Goal: Information Seeking & Learning: Find specific page/section

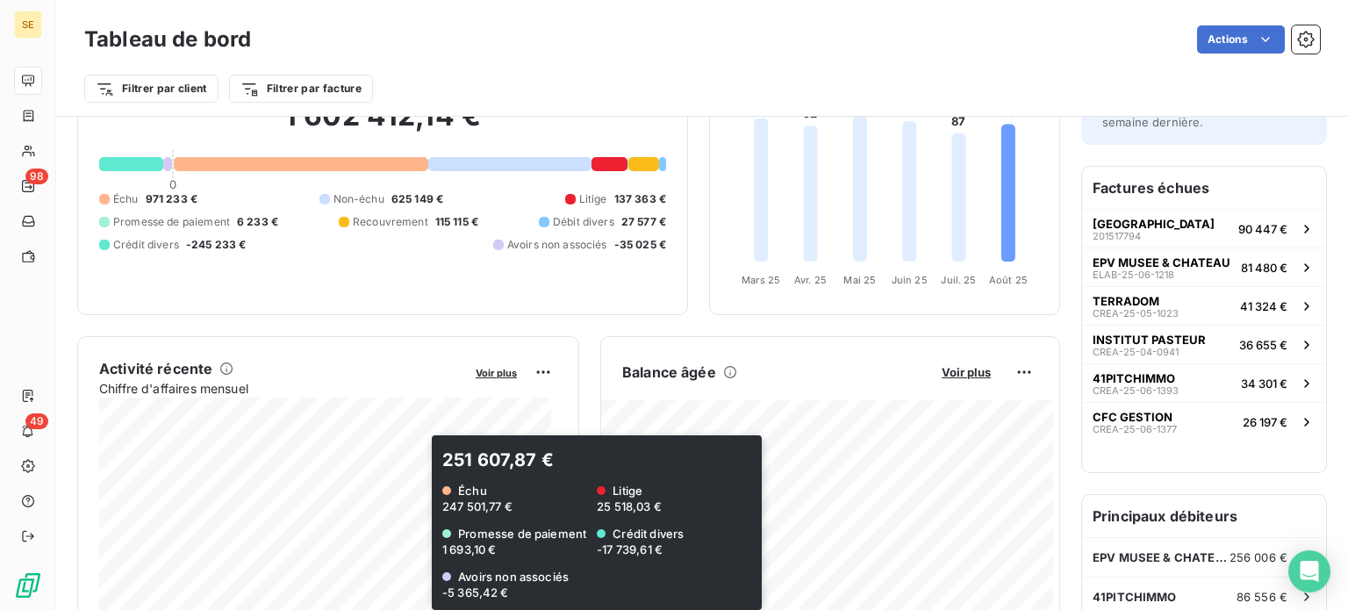
scroll to position [263, 0]
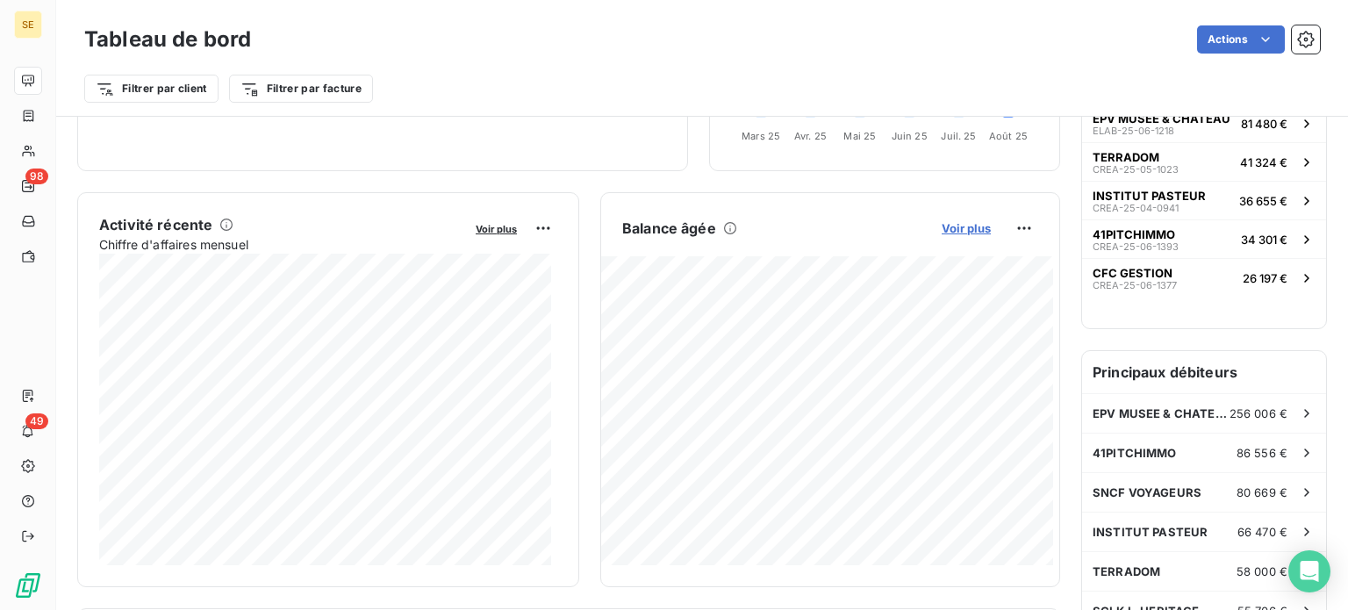
click at [955, 225] on span "Voir plus" at bounding box center [966, 228] width 49 height 14
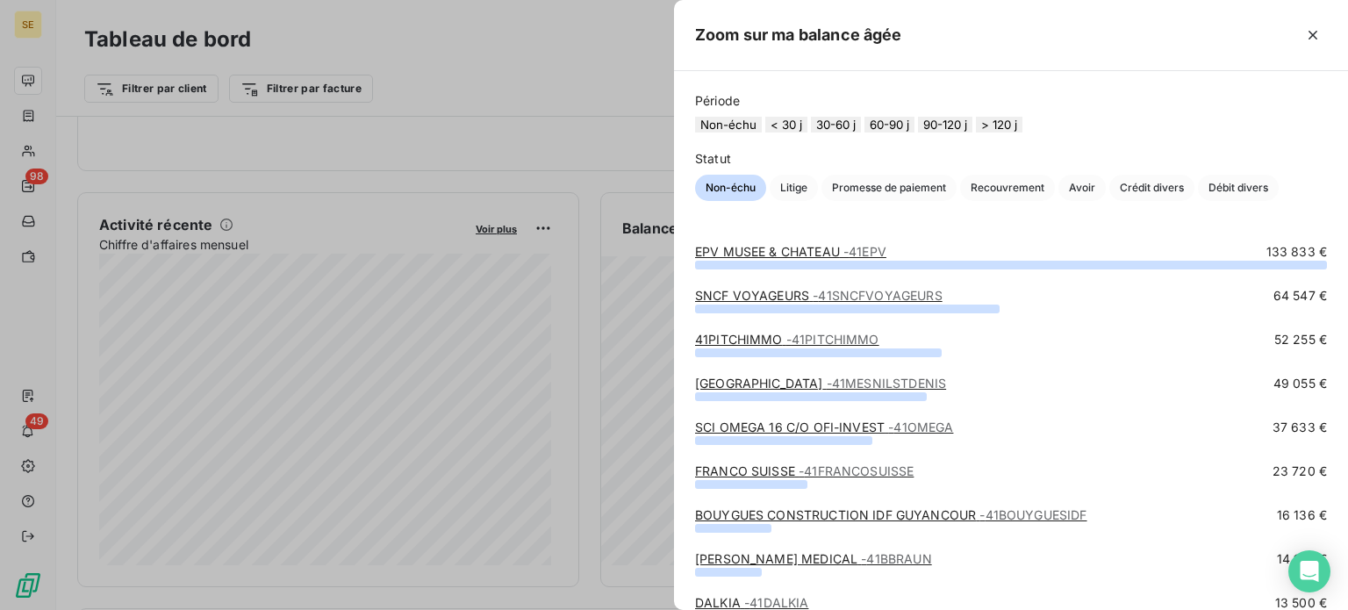
click at [1023, 127] on button "> 120 j" at bounding box center [999, 125] width 47 height 16
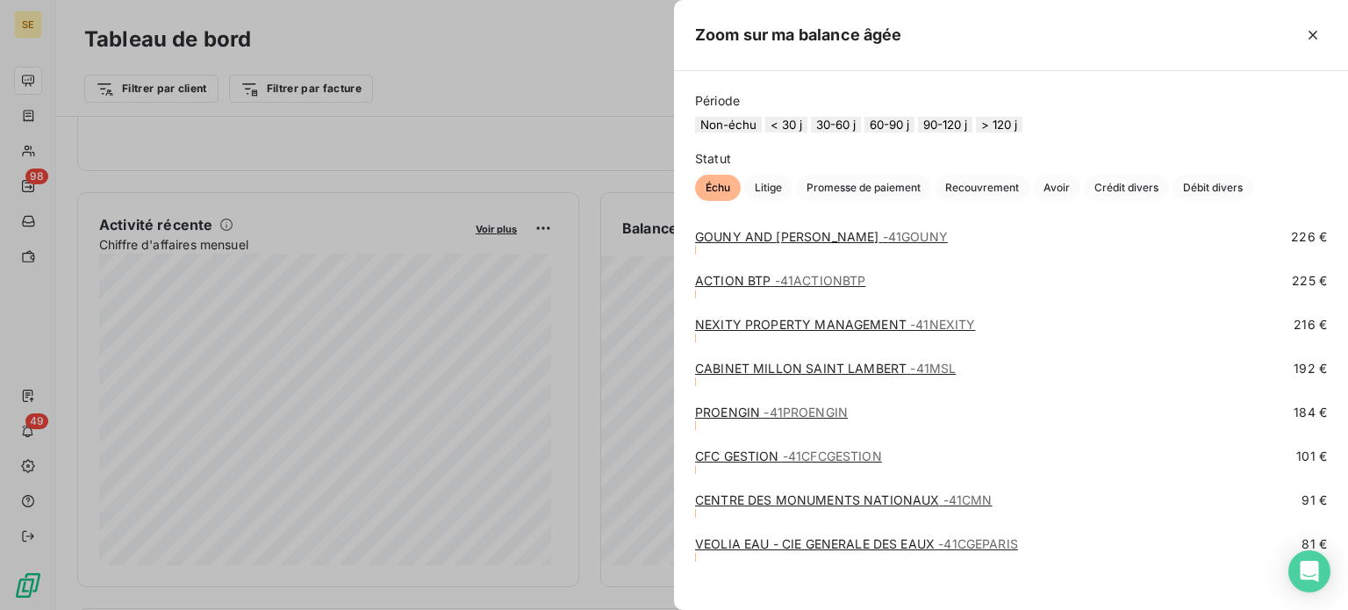
scroll to position [2718, 0]
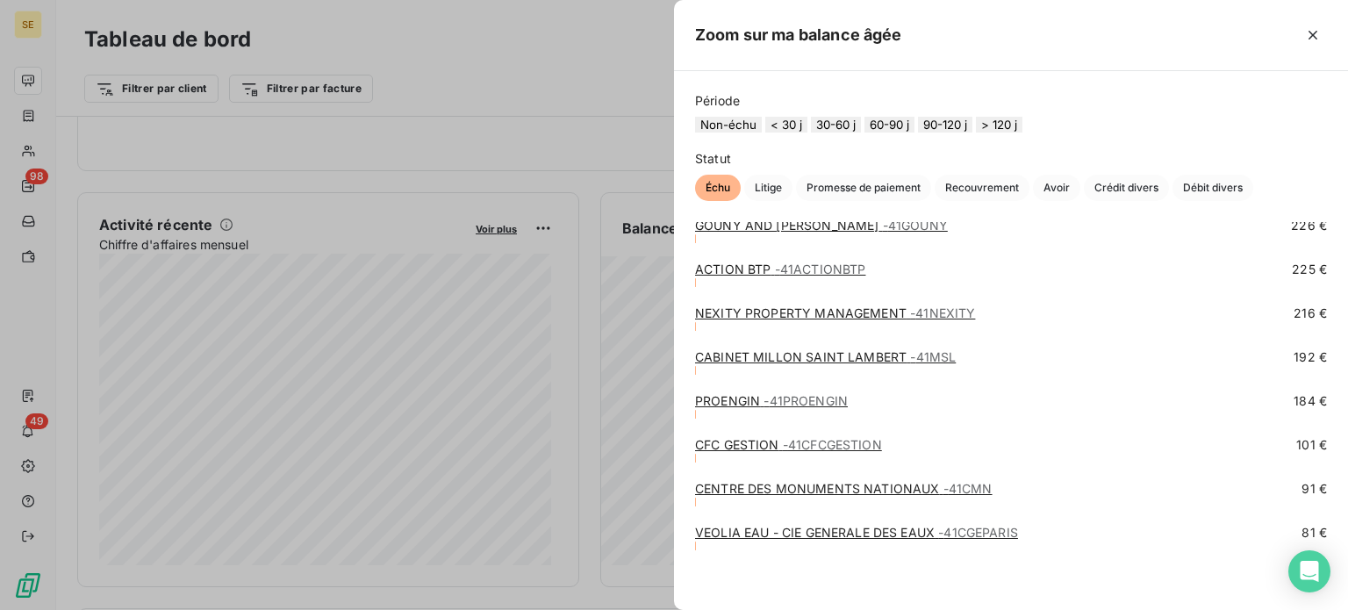
drag, startPoint x: 401, startPoint y: 146, endPoint x: 382, endPoint y: 141, distance: 19.8
click at [399, 146] on div at bounding box center [674, 305] width 1348 height 610
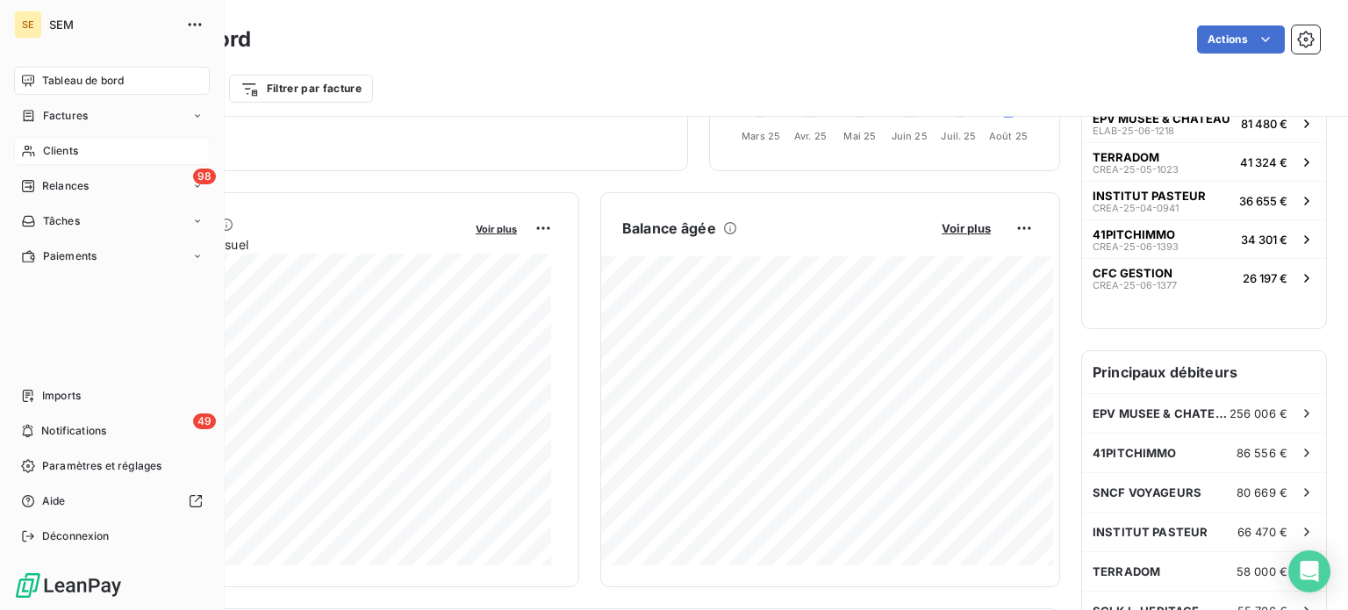
click at [32, 150] on icon at bounding box center [28, 151] width 15 height 14
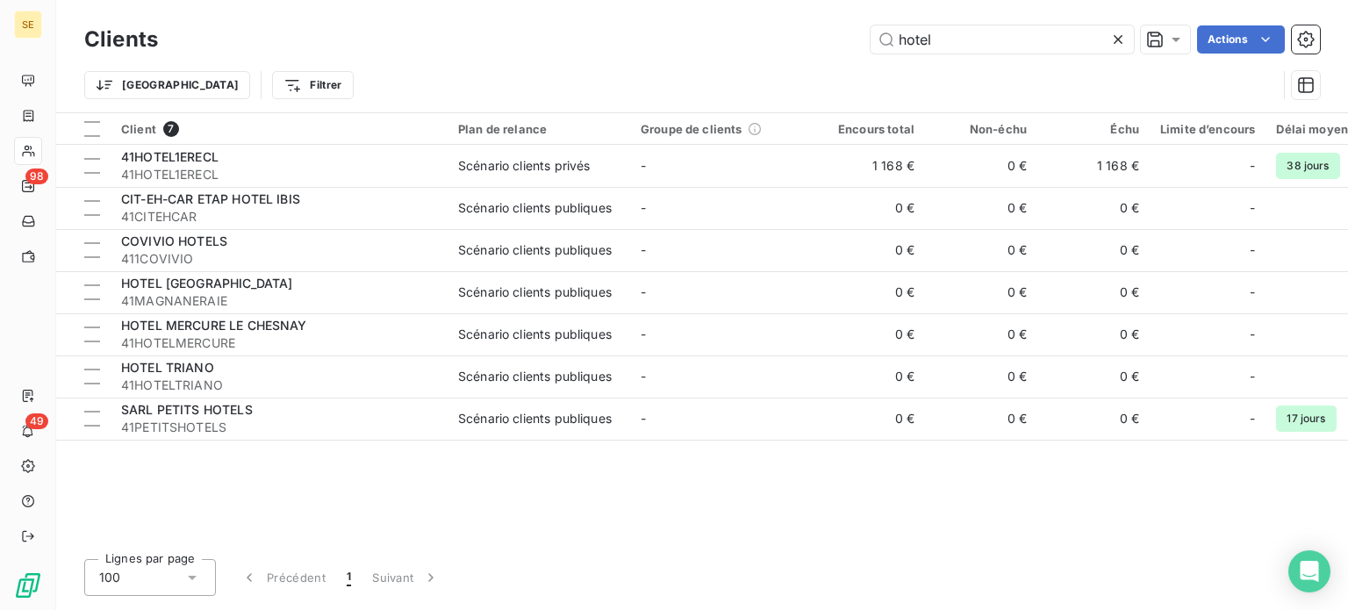
drag, startPoint x: 1000, startPoint y: 42, endPoint x: 675, endPoint y: 39, distance: 324.8
click at [675, 39] on div "hotel Actions" at bounding box center [749, 39] width 1141 height 28
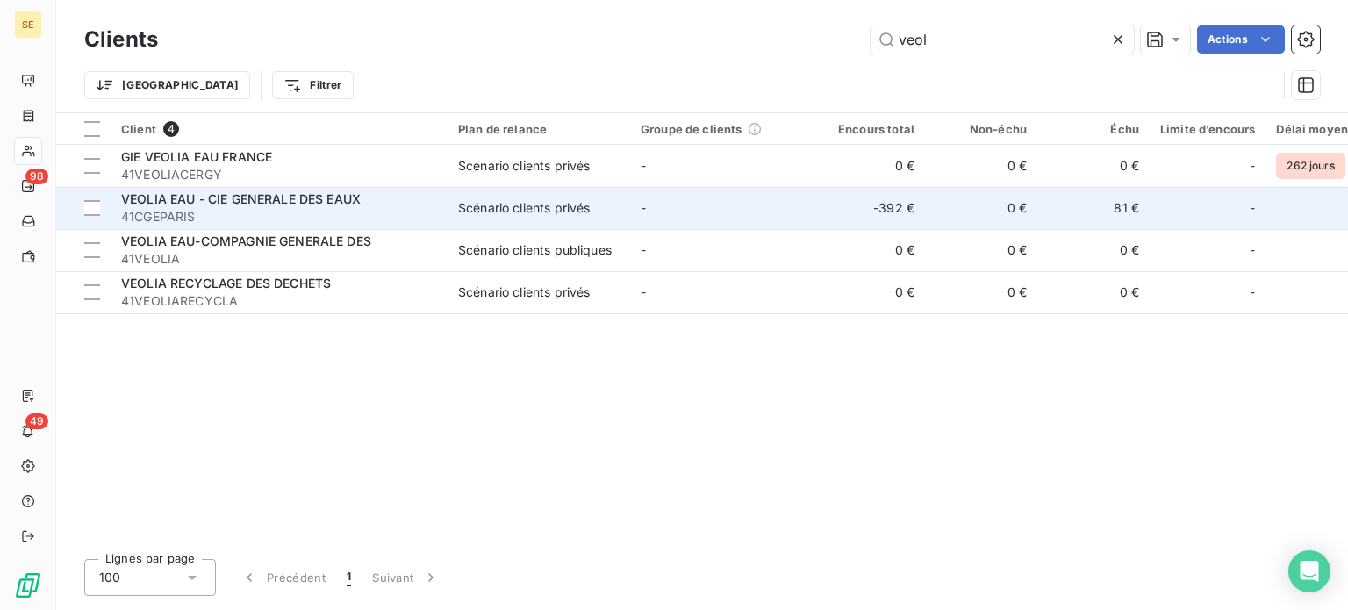
type input "veol"
click at [548, 210] on div "Scénario clients privés" at bounding box center [524, 208] width 132 height 18
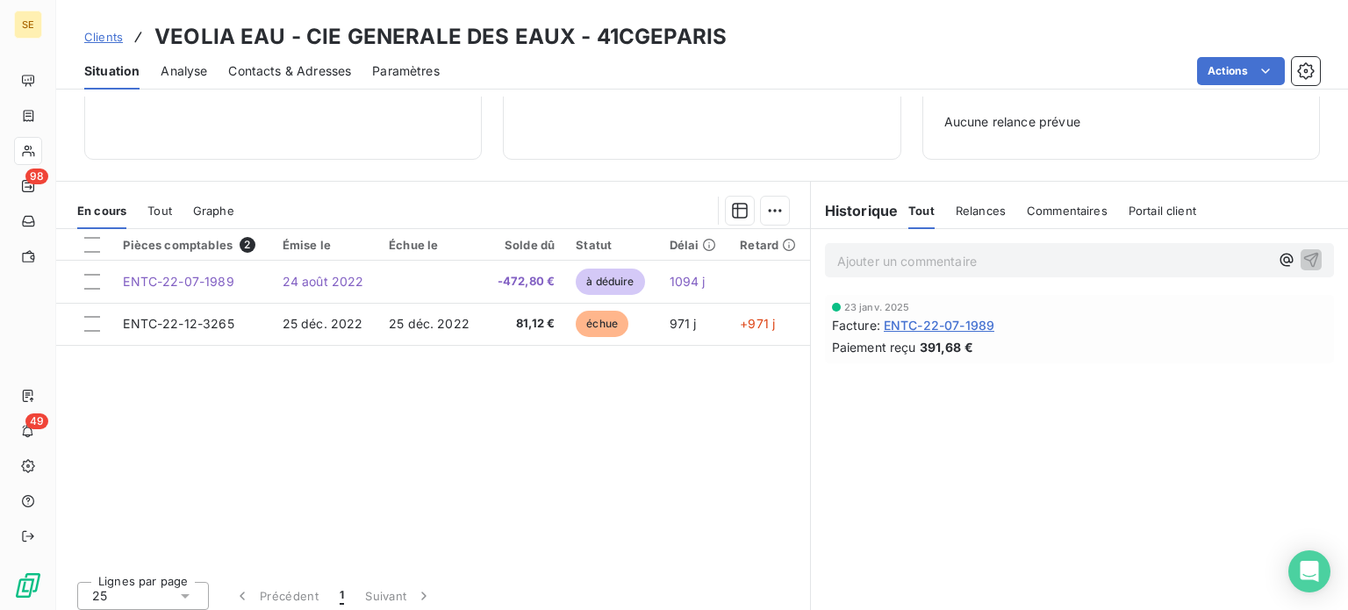
scroll to position [254, 0]
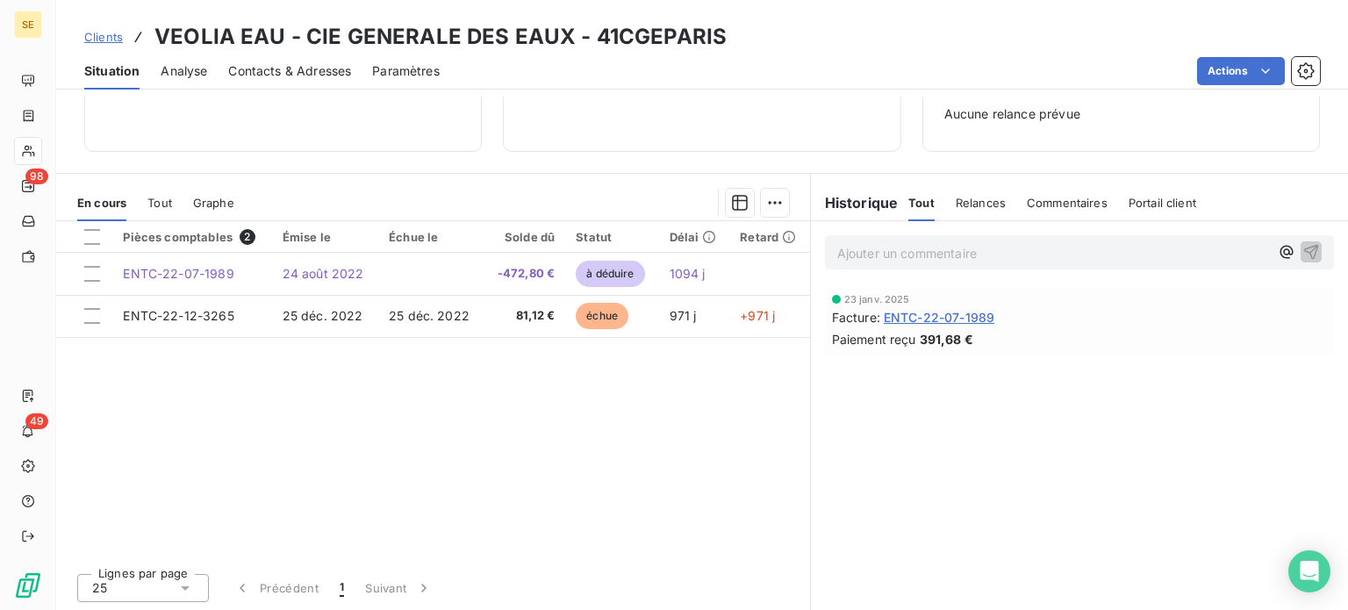
click at [151, 200] on span "Tout" at bounding box center [159, 203] width 25 height 14
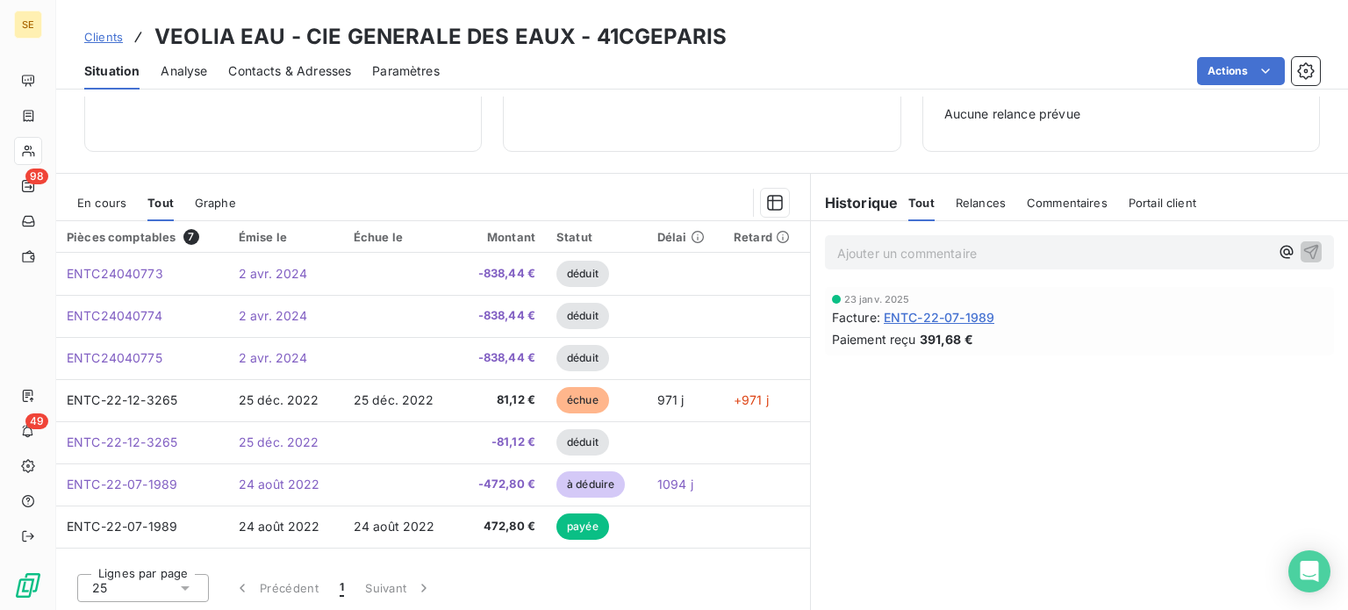
click at [98, 199] on span "En cours" at bounding box center [101, 203] width 49 height 14
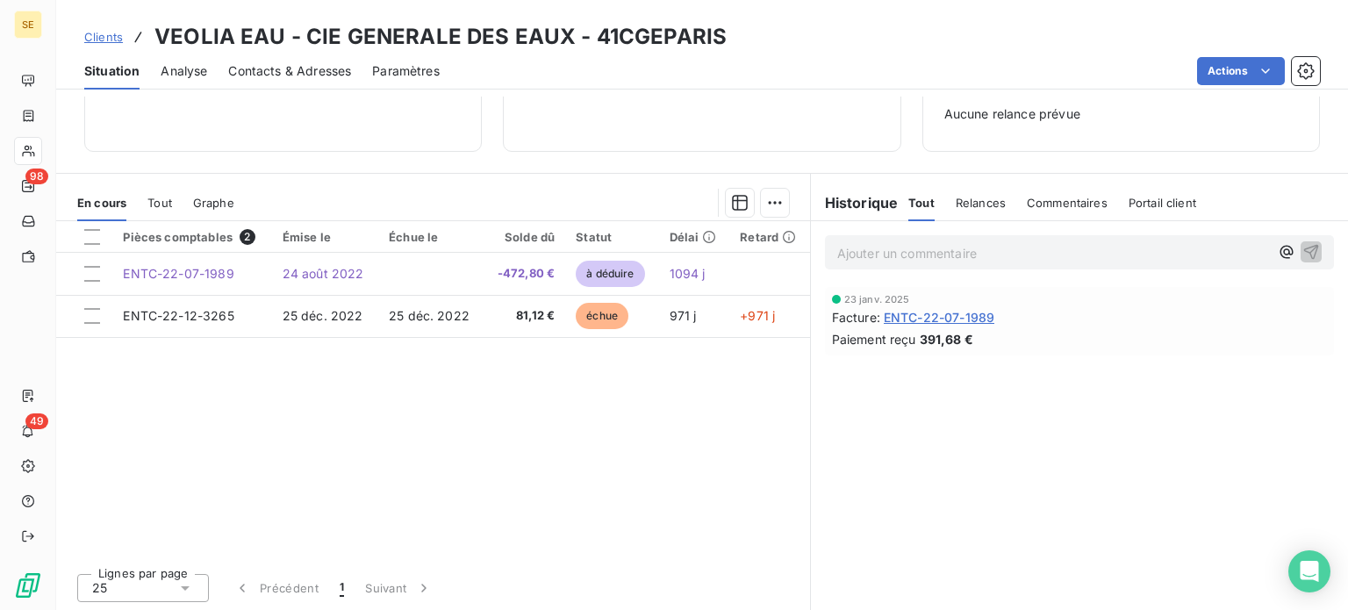
click at [97, 32] on span "Clients" at bounding box center [103, 37] width 39 height 14
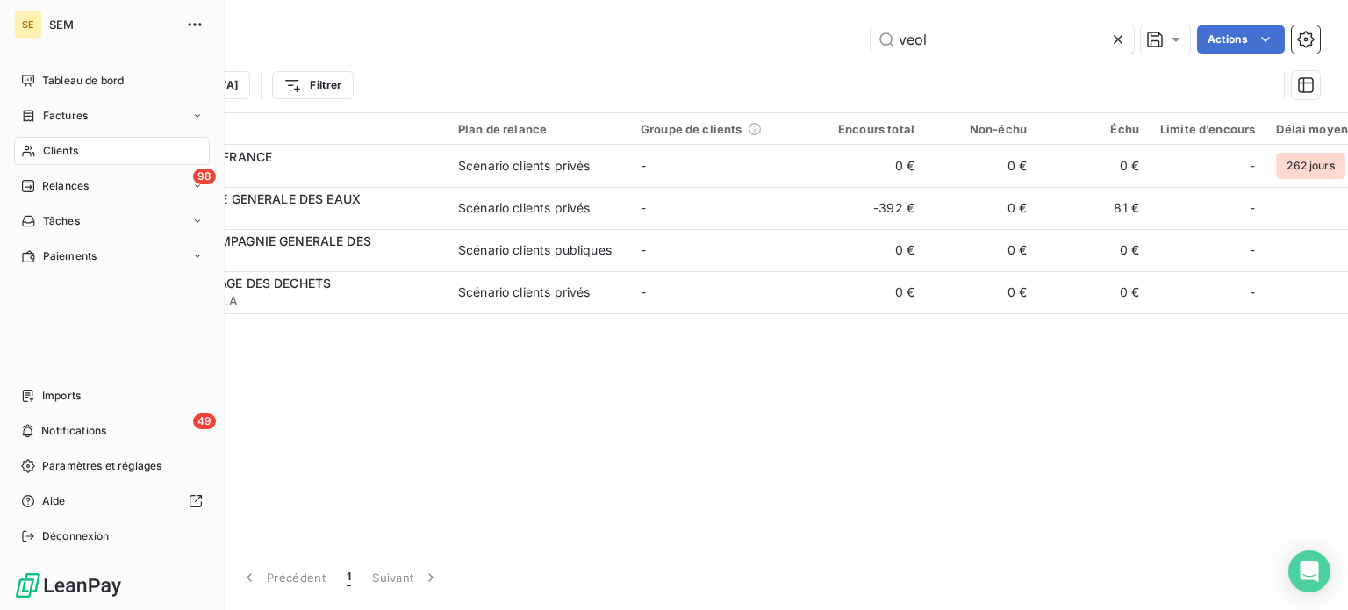
click at [44, 151] on span "Clients" at bounding box center [60, 151] width 35 height 16
click at [26, 80] on icon at bounding box center [28, 81] width 14 height 14
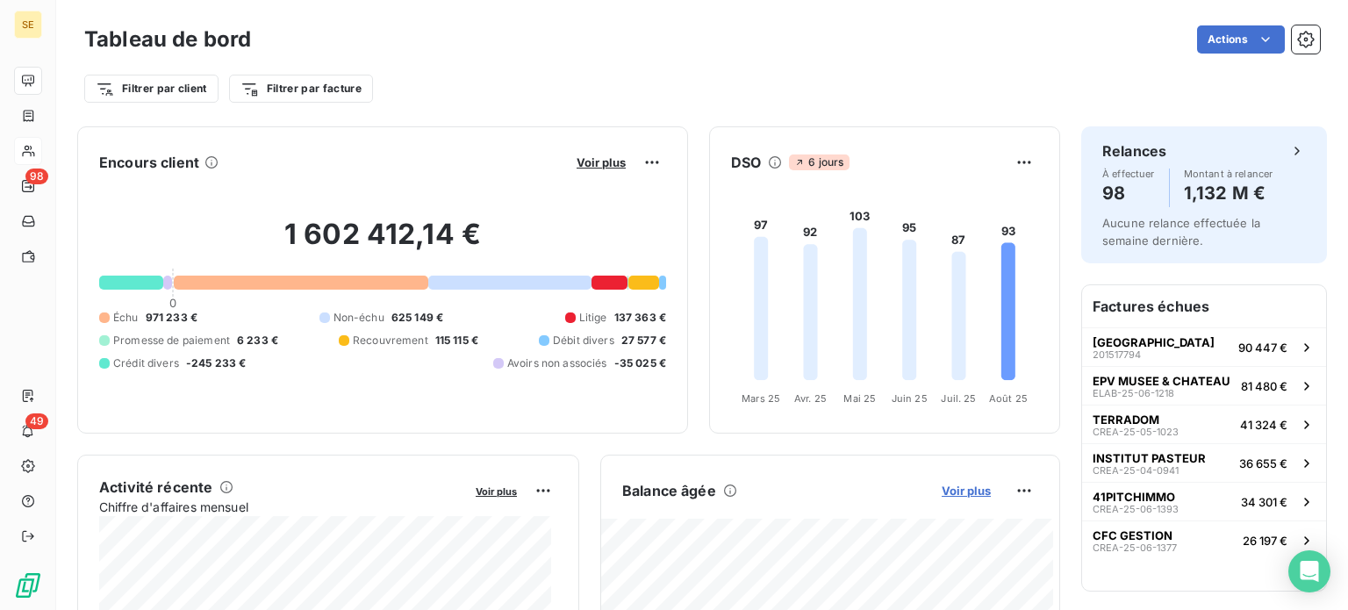
click at [959, 492] on span "Voir plus" at bounding box center [966, 491] width 49 height 14
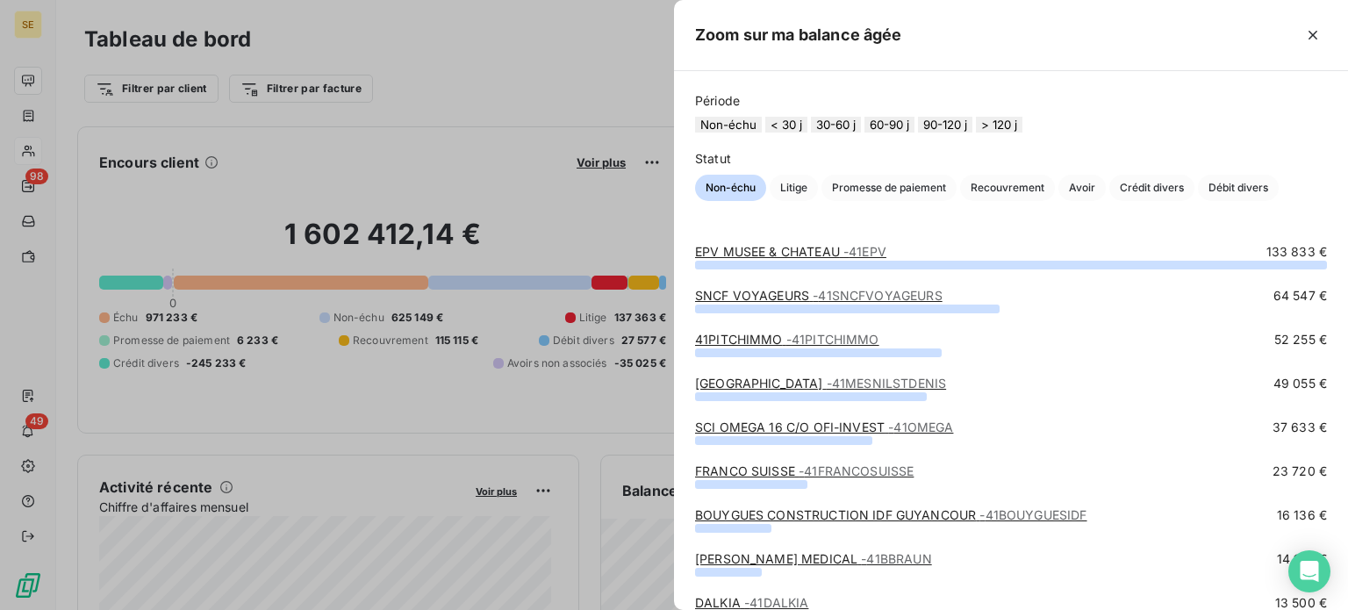
click at [1023, 127] on button "> 120 j" at bounding box center [999, 125] width 47 height 16
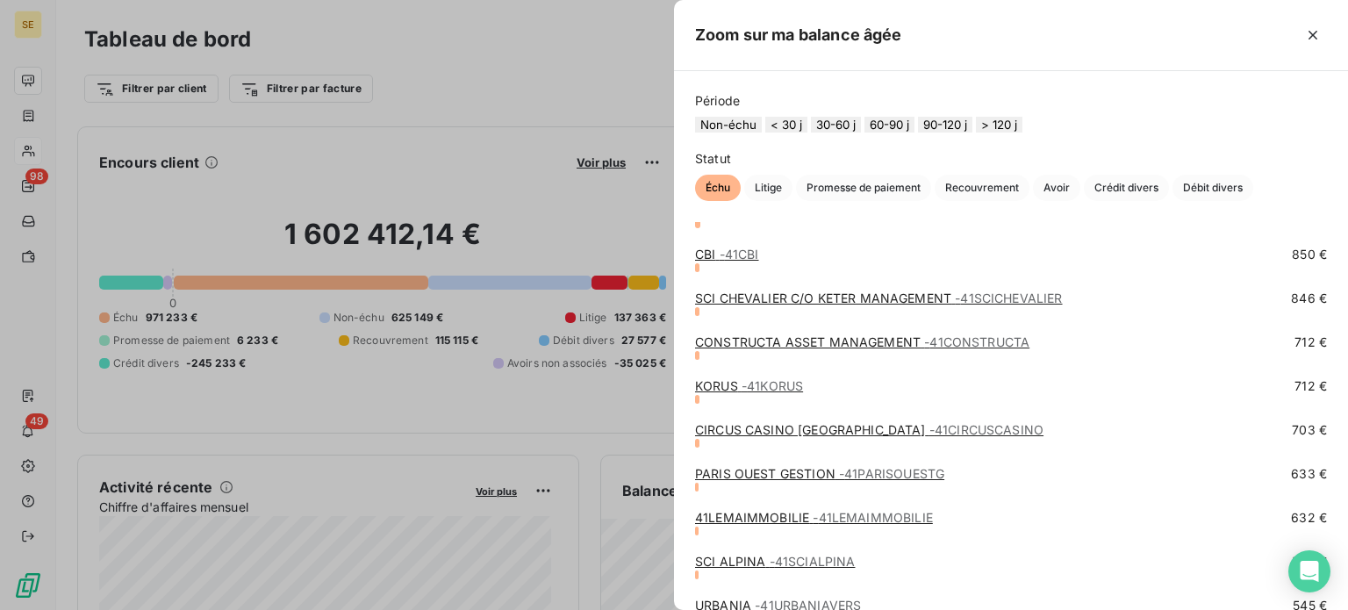
scroll to position [1314, 0]
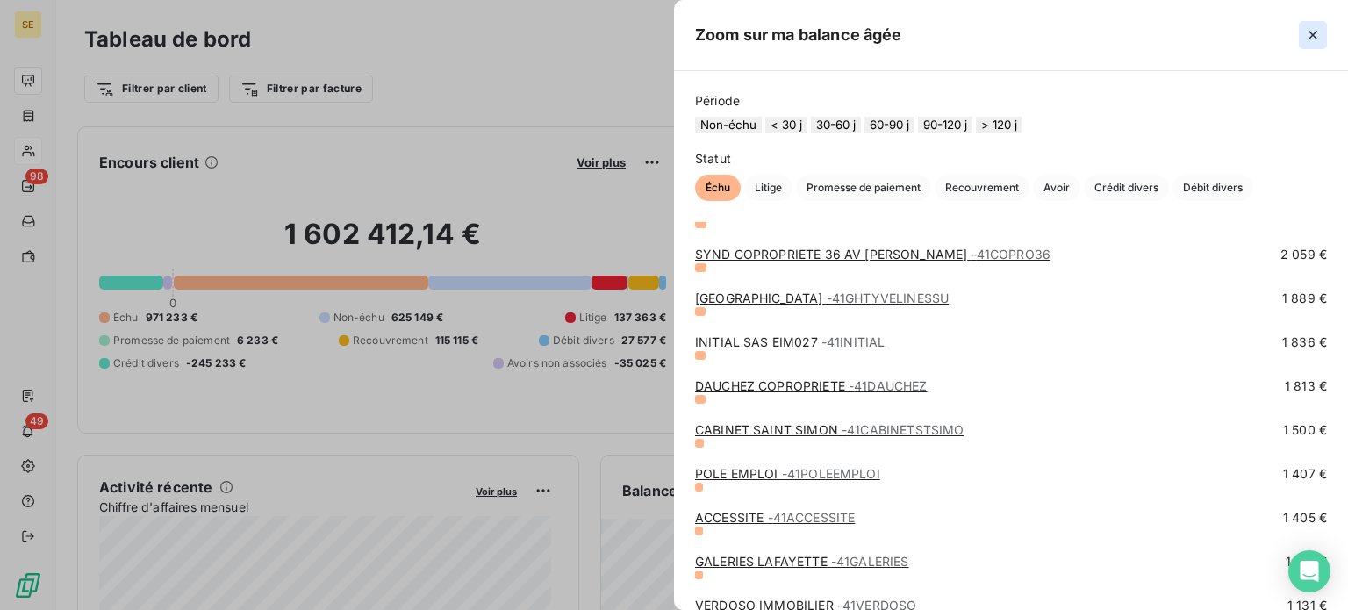
click at [1306, 42] on icon "button" at bounding box center [1313, 35] width 18 height 18
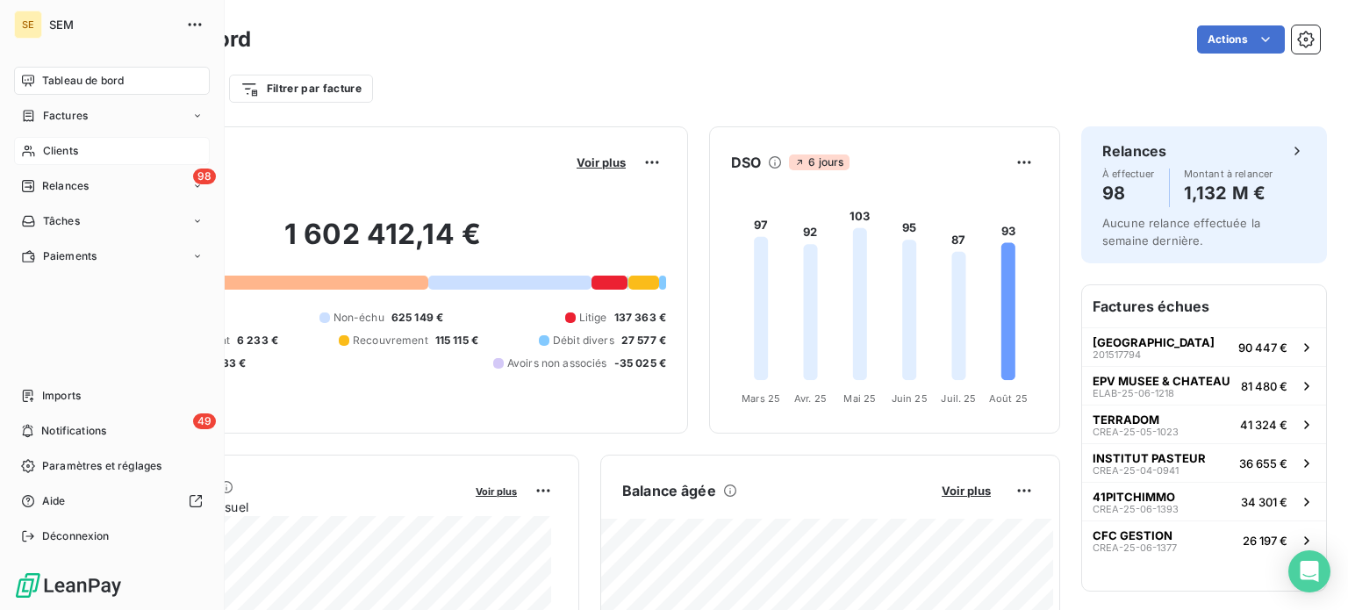
click at [47, 152] on span "Clients" at bounding box center [60, 151] width 35 height 16
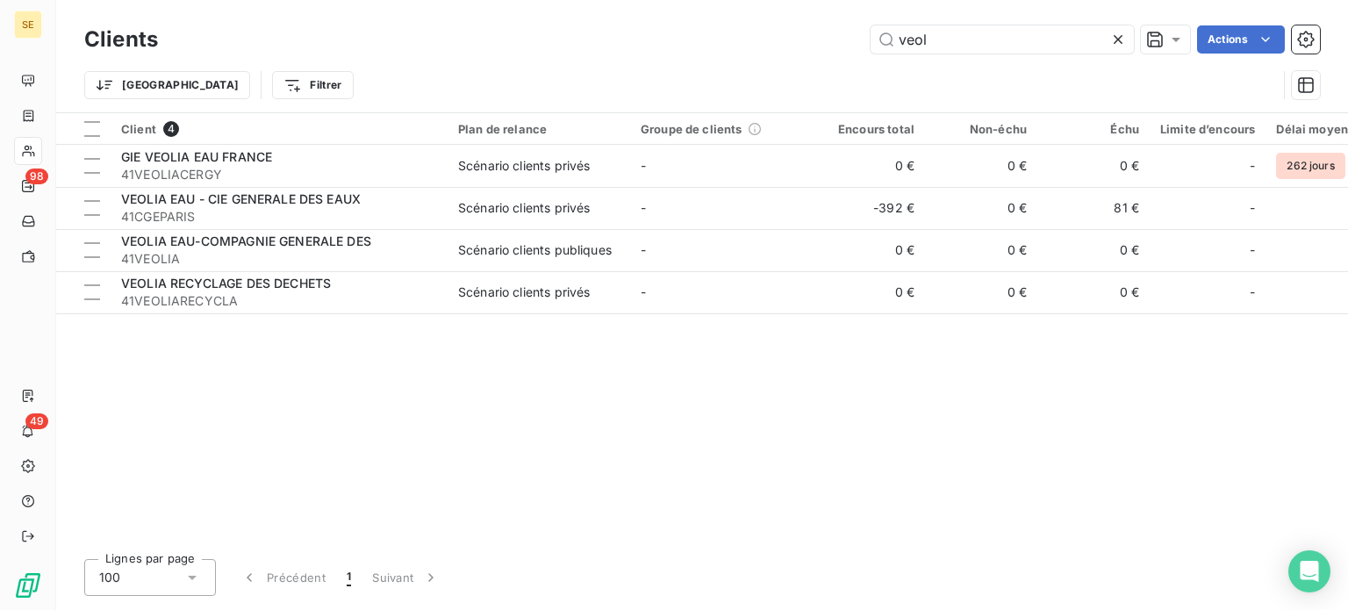
drag, startPoint x: 967, startPoint y: 36, endPoint x: 695, endPoint y: 33, distance: 272.1
click at [698, 34] on div "veol Actions" at bounding box center [749, 39] width 1141 height 28
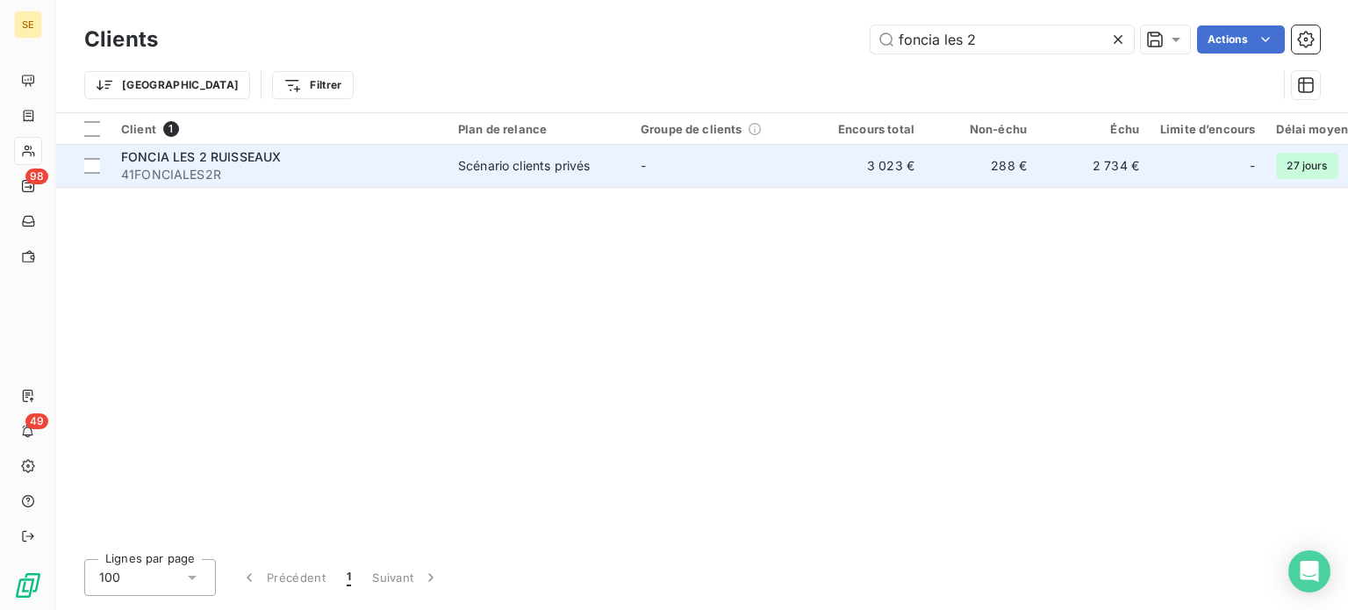
type input "foncia les 2"
click at [619, 164] on td "Scénario clients privés" at bounding box center [539, 166] width 183 height 42
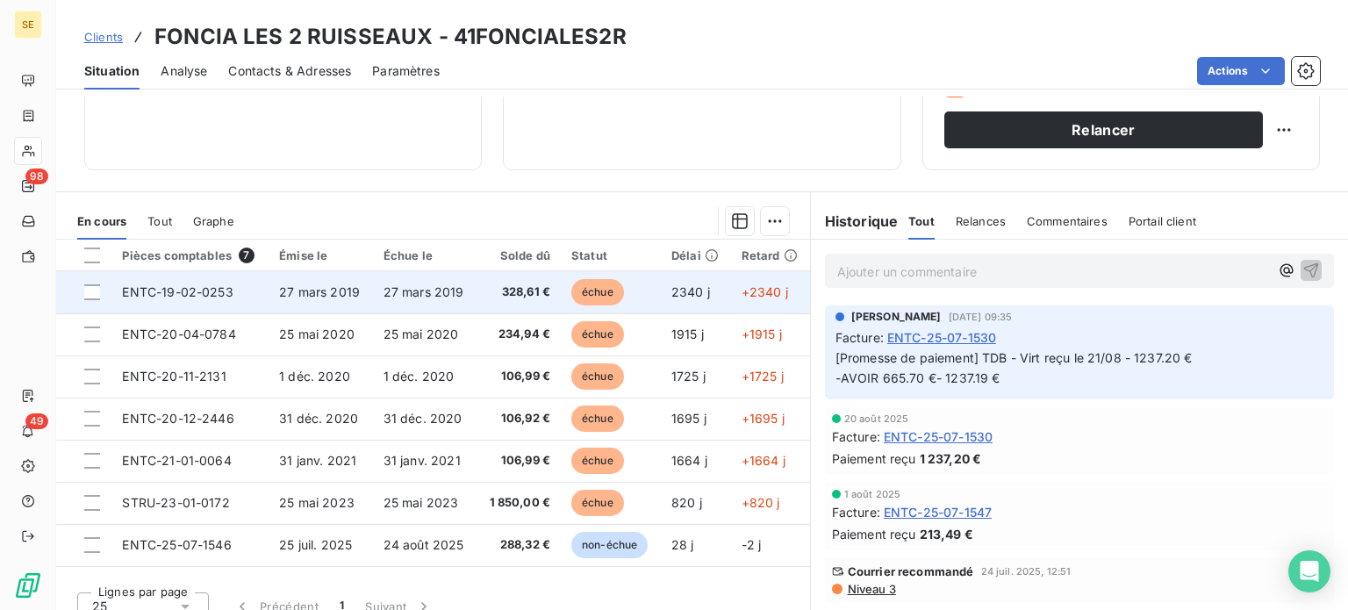
scroll to position [316, 0]
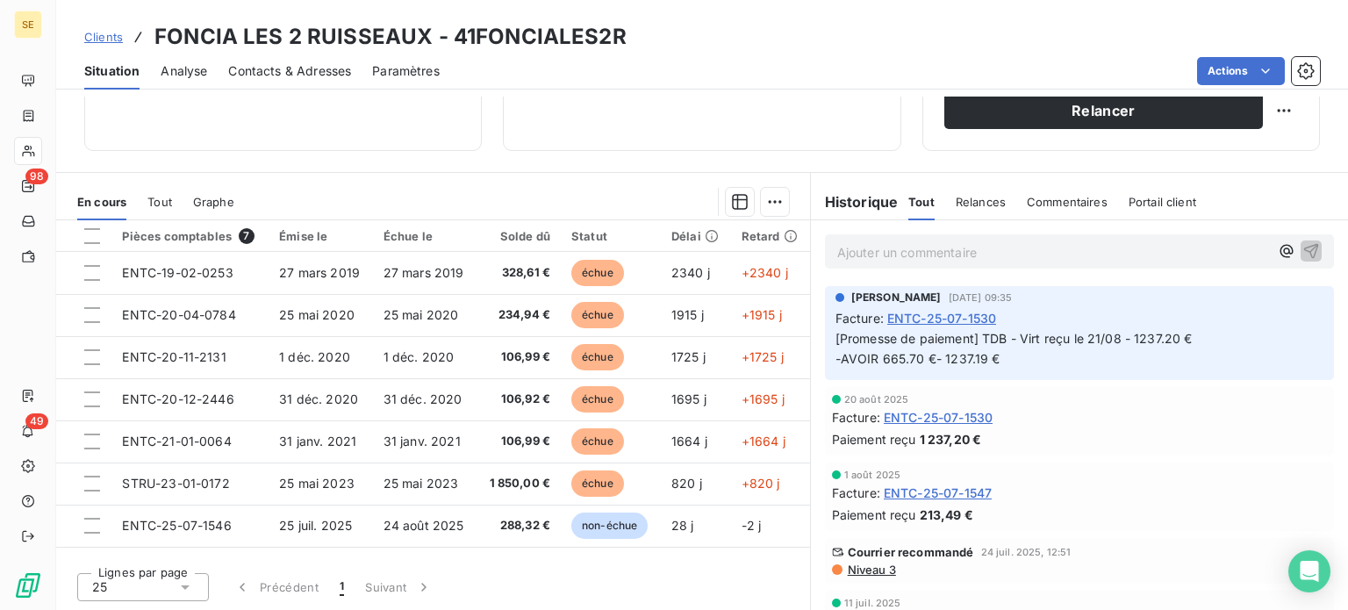
click at [108, 38] on span "Clients" at bounding box center [103, 37] width 39 height 14
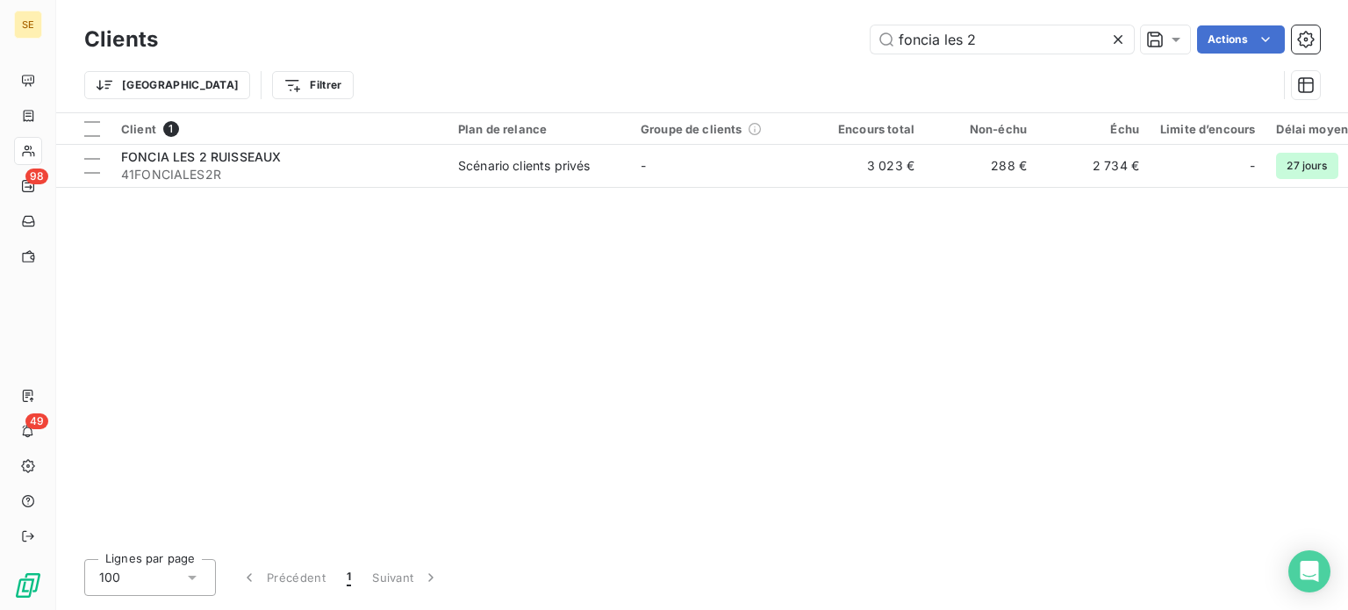
drag, startPoint x: 1008, startPoint y: 50, endPoint x: 683, endPoint y: 38, distance: 325.0
click at [685, 37] on div "foncia les 2 Actions" at bounding box center [749, 39] width 1141 height 28
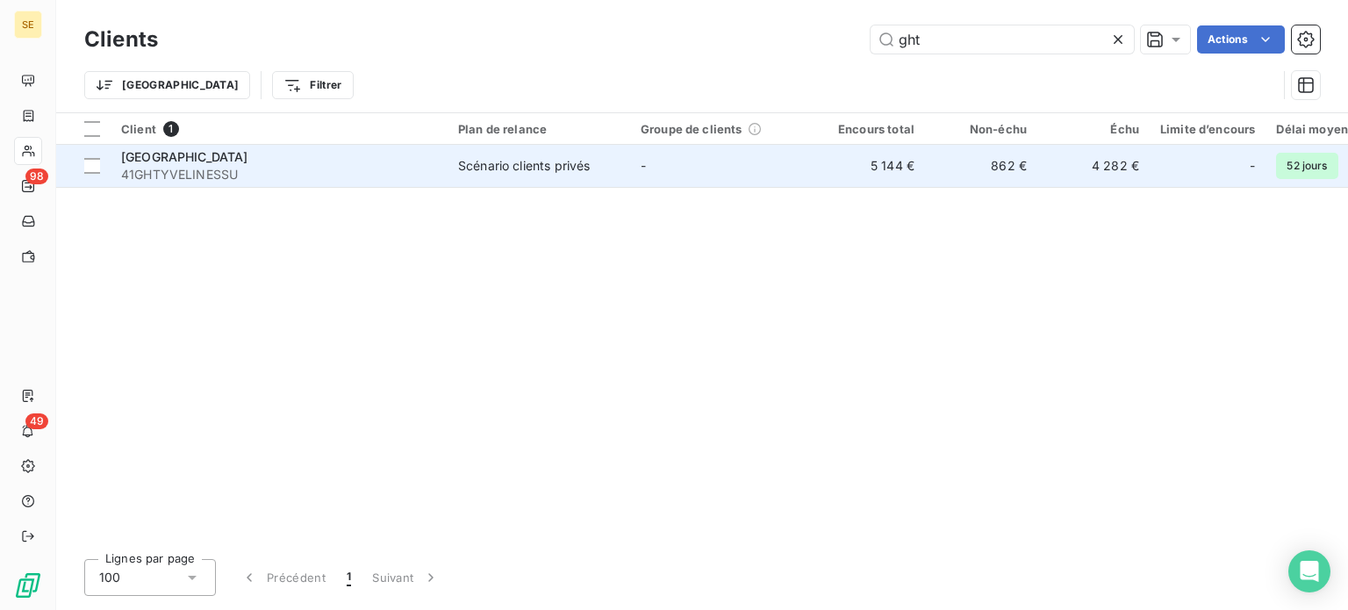
type input "ght"
click at [393, 186] on td "GHT YVELINES SUD 41GHTYVELINESSU" at bounding box center [279, 166] width 337 height 42
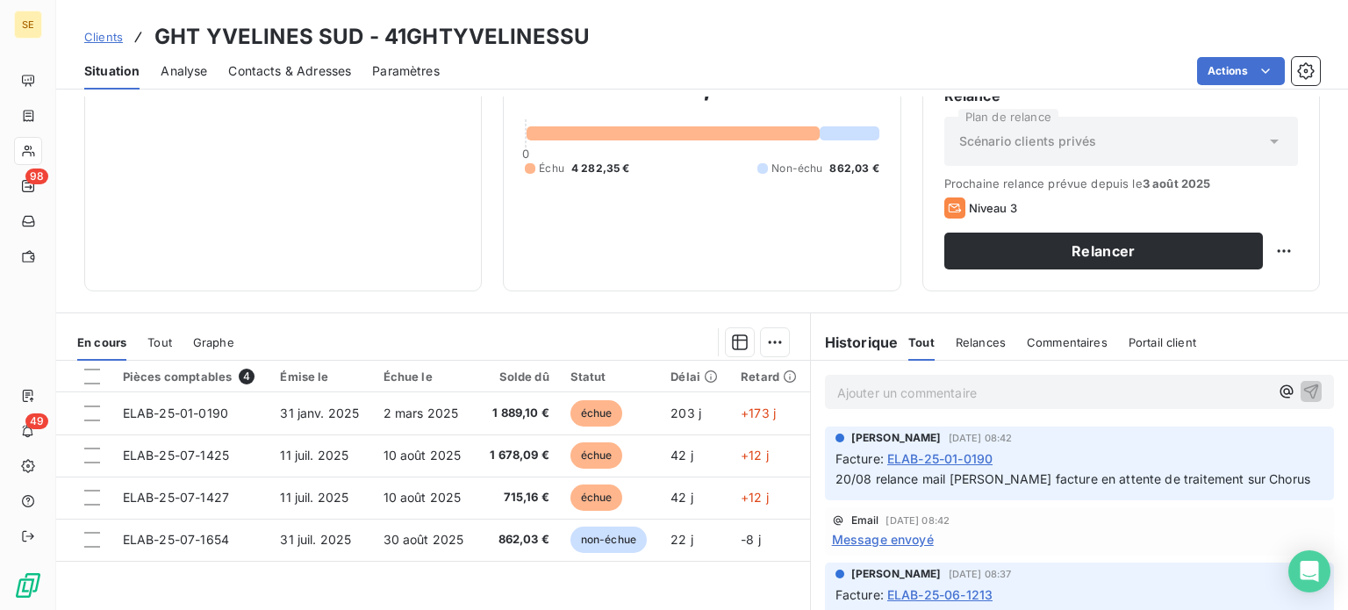
scroll to position [263, 0]
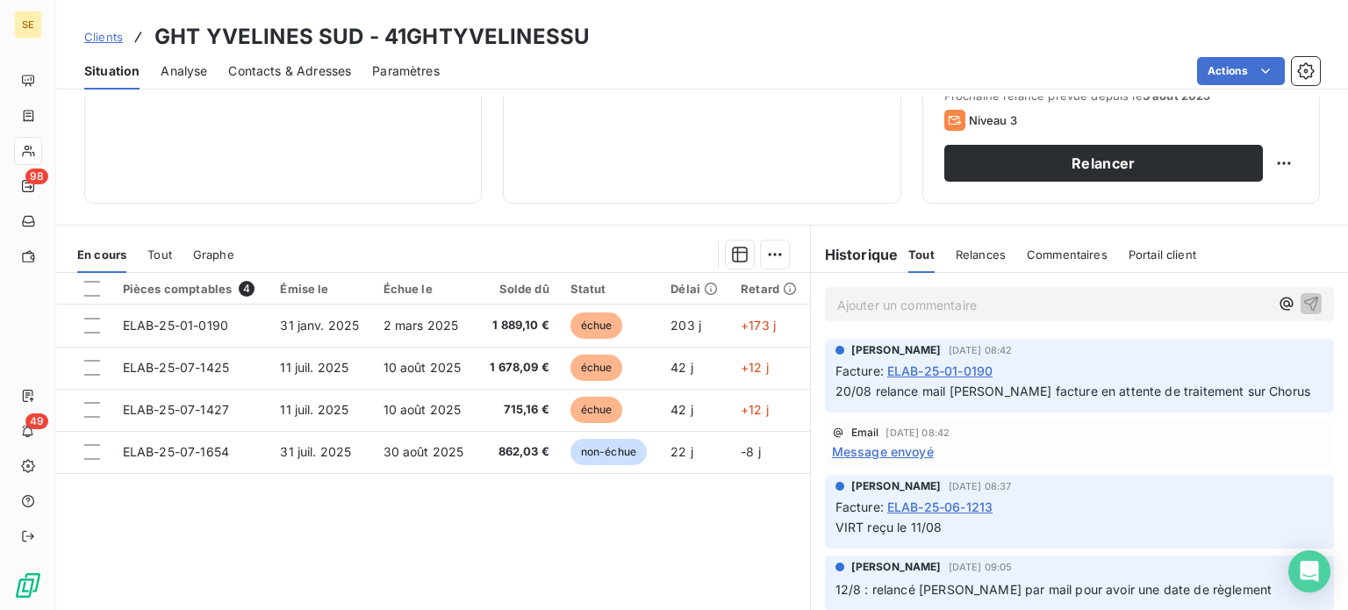
click at [108, 35] on span "Clients" at bounding box center [103, 37] width 39 height 14
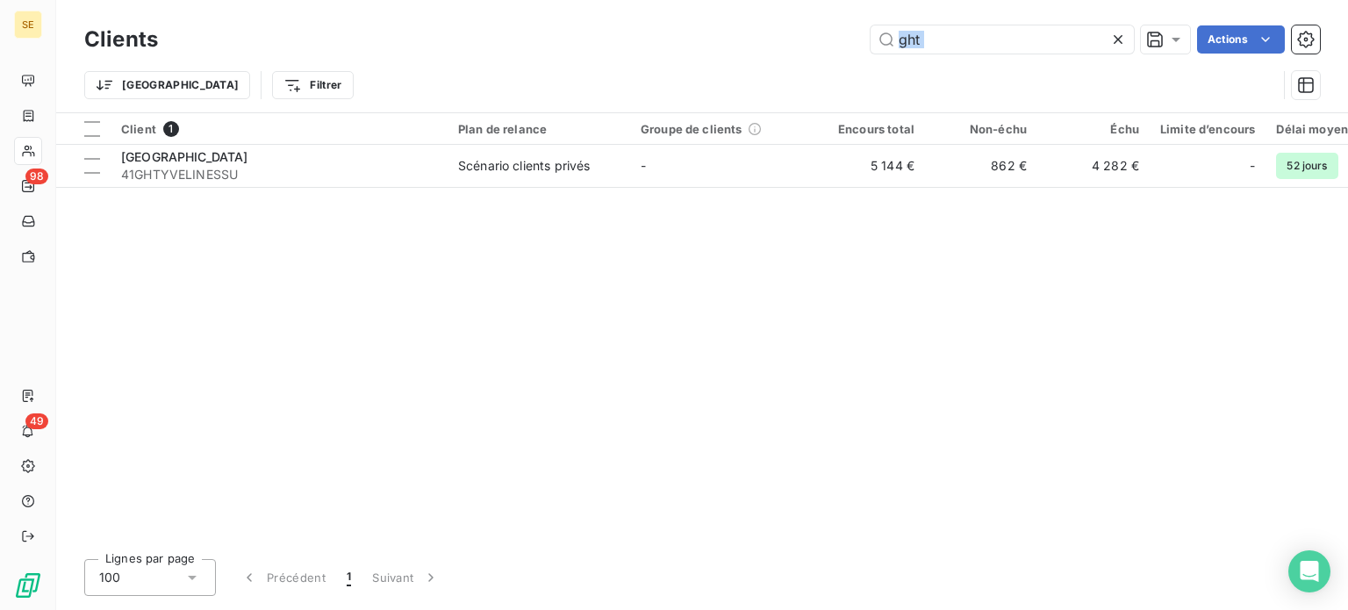
drag, startPoint x: 953, startPoint y: 54, endPoint x: 853, endPoint y: 59, distance: 100.2
click at [853, 59] on div "Clients ght Actions Trier Filtrer" at bounding box center [702, 66] width 1236 height 91
click at [997, 41] on input "ght" at bounding box center [1002, 39] width 263 height 28
type input "g"
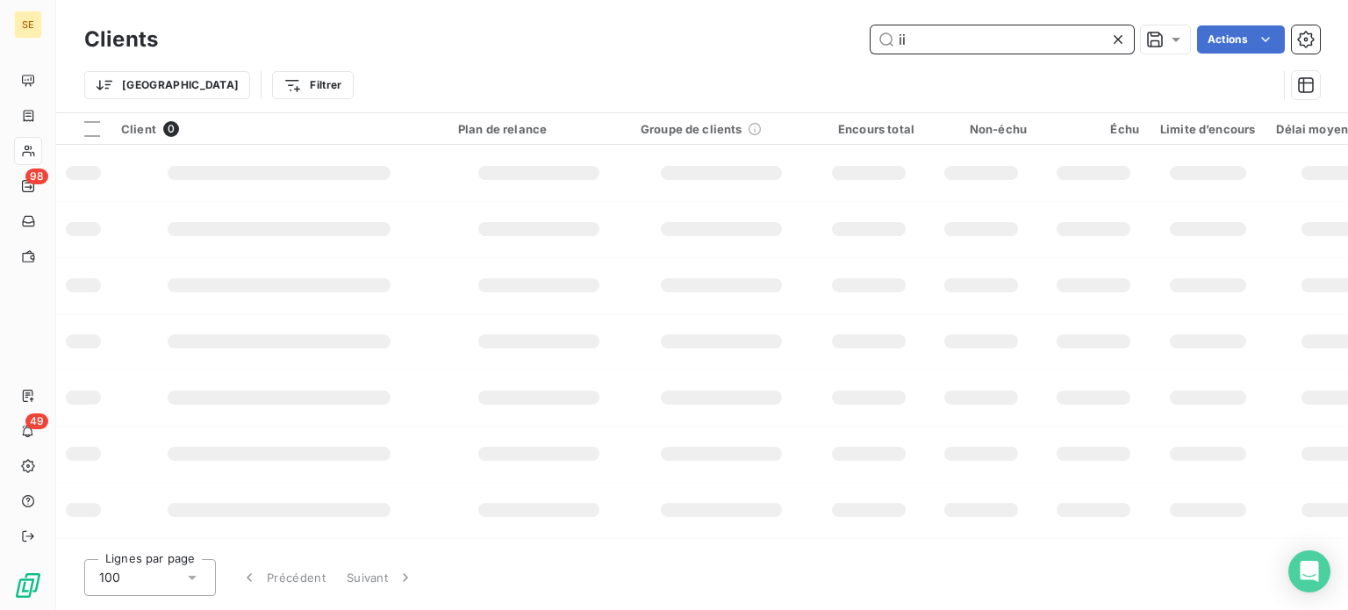
type input "i"
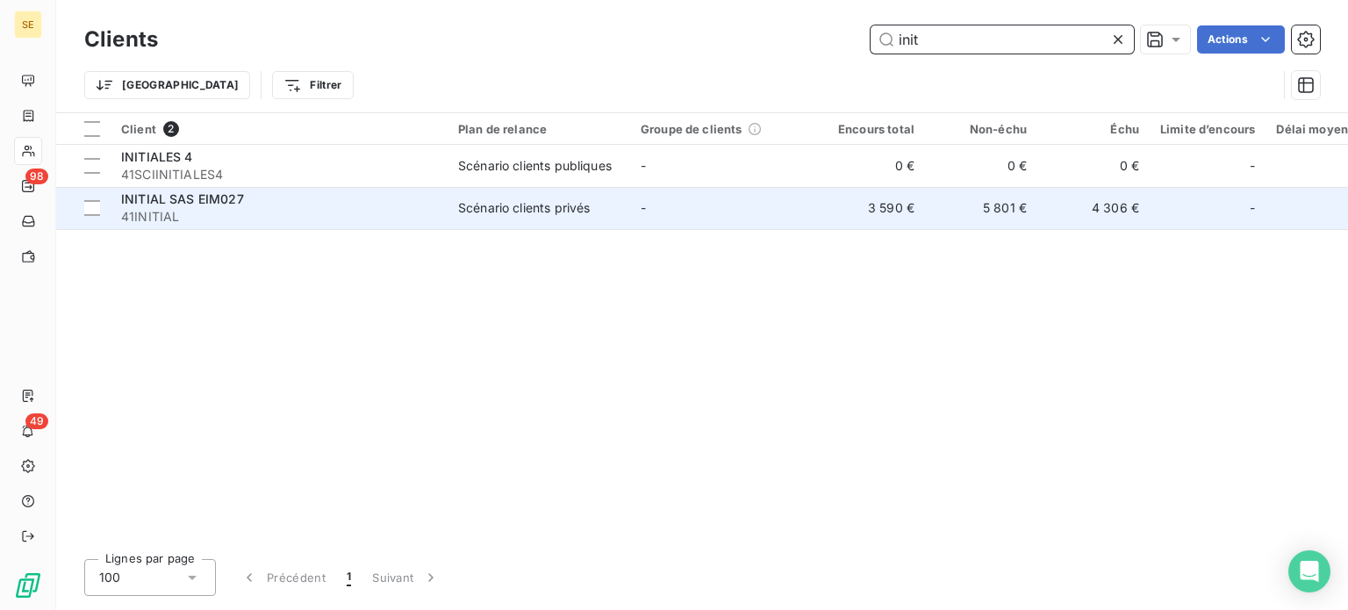
type input "init"
click at [633, 193] on td "-" at bounding box center [721, 208] width 183 height 42
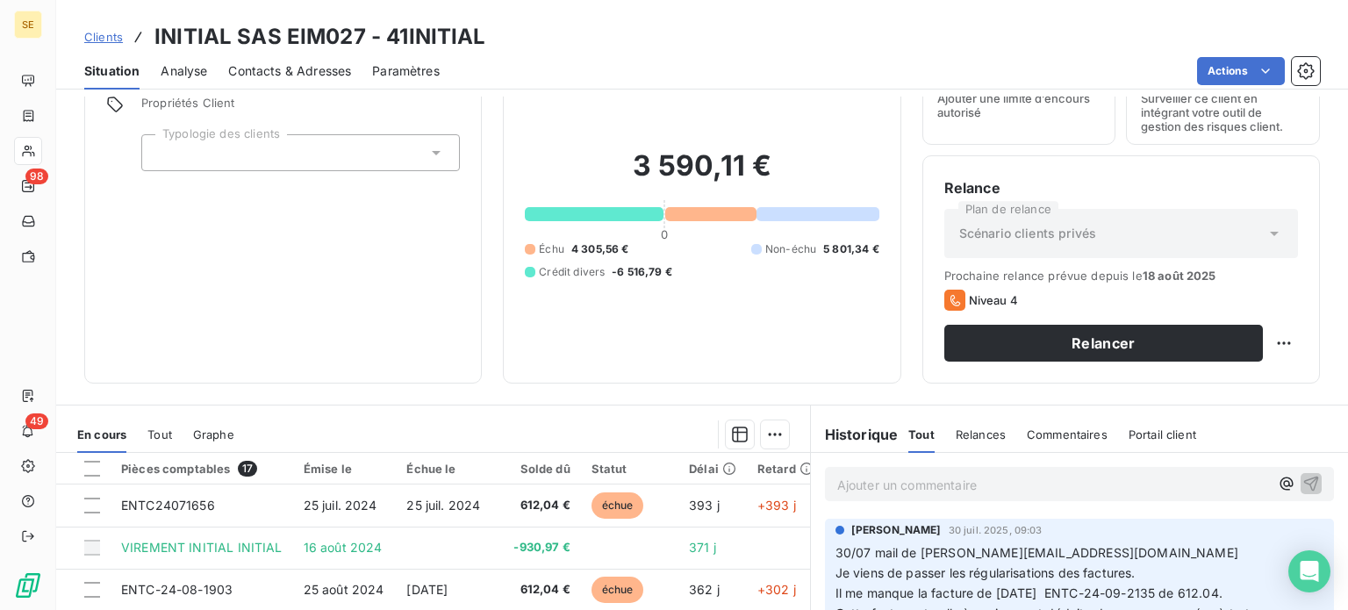
scroll to position [88, 0]
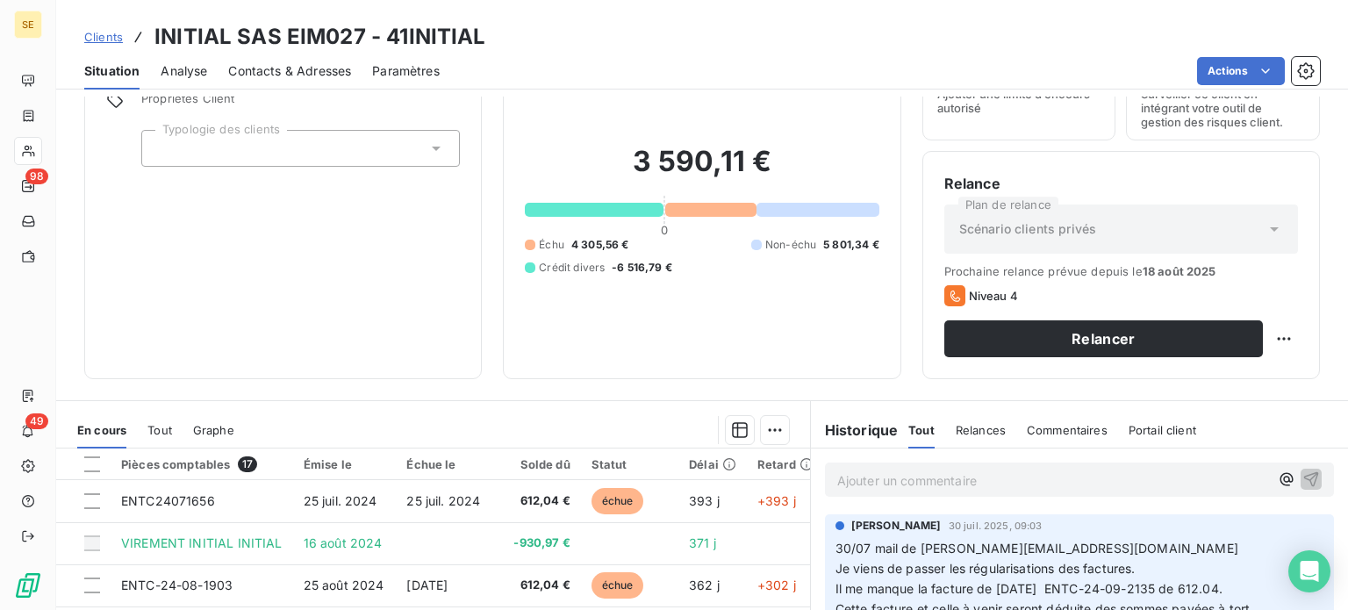
click at [98, 36] on span "Clients" at bounding box center [103, 37] width 39 height 14
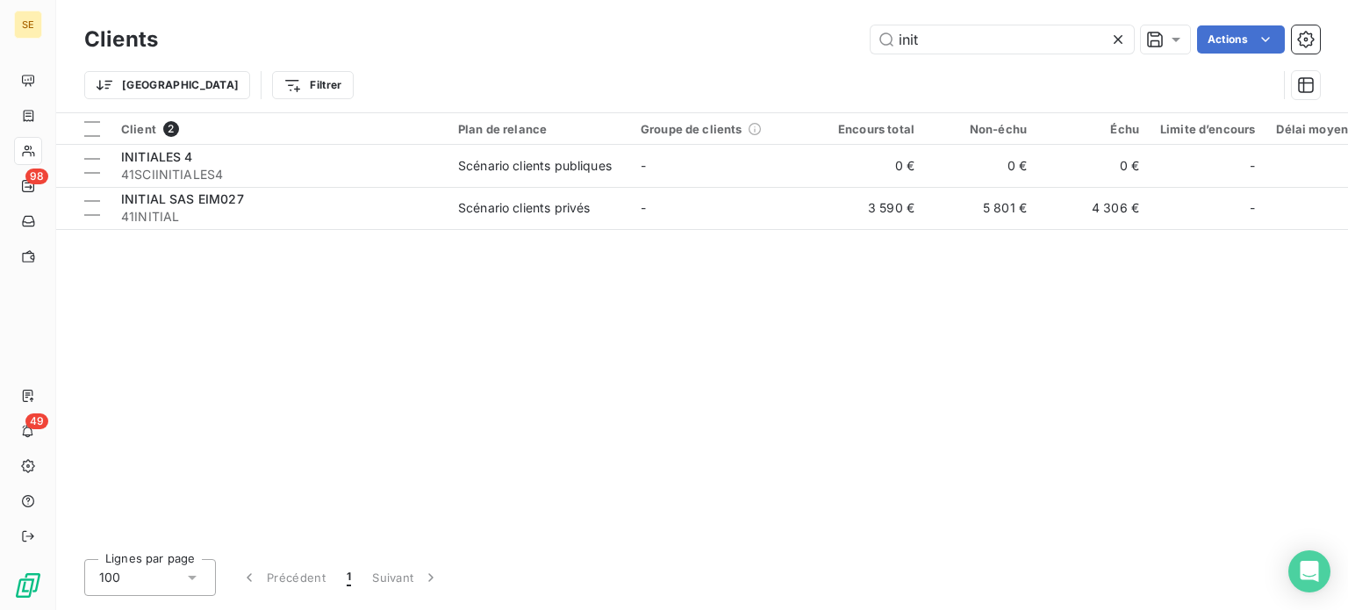
drag, startPoint x: 962, startPoint y: 39, endPoint x: 779, endPoint y: 20, distance: 183.6
click at [779, 20] on div "Clients init Actions Trier Filtrer" at bounding box center [702, 56] width 1292 height 112
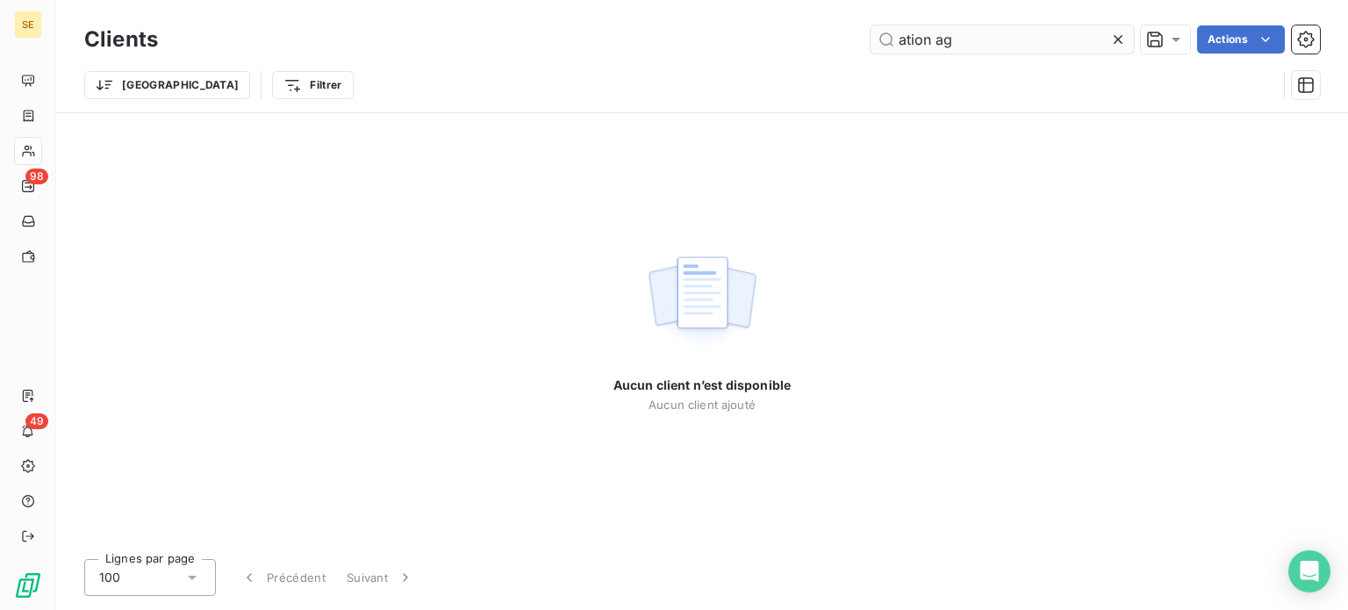
click at [904, 39] on input "ation ag" at bounding box center [1002, 39] width 263 height 28
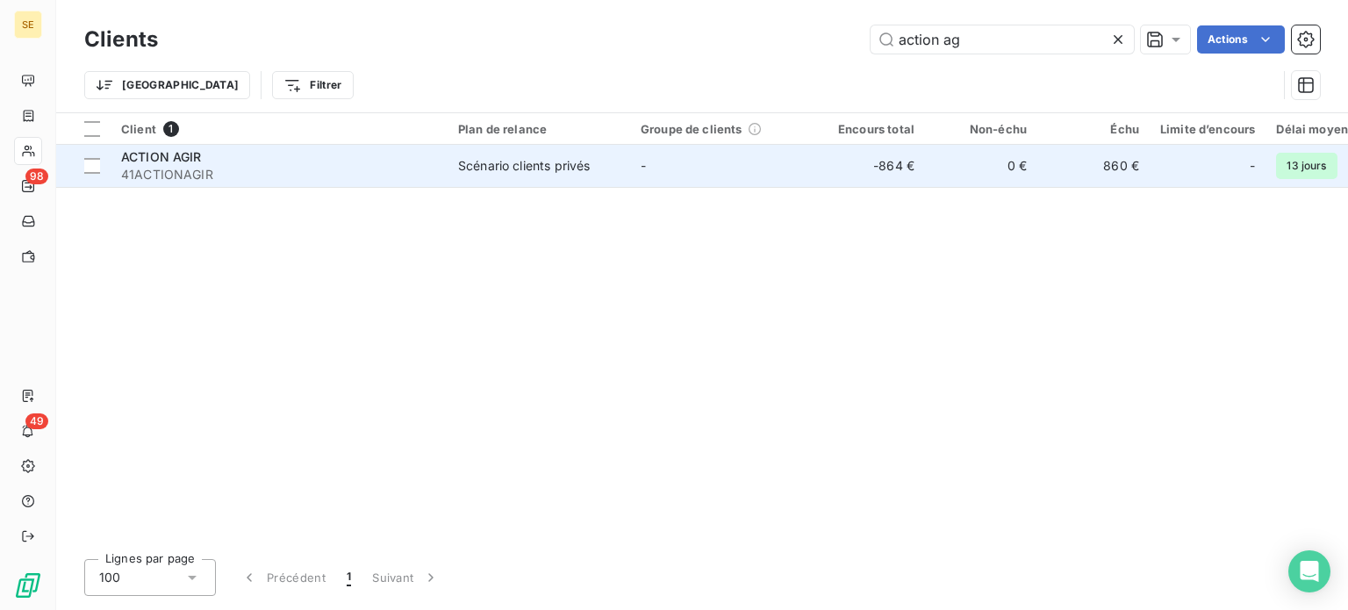
type input "action ag"
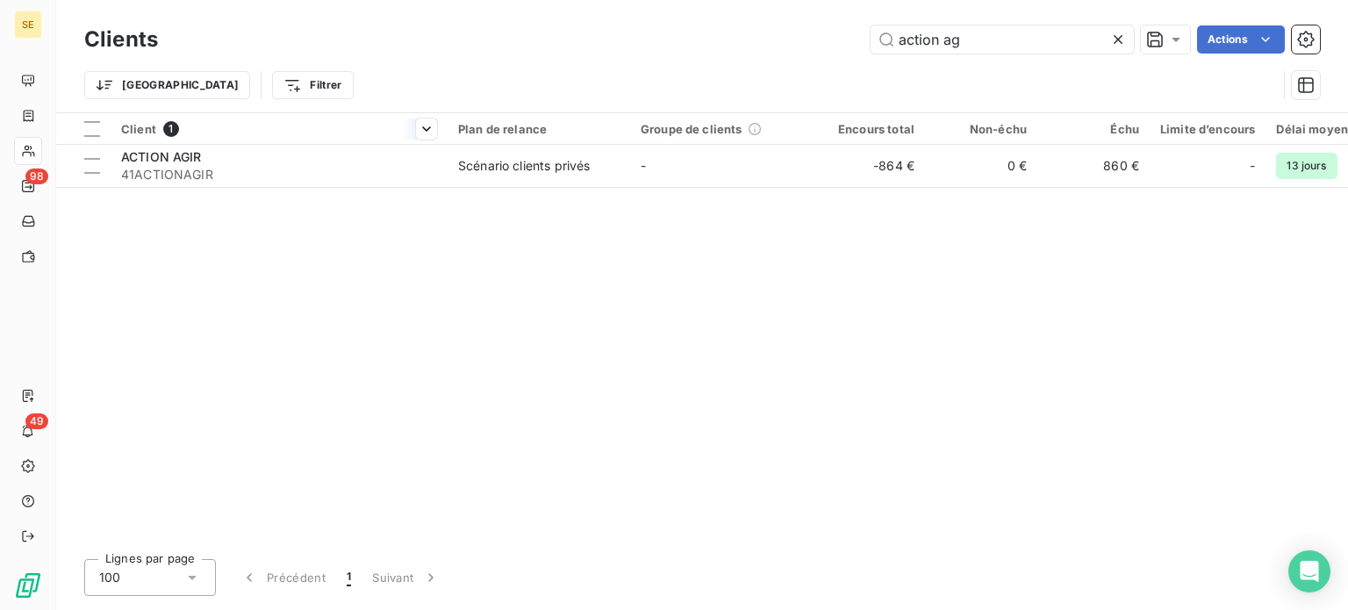
click at [372, 144] on table "Client 1 Plan de relance Groupe de clients Encours total Non-échu Échu Limite d…" at bounding box center [848, 150] width 1584 height 75
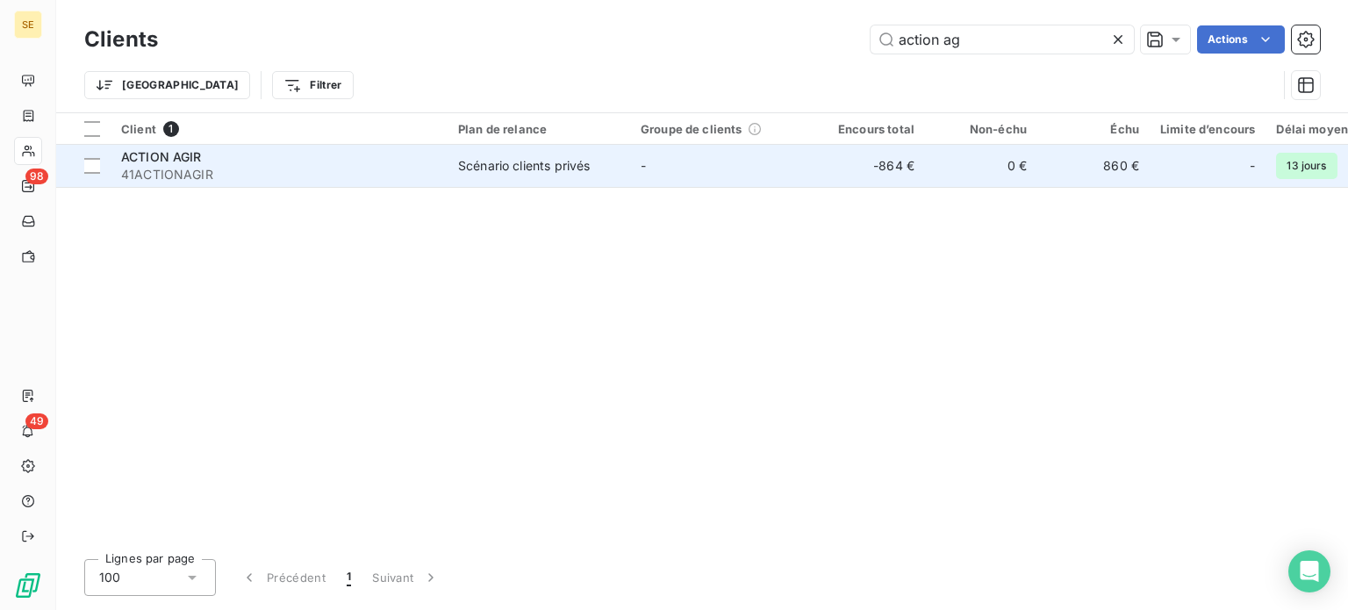
click at [362, 172] on span "41ACTIONAGIR" at bounding box center [279, 175] width 316 height 18
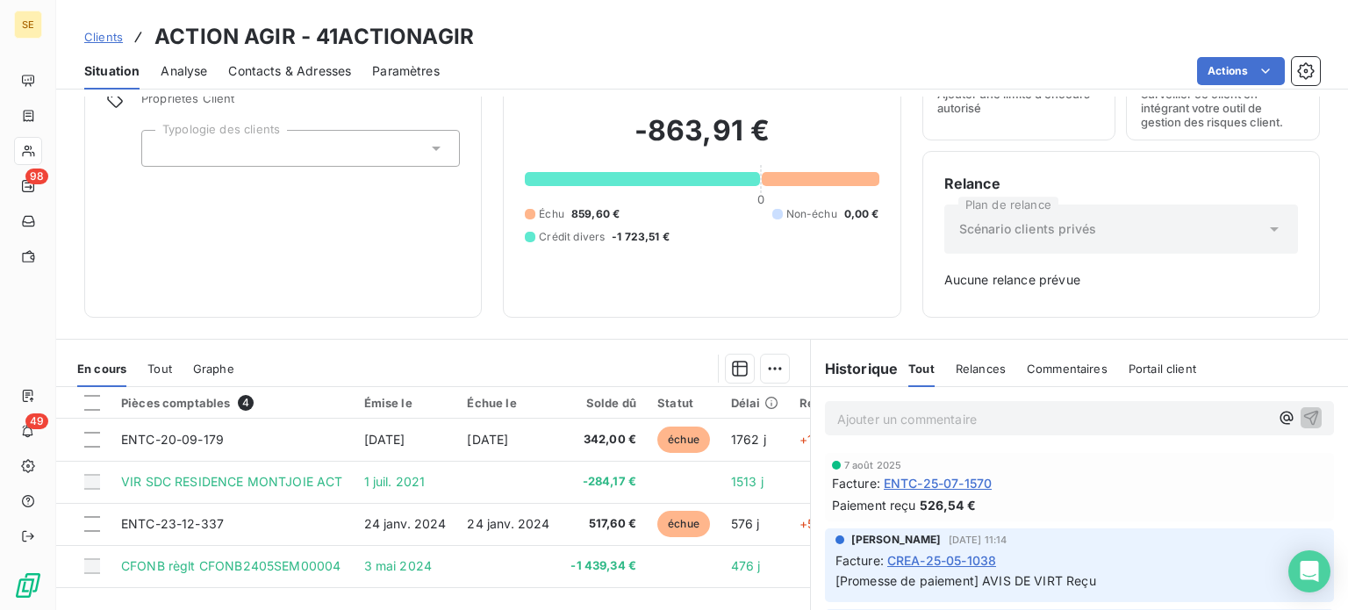
scroll to position [176, 0]
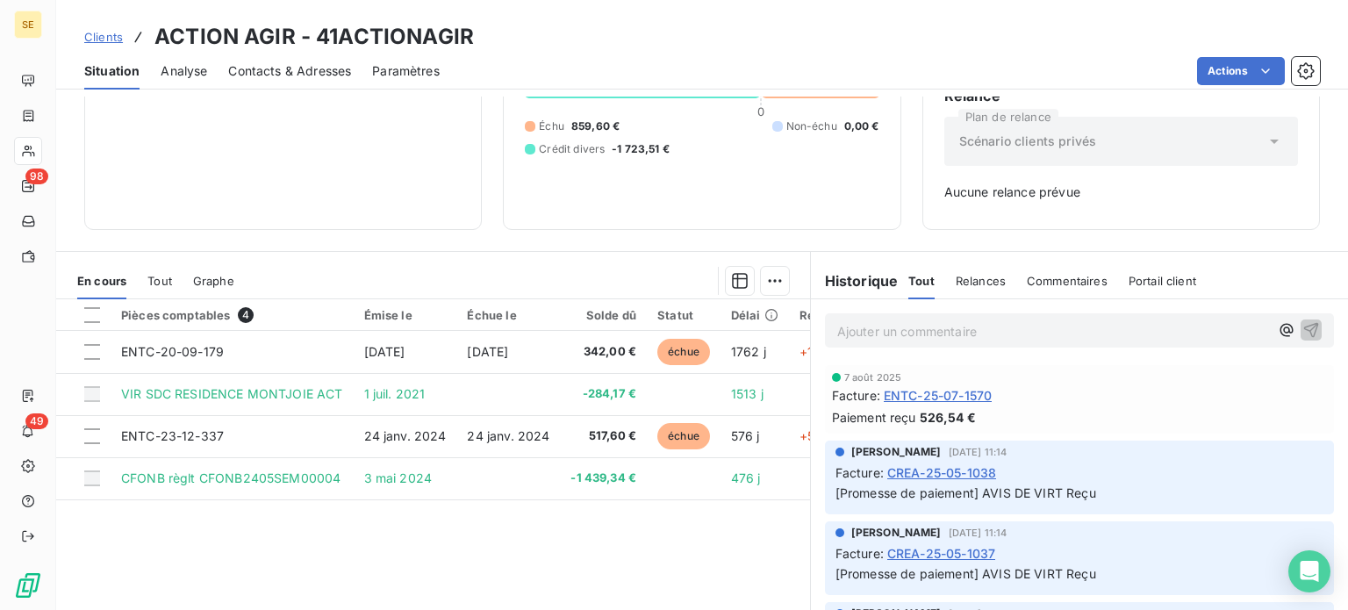
click at [105, 37] on span "Clients" at bounding box center [103, 37] width 39 height 14
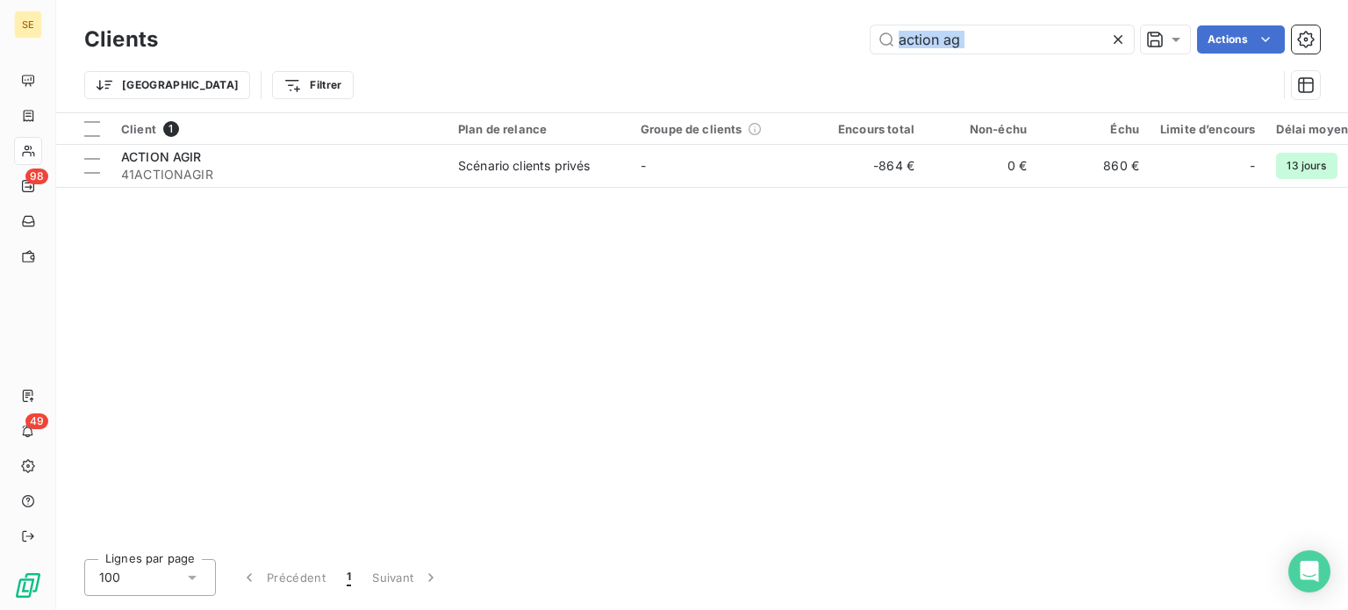
drag, startPoint x: 994, startPoint y: 55, endPoint x: 822, endPoint y: 61, distance: 172.1
click at [822, 61] on div "Clients action ag Actions Trier Filtrer" at bounding box center [702, 66] width 1236 height 91
click at [997, 42] on input "action ag" at bounding box center [1002, 39] width 263 height 28
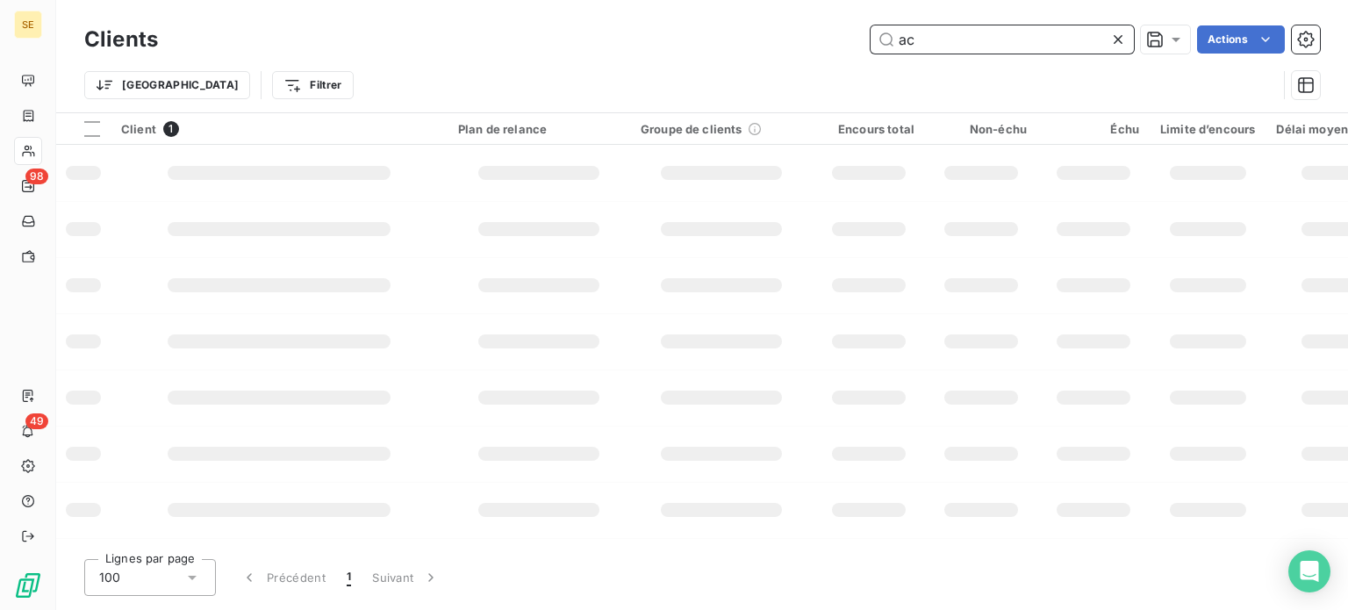
type input "a"
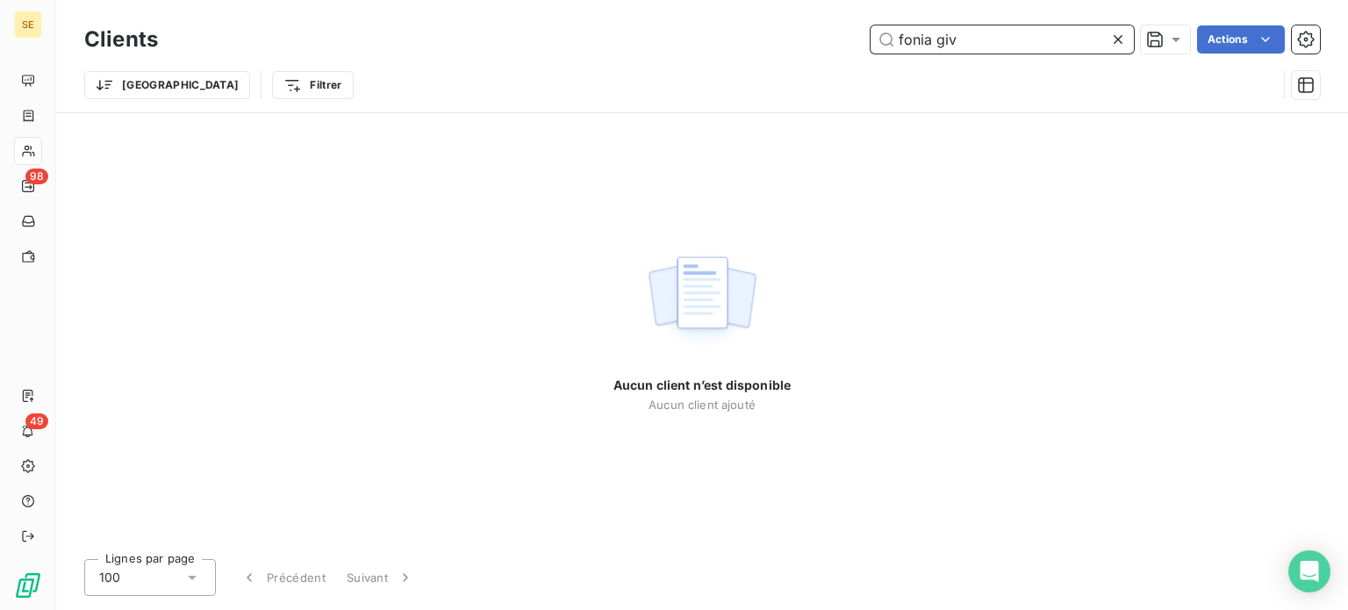
click at [916, 40] on input "fonia giv" at bounding box center [1002, 39] width 263 height 28
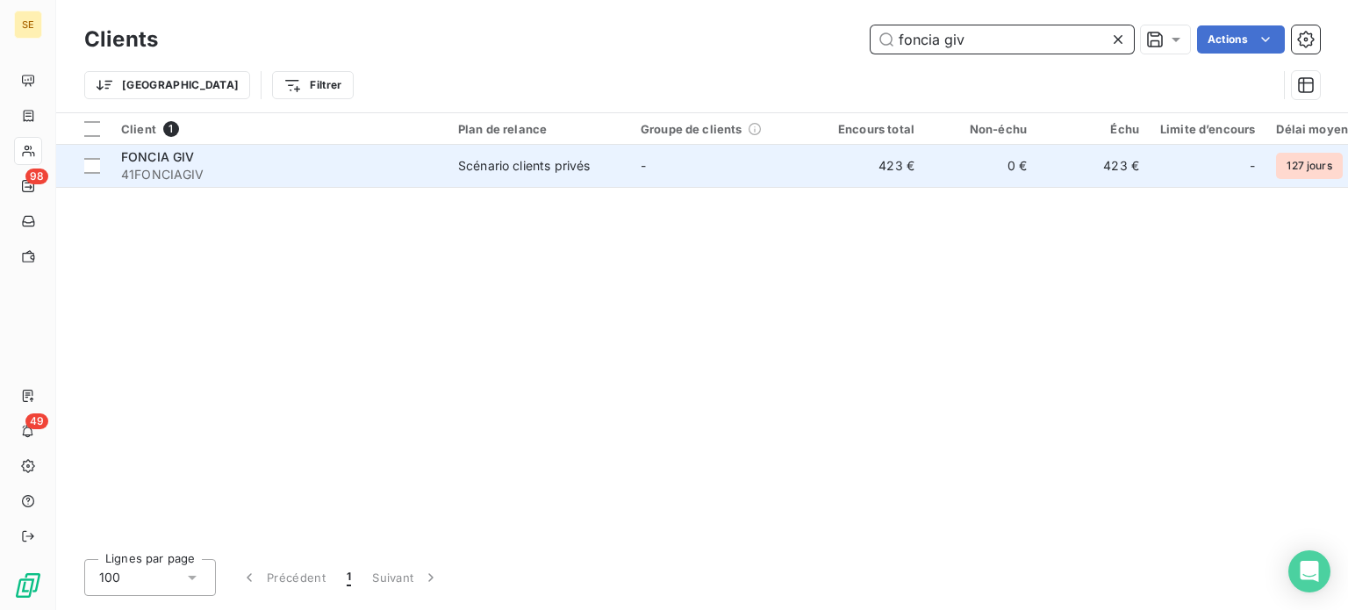
type input "foncia giv"
click at [463, 166] on div "Scénario clients privés" at bounding box center [524, 166] width 132 height 18
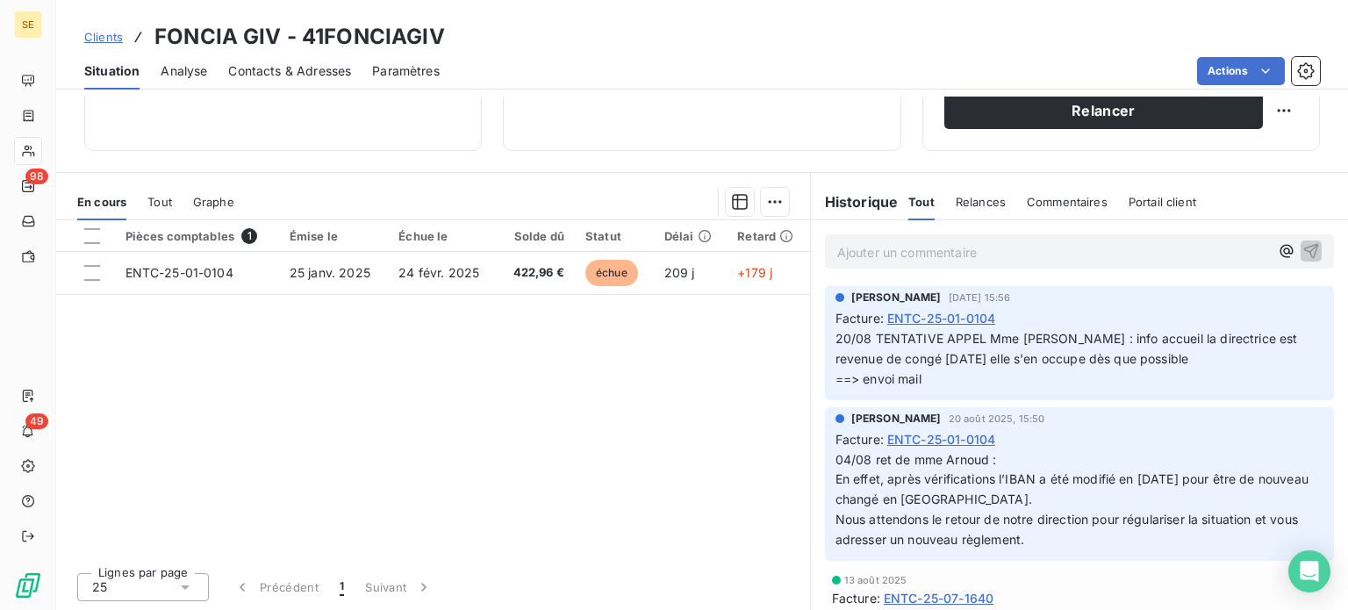
click at [95, 30] on span "Clients" at bounding box center [103, 37] width 39 height 14
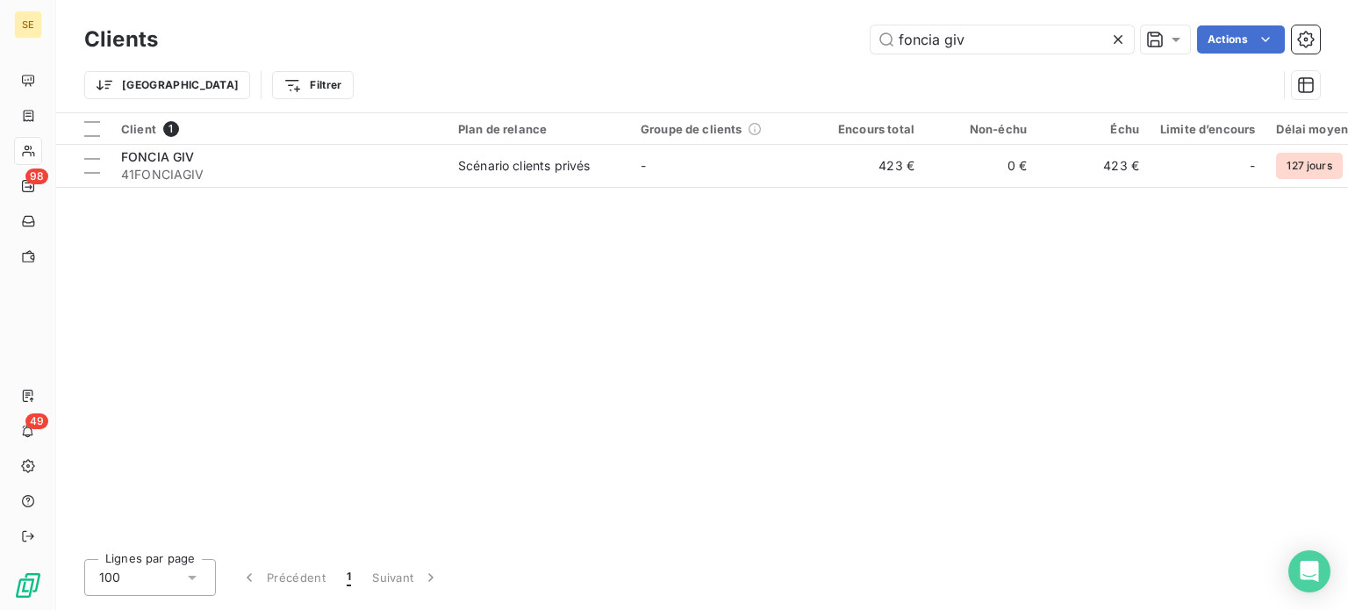
drag, startPoint x: 980, startPoint y: 41, endPoint x: 682, endPoint y: 36, distance: 297.6
click at [684, 36] on div "foncia giv Actions" at bounding box center [749, 39] width 1141 height 28
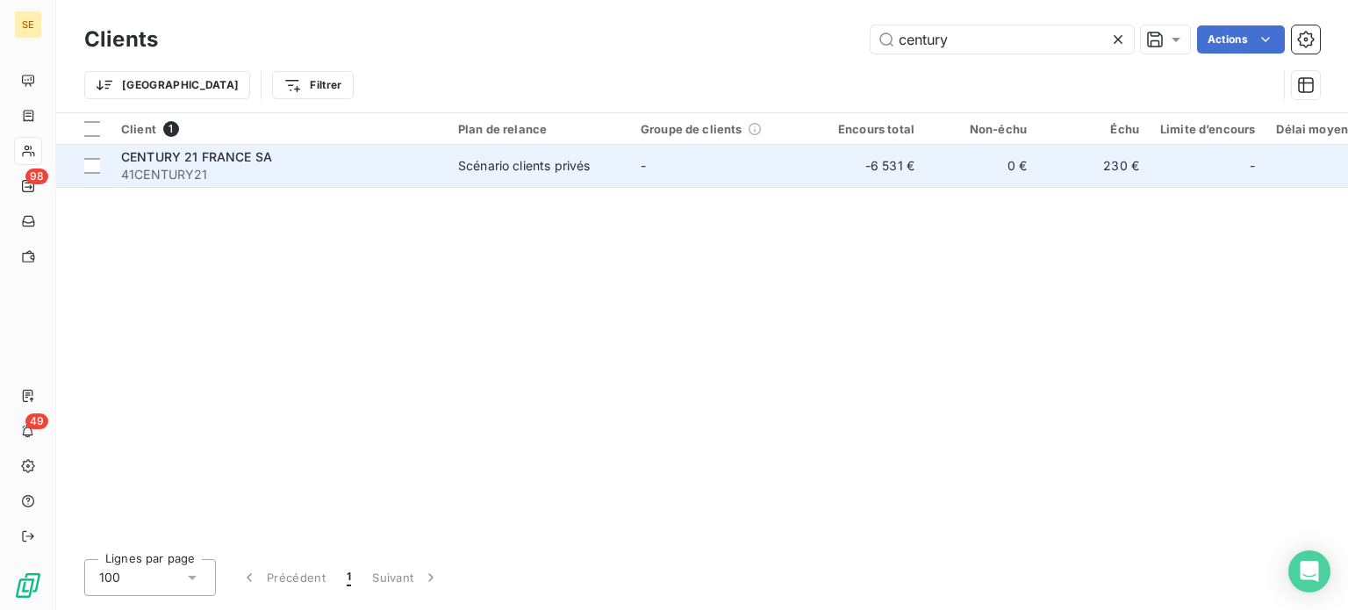
type input "century"
click at [303, 156] on div "CENTURY 21 FRANCE SA" at bounding box center [279, 157] width 316 height 18
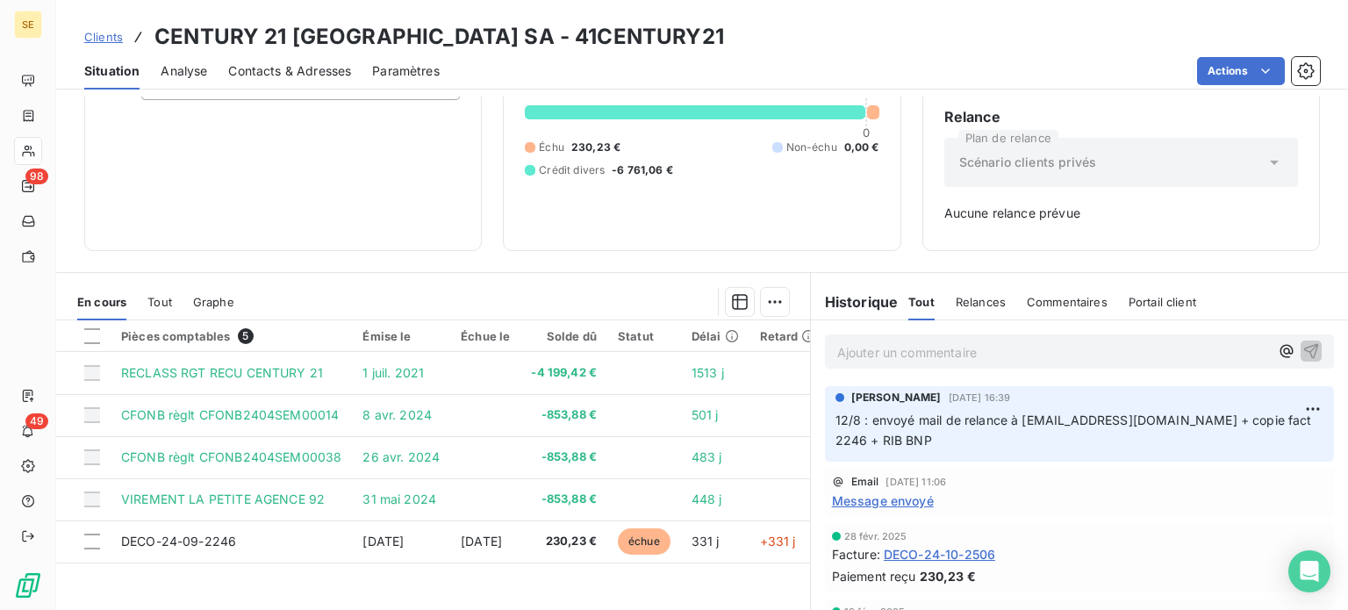
scroll to position [176, 0]
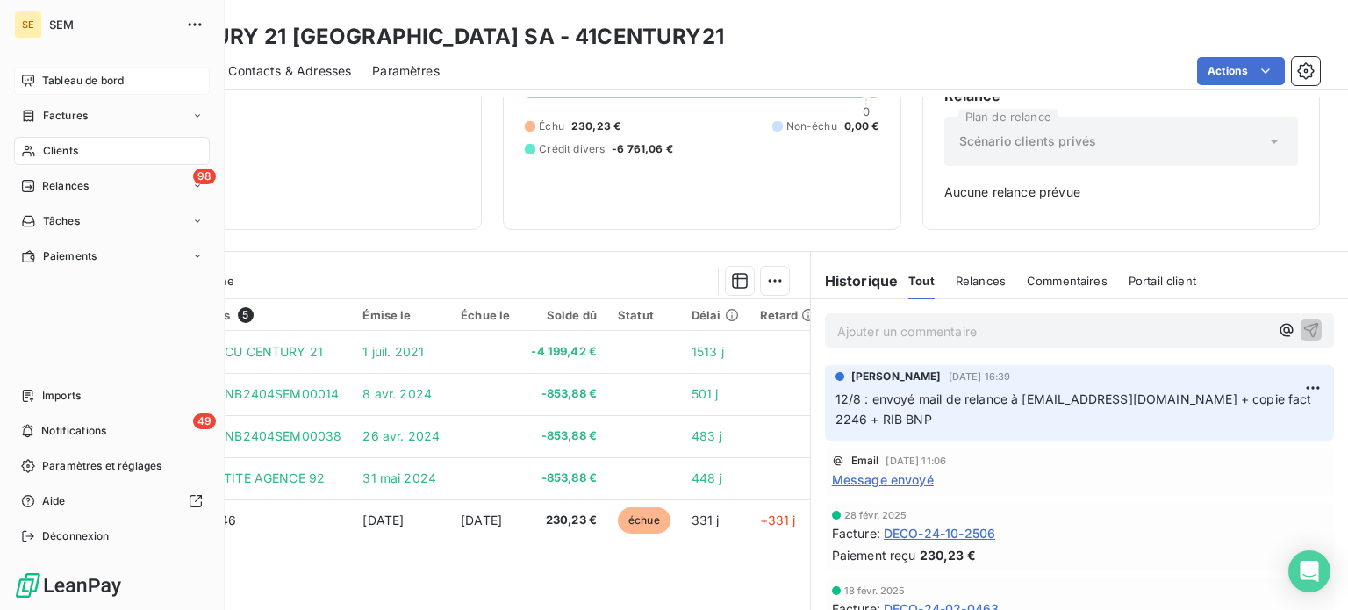
click at [37, 84] on div "Tableau de bord" at bounding box center [112, 81] width 196 height 28
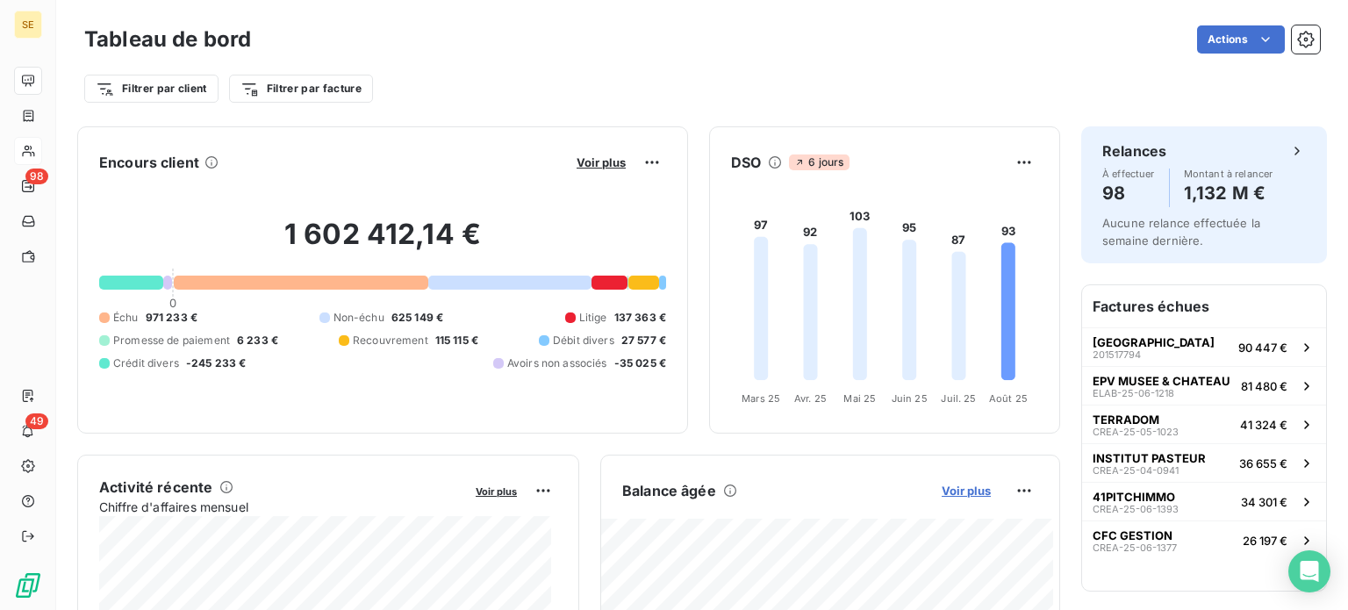
click at [942, 491] on span "Voir plus" at bounding box center [966, 491] width 49 height 14
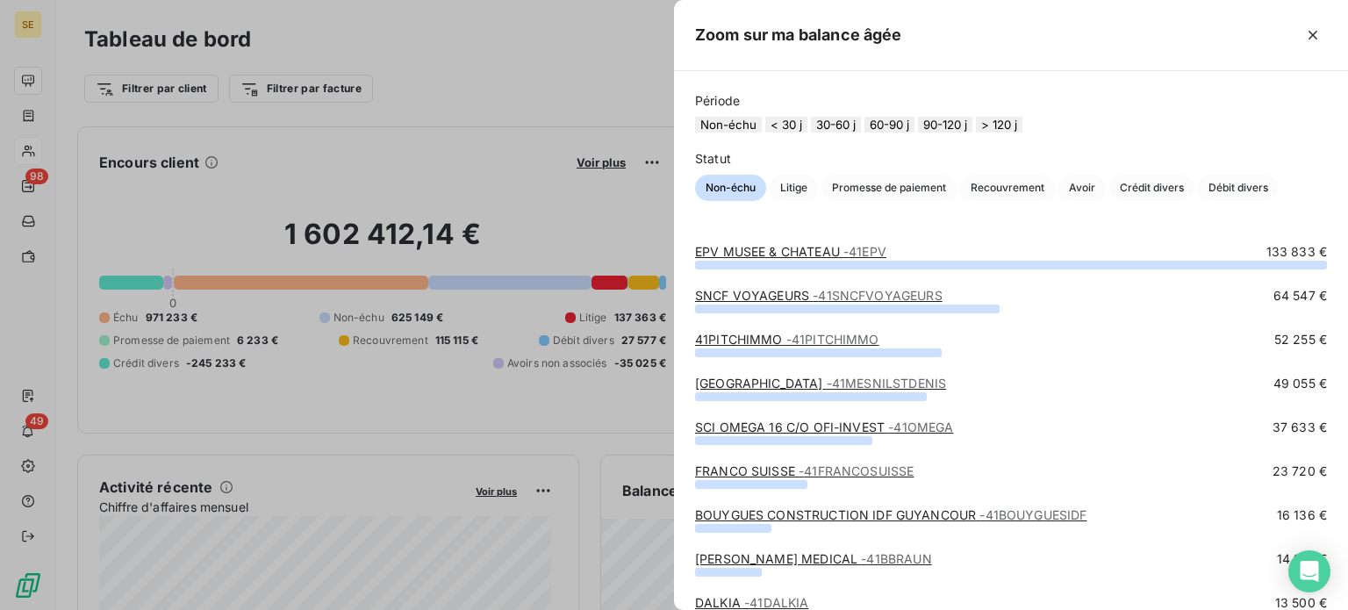
click at [973, 133] on button "90-120 j" at bounding box center [945, 125] width 54 height 16
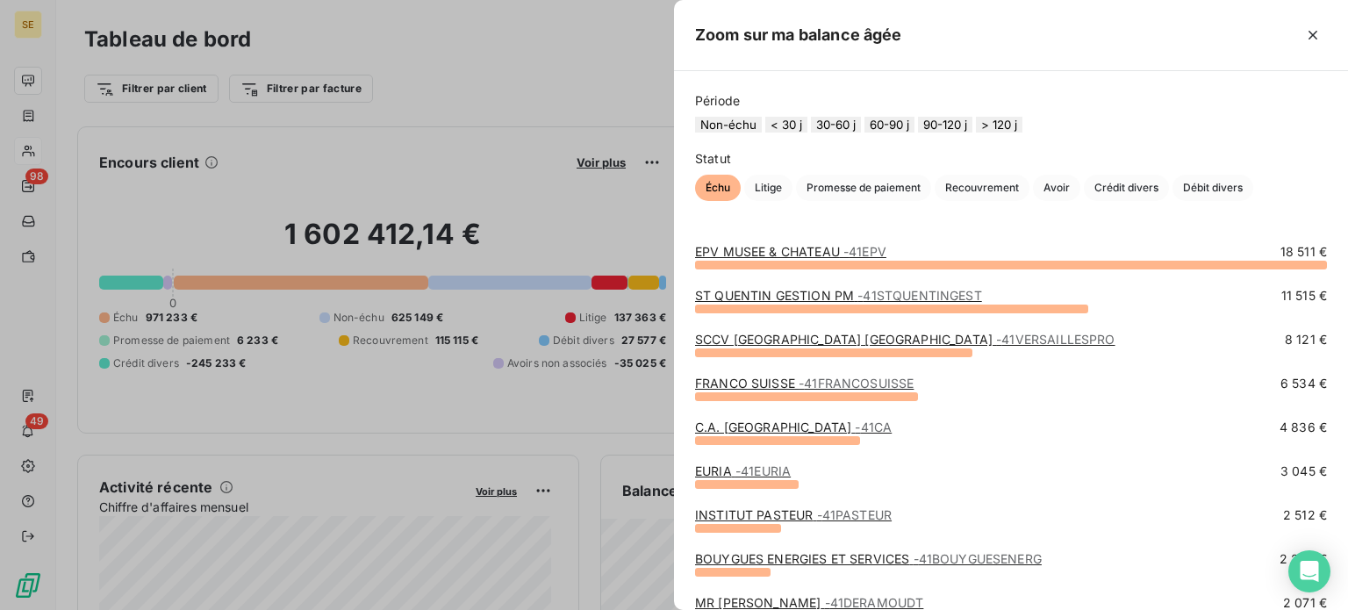
click at [862, 303] on span "- 41STQUENTINGEST" at bounding box center [920, 295] width 124 height 15
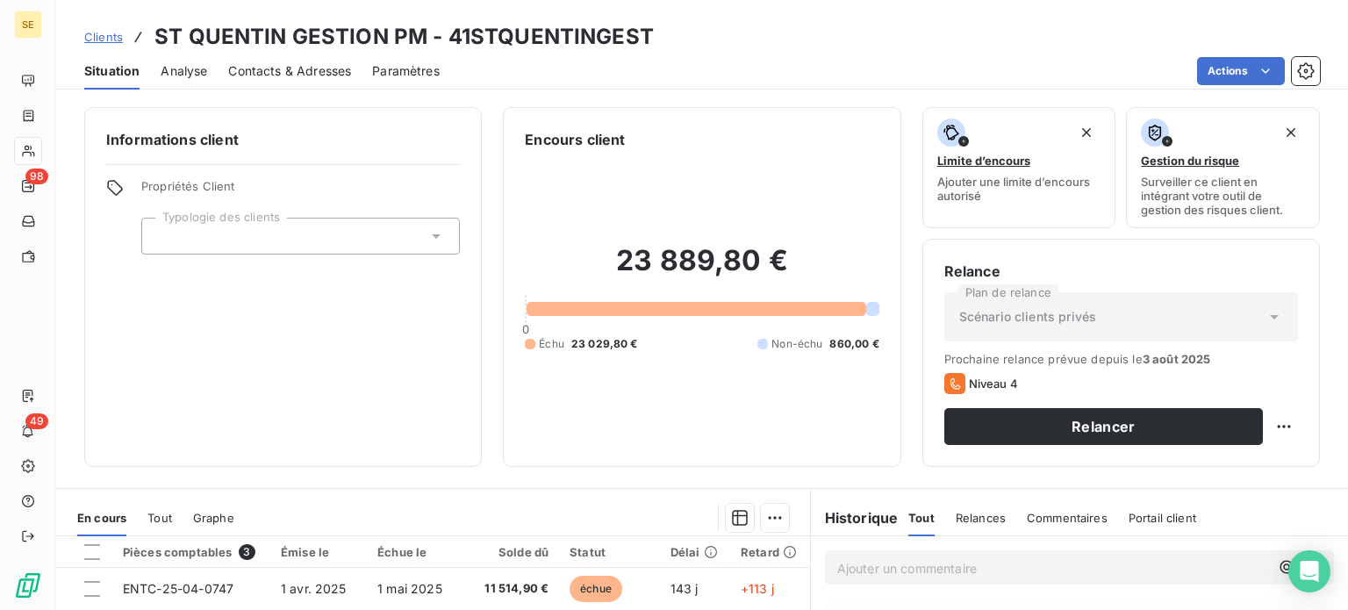
scroll to position [176, 0]
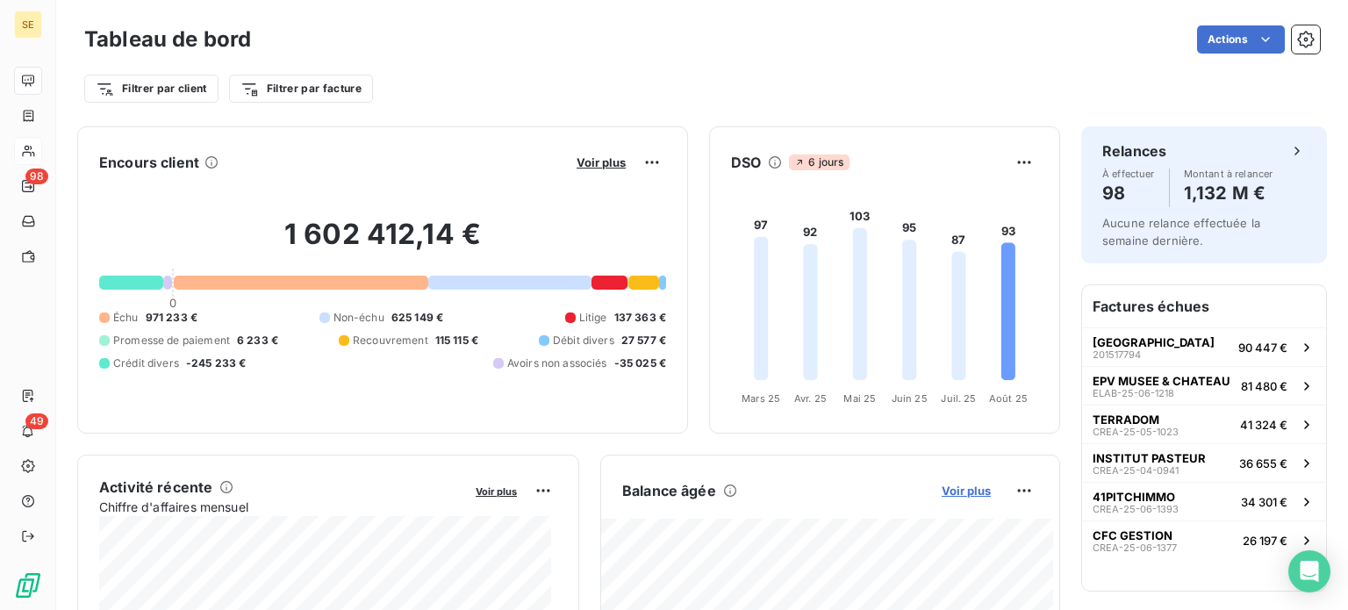
click at [950, 490] on span "Voir plus" at bounding box center [966, 491] width 49 height 14
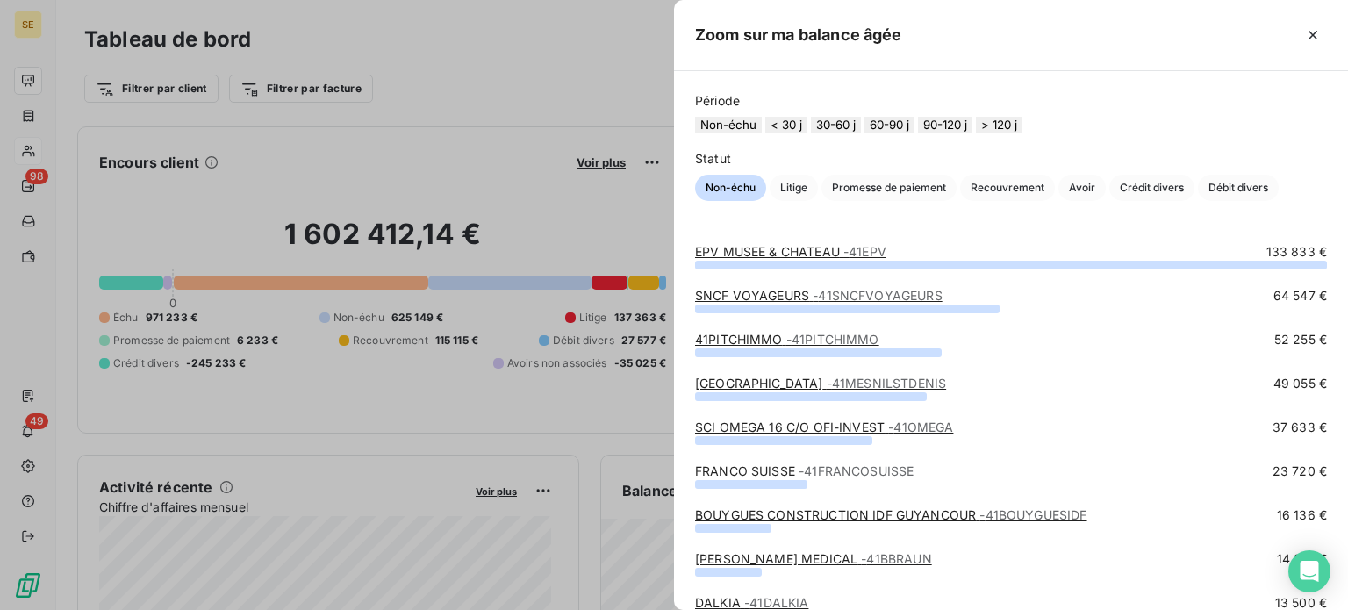
click at [969, 124] on button "90-120 j" at bounding box center [945, 125] width 54 height 16
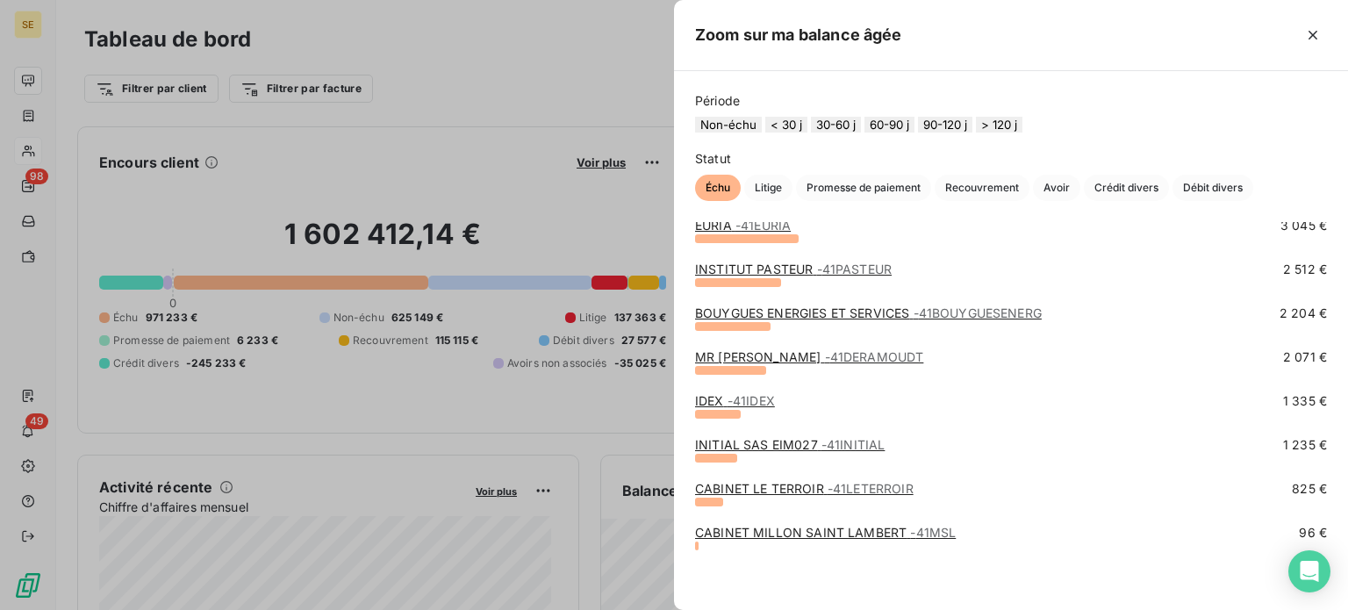
scroll to position [261, 0]
click at [817, 309] on link "BOUYGUES ENERGIES ET SERVICES - 41BOUYGUESENERG" at bounding box center [868, 312] width 347 height 15
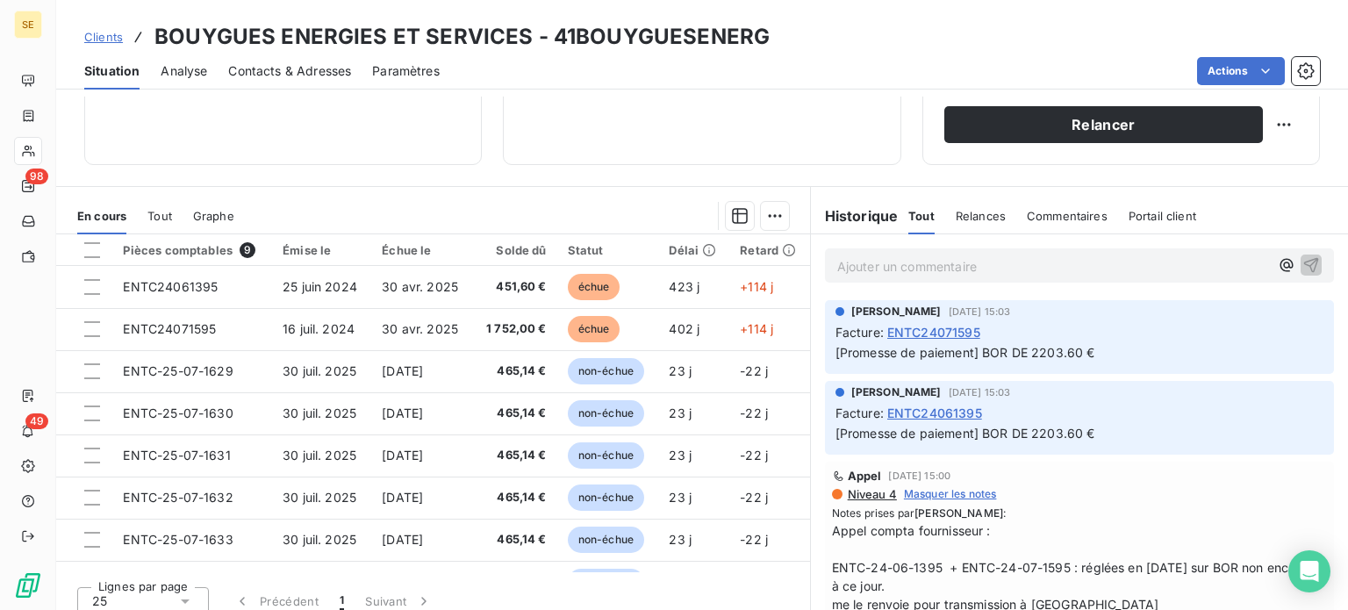
scroll to position [316, 0]
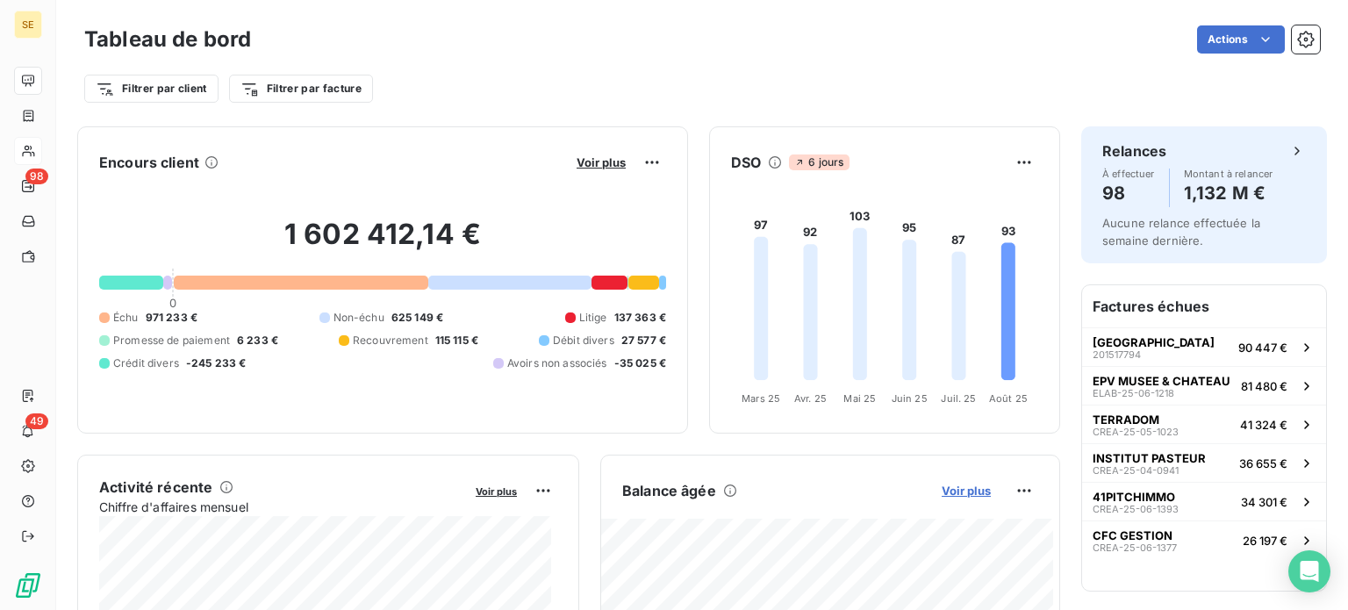
click at [944, 491] on span "Voir plus" at bounding box center [966, 491] width 49 height 14
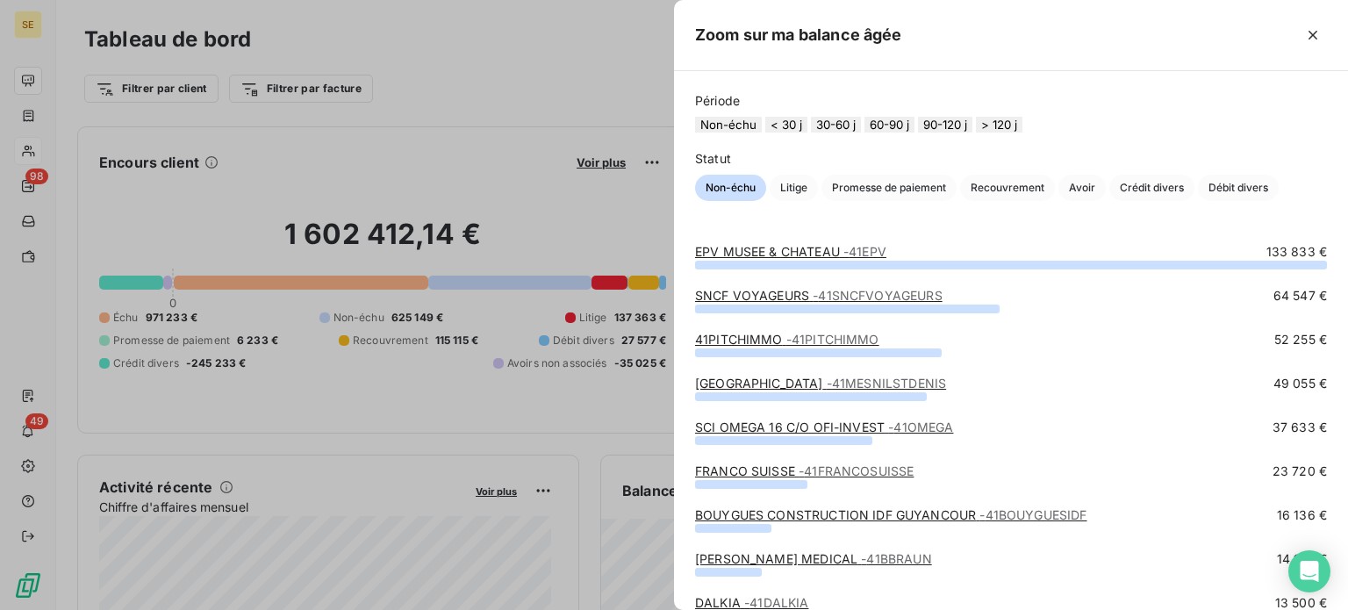
click at [915, 133] on button "60-90 j" at bounding box center [890, 125] width 50 height 16
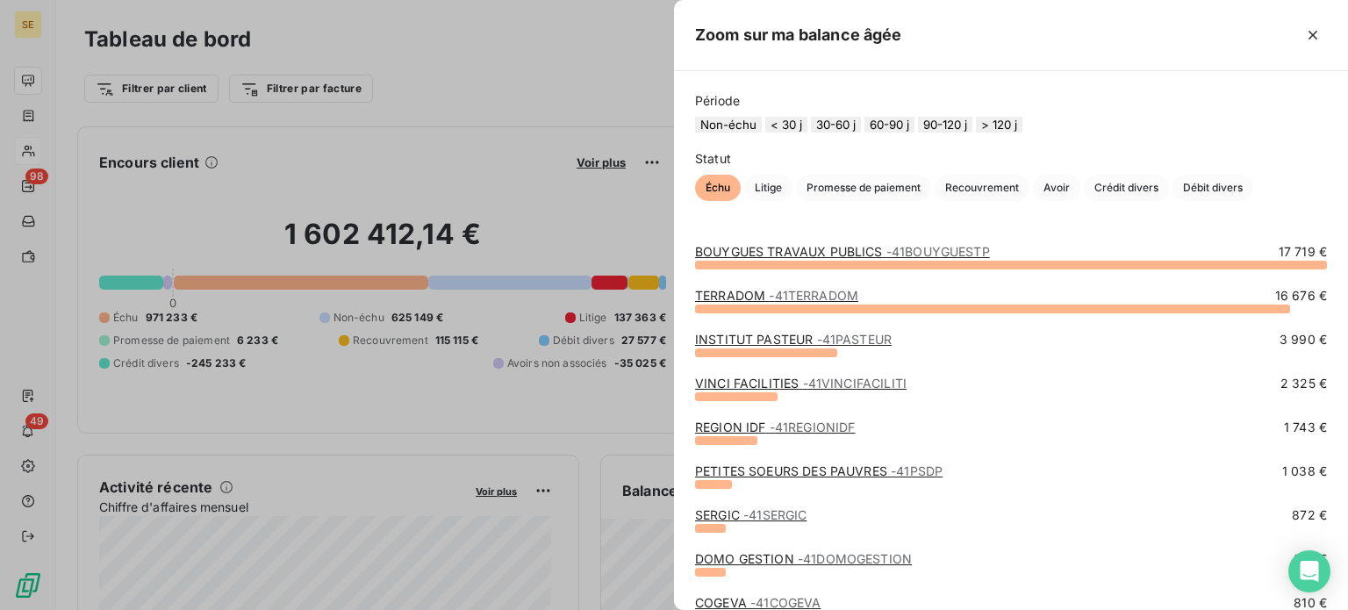
click at [829, 259] on link "BOUYGUES TRAVAUX PUBLICS - 41BOUYGUESTP" at bounding box center [842, 251] width 295 height 15
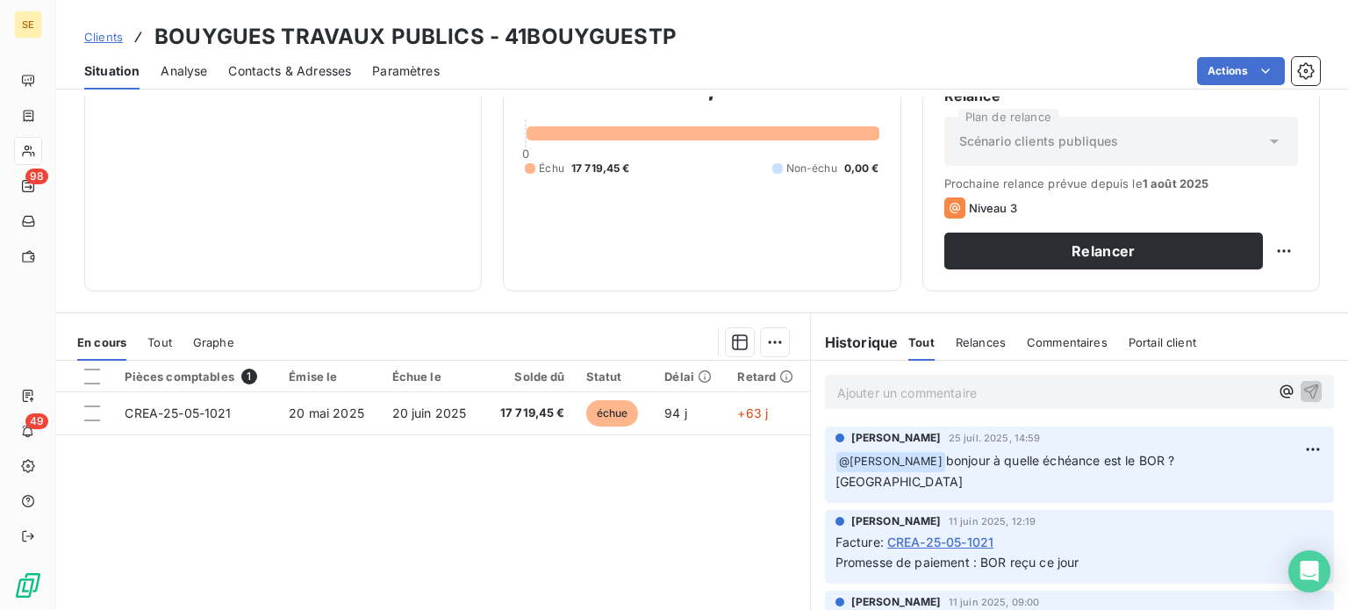
scroll to position [263, 0]
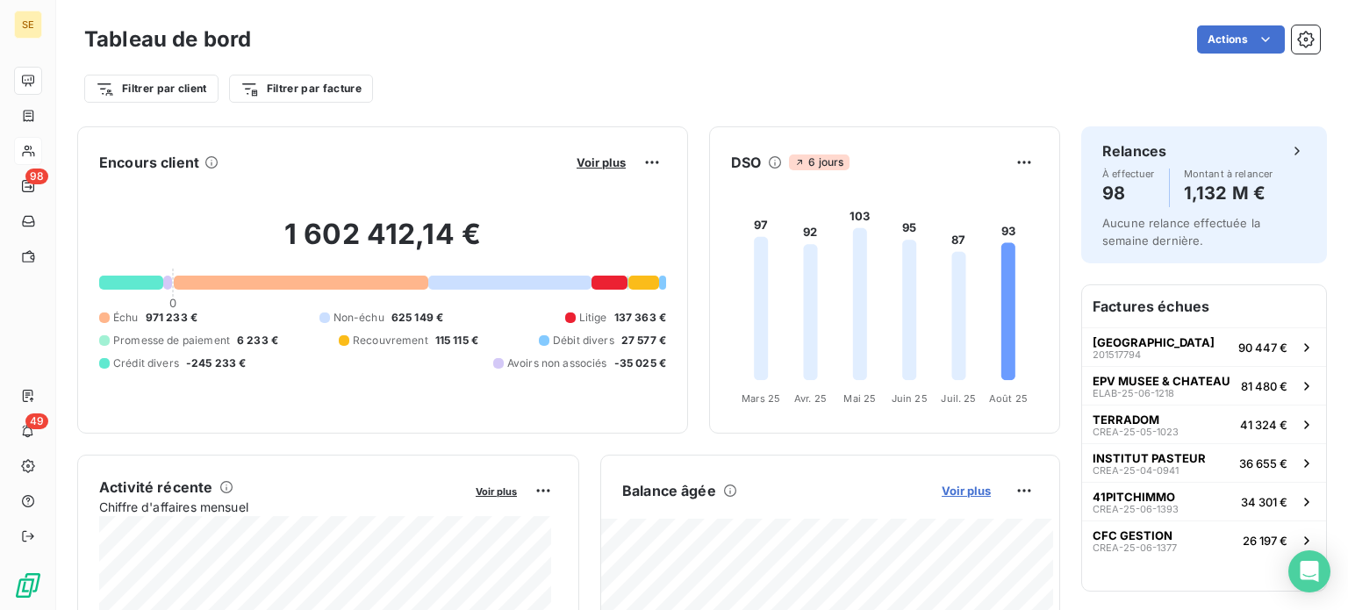
click at [942, 487] on span "Voir plus" at bounding box center [966, 491] width 49 height 14
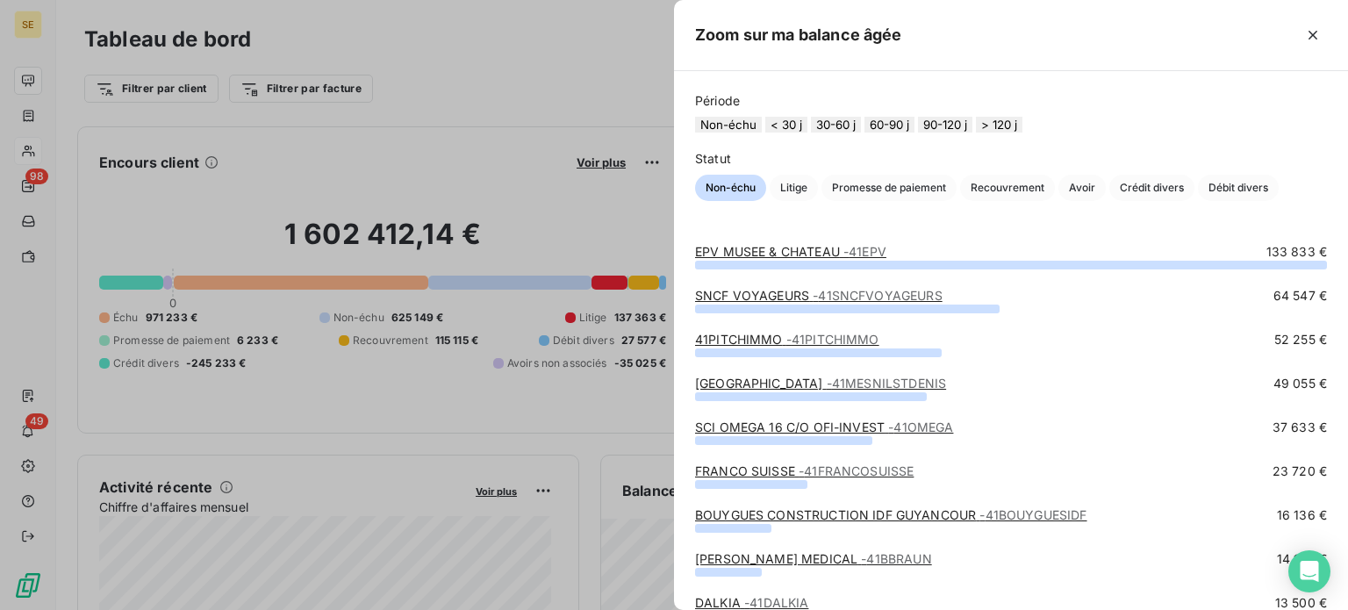
click at [915, 129] on button "60-90 j" at bounding box center [890, 125] width 50 height 16
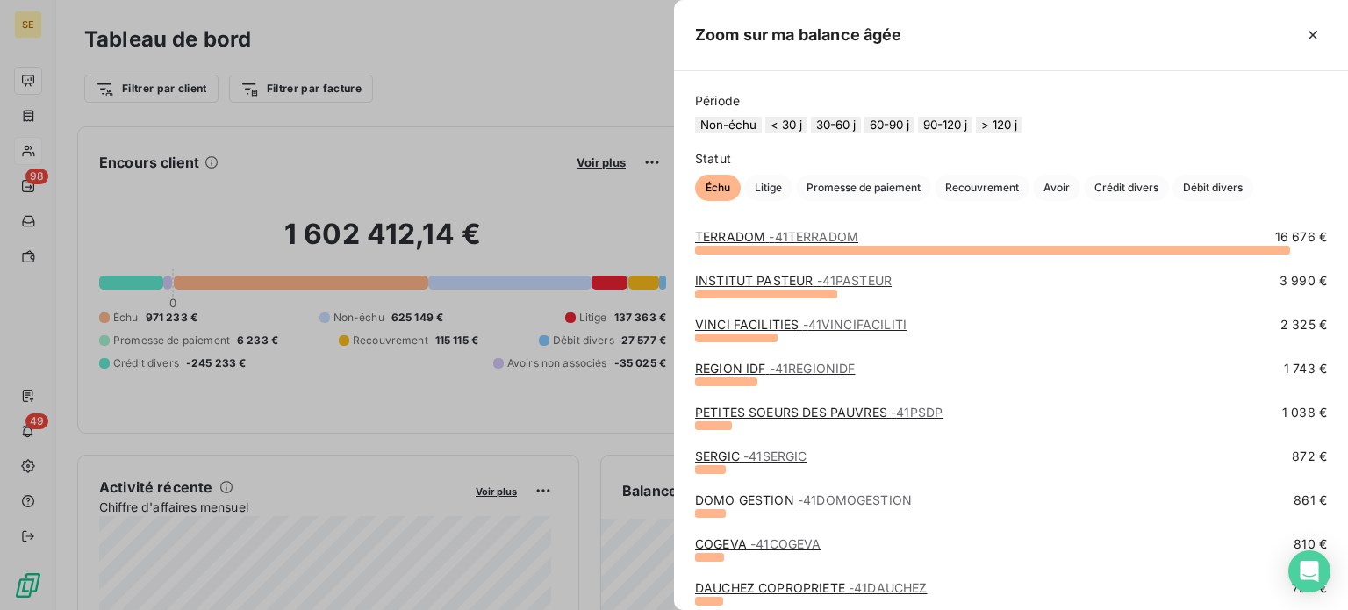
scroll to position [88, 0]
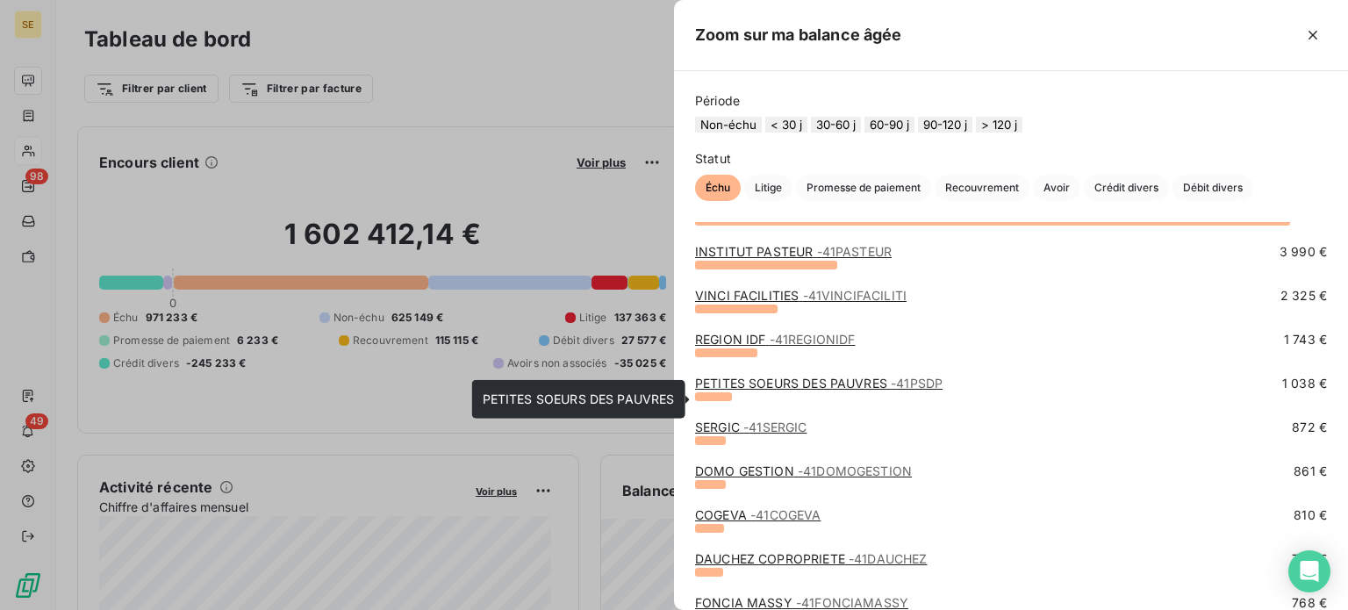
click at [871, 391] on link "PETITES SOEURS DES PAUVRES - 41PSDP" at bounding box center [819, 383] width 248 height 15
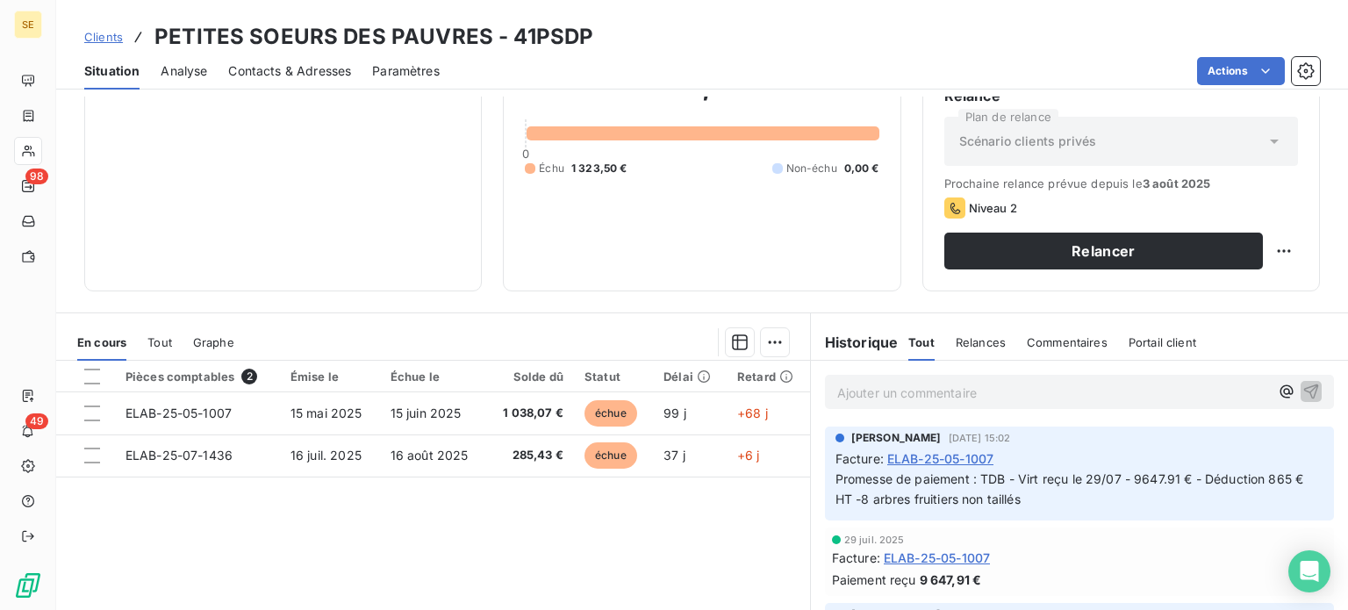
scroll to position [88, 0]
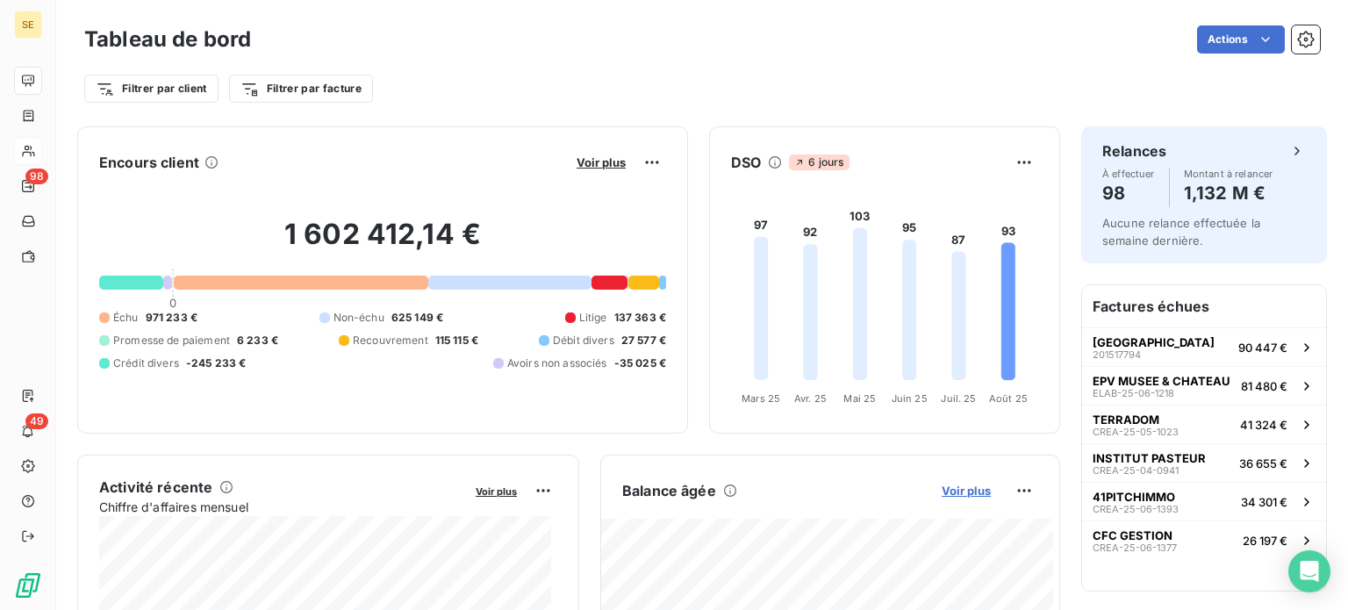
click at [956, 488] on span "Voir plus" at bounding box center [966, 491] width 49 height 14
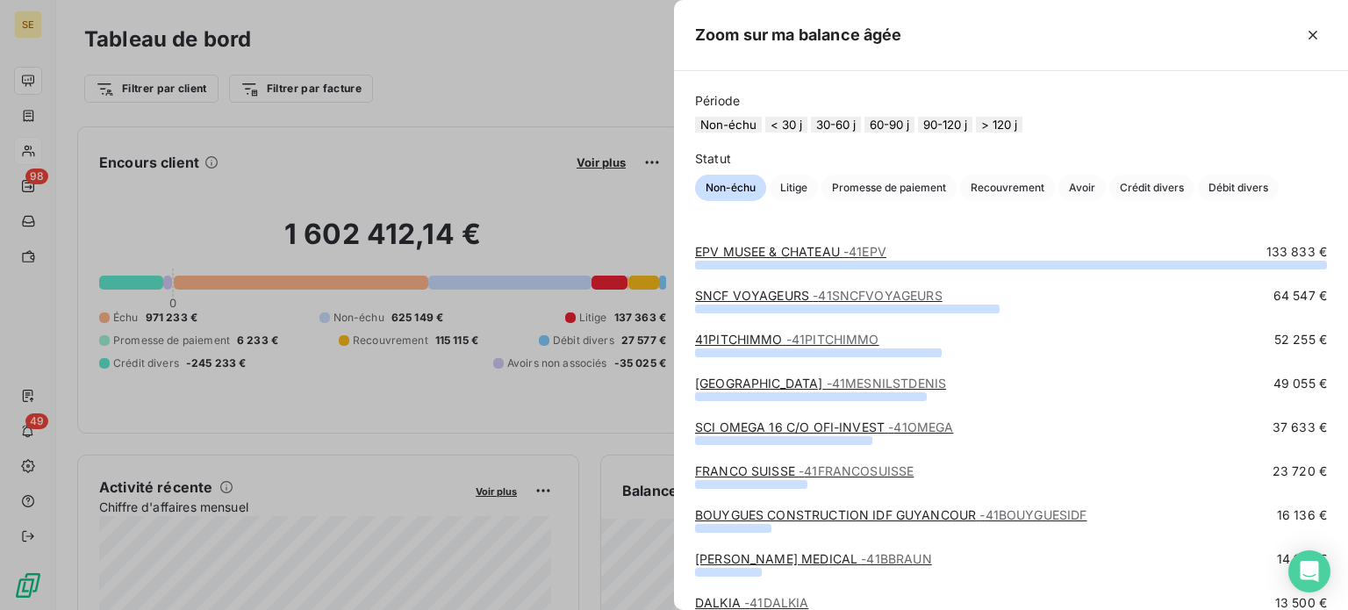
click at [915, 125] on button "60-90 j" at bounding box center [890, 125] width 50 height 16
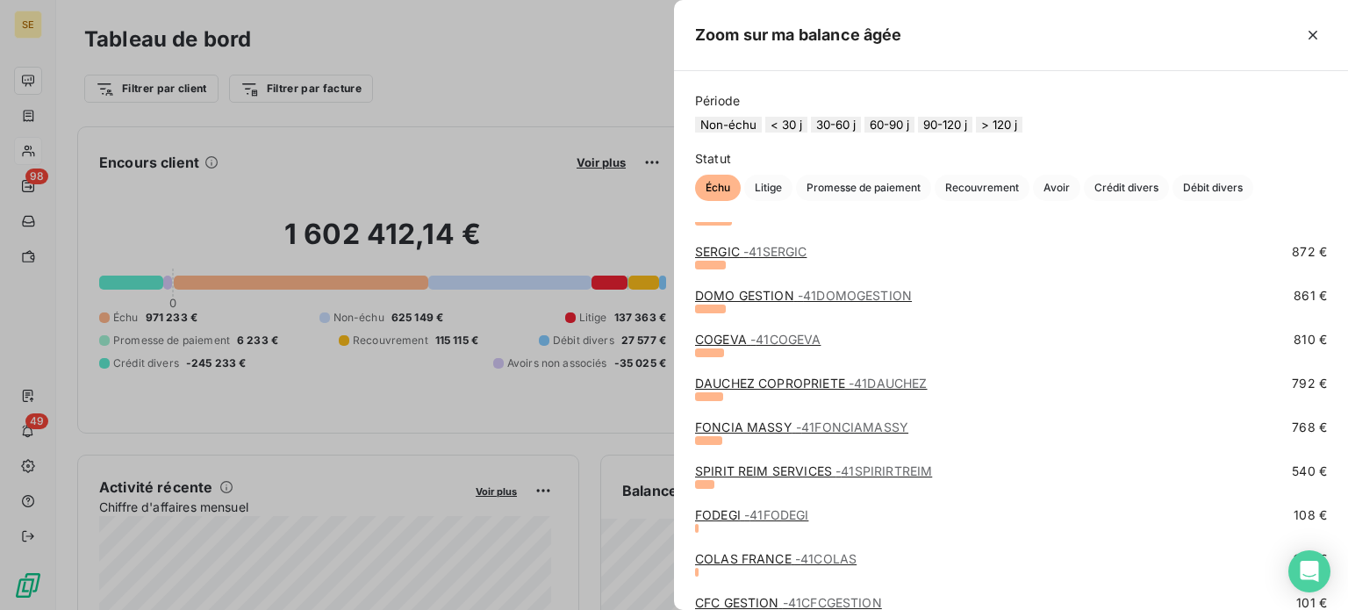
scroll to position [348, 0]
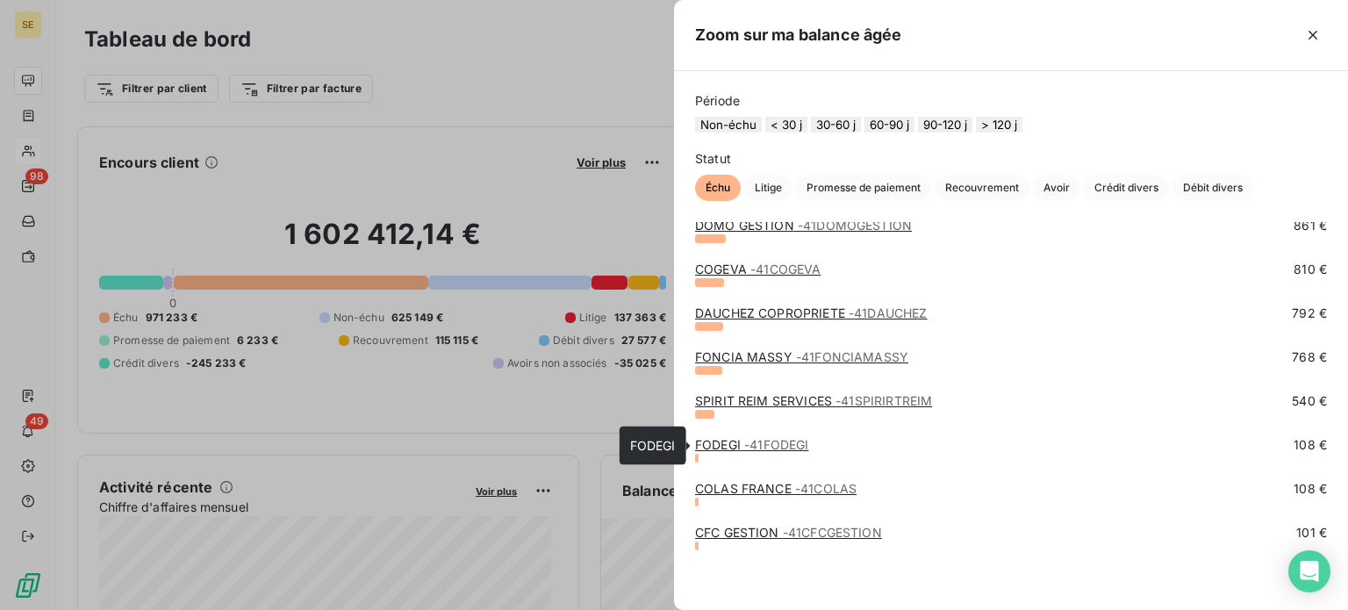
click at [776, 444] on span "- 41FODEGI" at bounding box center [776, 444] width 64 height 15
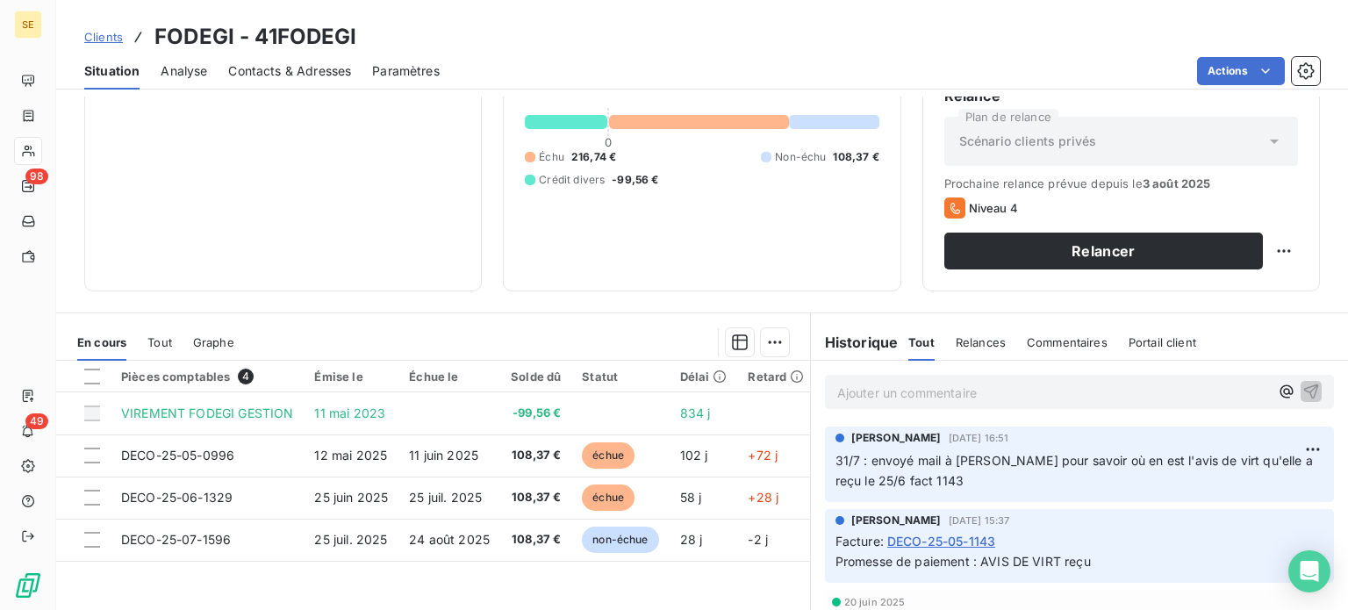
scroll to position [263, 0]
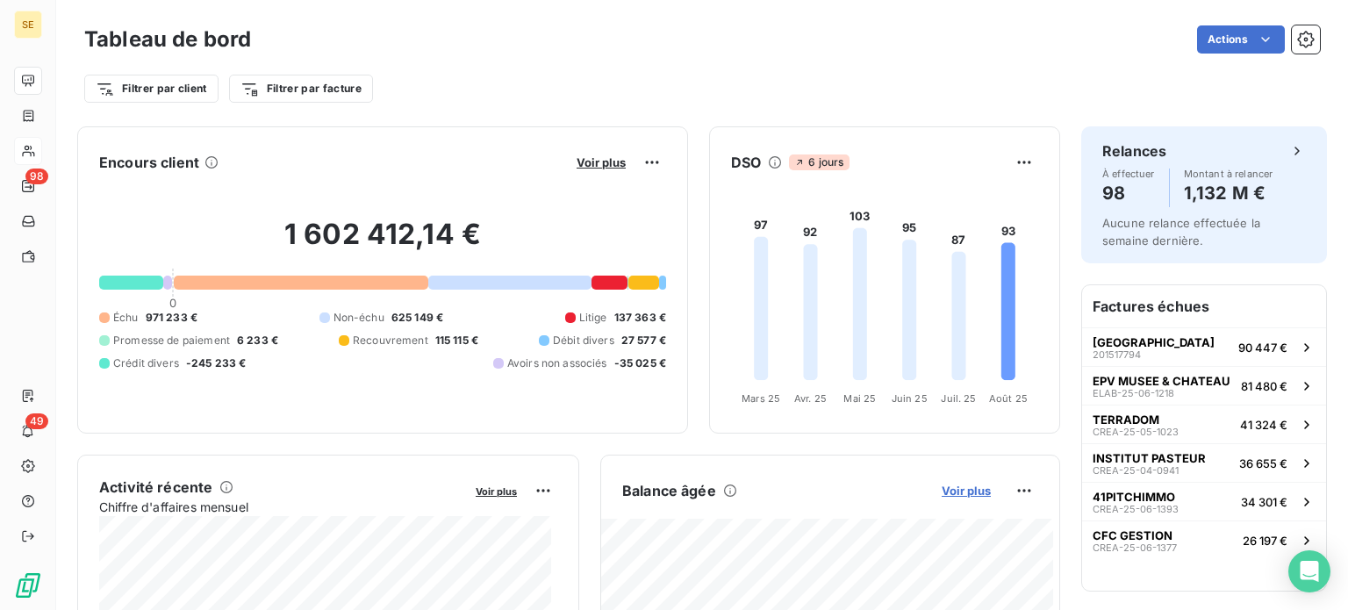
click at [944, 491] on span "Voir plus" at bounding box center [966, 491] width 49 height 14
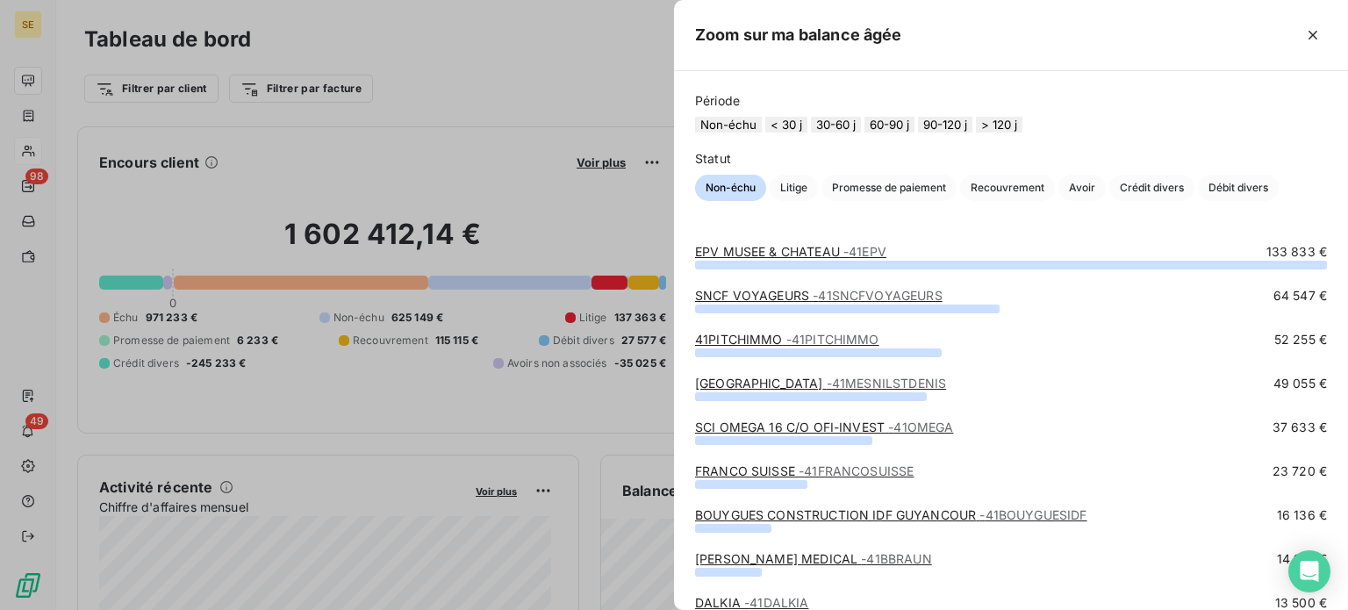
click at [913, 132] on button "60-90 j" at bounding box center [890, 125] width 50 height 16
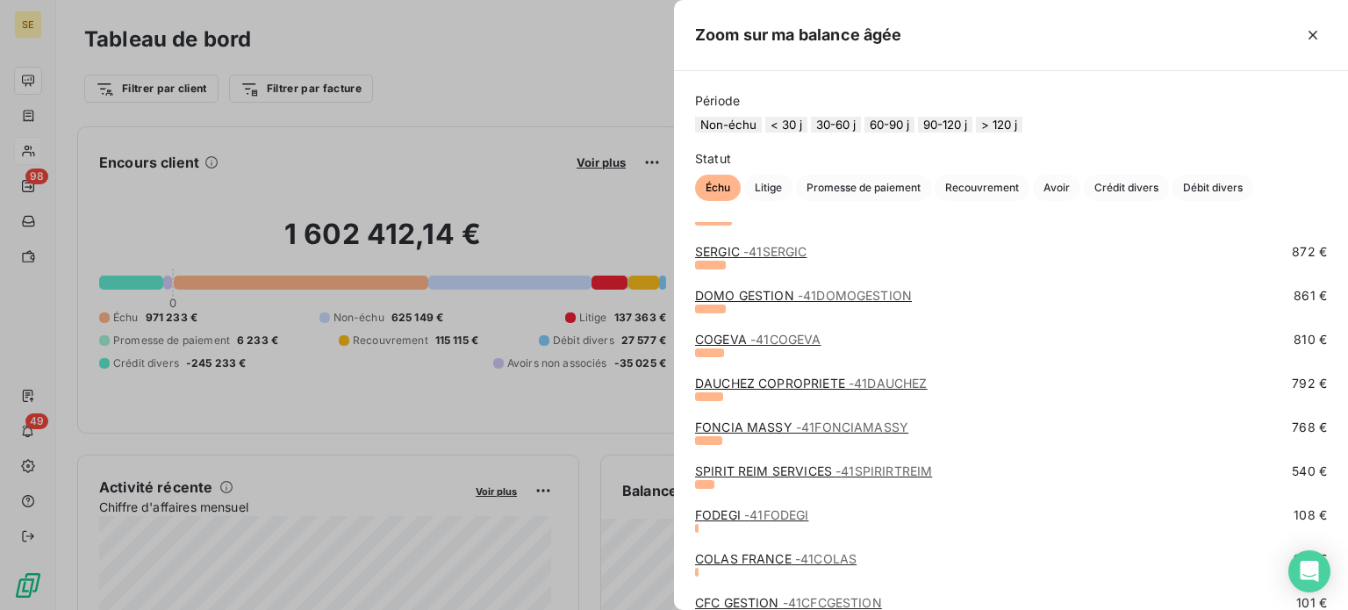
scroll to position [348, 0]
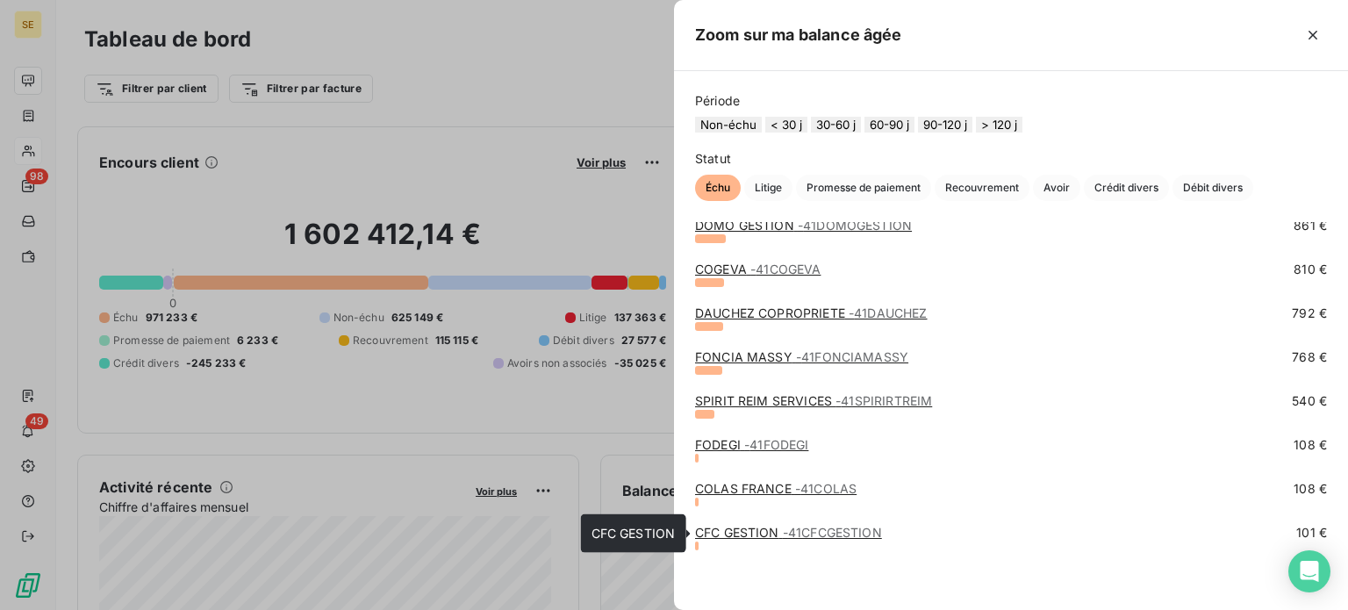
click at [751, 534] on link "CFC GESTION - 41CFCGESTION" at bounding box center [788, 532] width 187 height 15
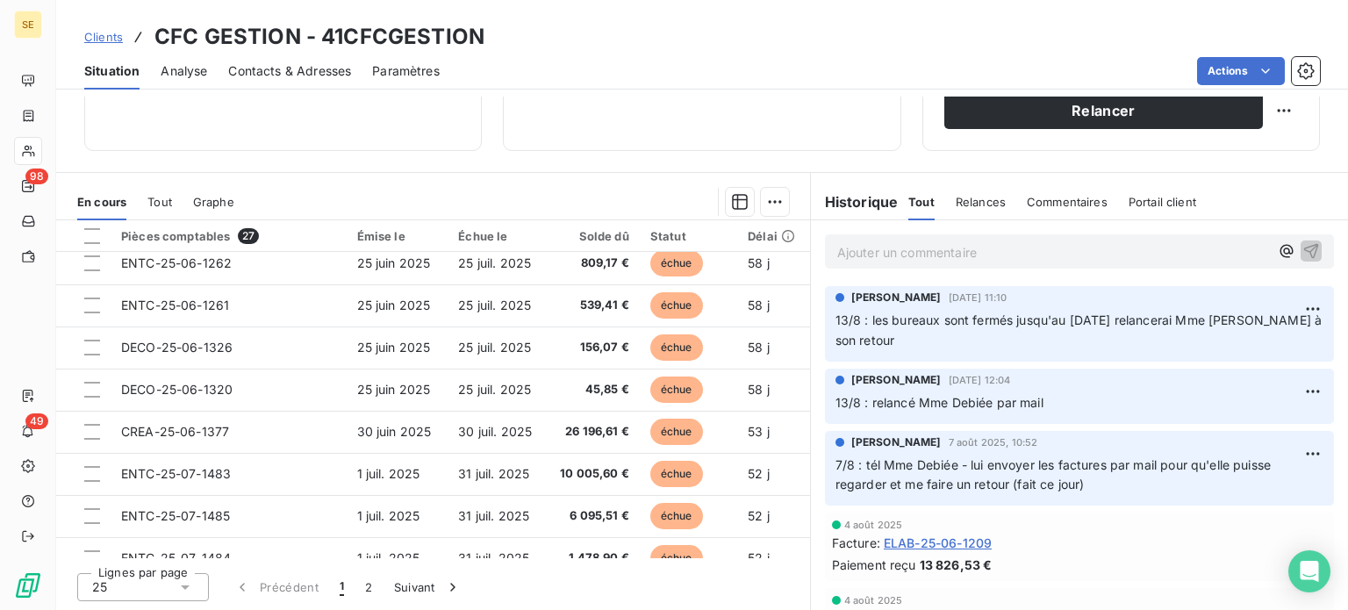
scroll to position [527, 0]
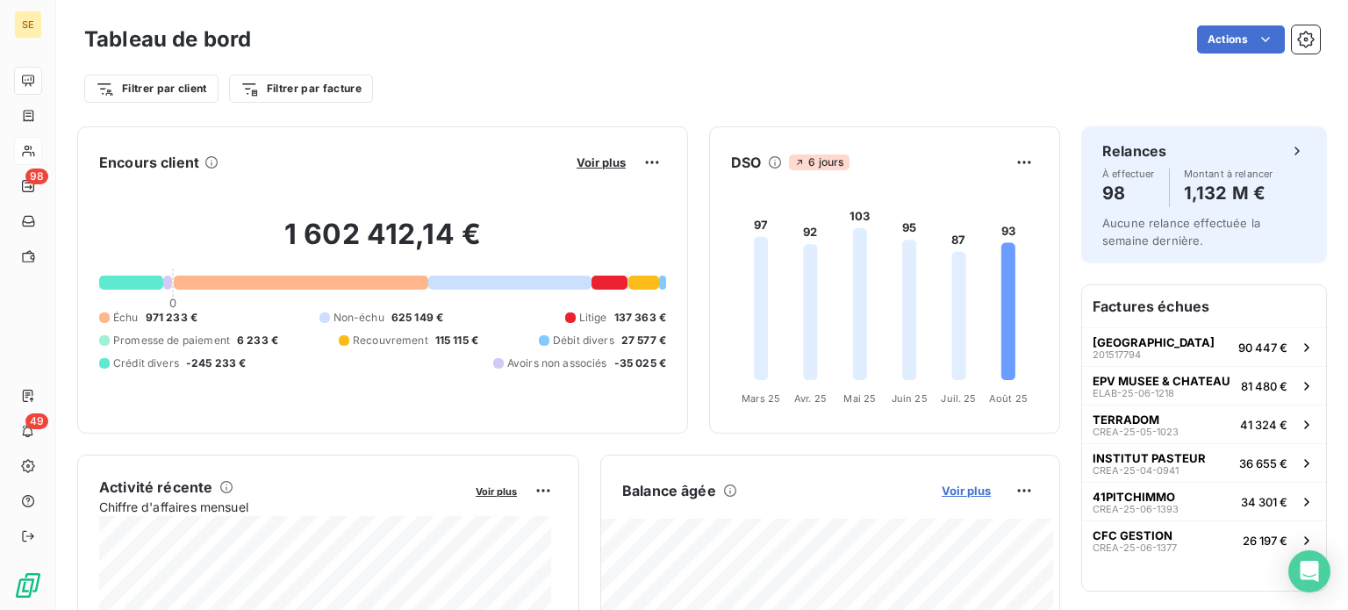
click at [942, 492] on span "Voir plus" at bounding box center [966, 491] width 49 height 14
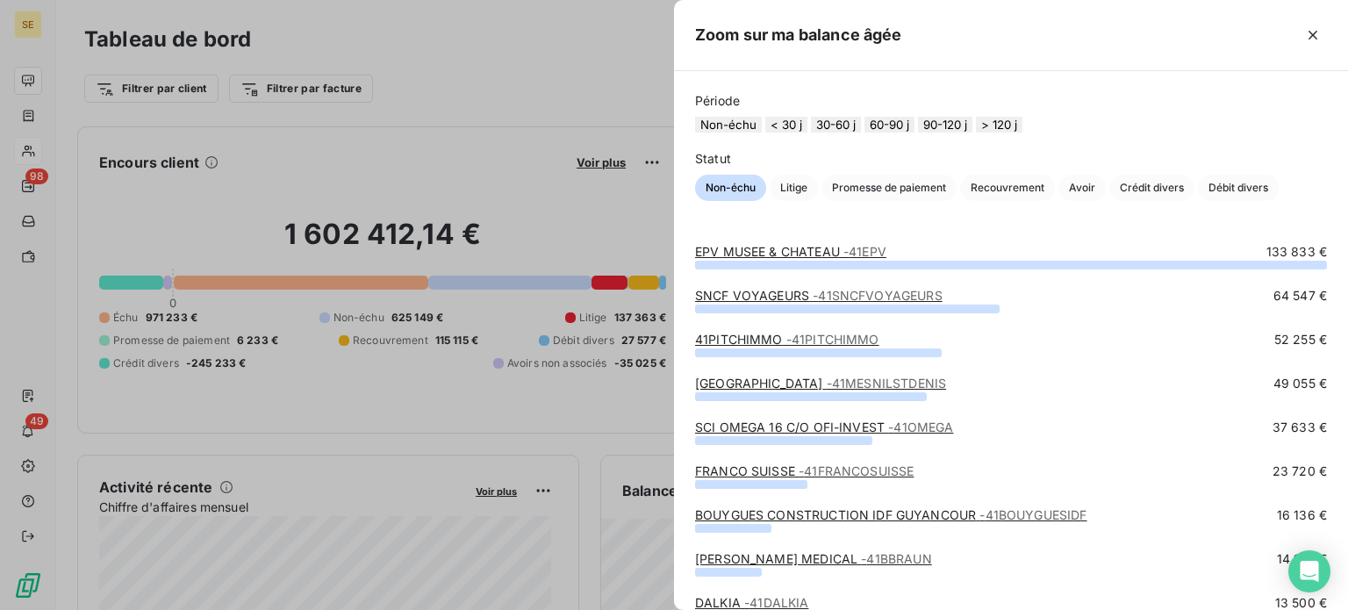
click at [915, 127] on button "60-90 j" at bounding box center [890, 125] width 50 height 16
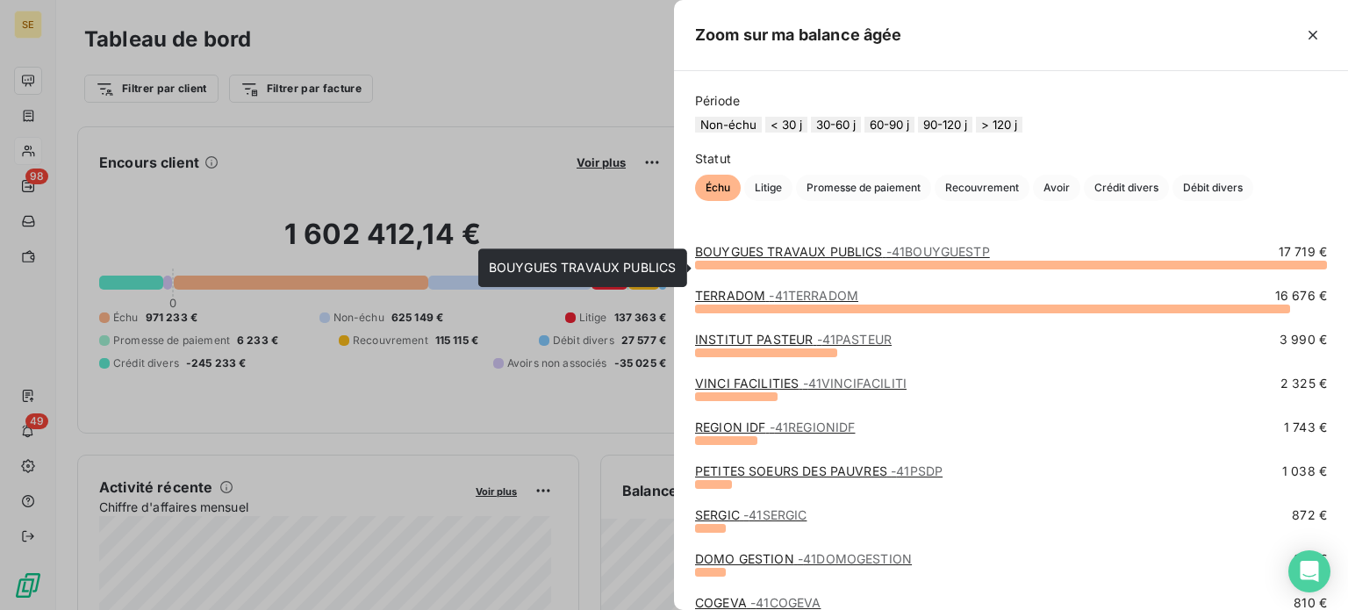
click at [815, 259] on link "BOUYGUES TRAVAUX PUBLICS - 41BOUYGUESTP" at bounding box center [842, 251] width 295 height 15
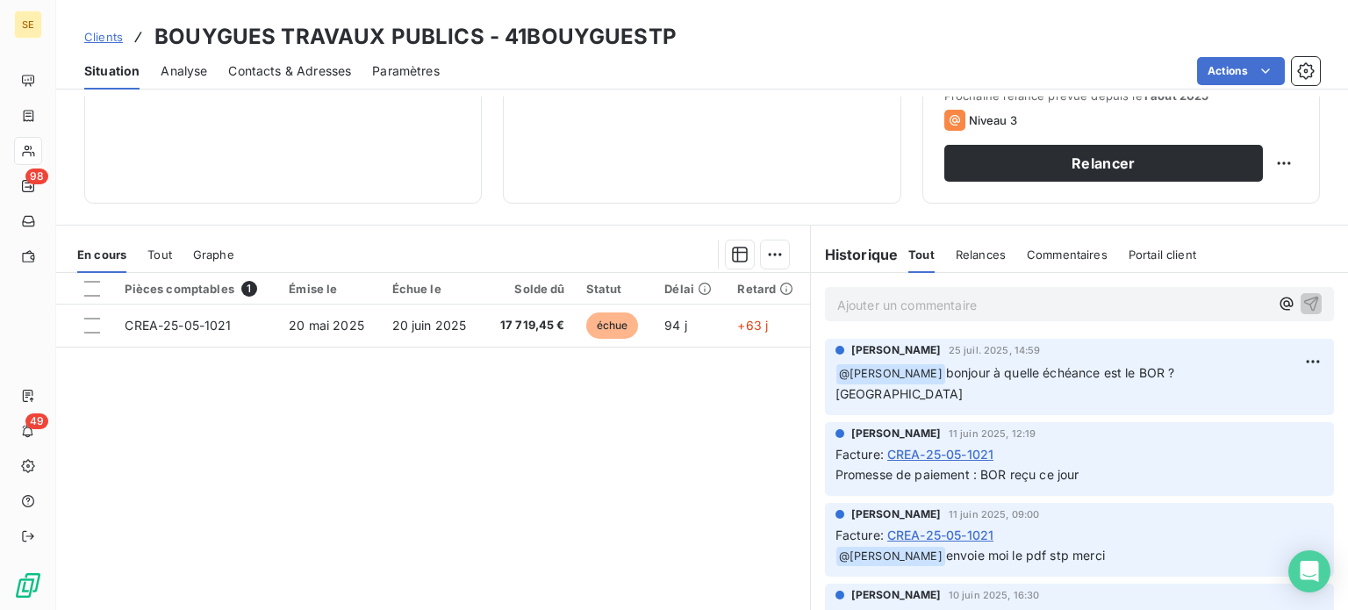
scroll to position [176, 0]
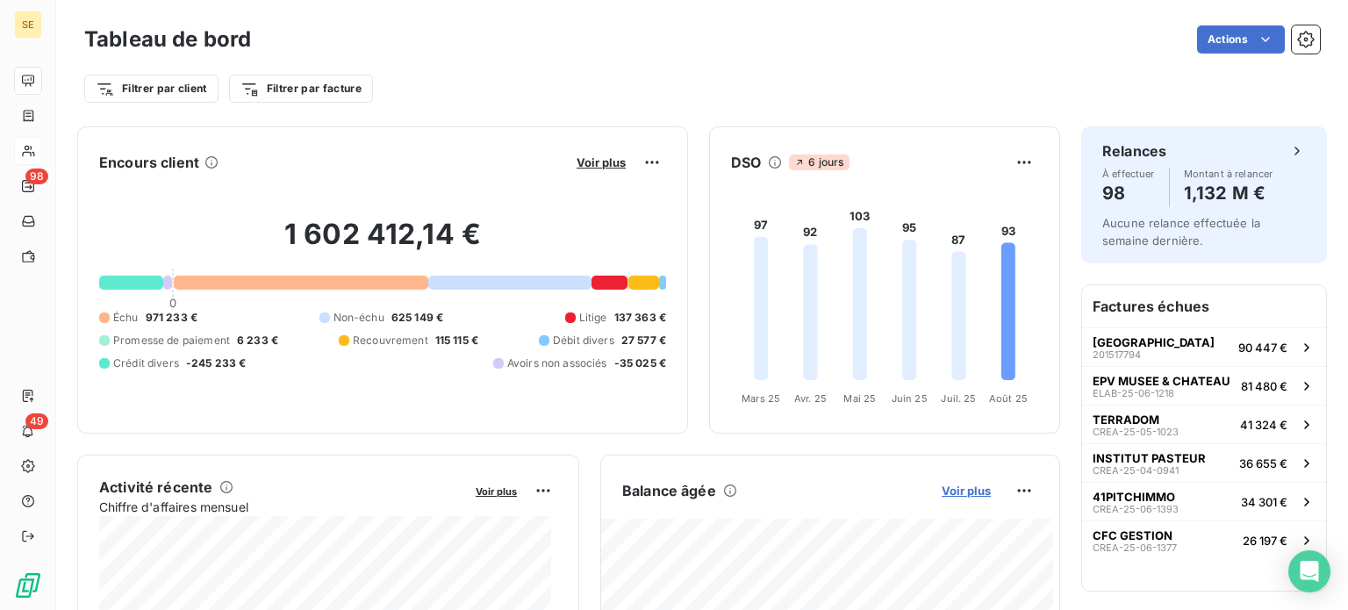
click at [942, 487] on span "Voir plus" at bounding box center [966, 491] width 49 height 14
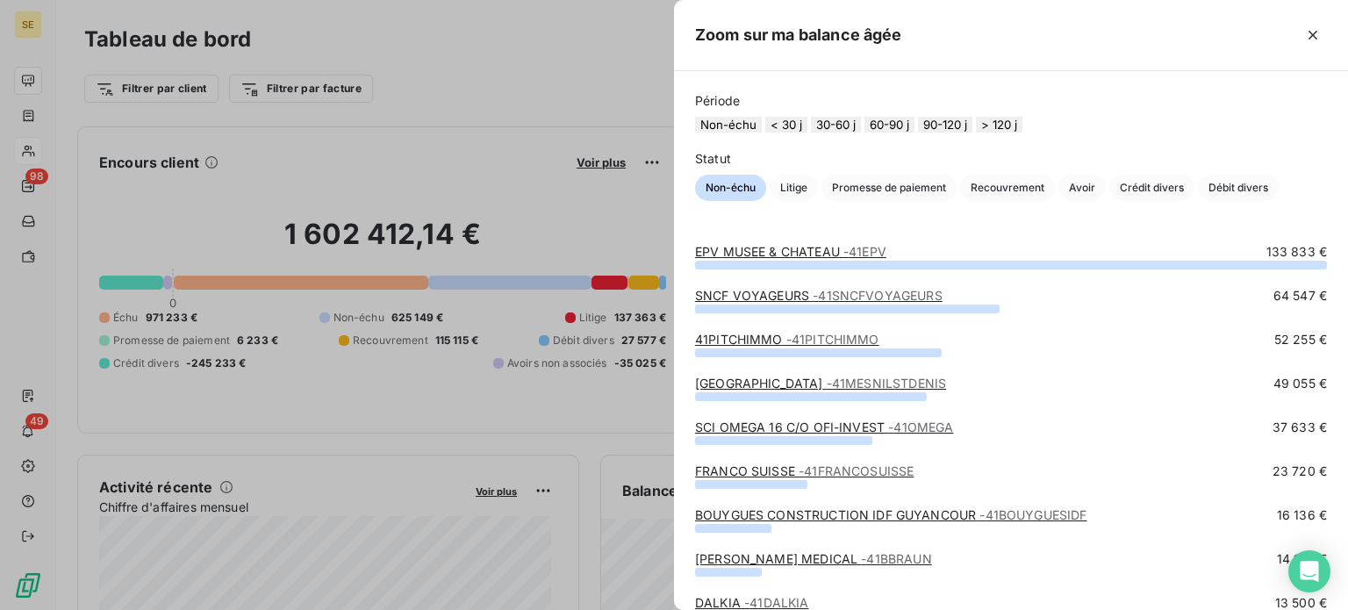
click at [915, 133] on button "60-90 j" at bounding box center [890, 125] width 50 height 16
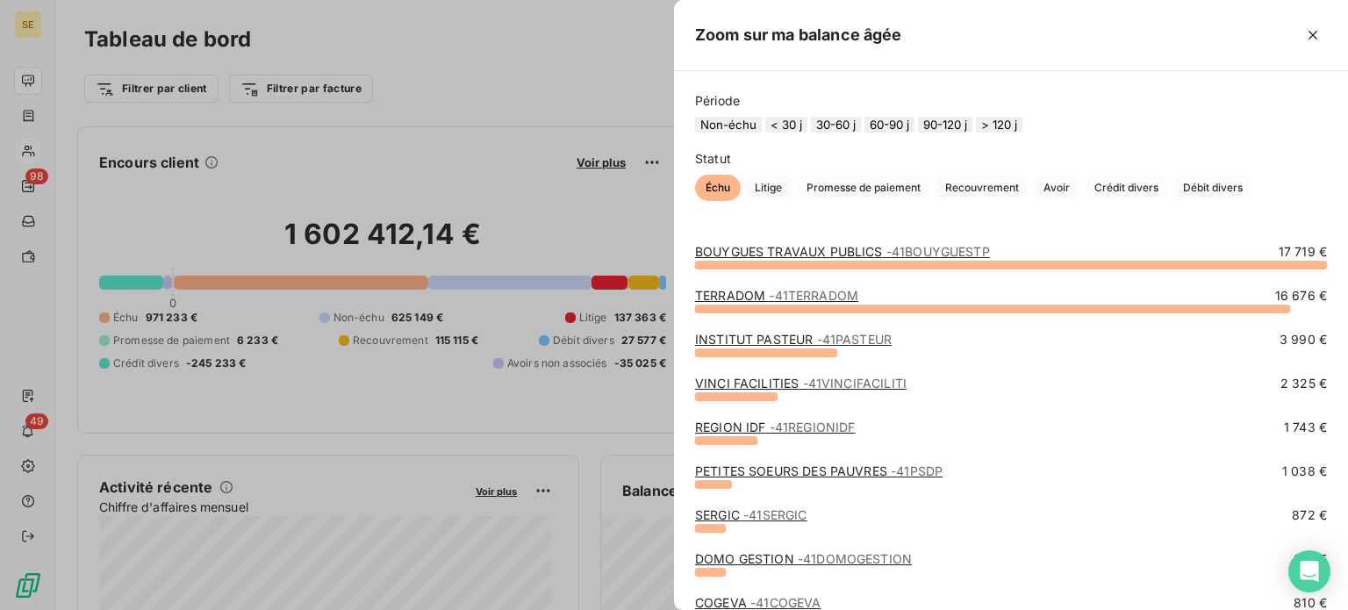
click at [25, 157] on div at bounding box center [674, 305] width 1348 height 610
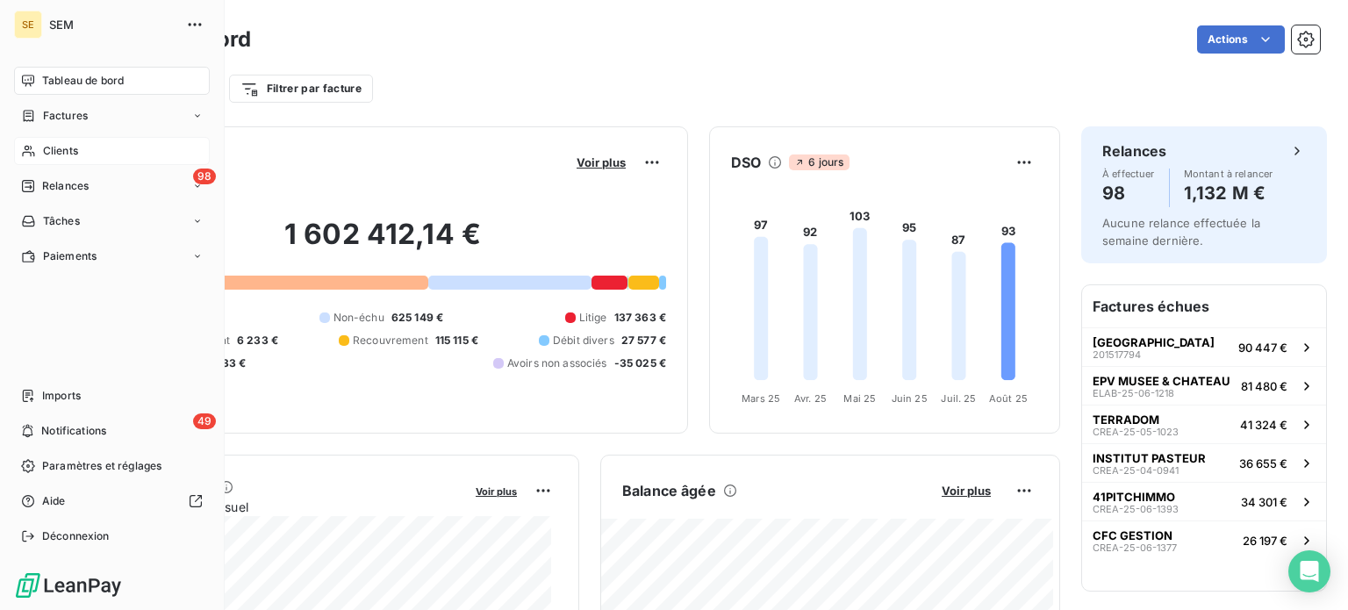
click at [32, 144] on icon at bounding box center [28, 151] width 15 height 14
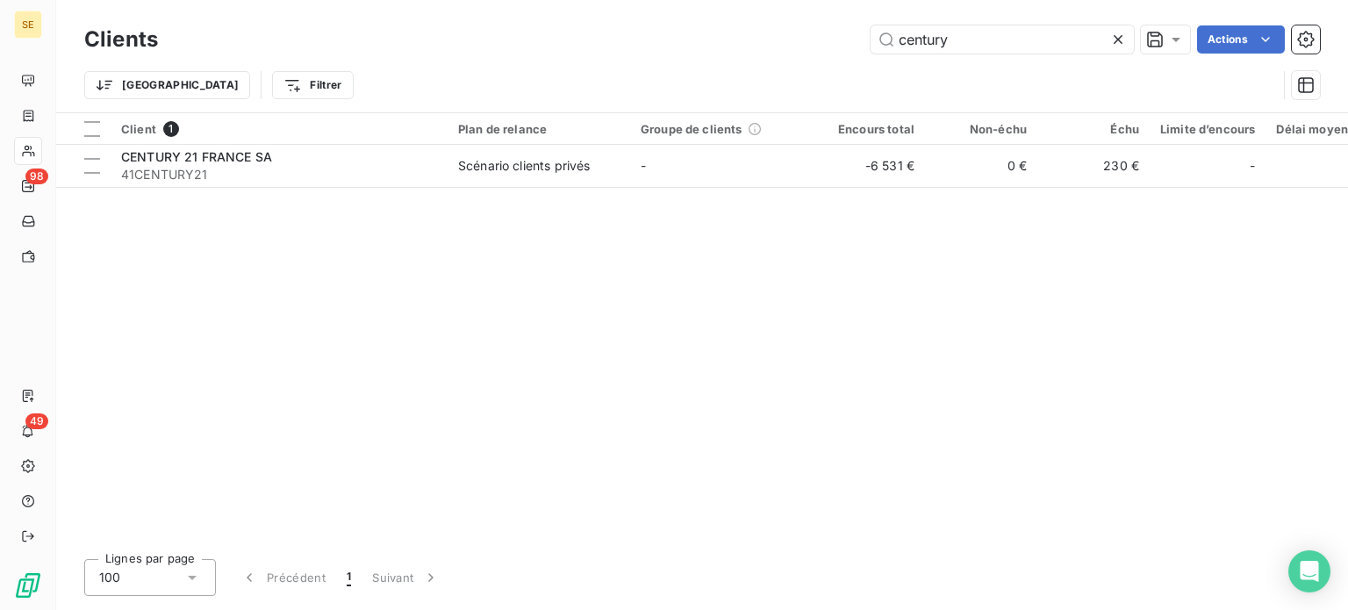
drag, startPoint x: 984, startPoint y: 40, endPoint x: 621, endPoint y: 45, distance: 363.4
click at [620, 41] on div "century Actions" at bounding box center [749, 39] width 1141 height 28
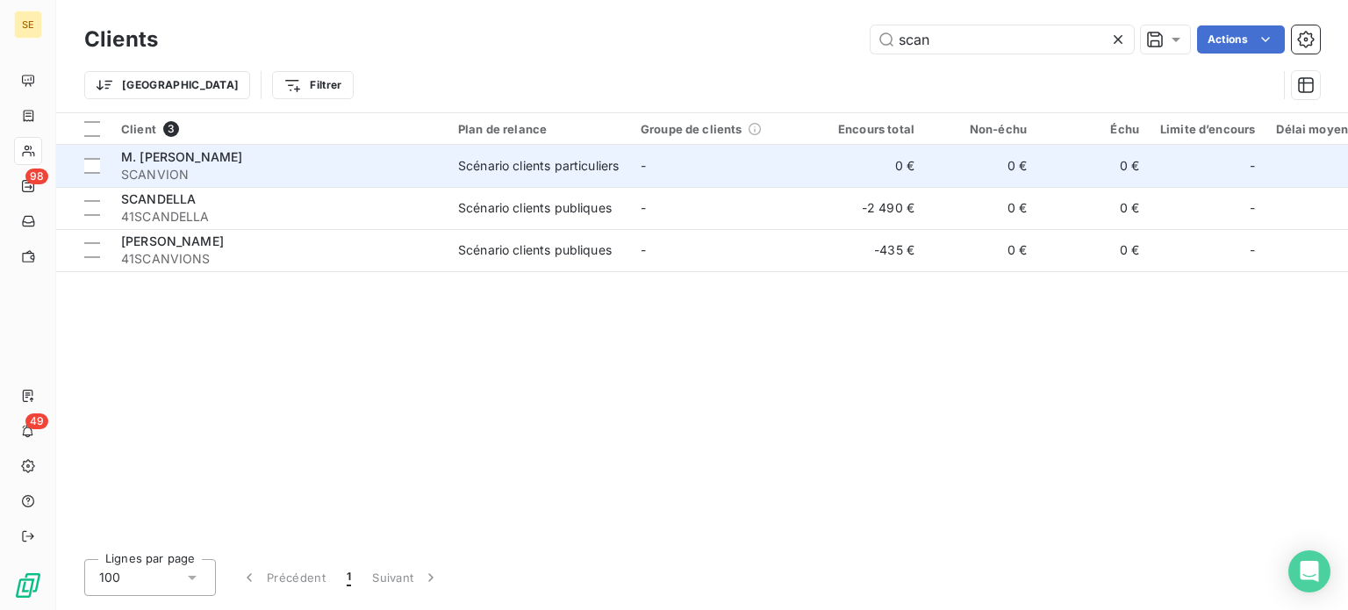
type input "scan"
click at [348, 166] on span "SCANVION" at bounding box center [279, 175] width 316 height 18
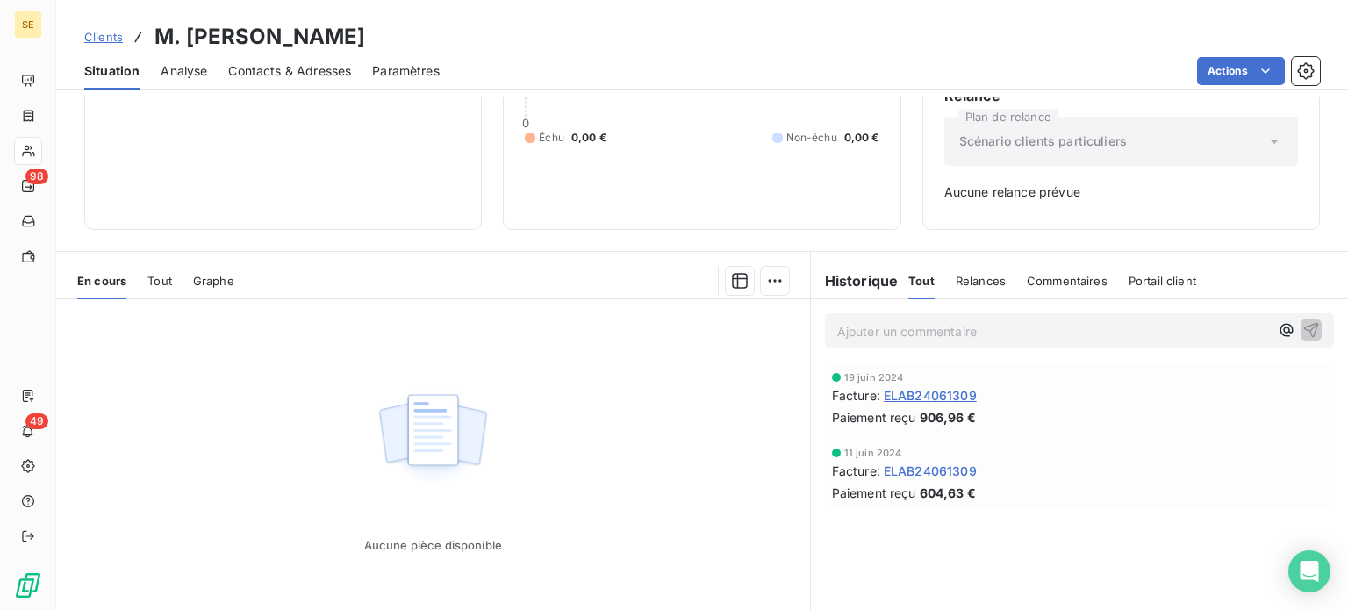
scroll to position [254, 0]
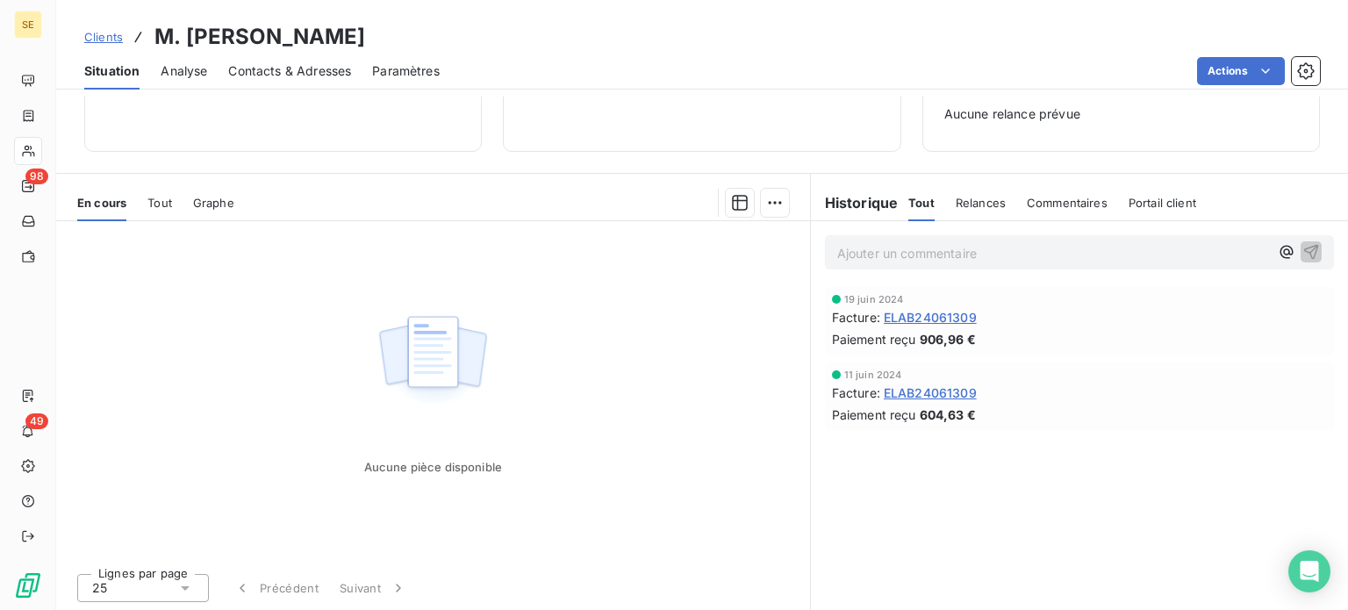
click at [104, 39] on span "Clients" at bounding box center [103, 37] width 39 height 14
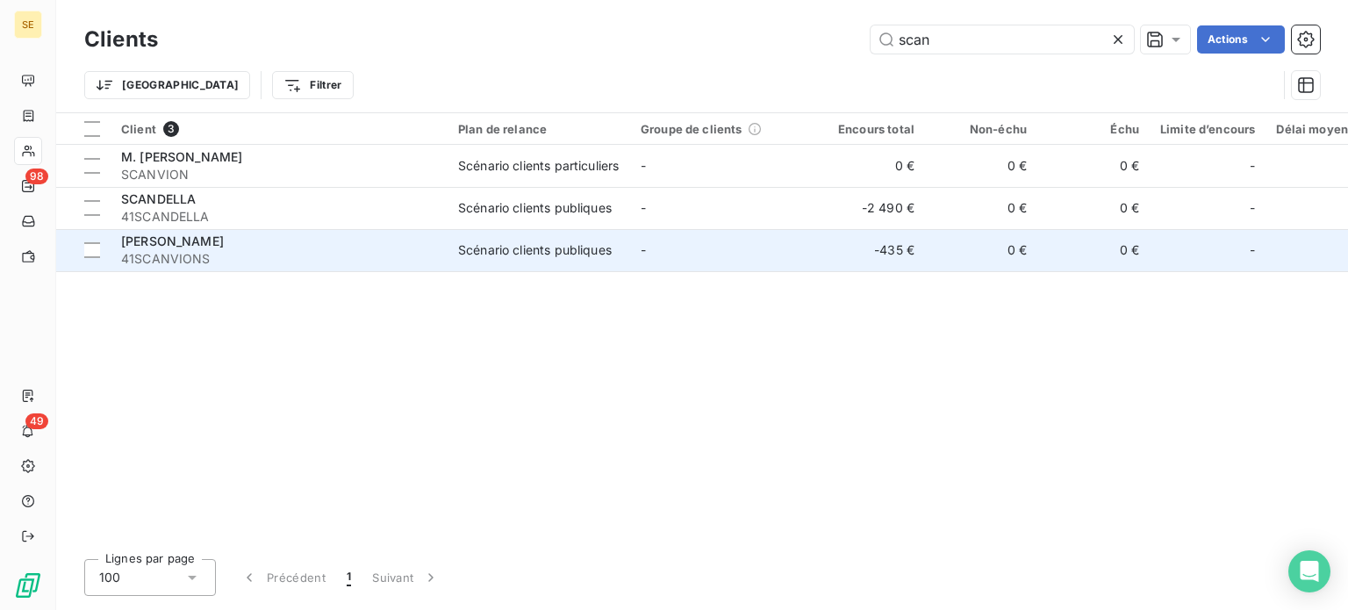
click at [551, 241] on div "Scénario clients publiques" at bounding box center [535, 250] width 154 height 18
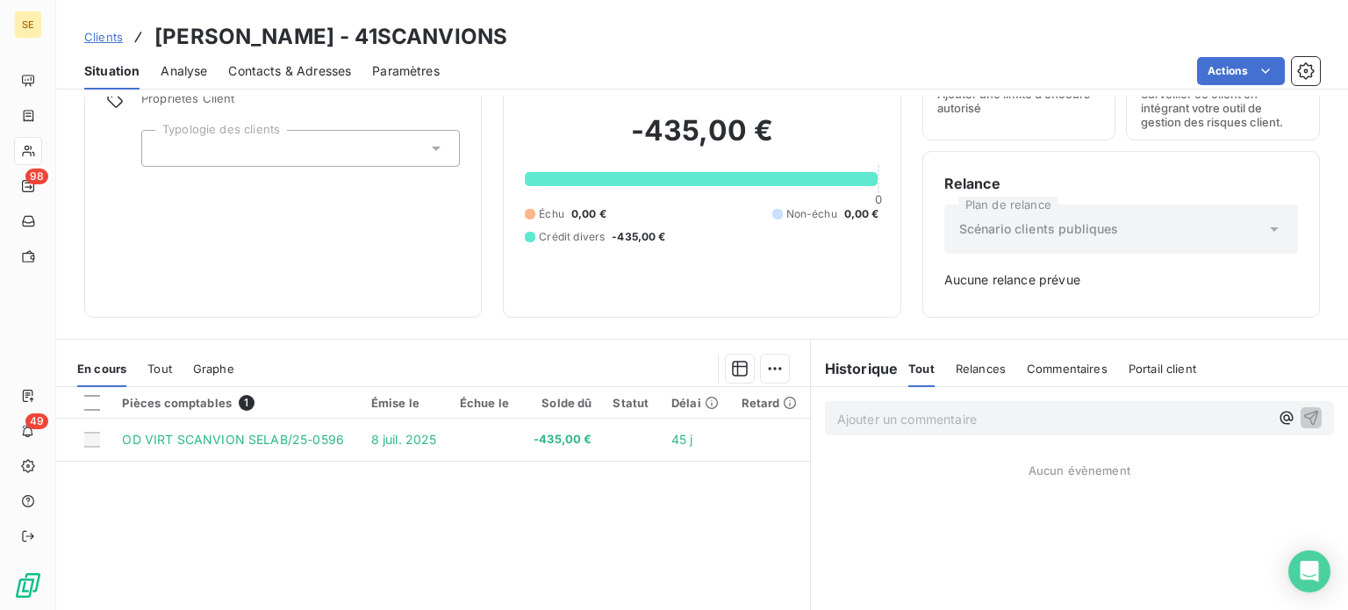
scroll to position [176, 0]
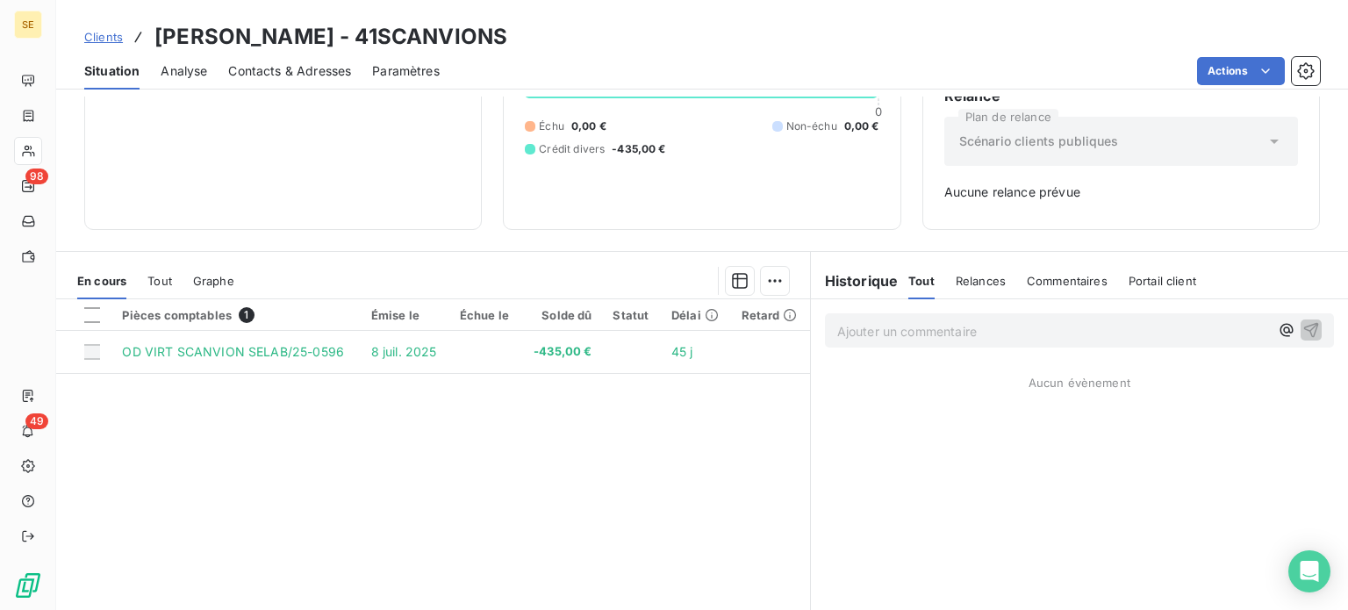
click at [103, 37] on span "Clients" at bounding box center [103, 37] width 39 height 14
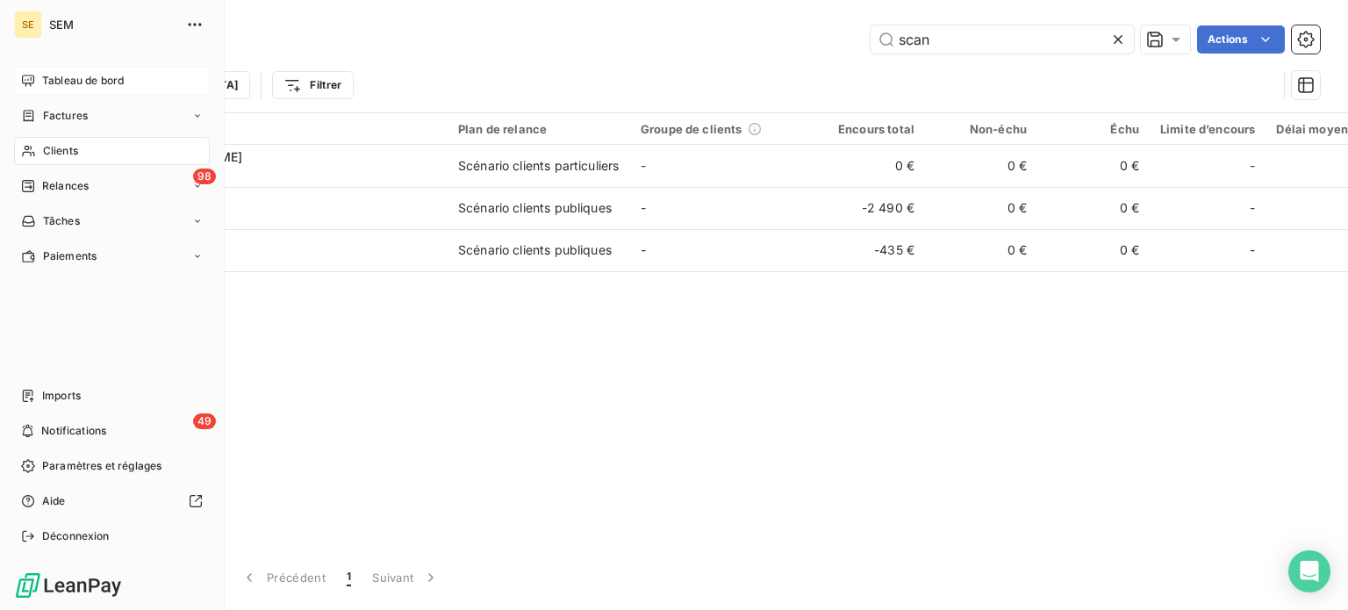
click at [84, 90] on div "Tableau de bord" at bounding box center [112, 81] width 196 height 28
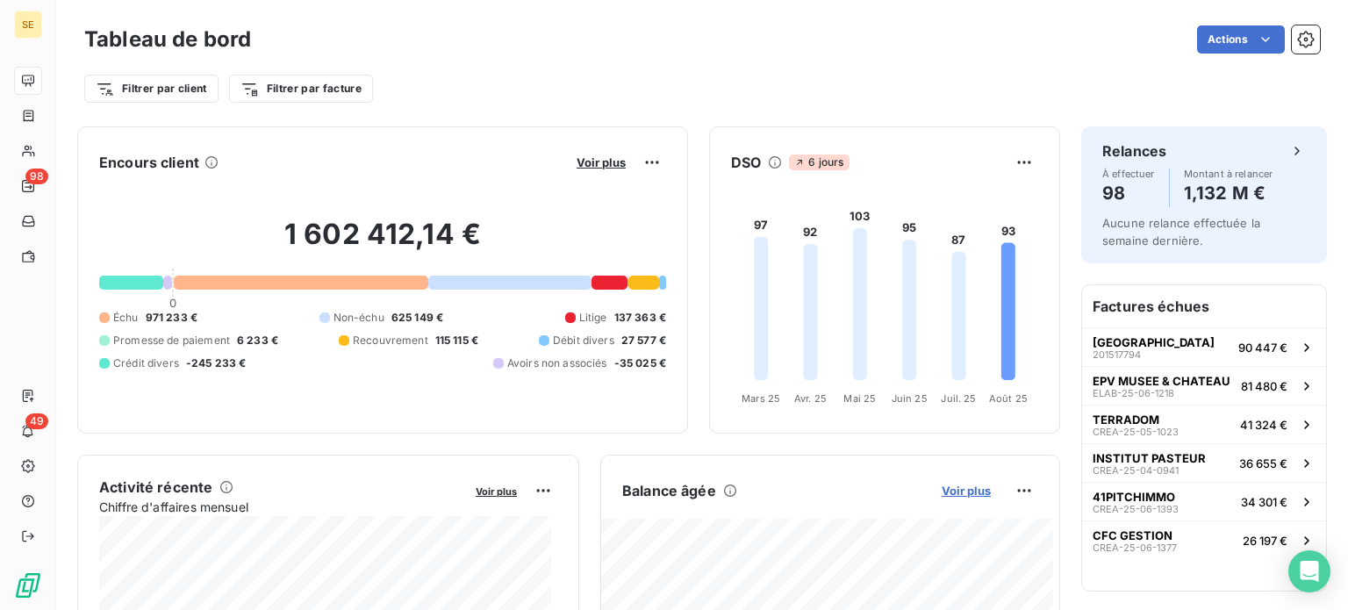
click at [942, 485] on span "Voir plus" at bounding box center [966, 491] width 49 height 14
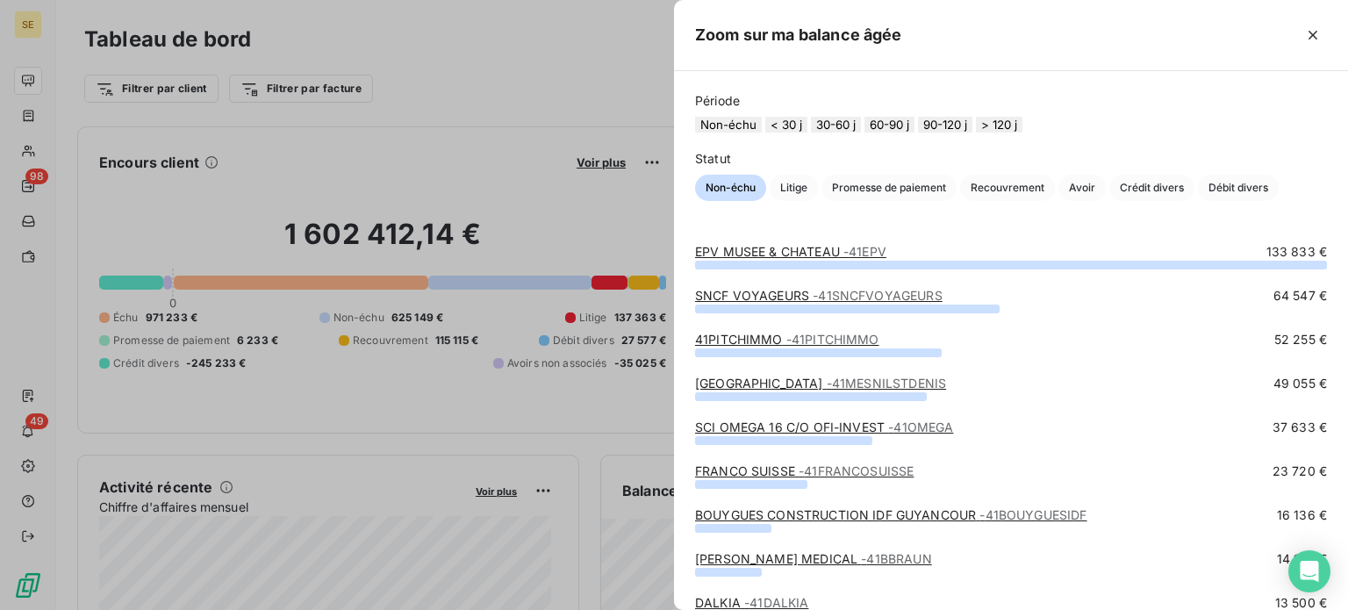
click at [908, 133] on button "60-90 j" at bounding box center [890, 125] width 50 height 16
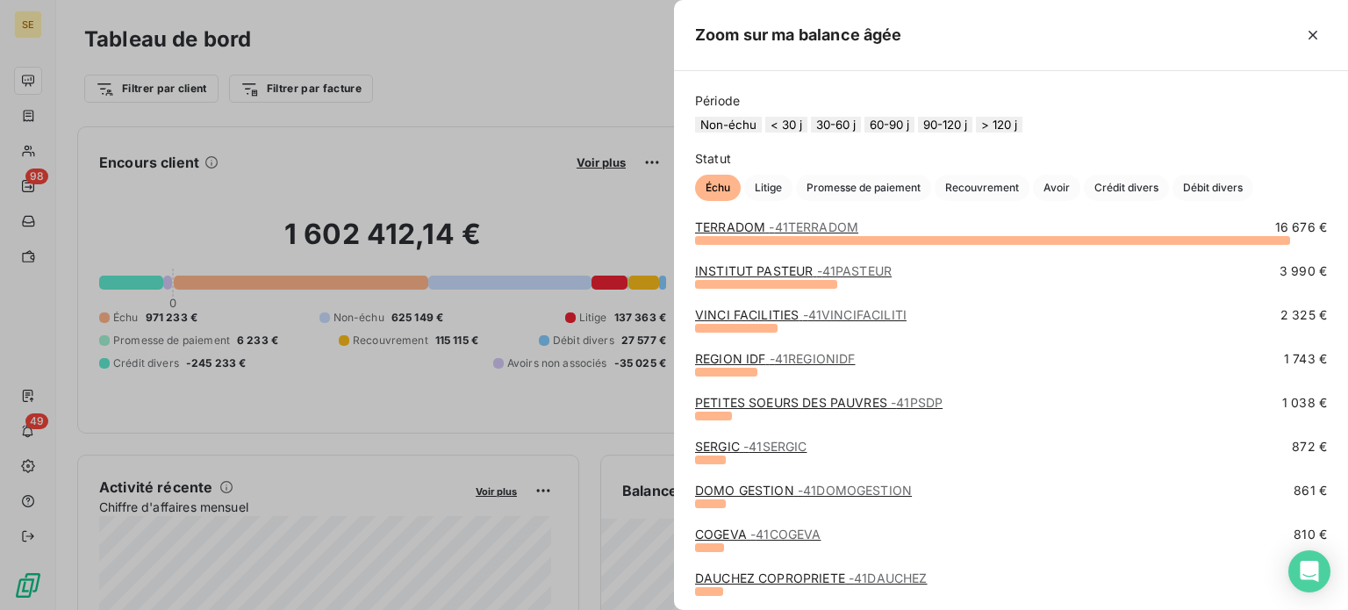
scroll to position [88, 0]
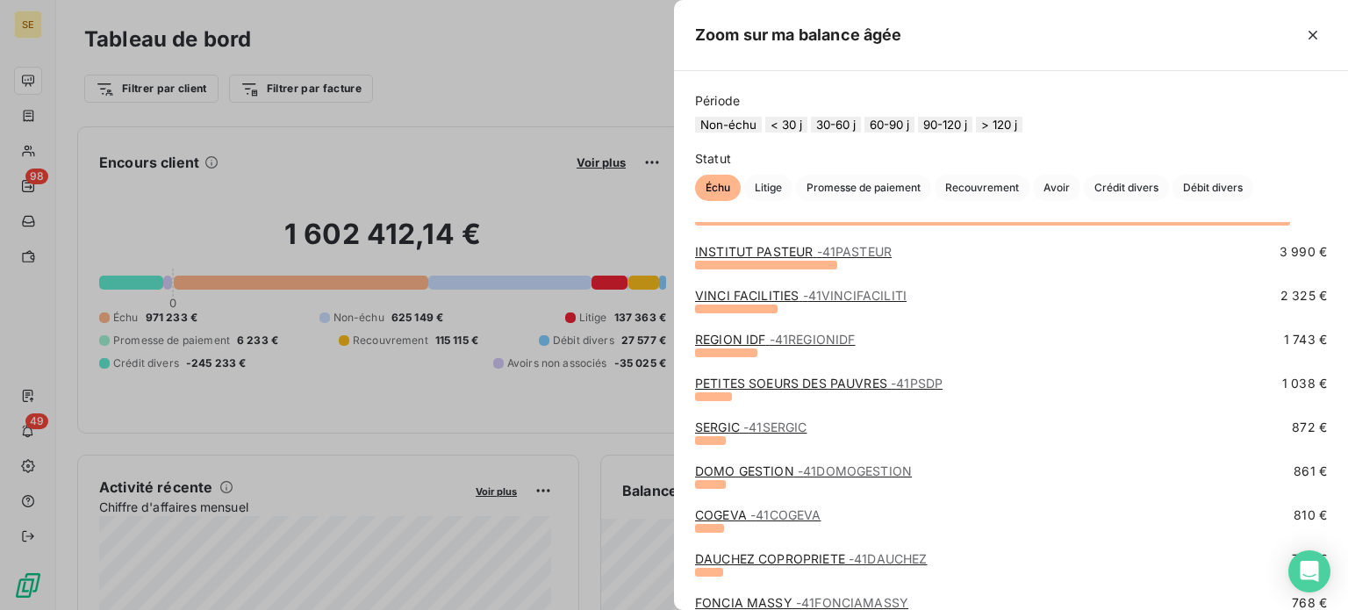
click at [829, 391] on link "PETITES SOEURS DES PAUVRES - 41PSDP" at bounding box center [819, 383] width 248 height 15
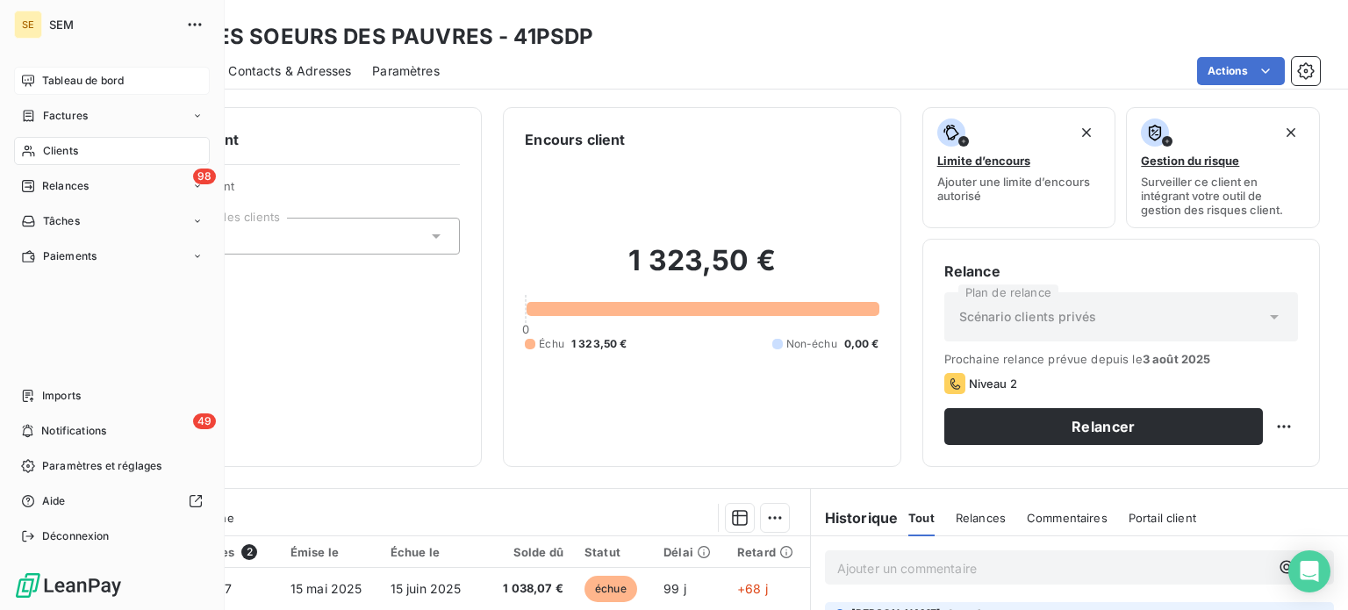
click at [61, 80] on span "Tableau de bord" at bounding box center [83, 81] width 82 height 16
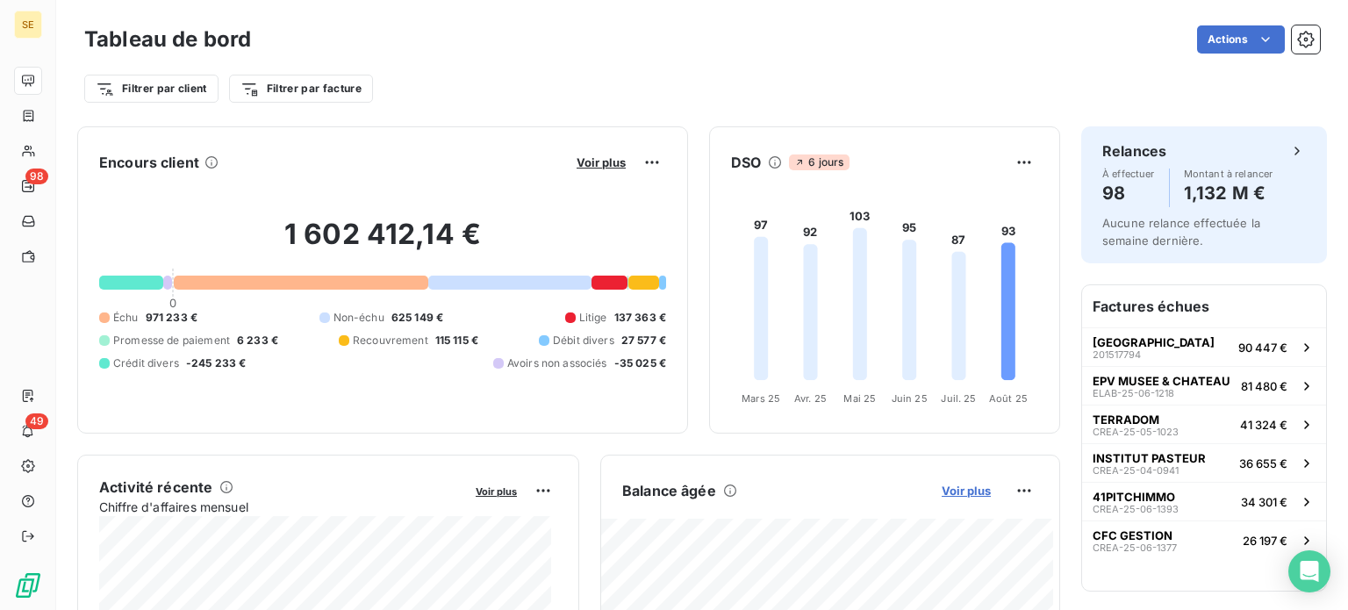
click at [946, 491] on span "Voir plus" at bounding box center [966, 491] width 49 height 14
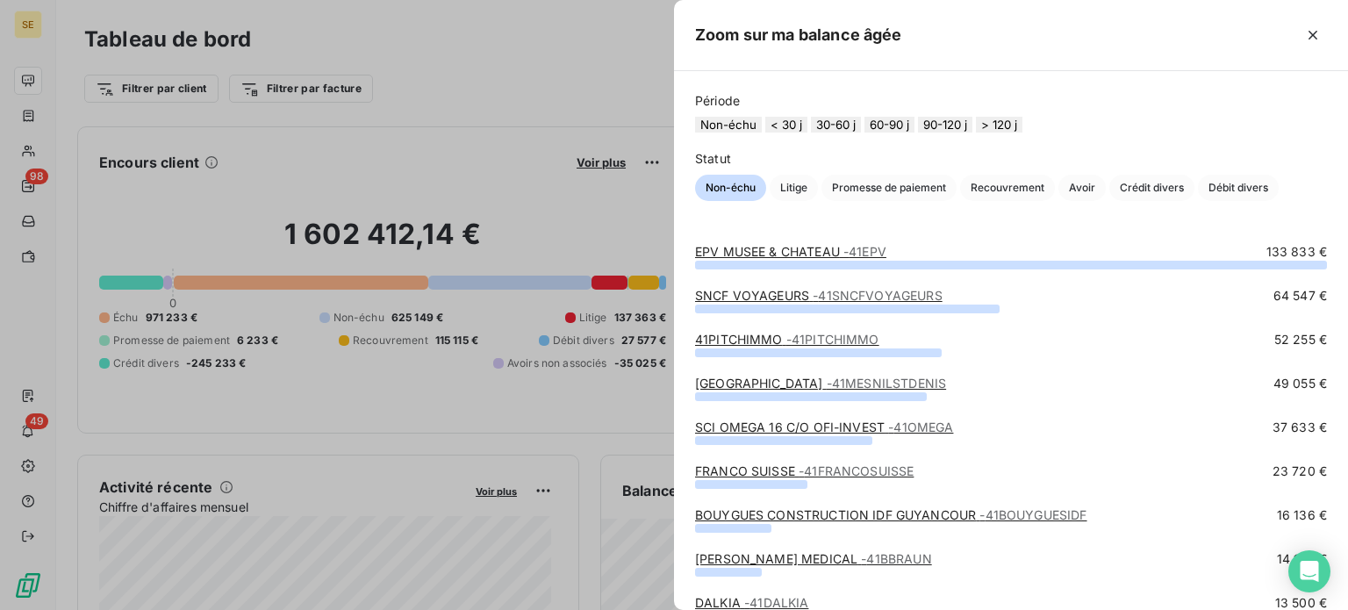
click at [915, 131] on button "60-90 j" at bounding box center [890, 125] width 50 height 16
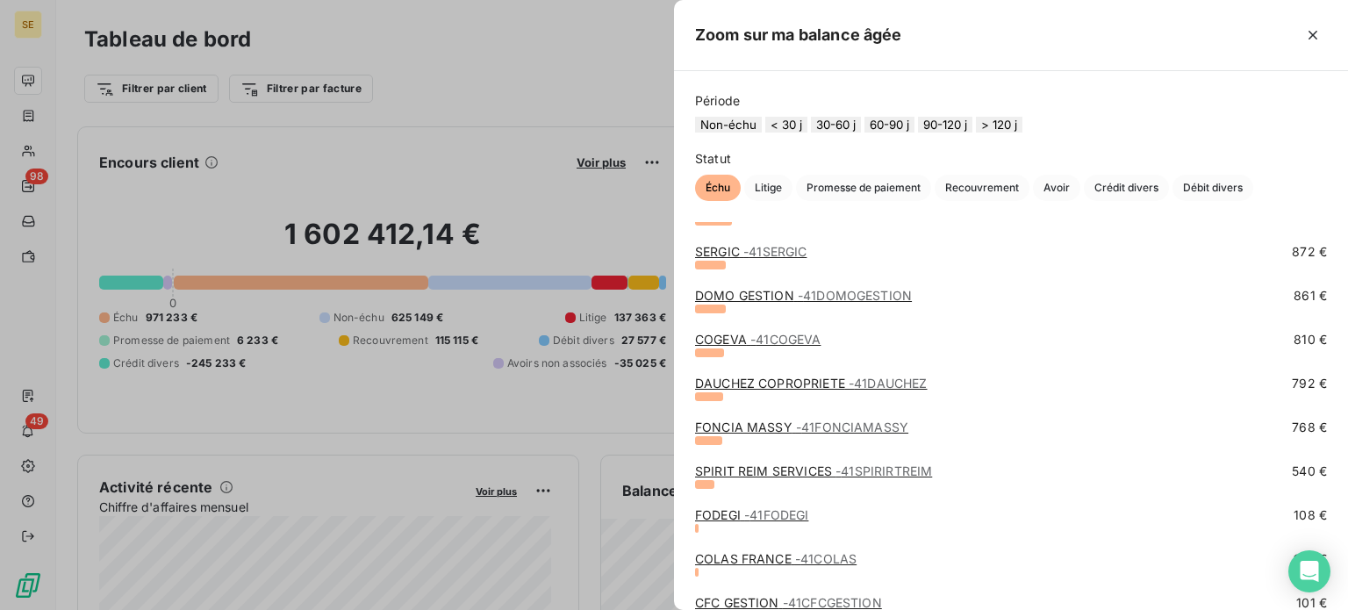
scroll to position [348, 0]
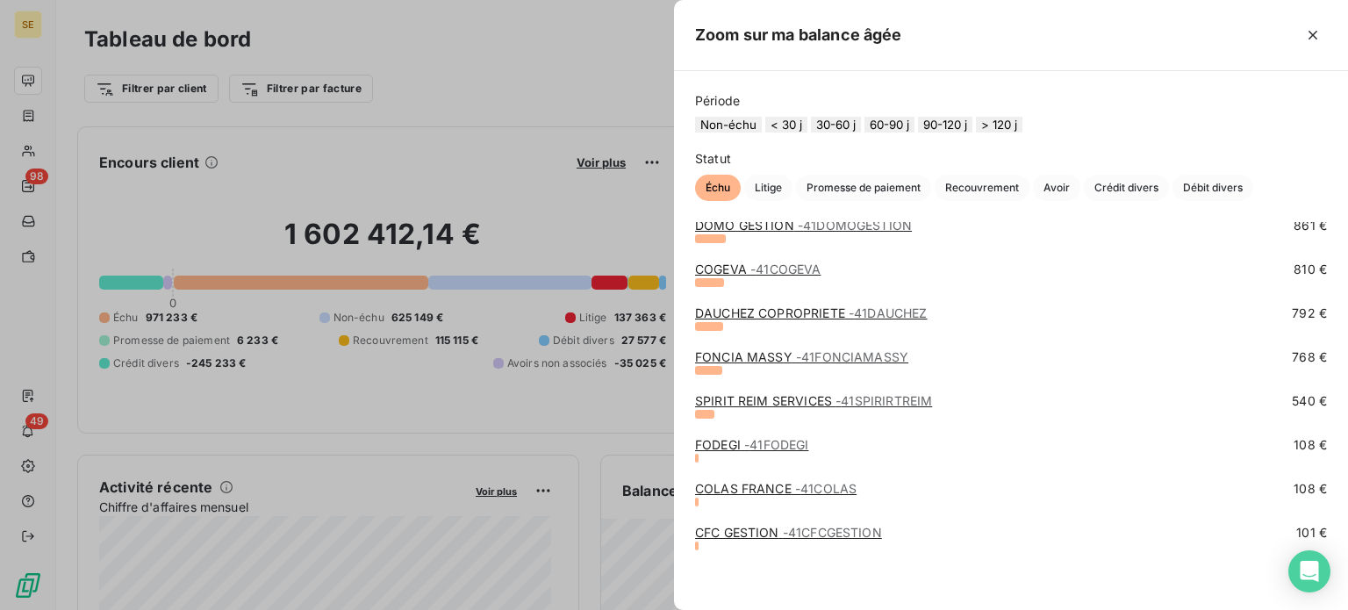
click at [39, 147] on div at bounding box center [674, 305] width 1348 height 610
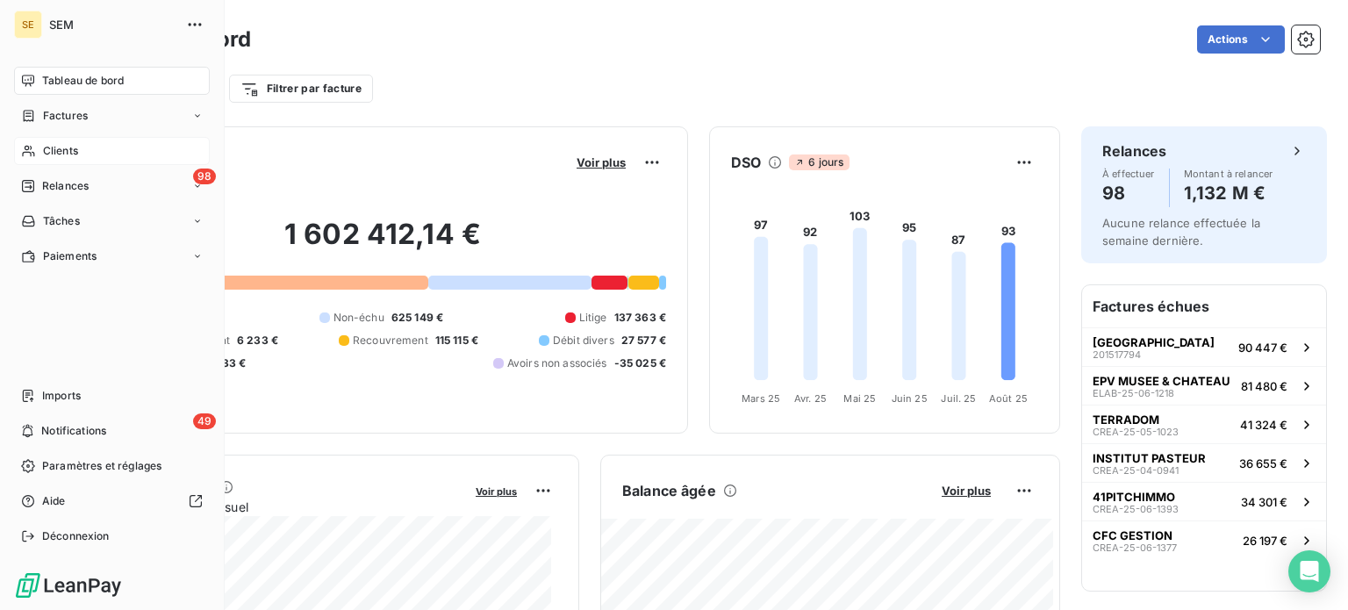
click at [65, 150] on span "Clients" at bounding box center [60, 151] width 35 height 16
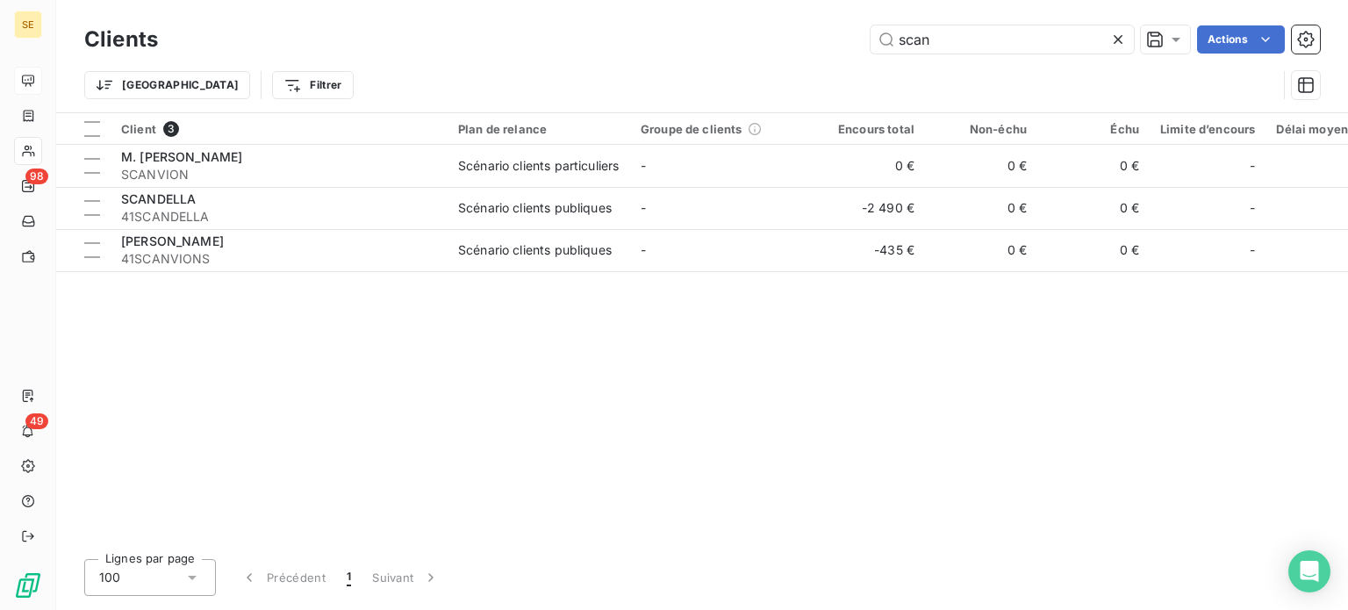
drag, startPoint x: 974, startPoint y: 25, endPoint x: 720, endPoint y: 25, distance: 254.6
click at [723, 25] on div "scan Actions" at bounding box center [749, 39] width 1141 height 28
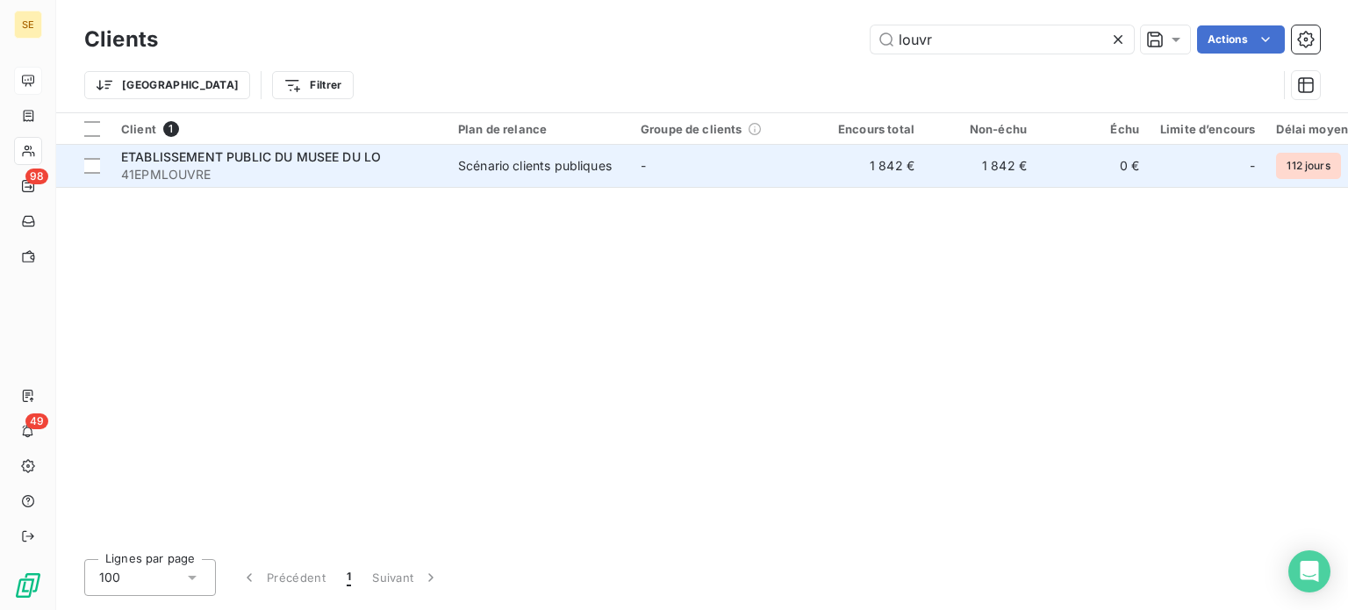
type input "louvr"
click at [521, 182] on td "Scénario clients publiques" at bounding box center [539, 166] width 183 height 42
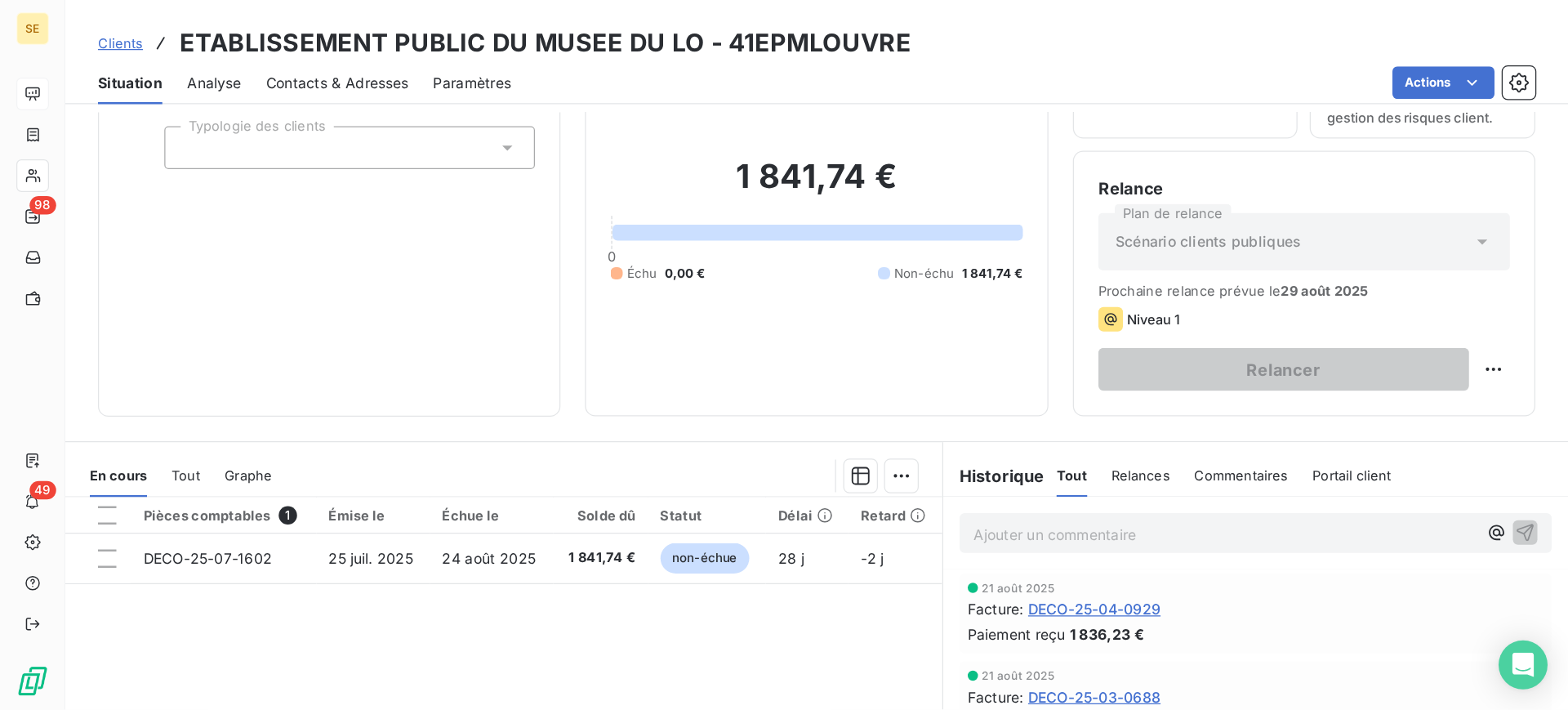
scroll to position [245, 0]
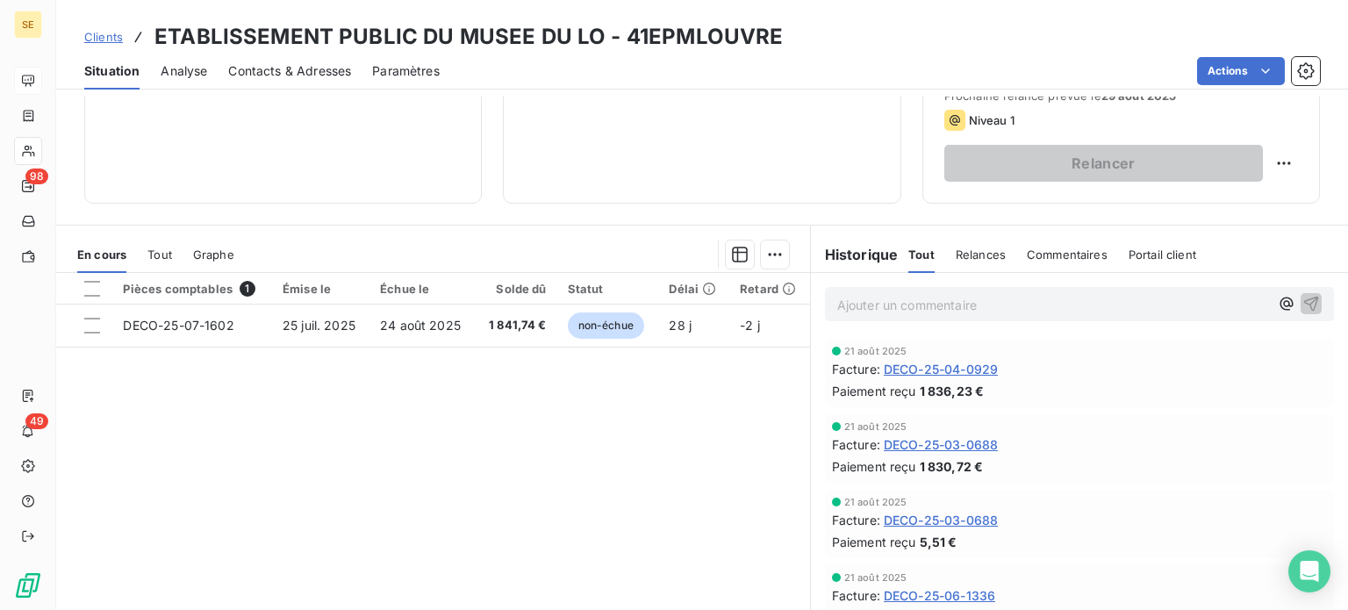
click at [161, 249] on span "Tout" at bounding box center [159, 255] width 25 height 14
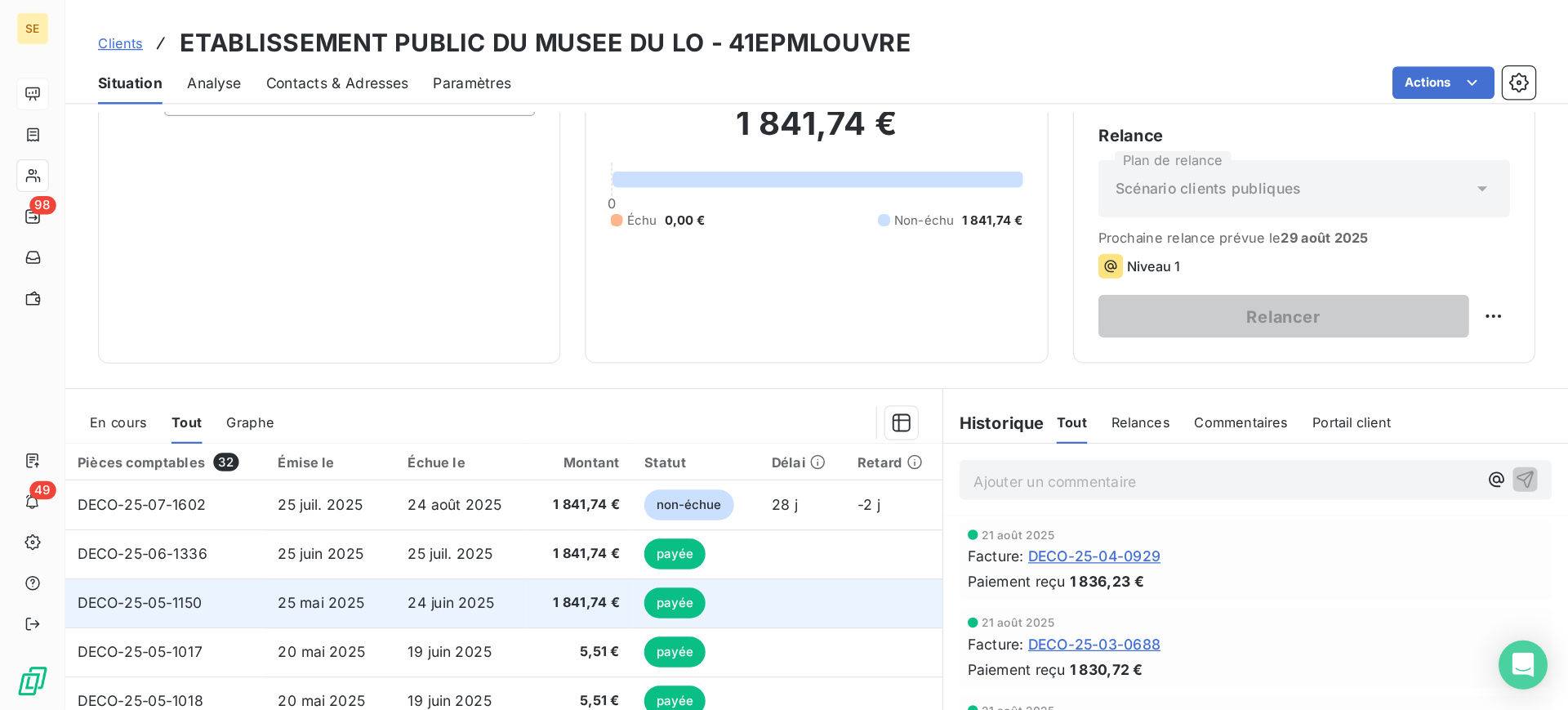
scroll to position [143, 0]
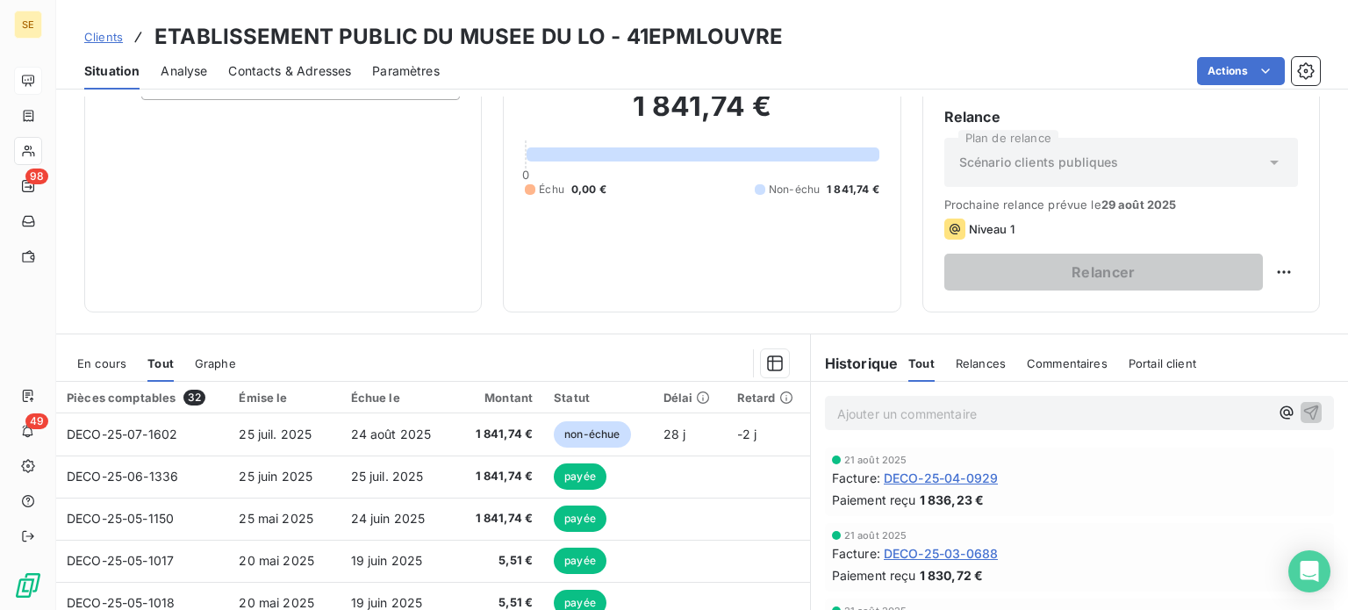
click at [585, 260] on div "1 841,74 € 0 Échu 0,00 € Non-échu 1 841,74 €" at bounding box center [702, 143] width 354 height 295
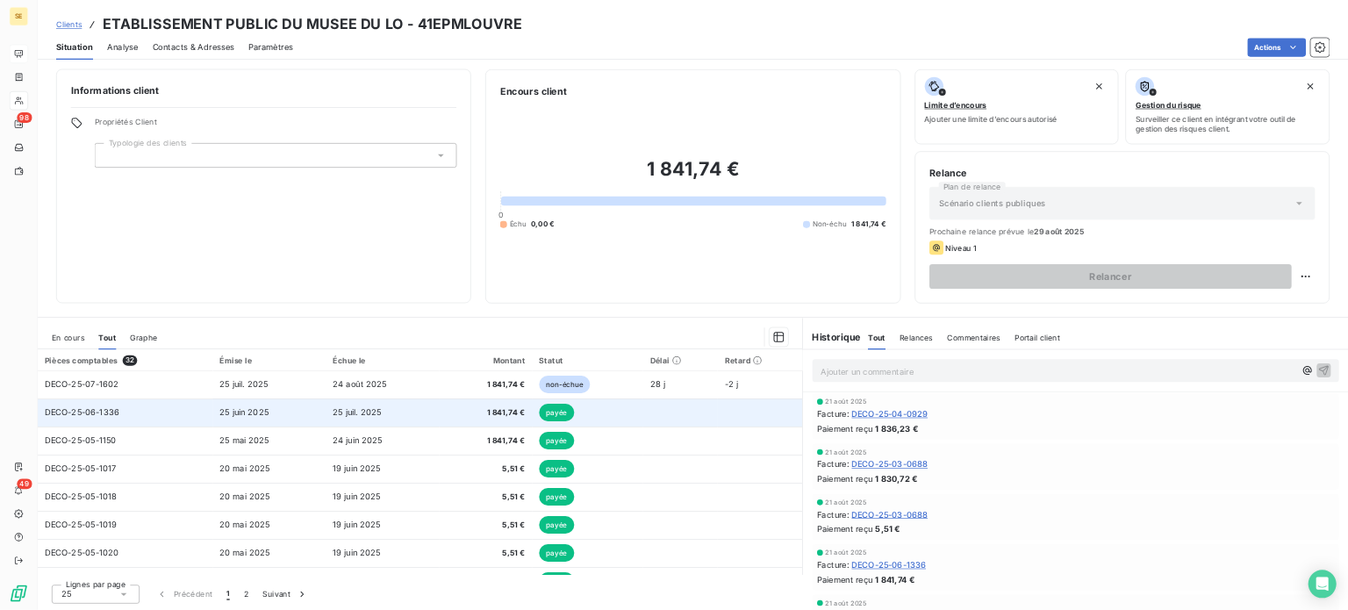
scroll to position [3, 0]
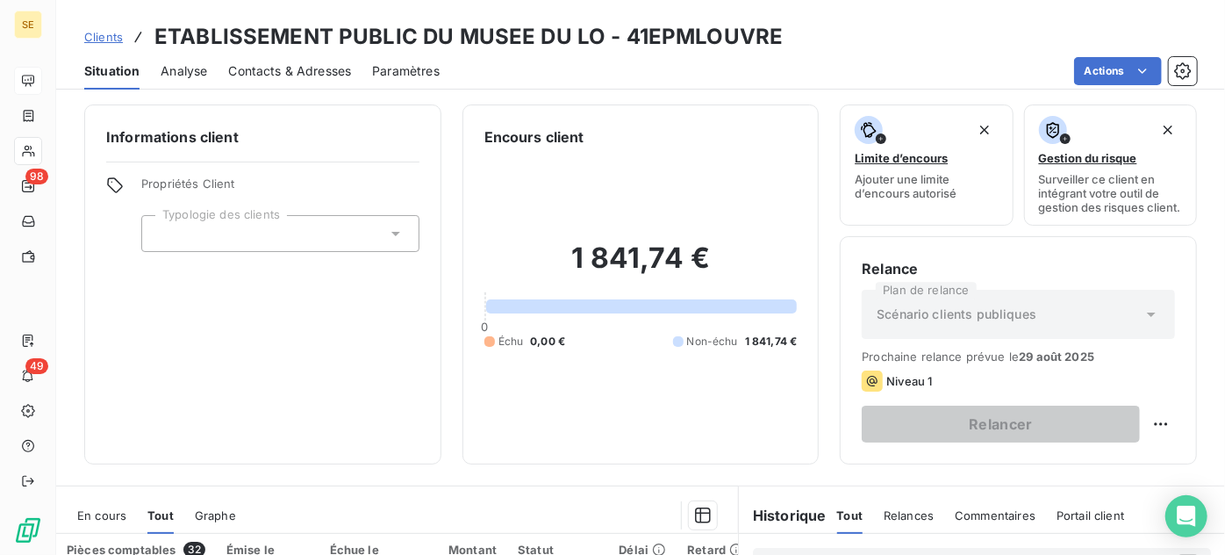
click at [353, 318] on div "Informations client Propriétés Client Typologie des clients" at bounding box center [262, 284] width 357 height 360
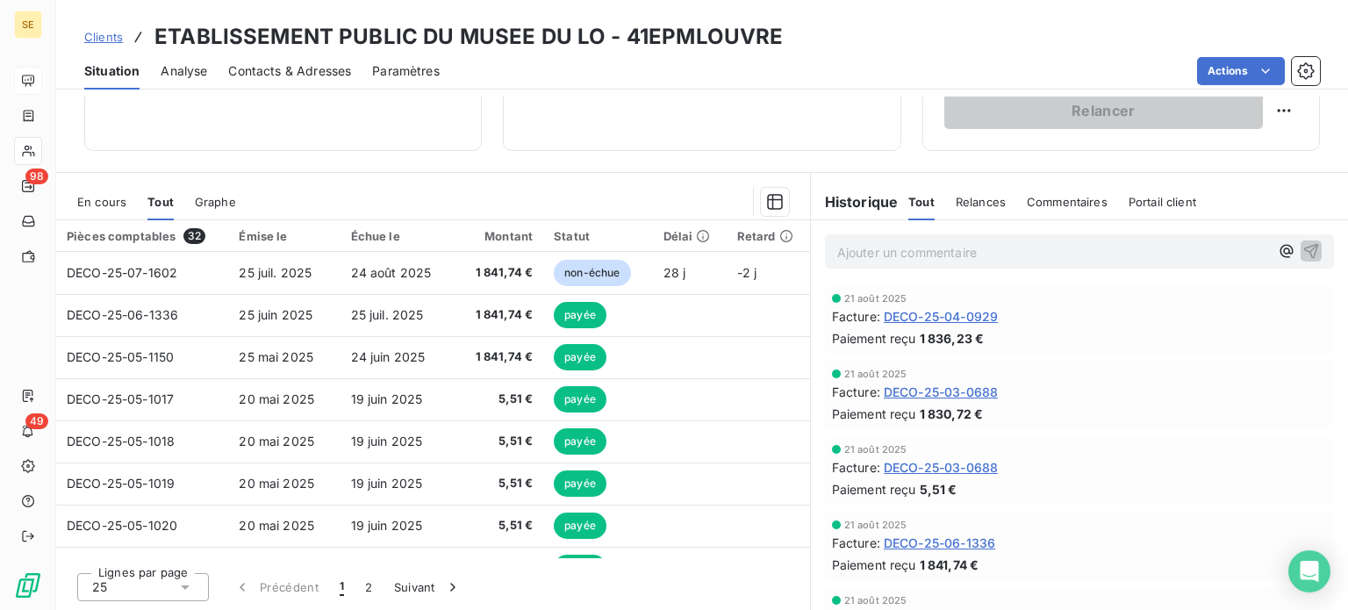
scroll to position [295, 0]
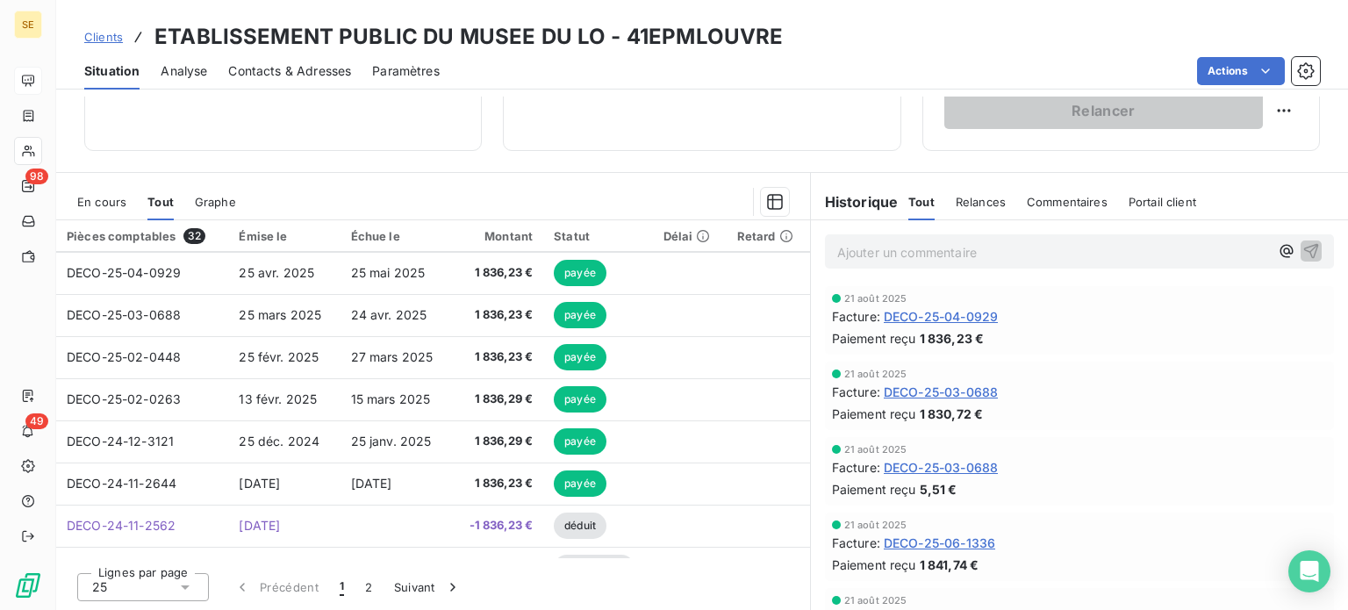
click at [108, 34] on span "Clients" at bounding box center [103, 37] width 39 height 14
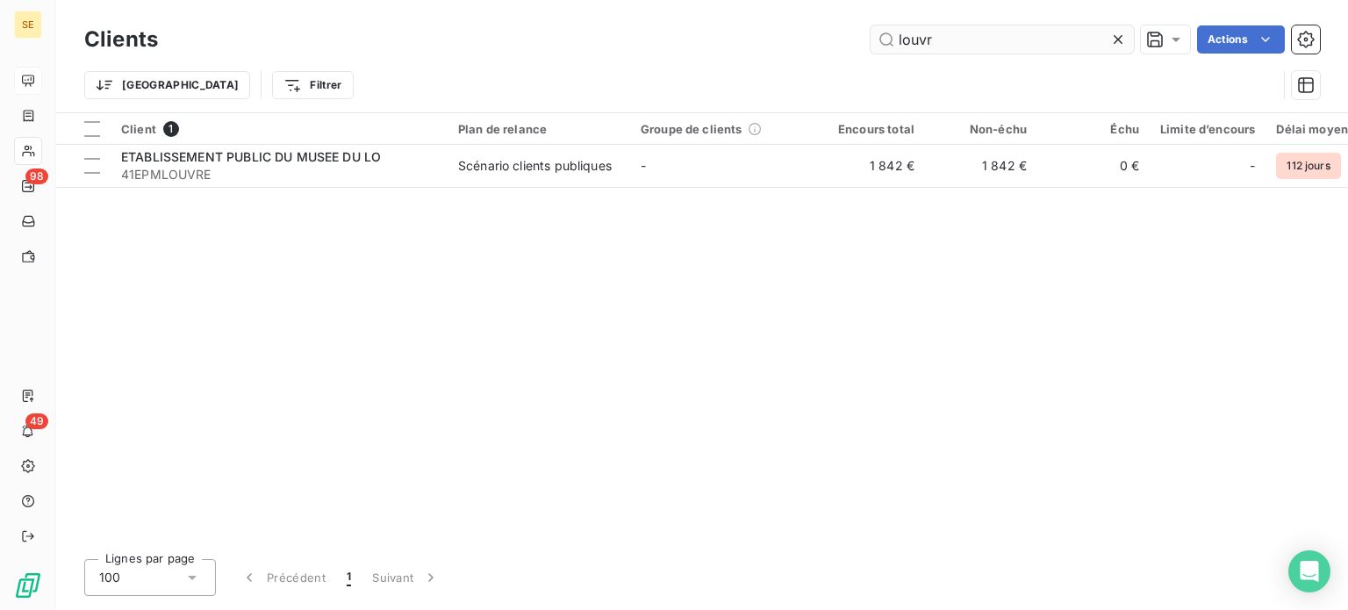
drag, startPoint x: 959, startPoint y: 40, endPoint x: 895, endPoint y: 39, distance: 63.2
click at [895, 39] on input "louvr" at bounding box center [1002, 39] width 263 height 28
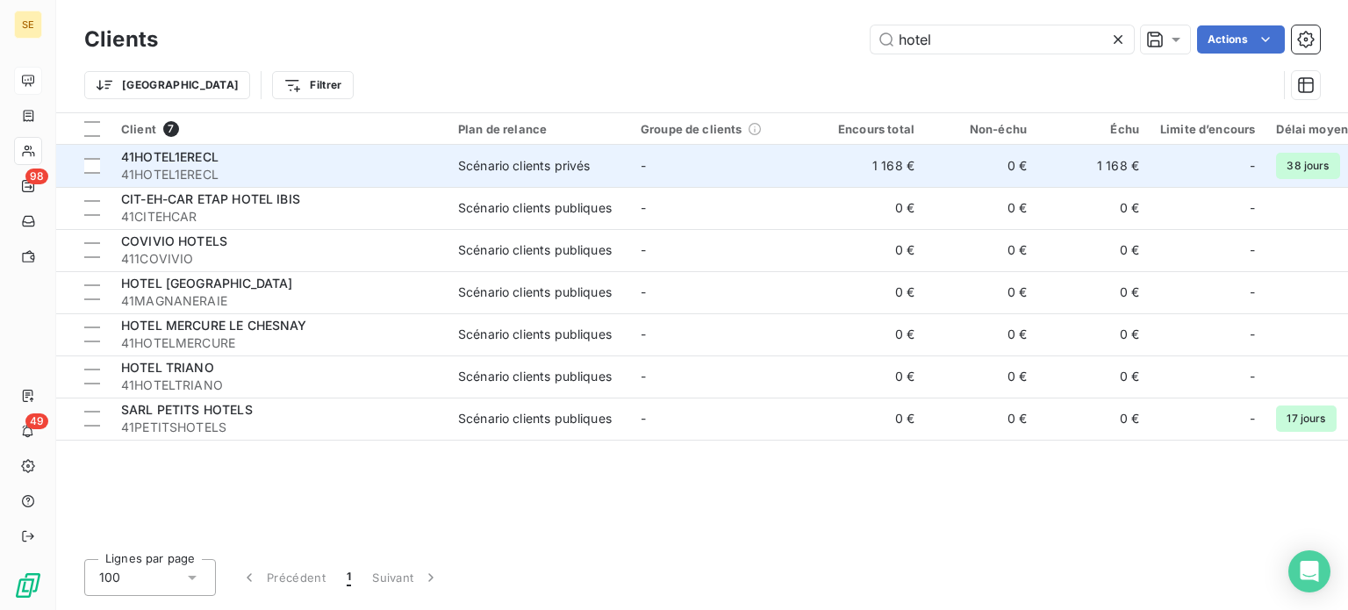
type input "hotel"
click at [230, 160] on div "41HOTEL1ERECL" at bounding box center [279, 157] width 316 height 18
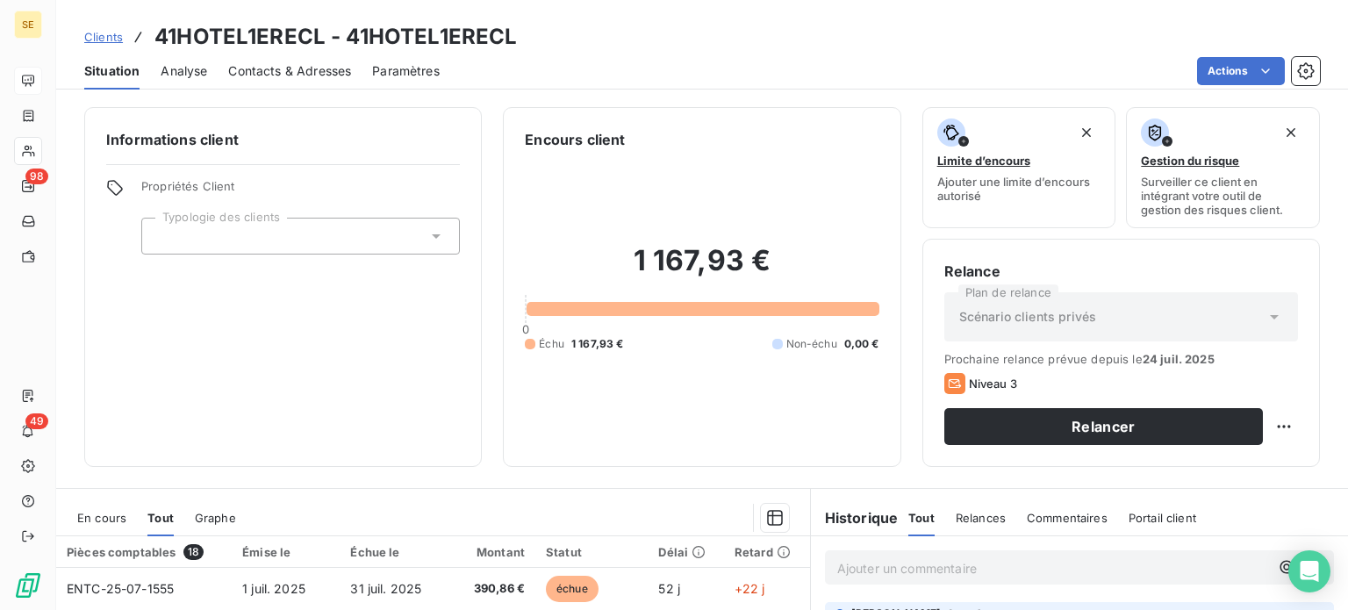
scroll to position [176, 0]
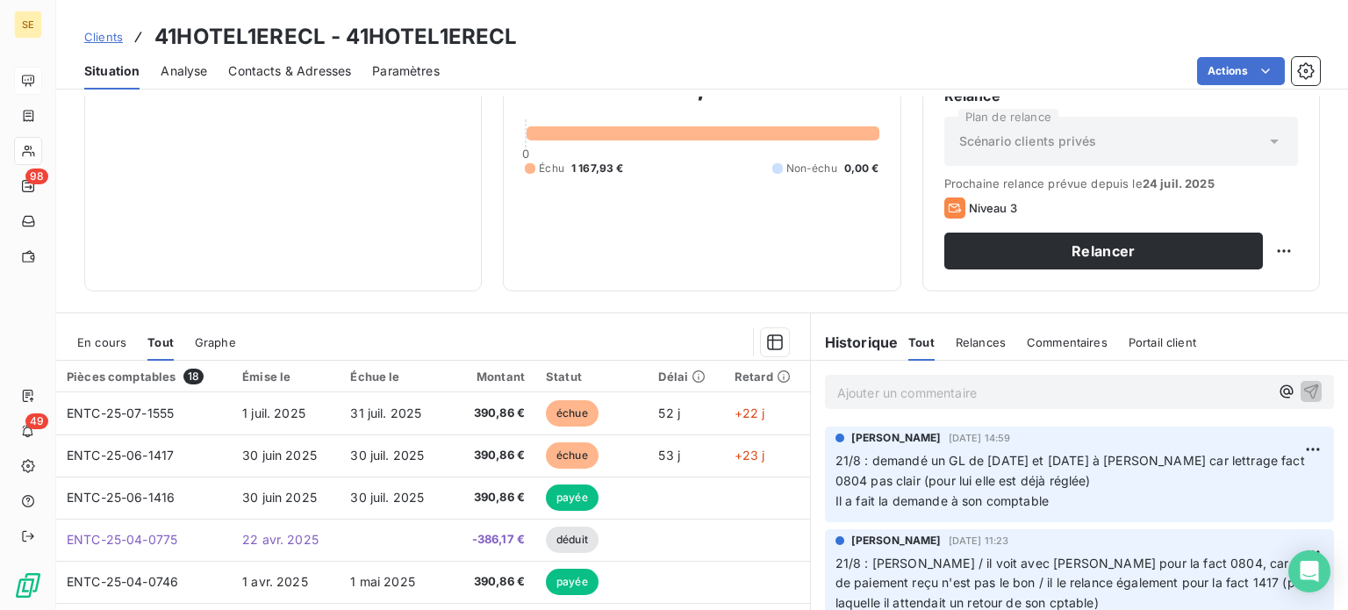
click at [115, 339] on span "En cours" at bounding box center [101, 342] width 49 height 14
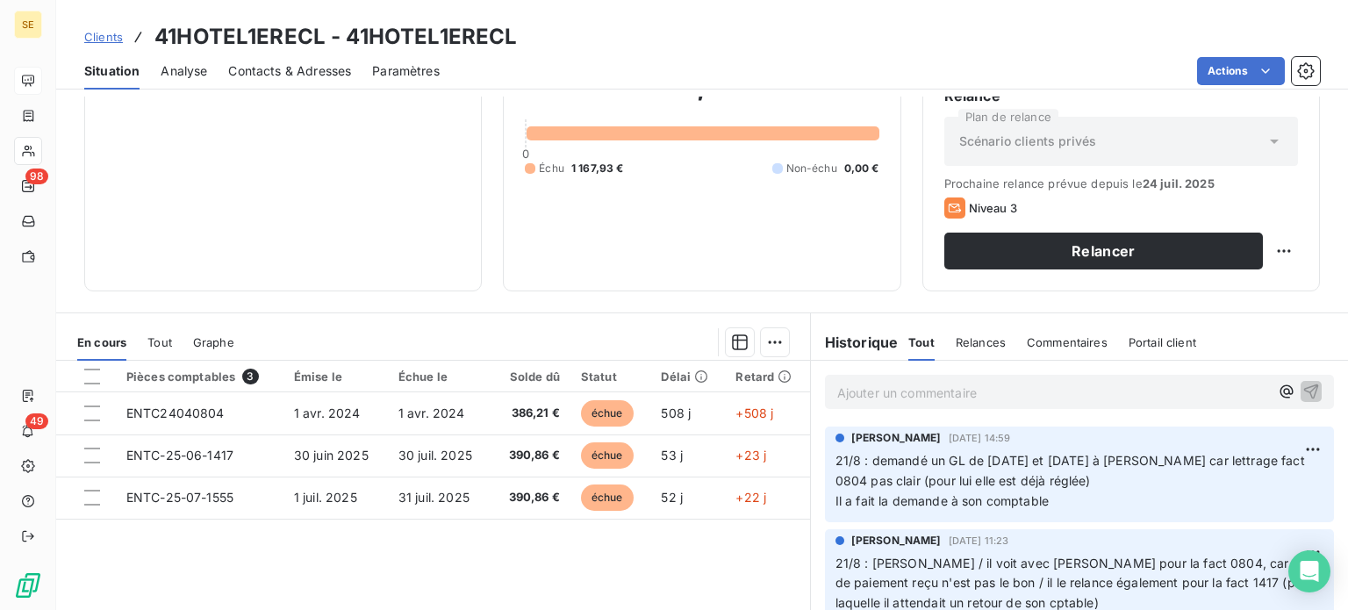
click at [97, 39] on span "Clients" at bounding box center [103, 37] width 39 height 14
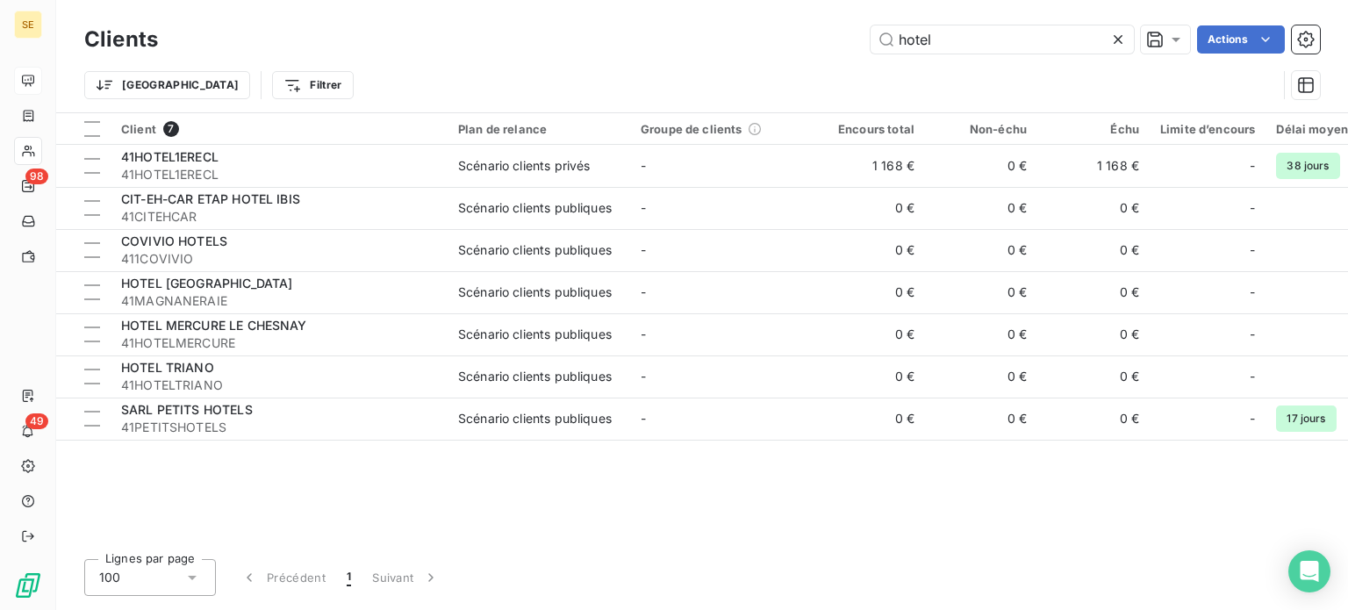
drag, startPoint x: 739, startPoint y: 68, endPoint x: 698, endPoint y: 73, distance: 41.6
click at [694, 68] on div "Clients hotel Actions Trier Filtrer" at bounding box center [702, 66] width 1236 height 91
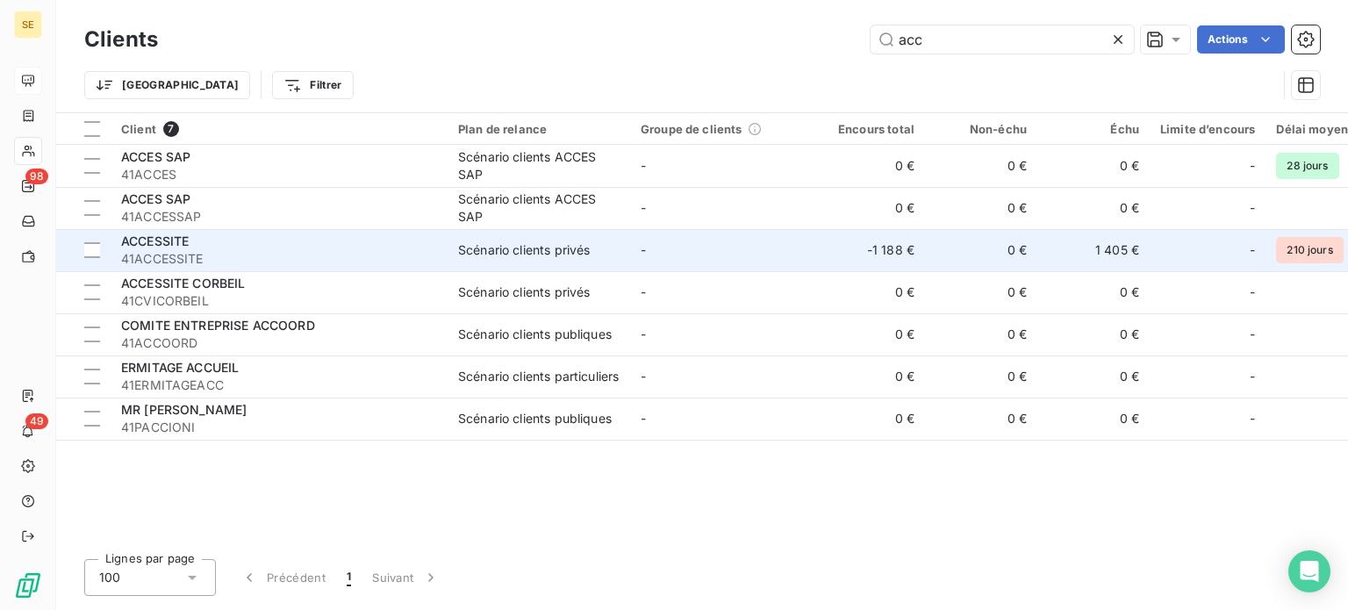
type input "acc"
click at [256, 250] on span "41ACCESSITE" at bounding box center [279, 259] width 316 height 18
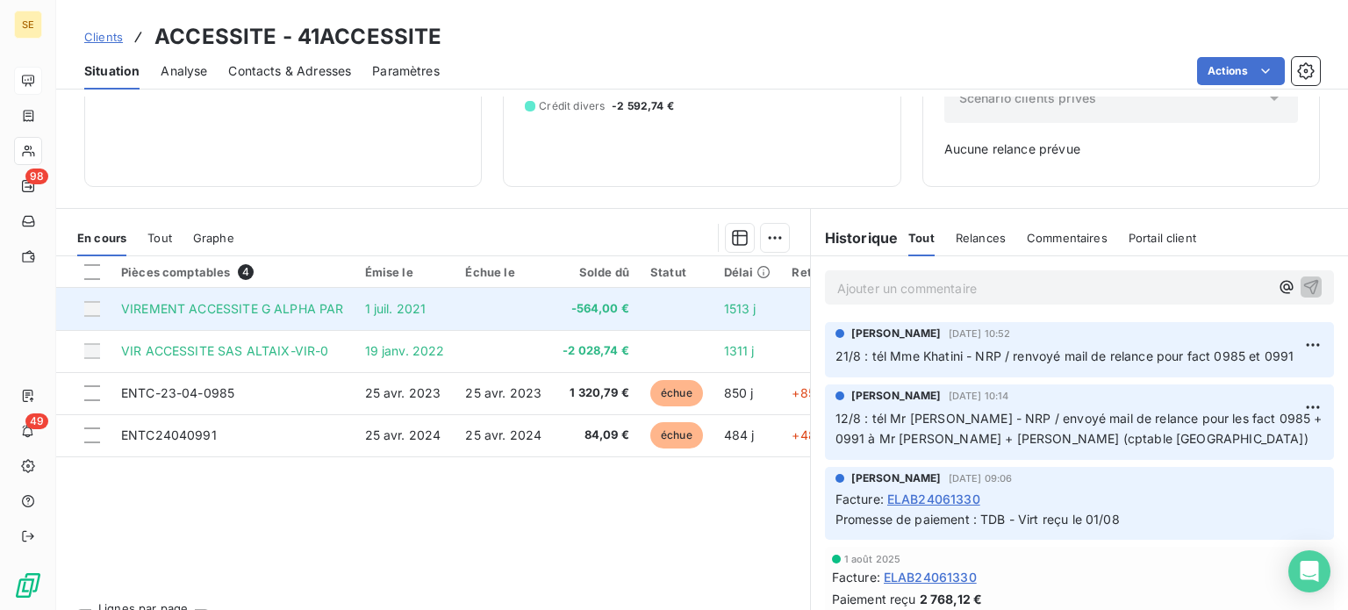
scroll to position [254, 0]
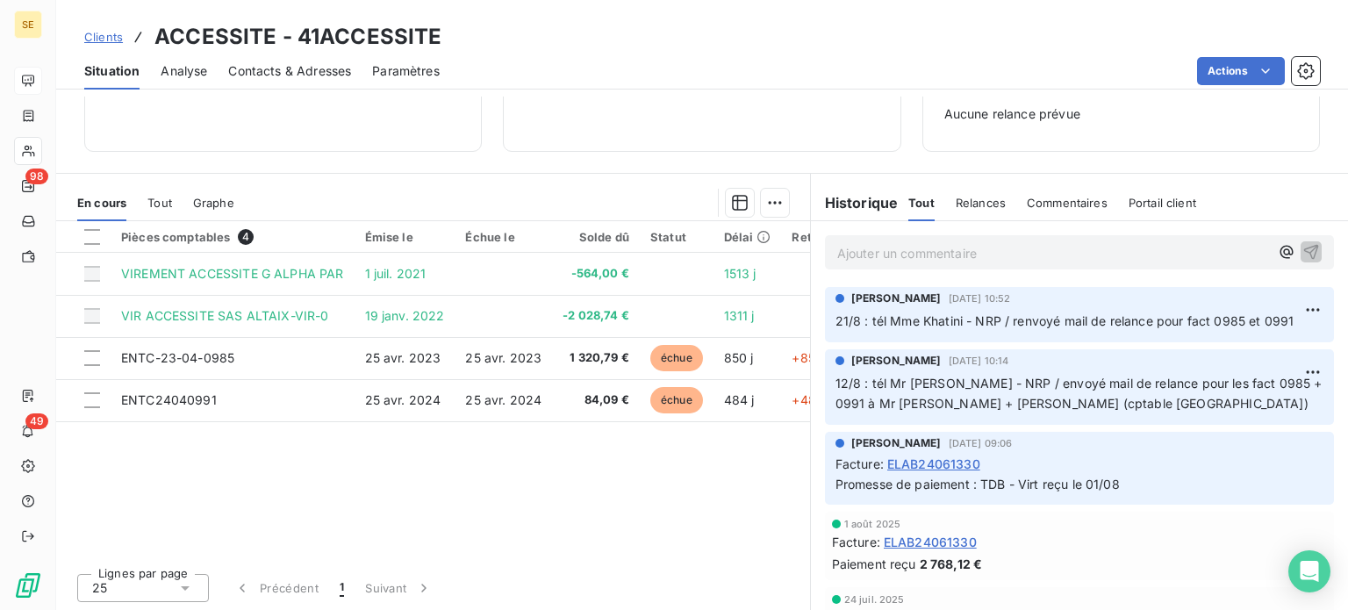
click at [94, 37] on span "Clients" at bounding box center [103, 37] width 39 height 14
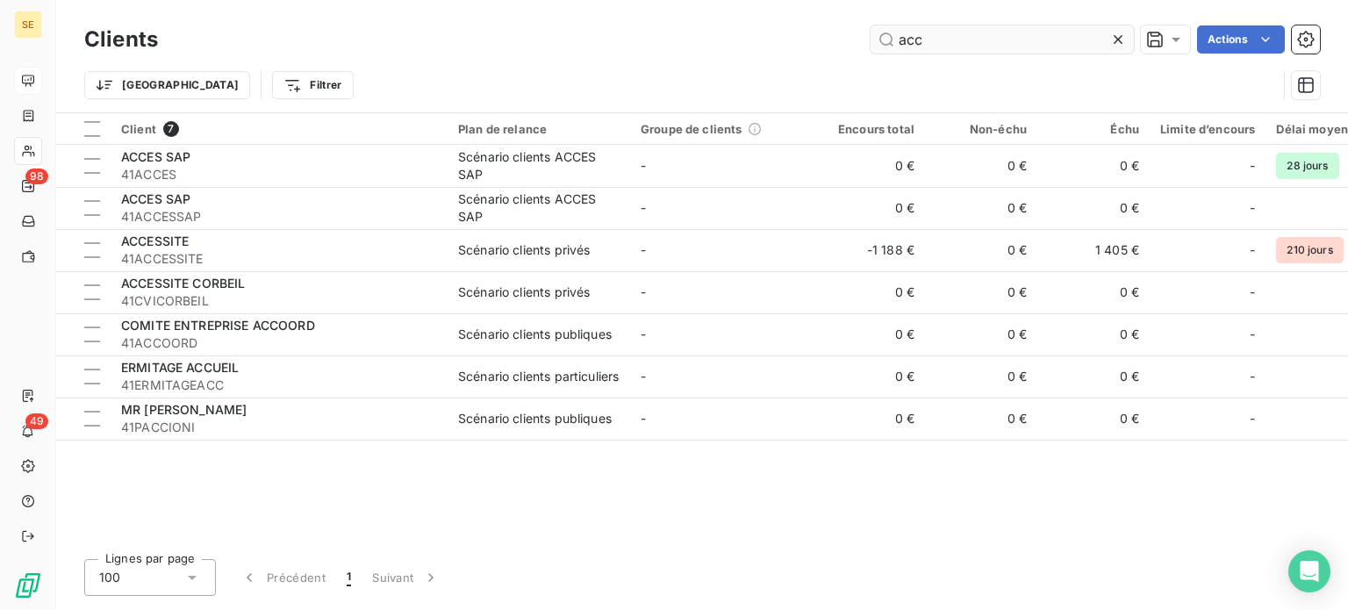
drag, startPoint x: 946, startPoint y: 35, endPoint x: 870, endPoint y: 34, distance: 76.4
click at [871, 34] on input "acc" at bounding box center [1002, 39] width 263 height 28
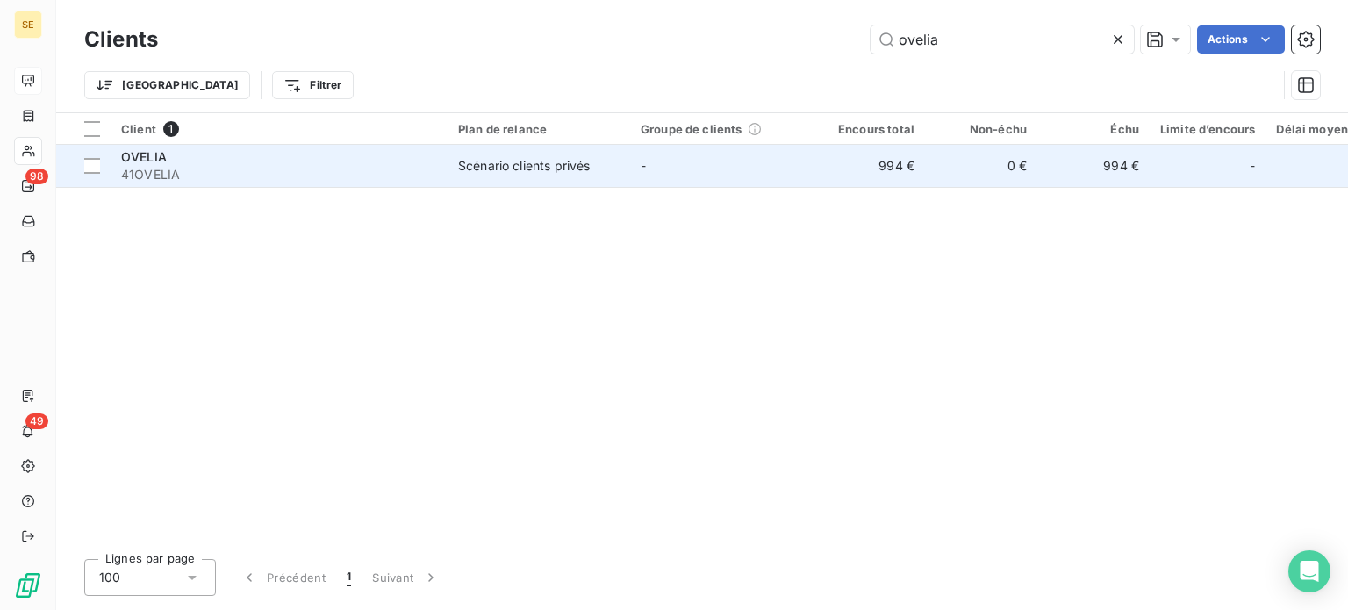
type input "ovelia"
click at [653, 152] on td "-" at bounding box center [721, 166] width 183 height 42
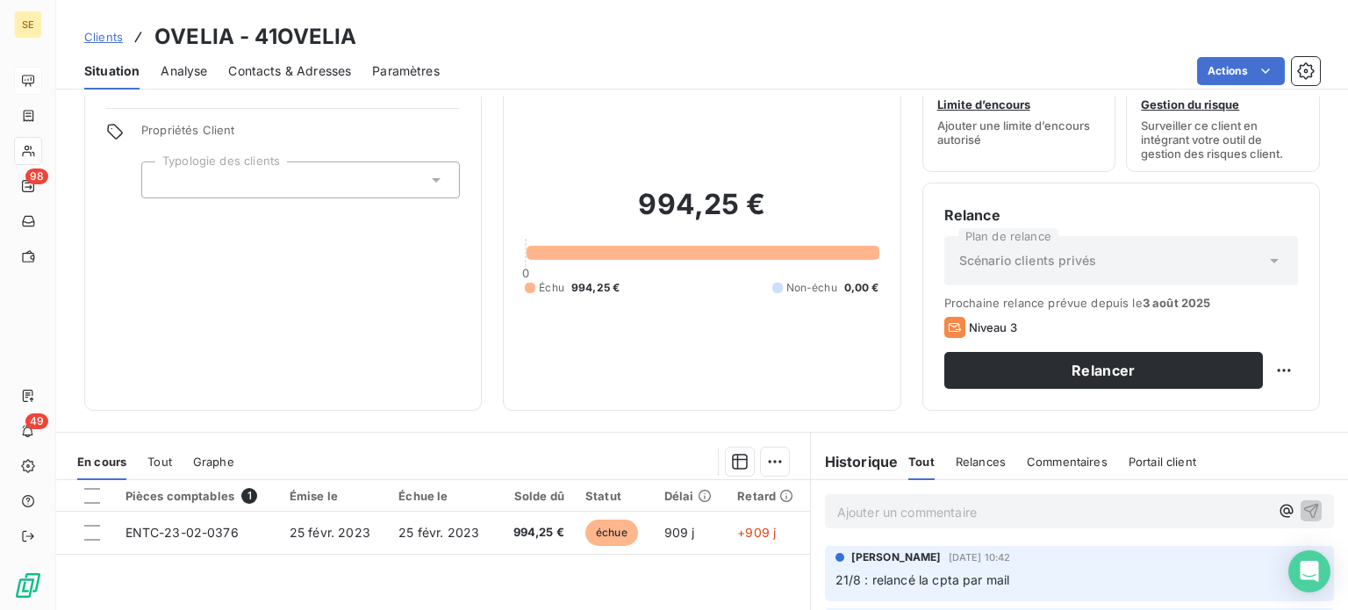
scroll to position [88, 0]
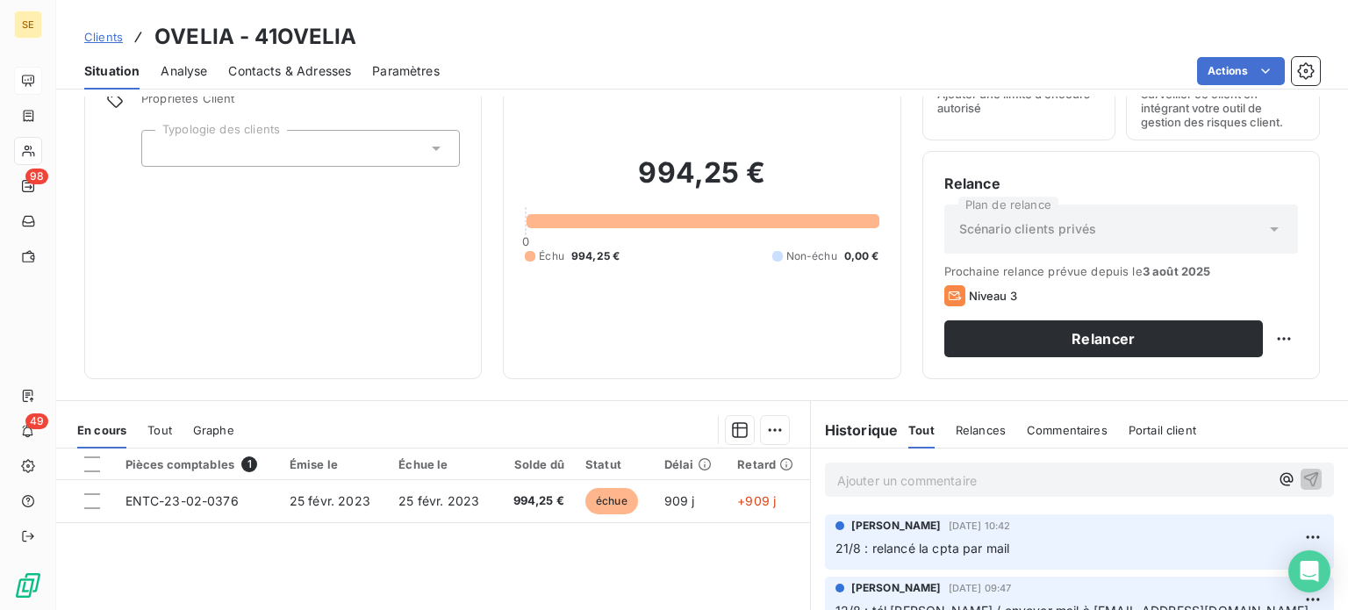
click at [101, 40] on span "Clients" at bounding box center [103, 37] width 39 height 14
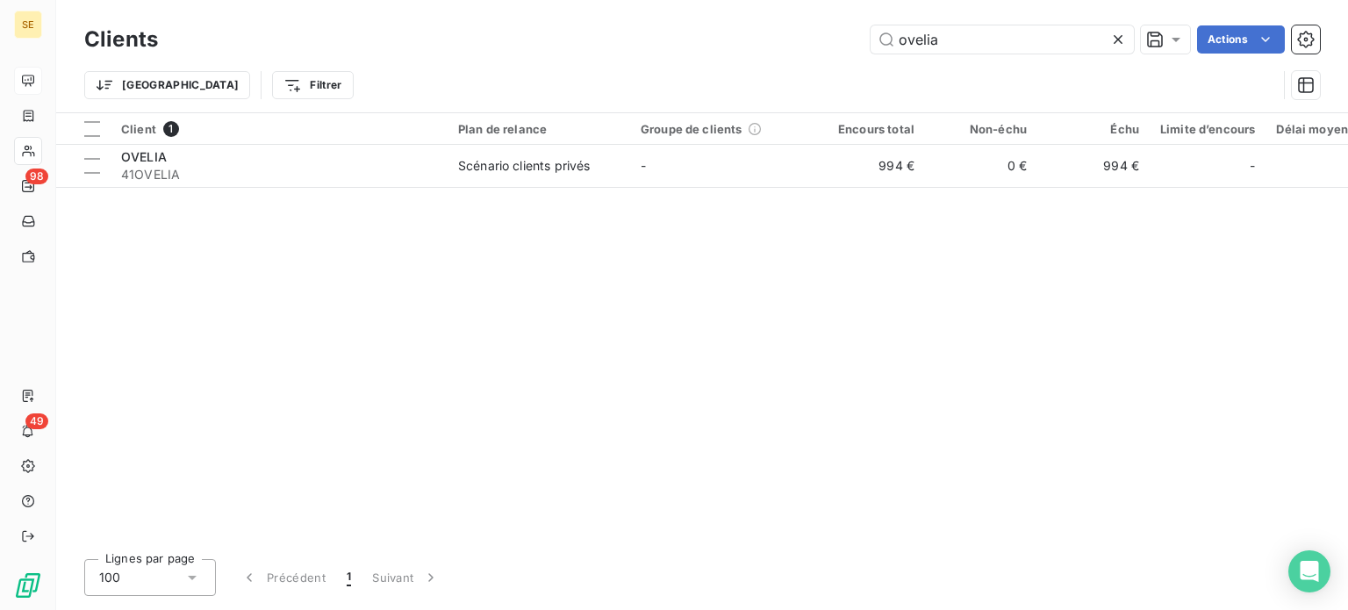
drag, startPoint x: 1018, startPoint y: 41, endPoint x: 767, endPoint y: 39, distance: 251.0
click at [767, 39] on div "ovelia Actions" at bounding box center [749, 39] width 1141 height 28
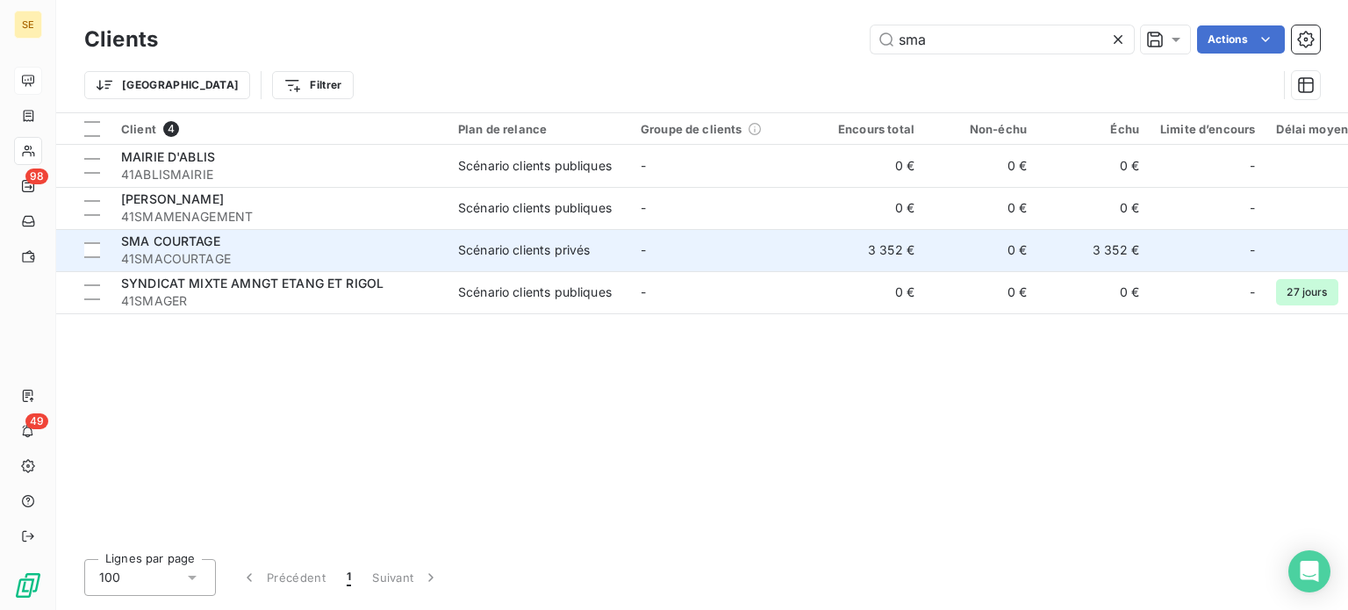
type input "sma"
click at [296, 248] on div "SMA COURTAGE" at bounding box center [279, 242] width 316 height 18
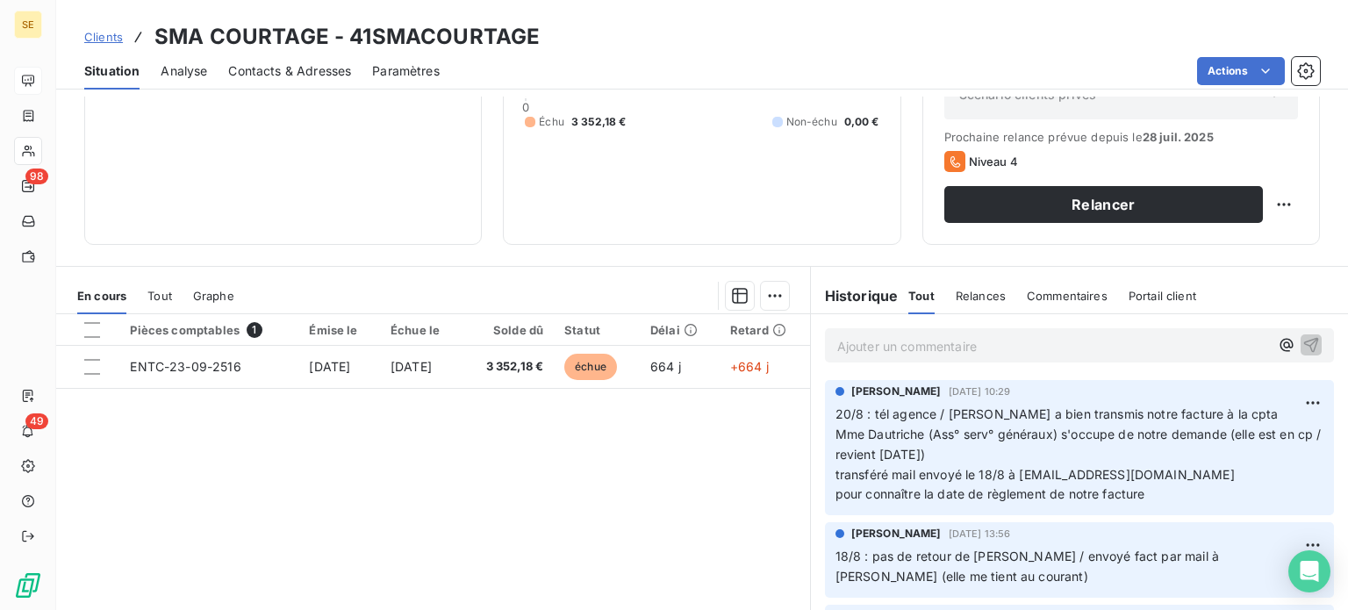
scroll to position [263, 0]
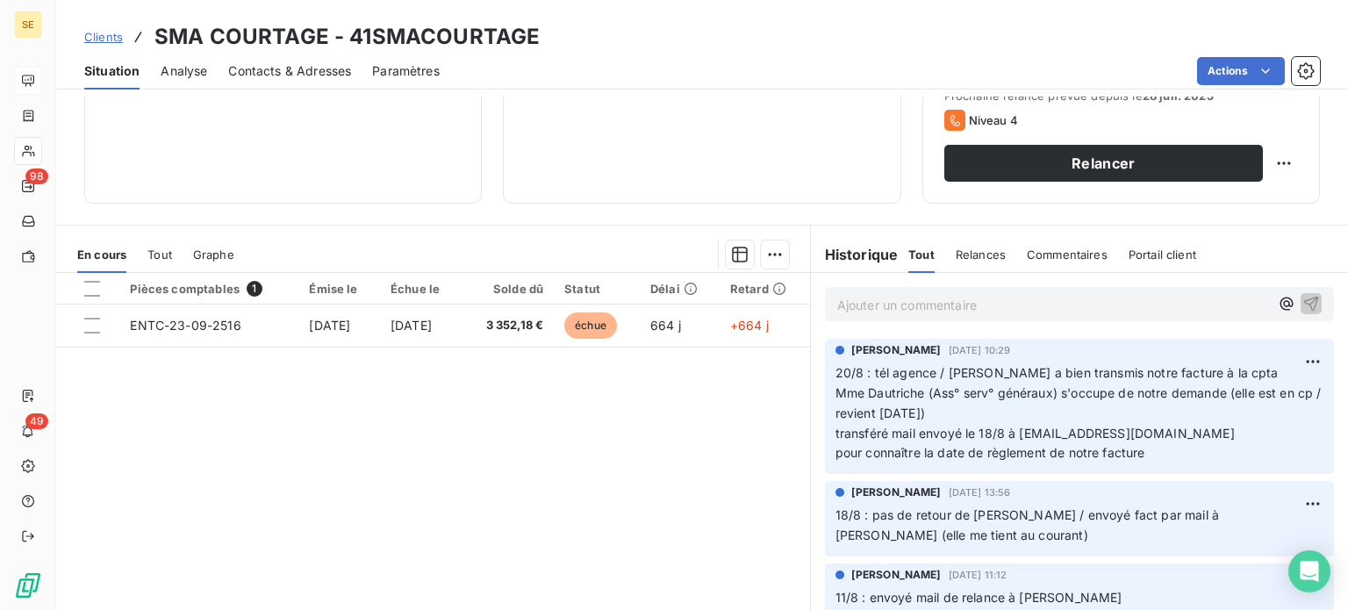
click at [99, 38] on span "Clients" at bounding box center [103, 37] width 39 height 14
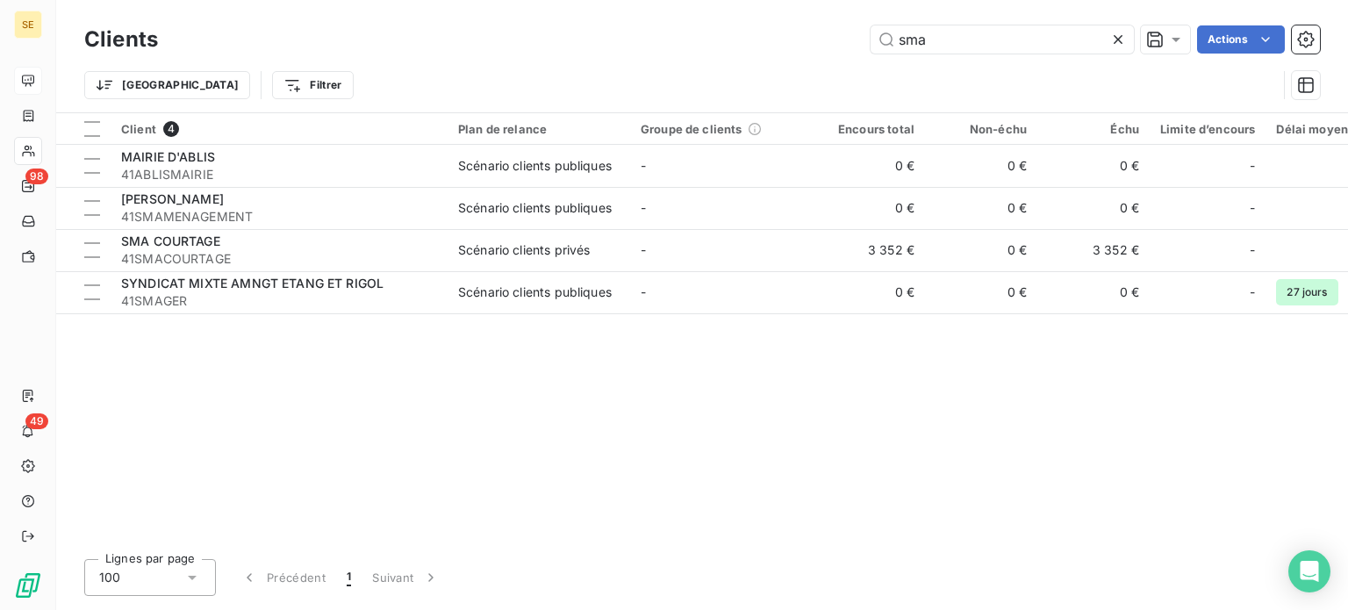
drag, startPoint x: 978, startPoint y: 49, endPoint x: 608, endPoint y: 48, distance: 369.5
click at [608, 48] on div "sma Actions" at bounding box center [749, 39] width 1141 height 28
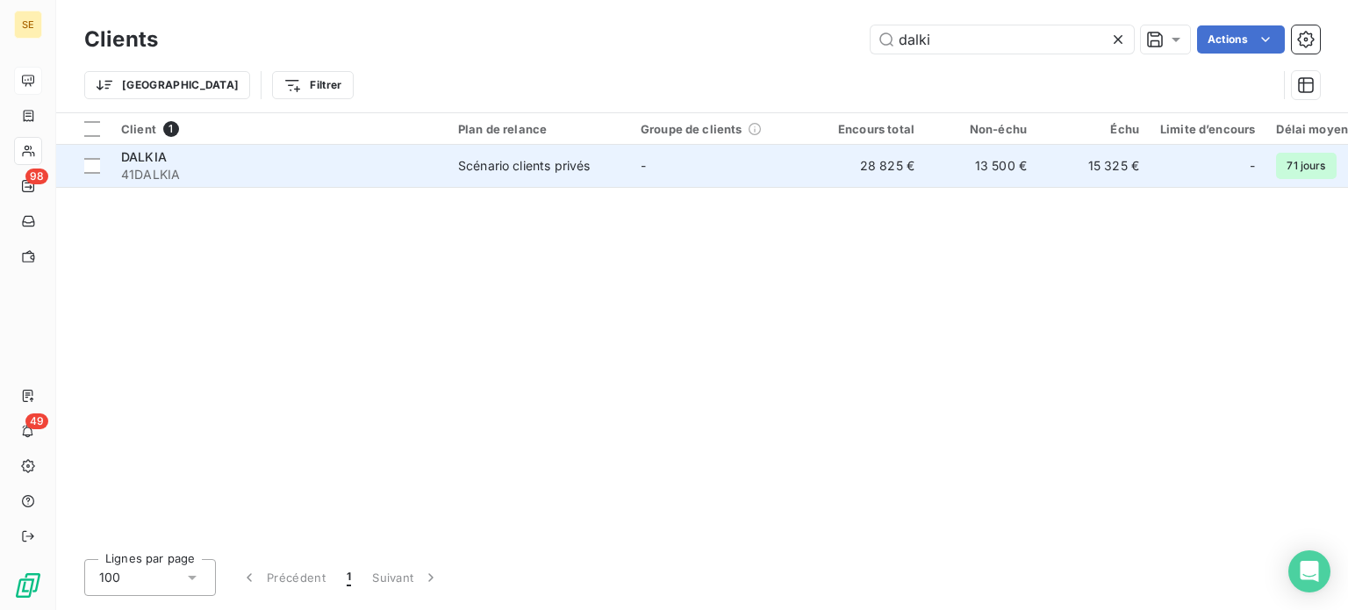
type input "dalki"
click at [292, 159] on div "DALKIA" at bounding box center [279, 157] width 316 height 18
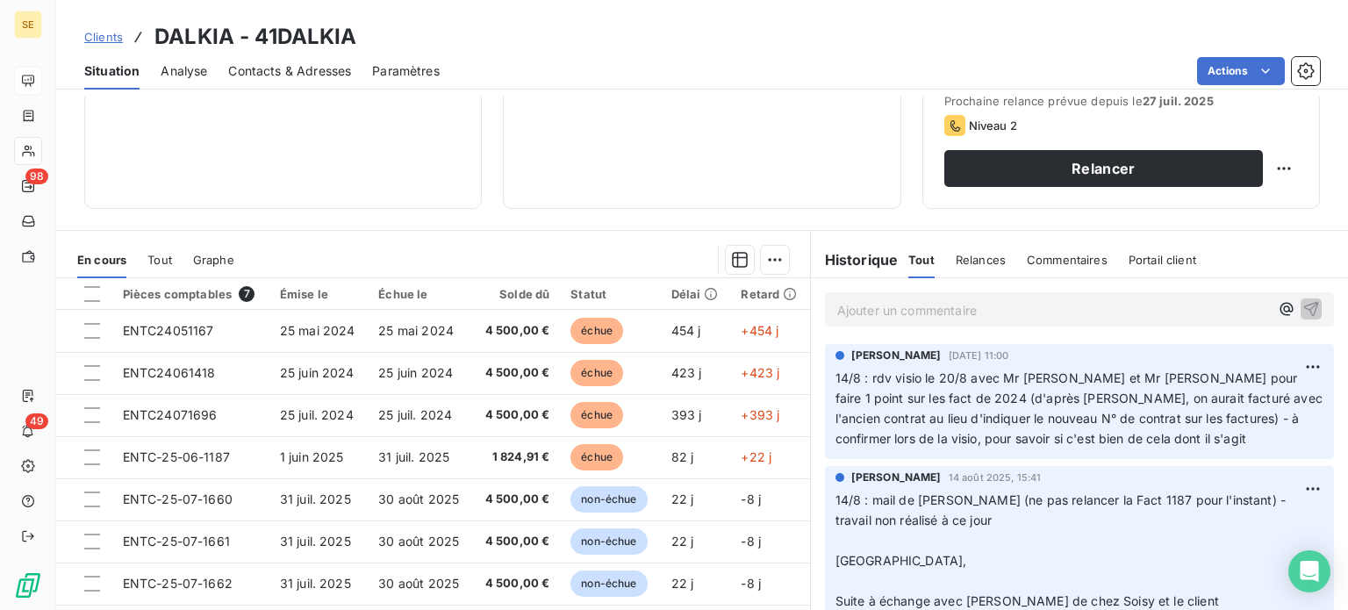
scroll to position [263, 0]
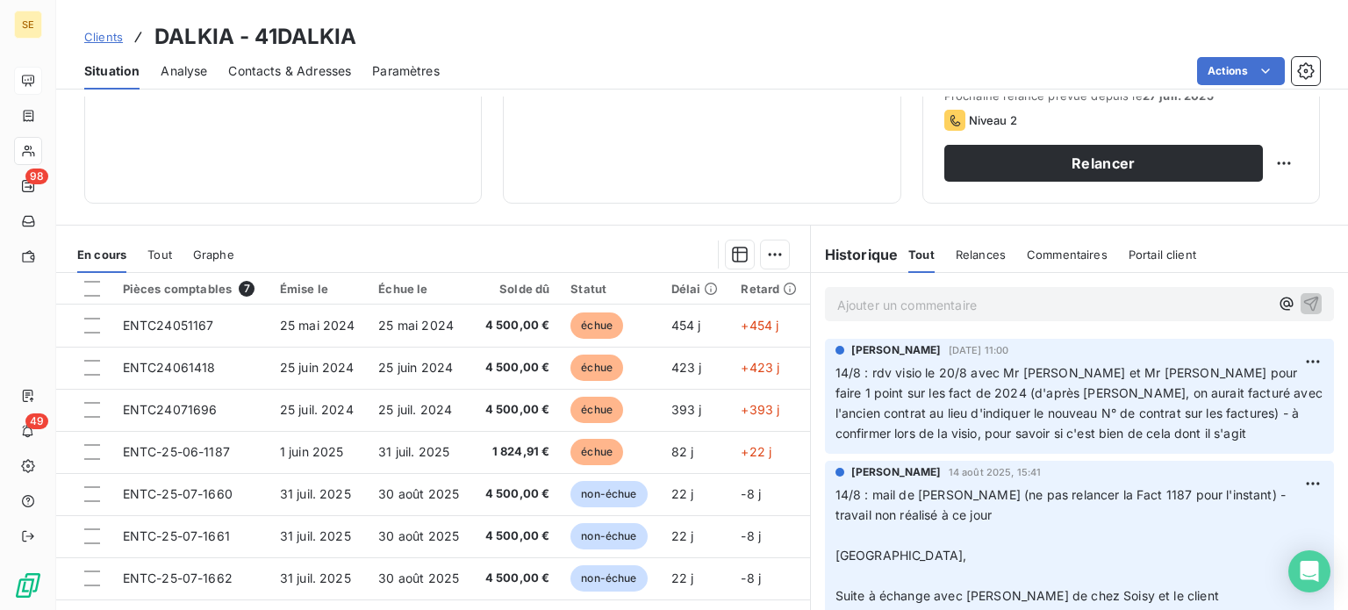
click at [100, 32] on span "Clients" at bounding box center [103, 37] width 39 height 14
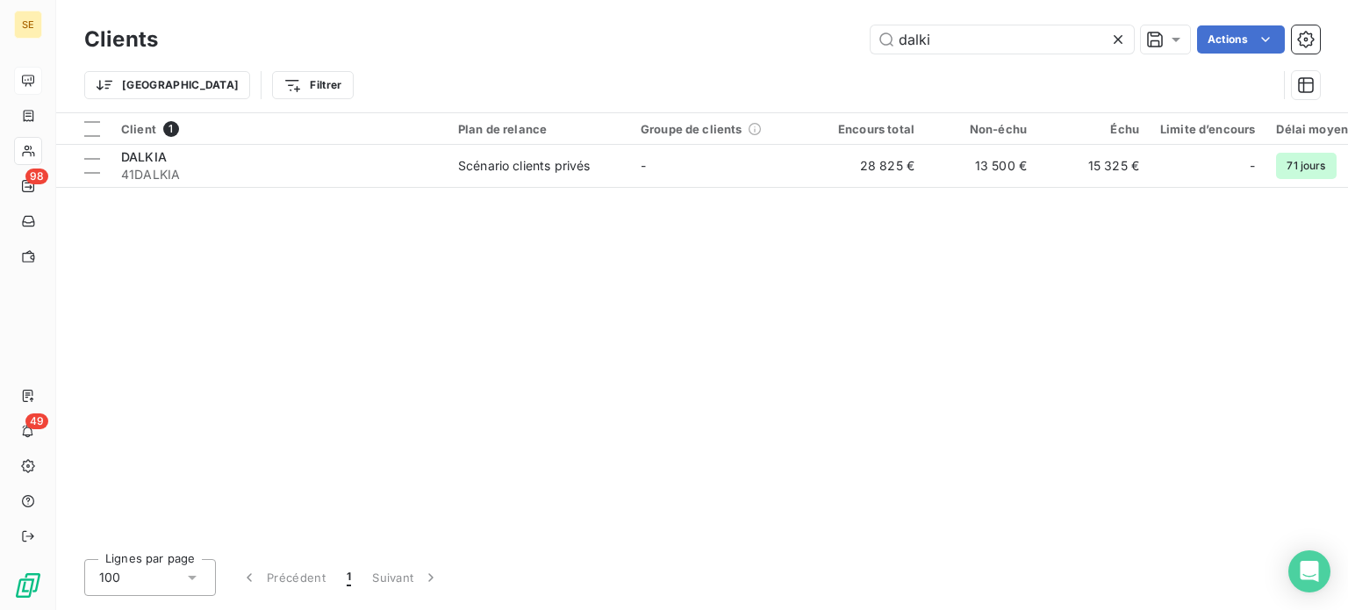
drag, startPoint x: 980, startPoint y: 48, endPoint x: 611, endPoint y: 42, distance: 368.7
click at [612, 42] on div "dalki Actions" at bounding box center [749, 39] width 1141 height 28
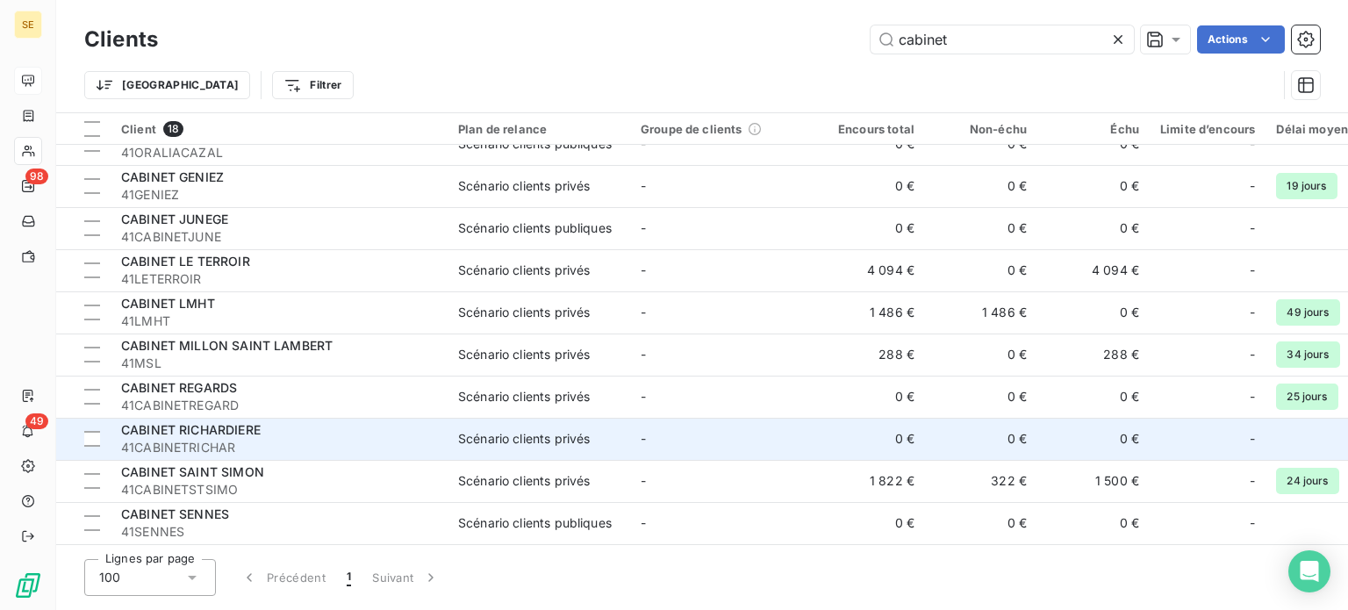
scroll to position [365, 0]
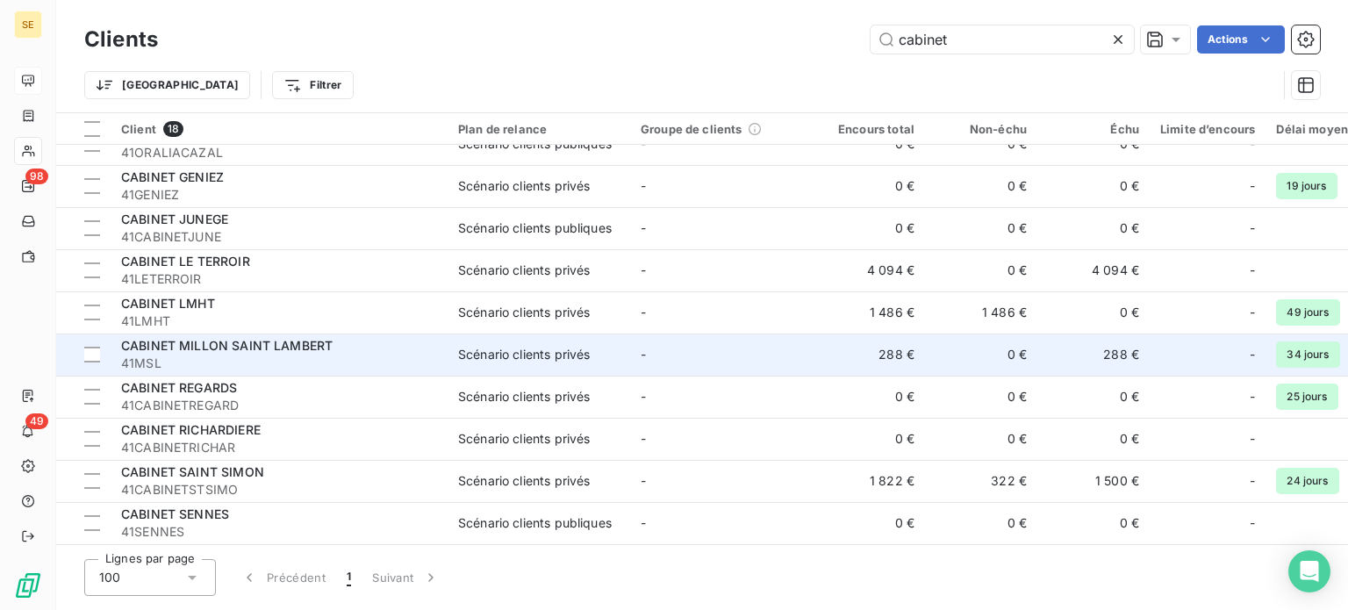
type input "cabinet"
click at [291, 347] on span "CABINET MILLON SAINT LAMBERT" at bounding box center [227, 345] width 212 height 15
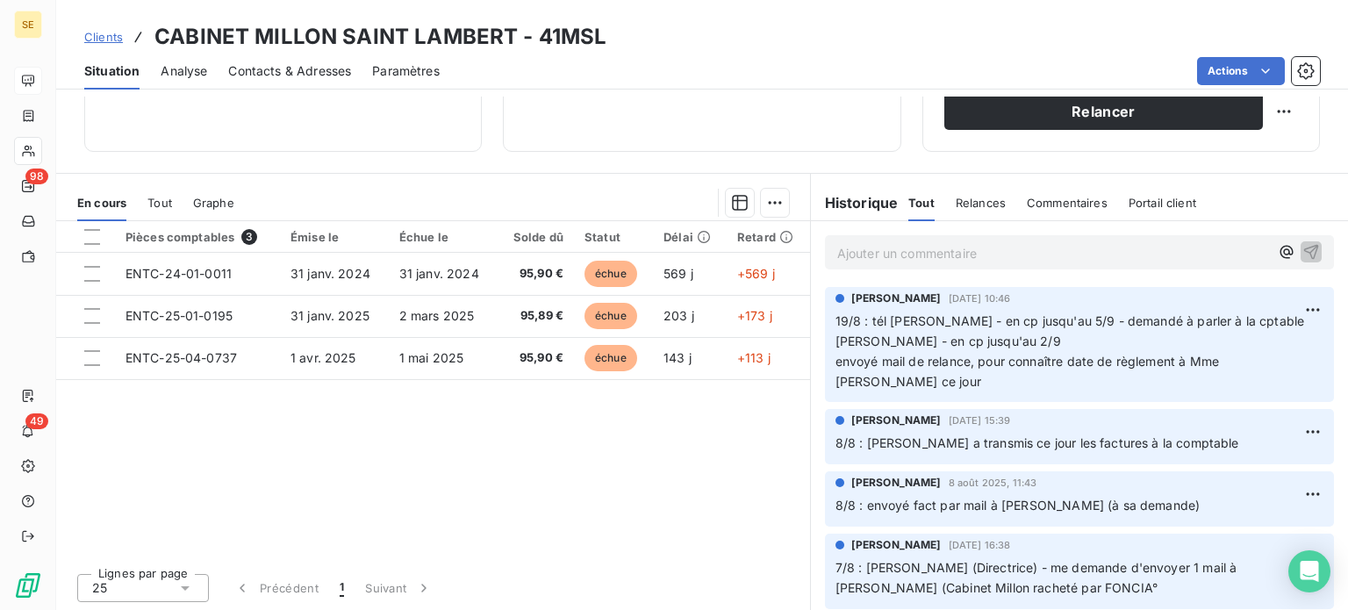
scroll to position [316, 0]
click at [95, 38] on span "Clients" at bounding box center [103, 37] width 39 height 14
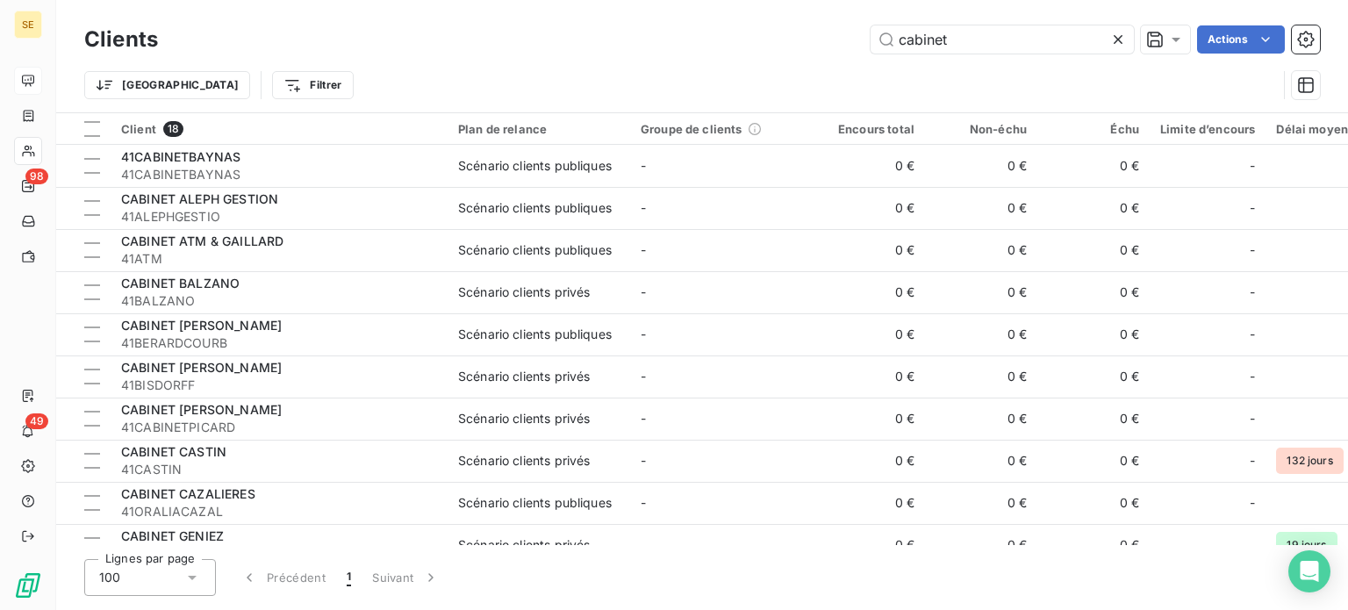
drag, startPoint x: 976, startPoint y: 46, endPoint x: 696, endPoint y: 62, distance: 280.5
click at [696, 62] on div "Clients cabinet Actions Trier Filtrer" at bounding box center [702, 66] width 1236 height 91
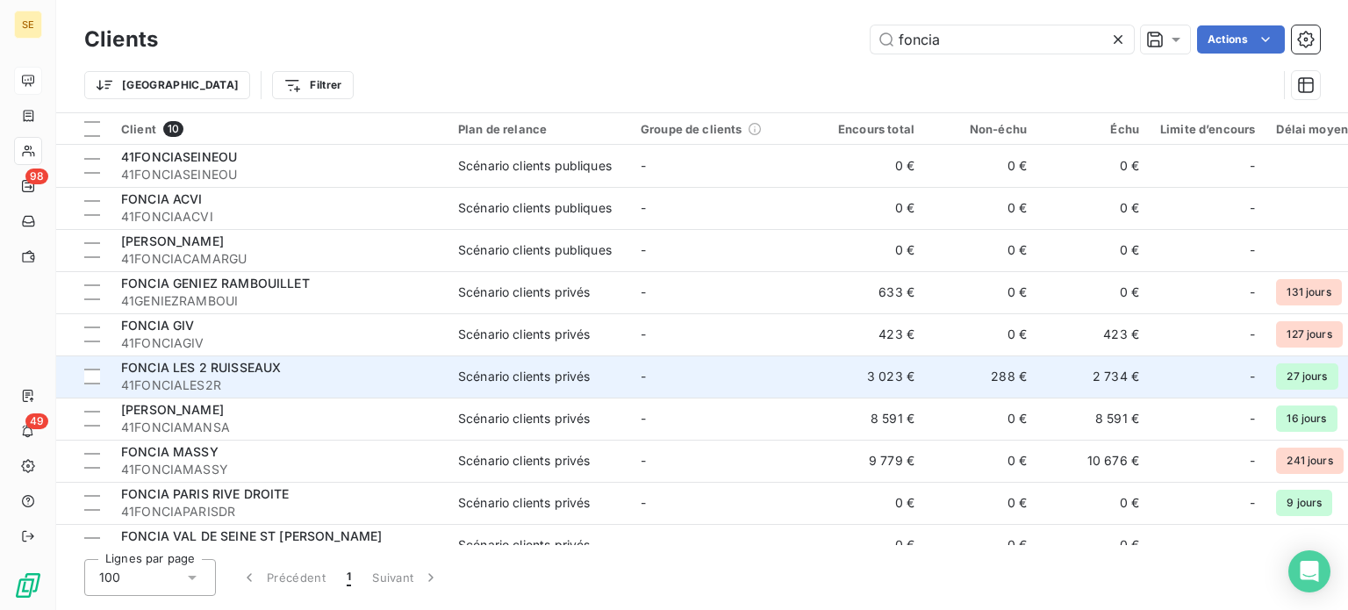
scroll to position [28, 0]
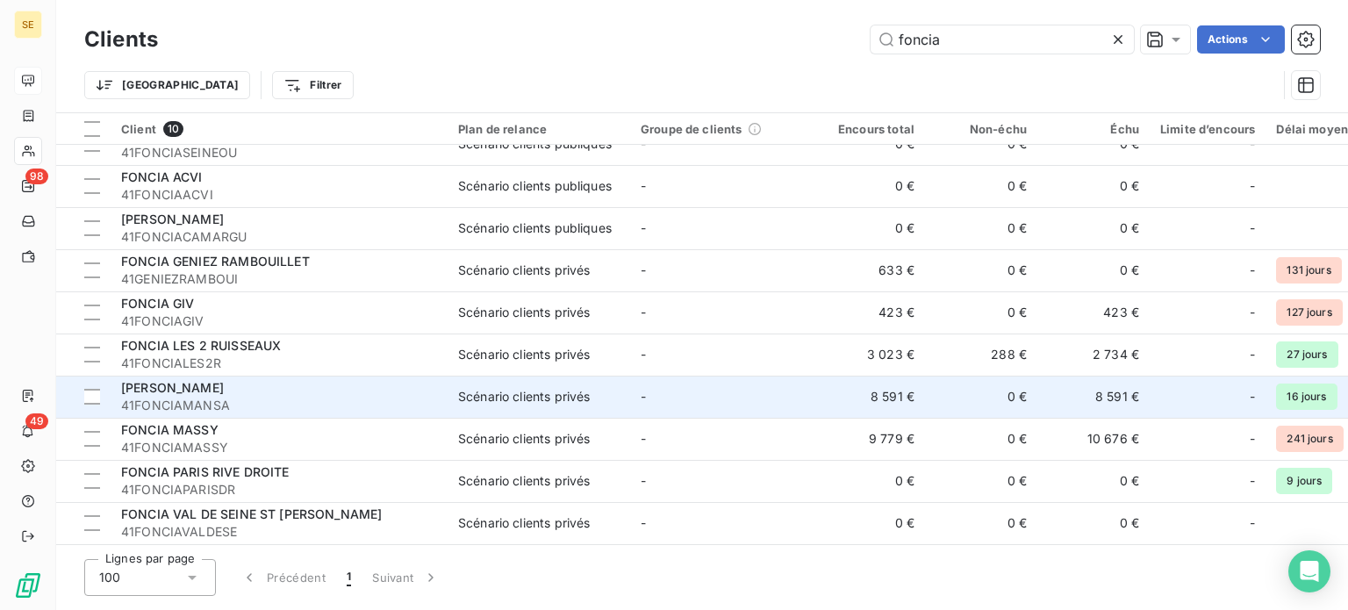
type input "foncia"
click at [358, 384] on div "[PERSON_NAME]" at bounding box center [279, 388] width 316 height 18
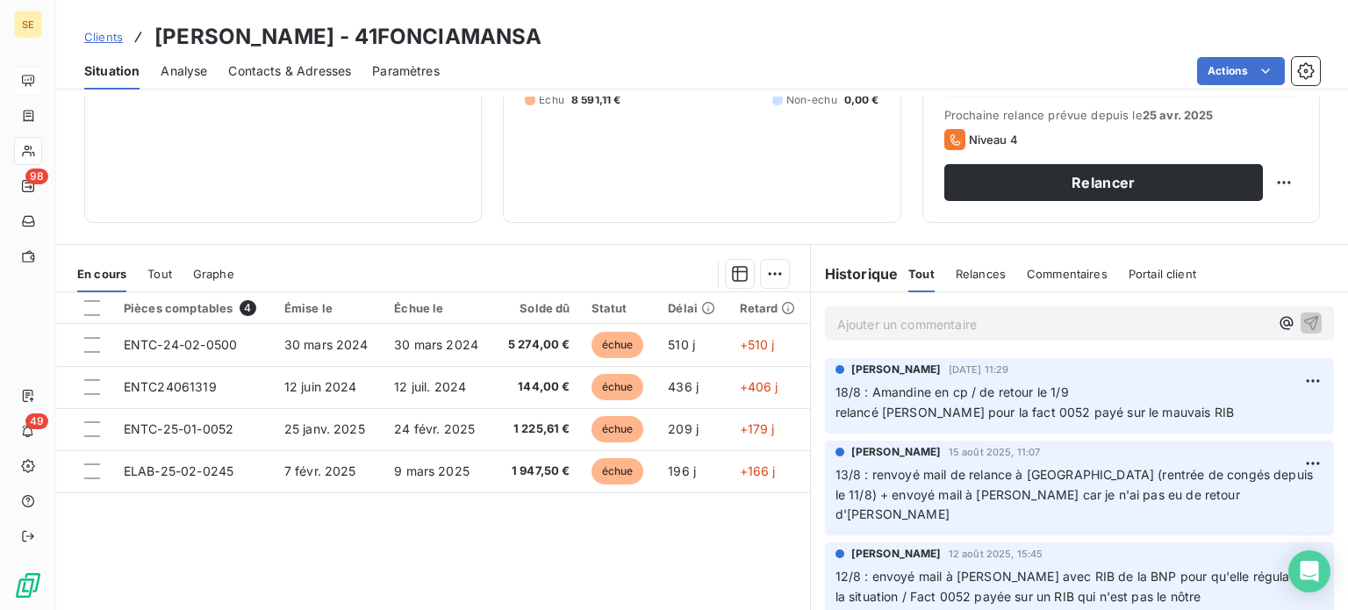
scroll to position [263, 0]
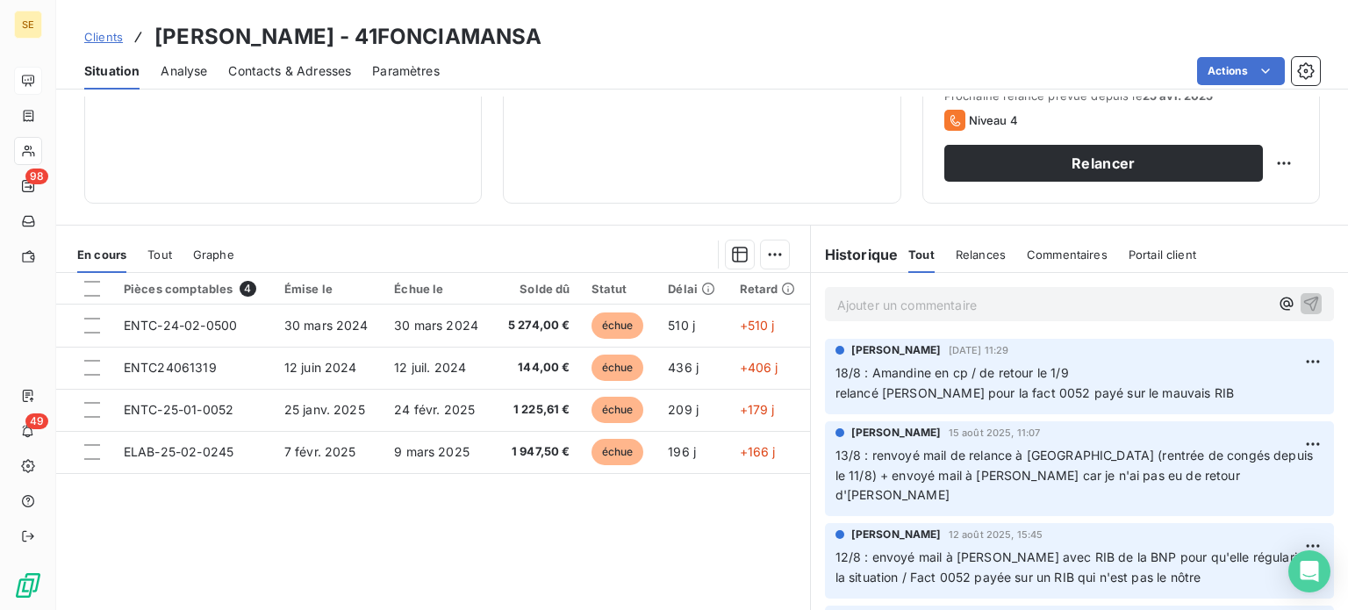
click at [105, 38] on span "Clients" at bounding box center [103, 37] width 39 height 14
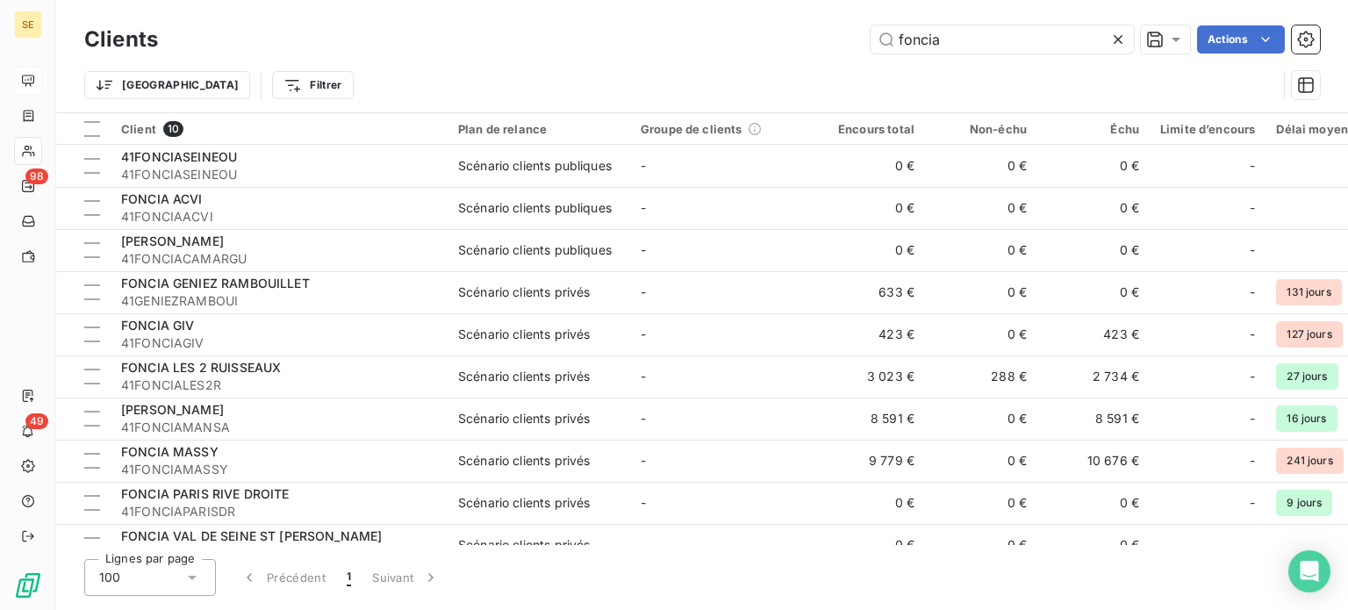
drag, startPoint x: 966, startPoint y: 28, endPoint x: 711, endPoint y: 31, distance: 254.6
click at [711, 31] on div "foncia Actions" at bounding box center [749, 39] width 1141 height 28
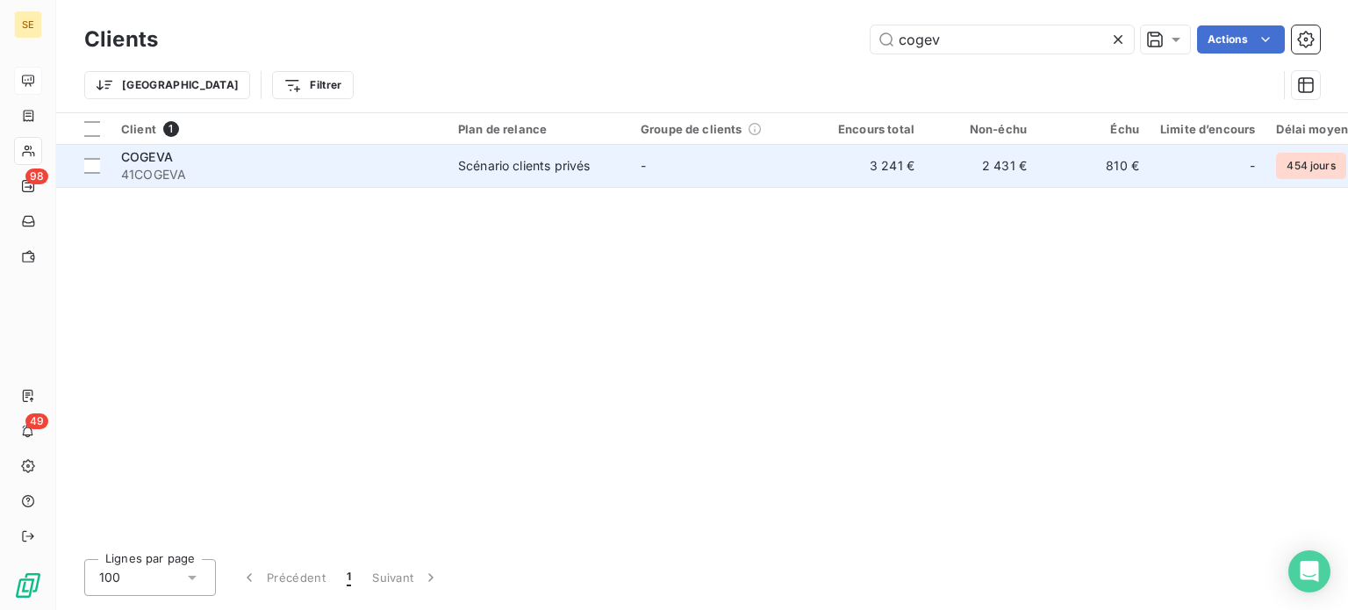
type input "cogev"
click at [404, 169] on span "41COGEVA" at bounding box center [279, 175] width 316 height 18
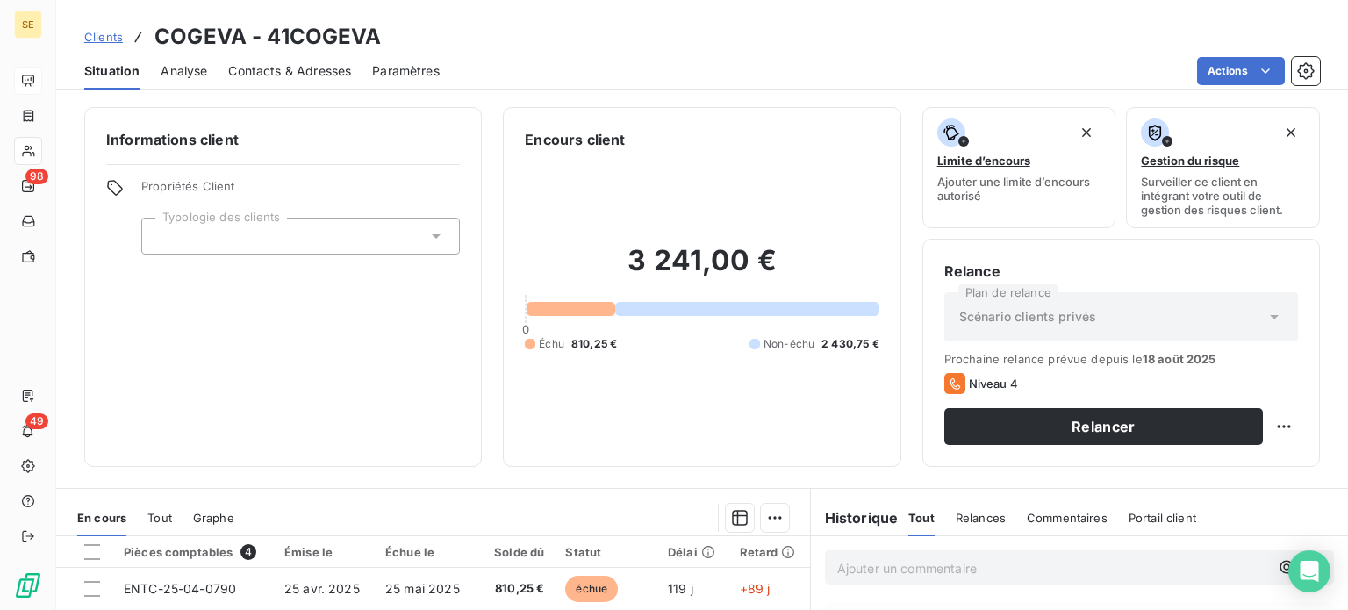
scroll to position [263, 0]
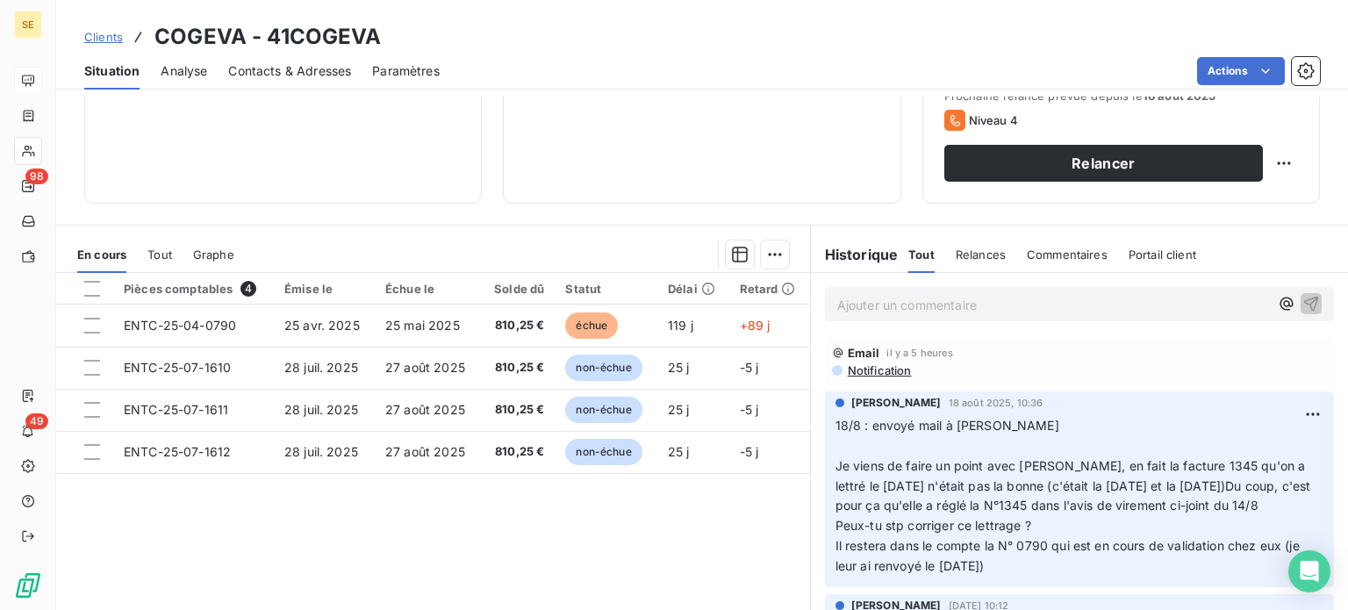
click at [870, 370] on span "Notification" at bounding box center [879, 370] width 66 height 14
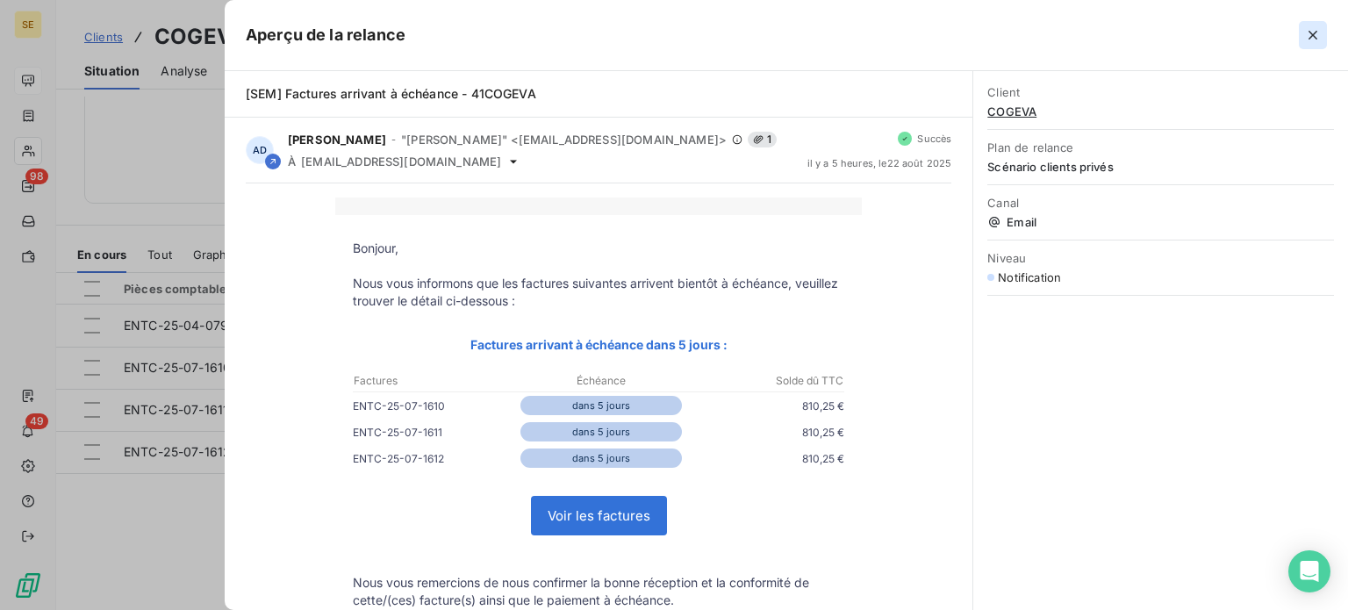
click at [1305, 38] on icon "button" at bounding box center [1313, 35] width 18 height 18
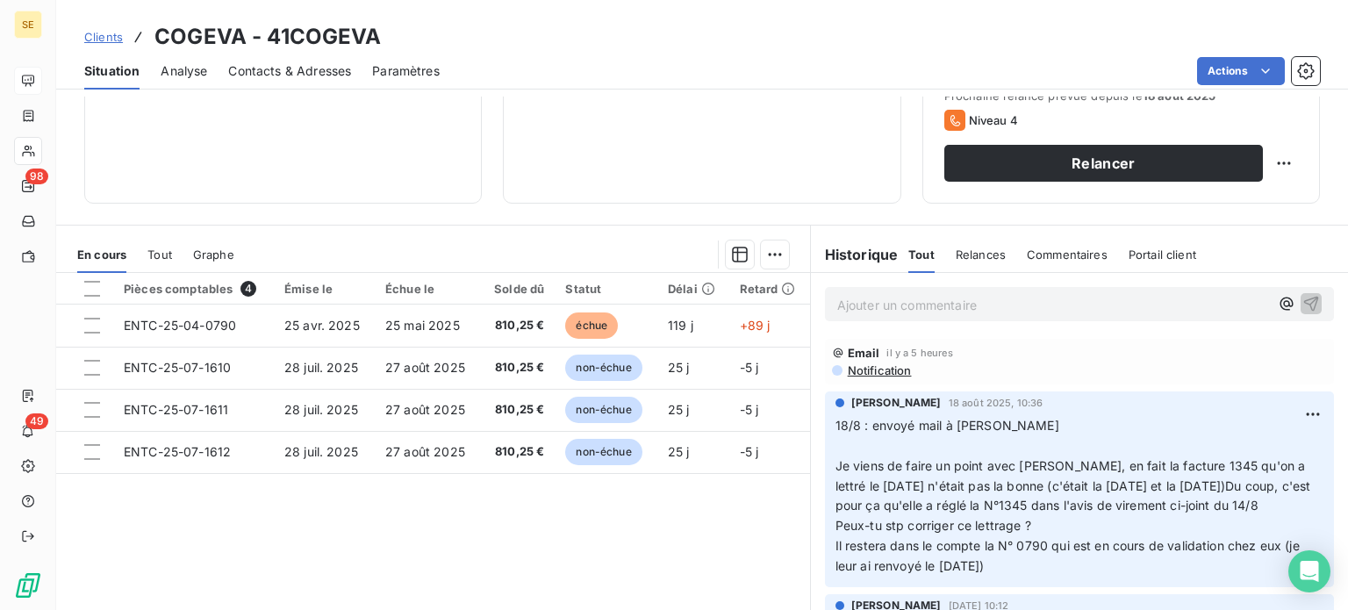
click at [92, 36] on span "Clients" at bounding box center [103, 37] width 39 height 14
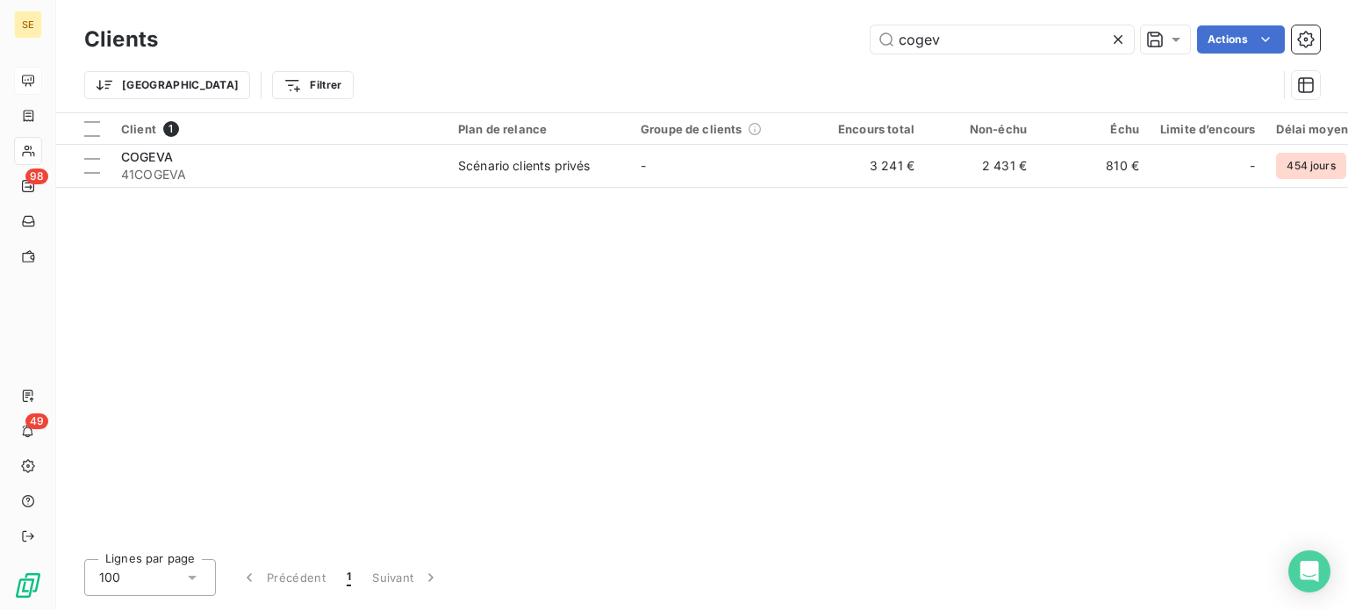
drag, startPoint x: 986, startPoint y: 48, endPoint x: 599, endPoint y: 53, distance: 387.1
click at [599, 53] on div "cogev Actions" at bounding box center [749, 39] width 1141 height 28
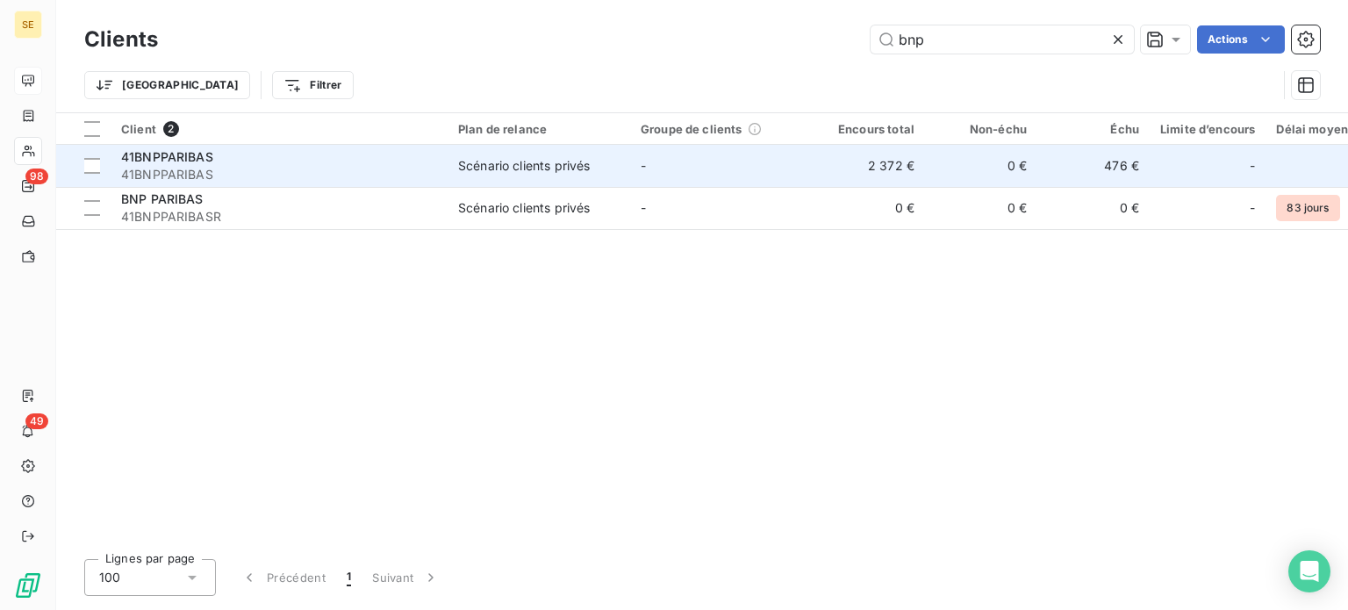
type input "bnp"
click at [729, 176] on td "-" at bounding box center [721, 166] width 183 height 42
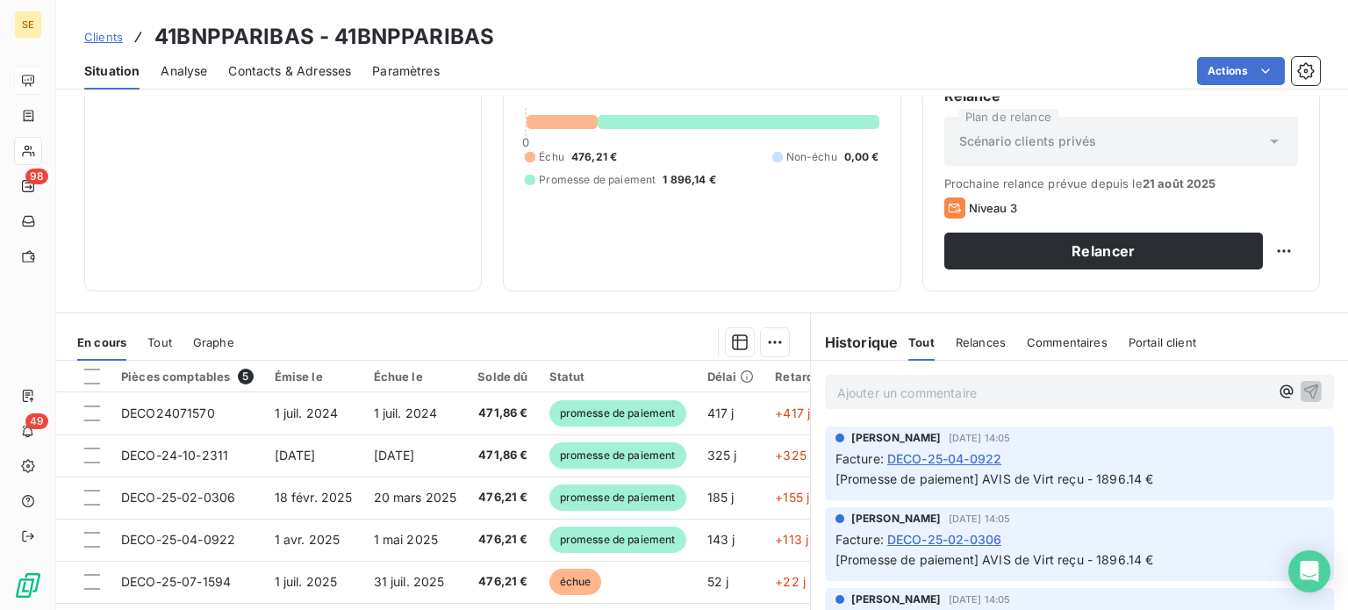
scroll to position [263, 0]
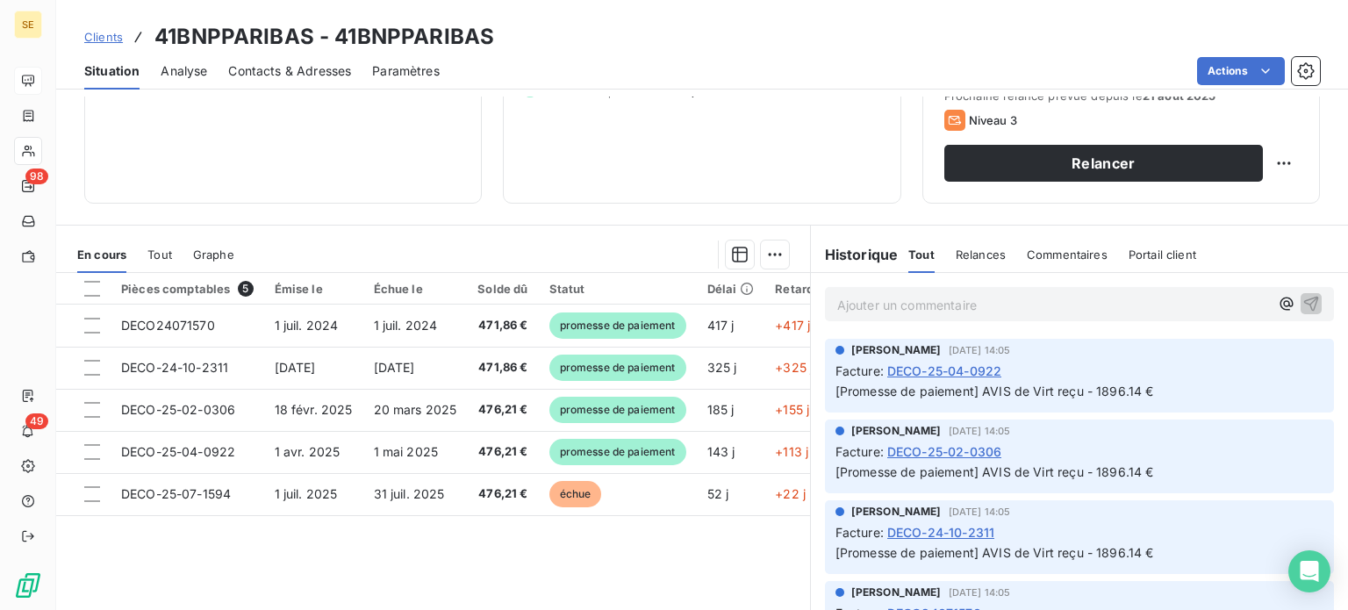
click at [97, 32] on span "Clients" at bounding box center [103, 37] width 39 height 14
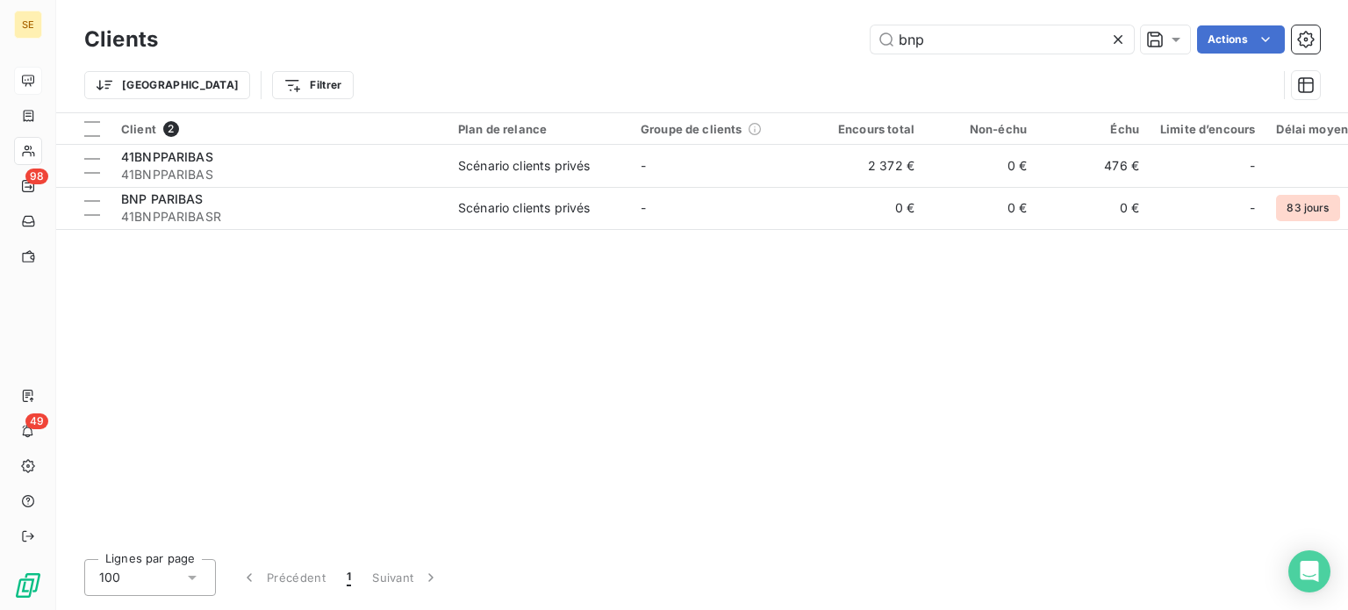
drag, startPoint x: 993, startPoint y: 45, endPoint x: 706, endPoint y: 35, distance: 287.2
click at [730, 38] on div "bnp Actions" at bounding box center [749, 39] width 1141 height 28
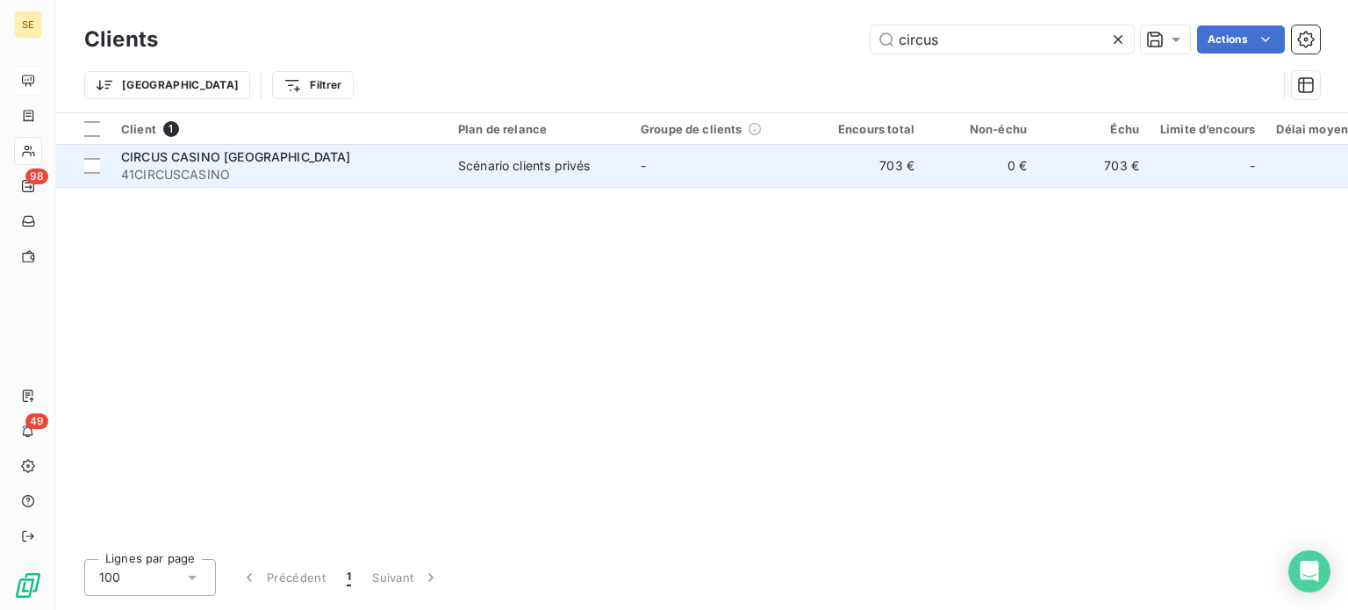
type input "circus"
click at [448, 161] on td "Scénario clients privés" at bounding box center [539, 166] width 183 height 42
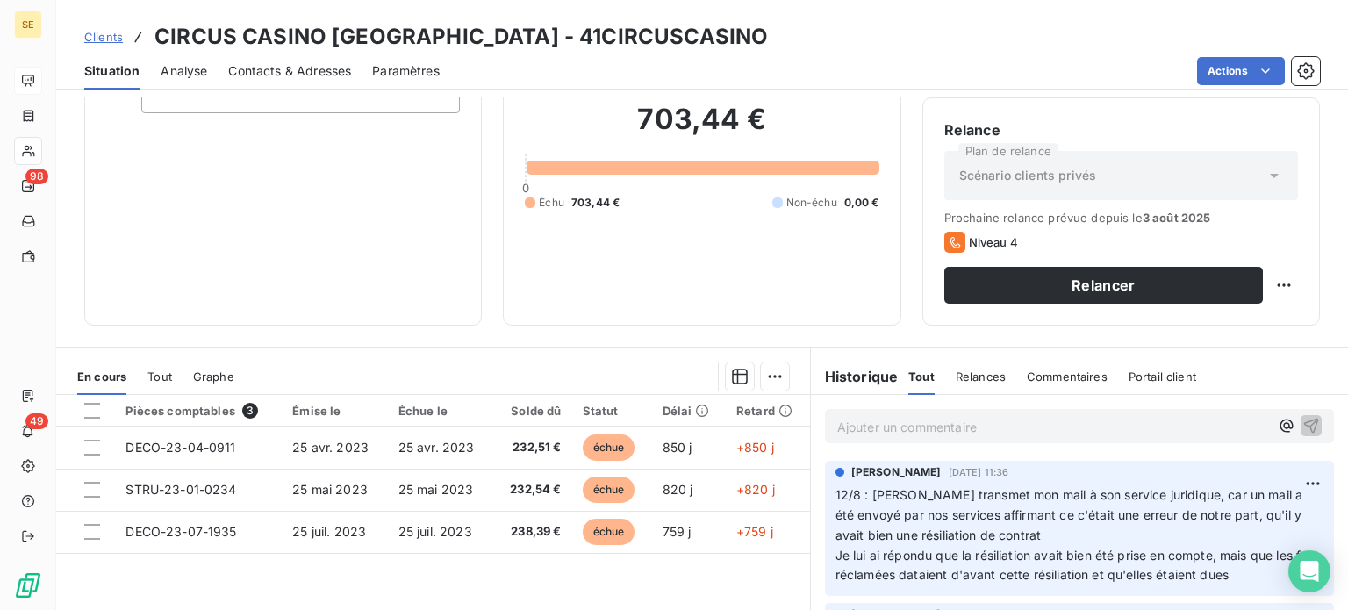
scroll to position [228, 0]
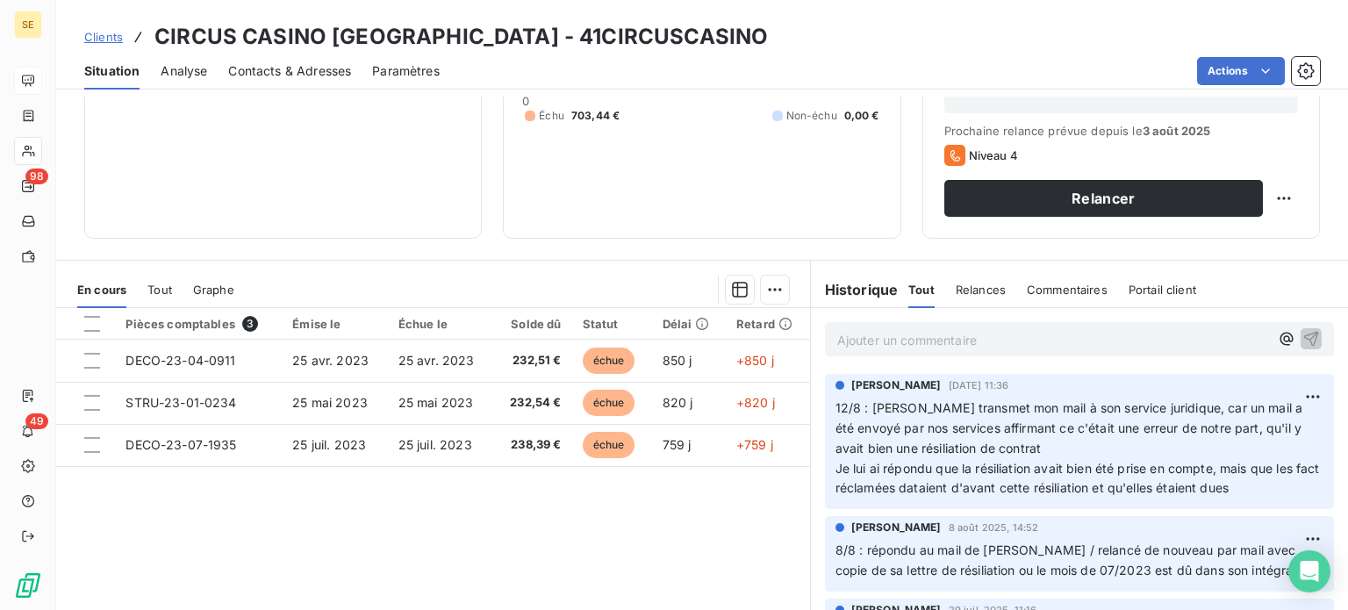
click at [99, 30] on span "Clients" at bounding box center [103, 37] width 39 height 14
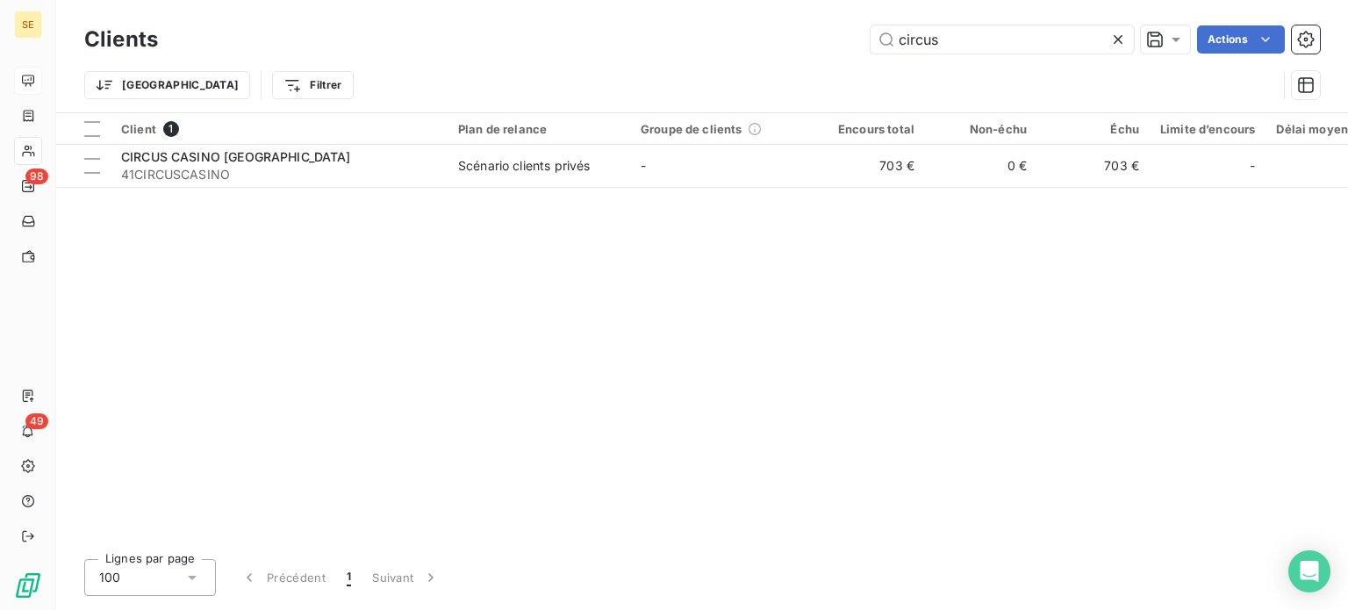
drag, startPoint x: 944, startPoint y: 38, endPoint x: 774, endPoint y: 38, distance: 170.3
click at [774, 38] on div "circus Actions" at bounding box center [749, 39] width 1141 height 28
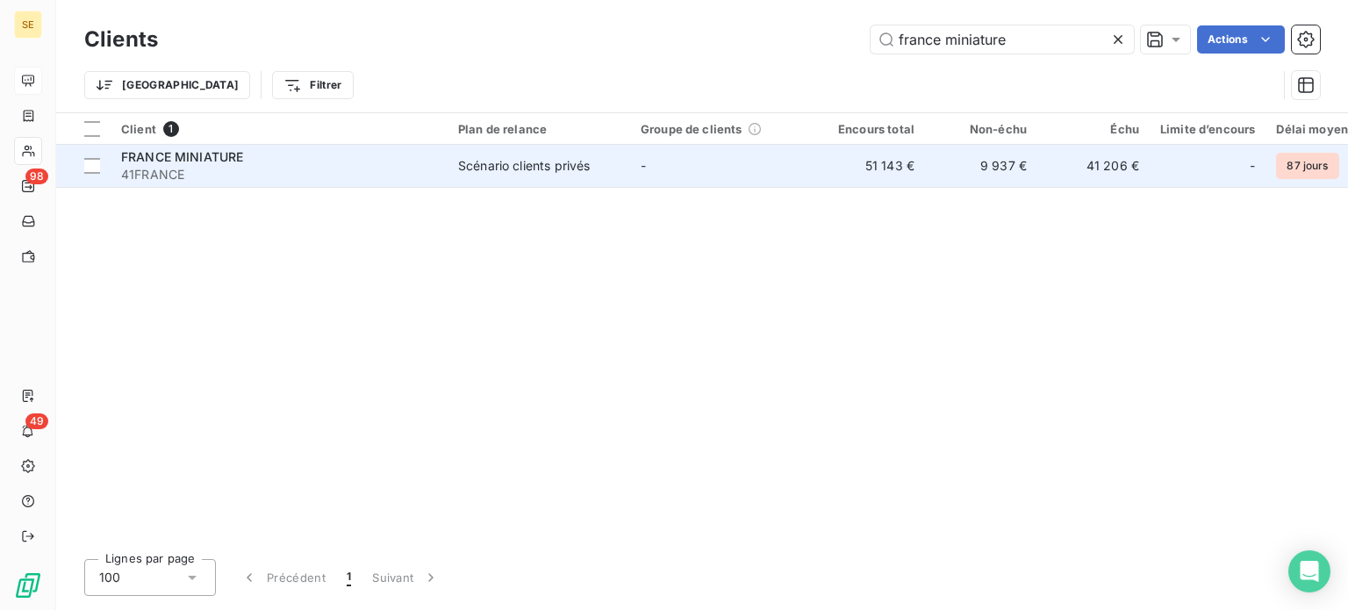
type input "france miniature"
click at [595, 165] on span "Scénario clients privés" at bounding box center [539, 166] width 162 height 18
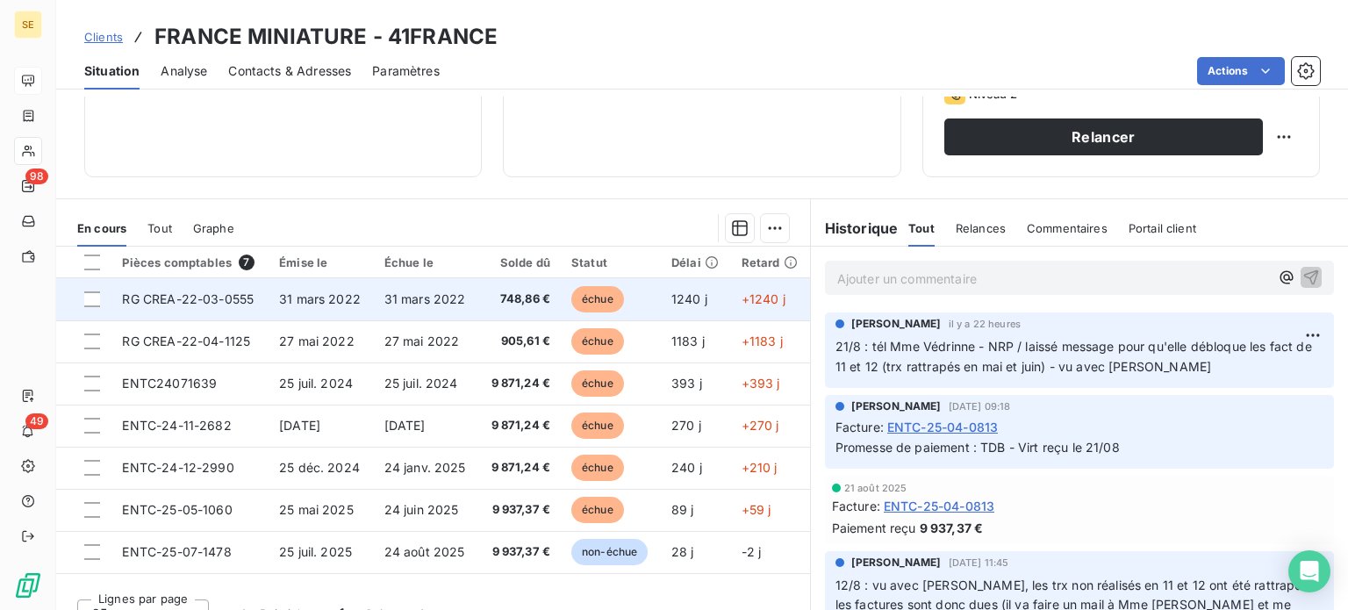
scroll to position [316, 0]
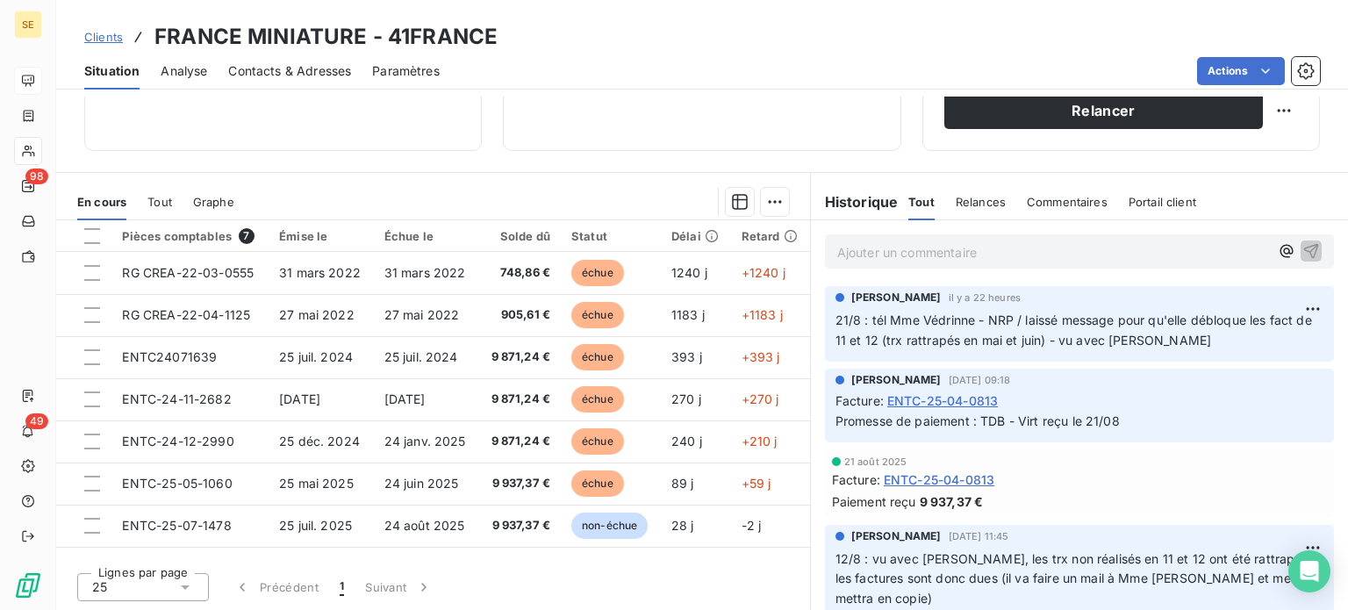
click at [112, 36] on span "Clients" at bounding box center [103, 37] width 39 height 14
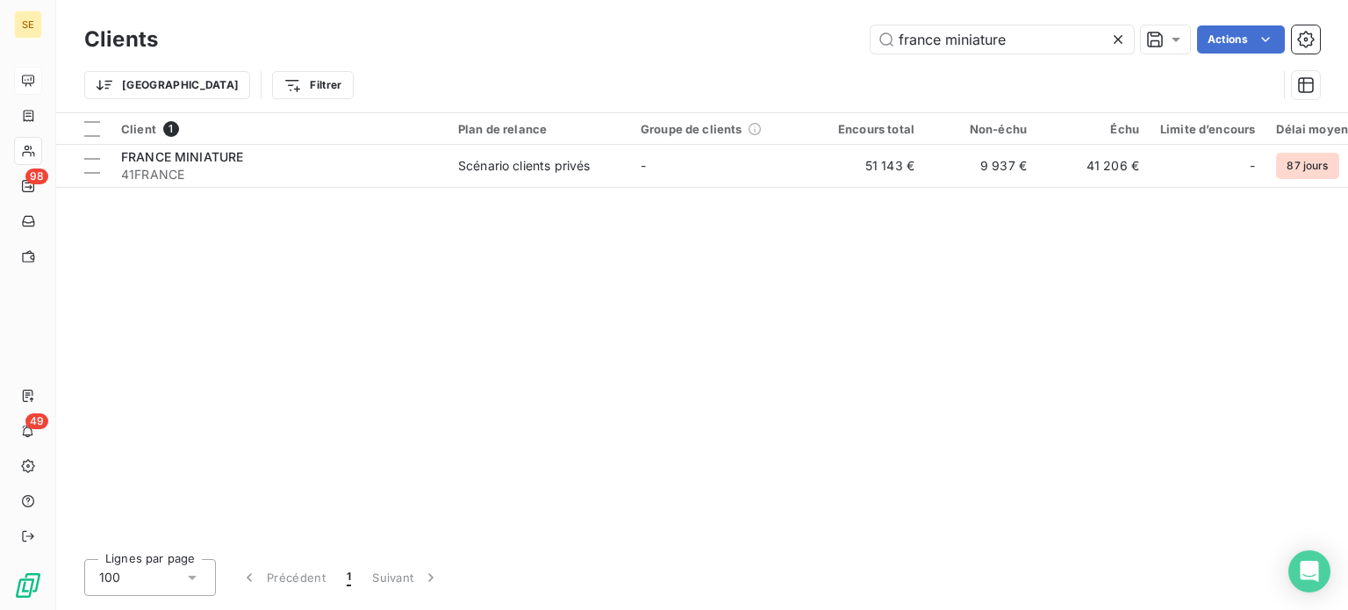
drag, startPoint x: 1020, startPoint y: 36, endPoint x: 699, endPoint y: 33, distance: 321.3
click at [700, 33] on div "france miniature Actions" at bounding box center [749, 39] width 1141 height 28
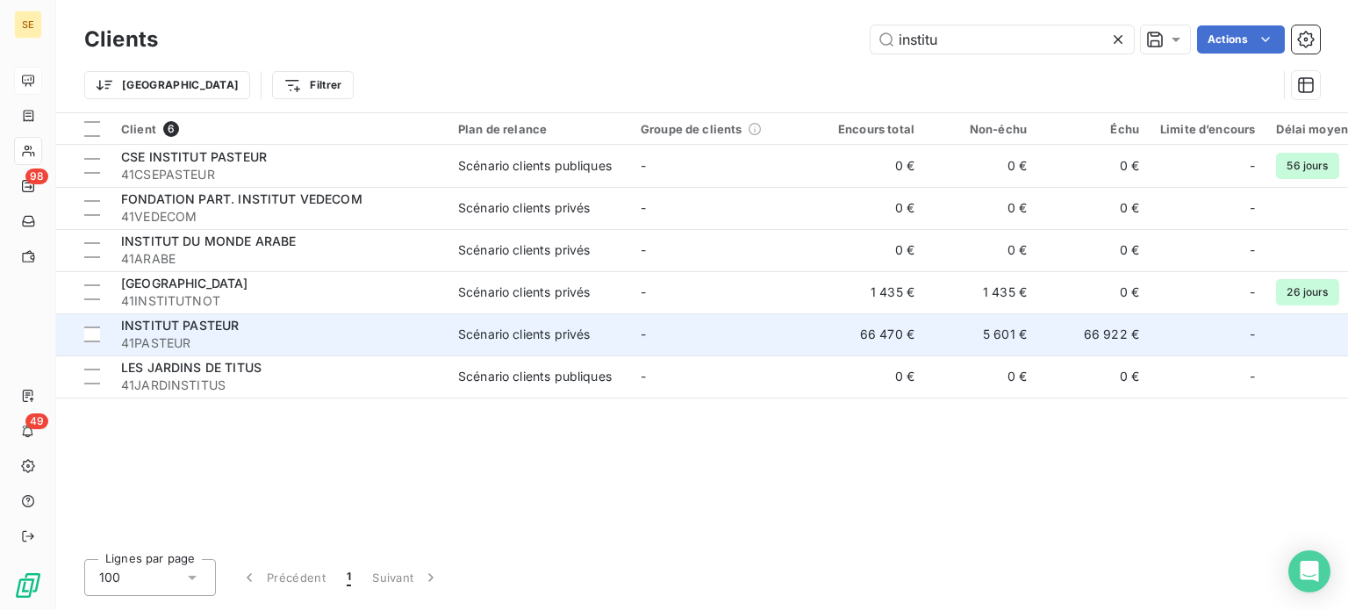
type input "institu"
click at [463, 326] on div "Scénario clients privés" at bounding box center [524, 335] width 132 height 18
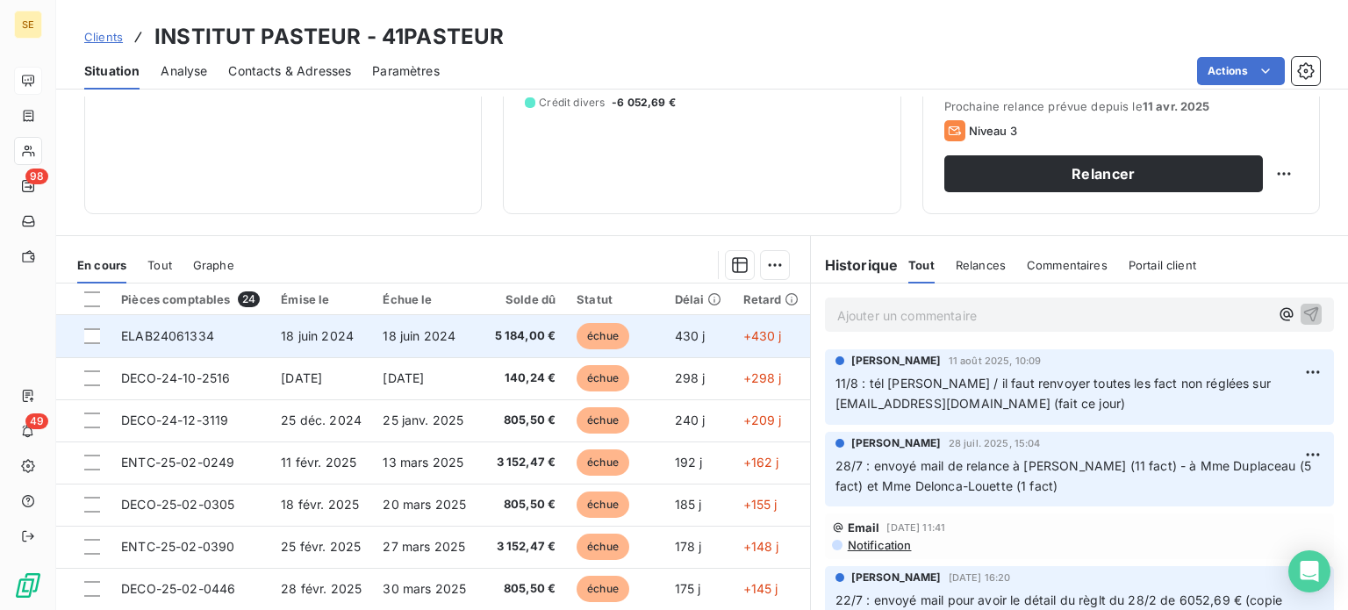
scroll to position [263, 0]
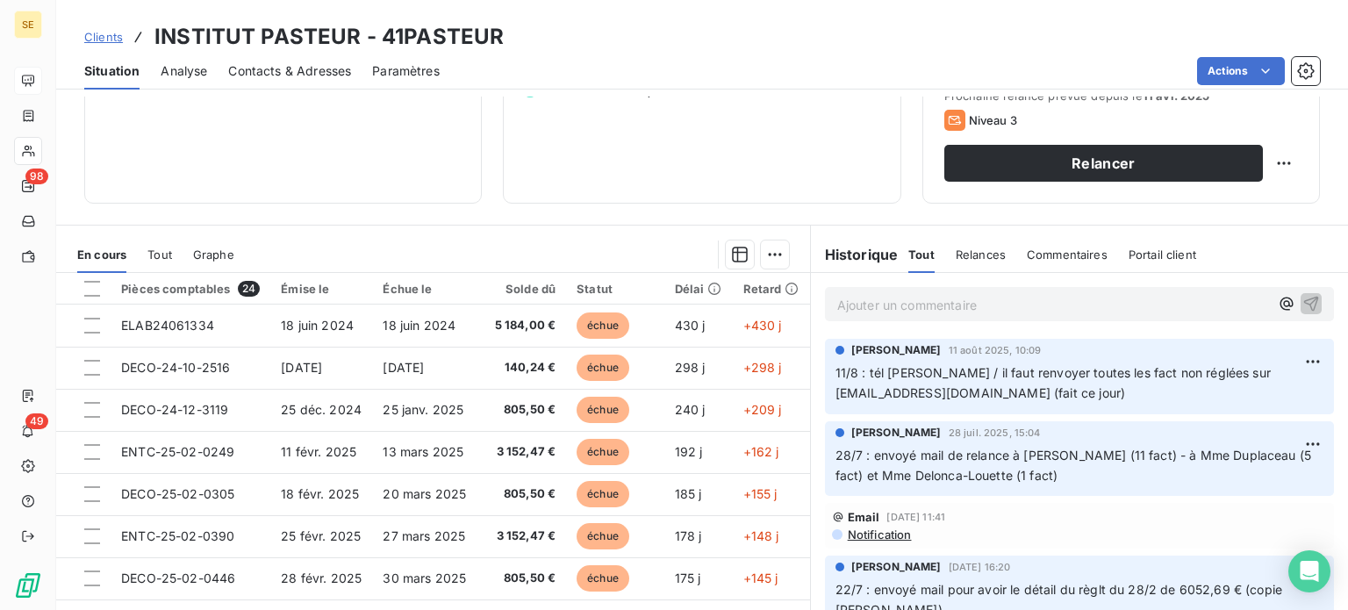
click at [300, 73] on span "Contacts & Adresses" at bounding box center [289, 71] width 123 height 18
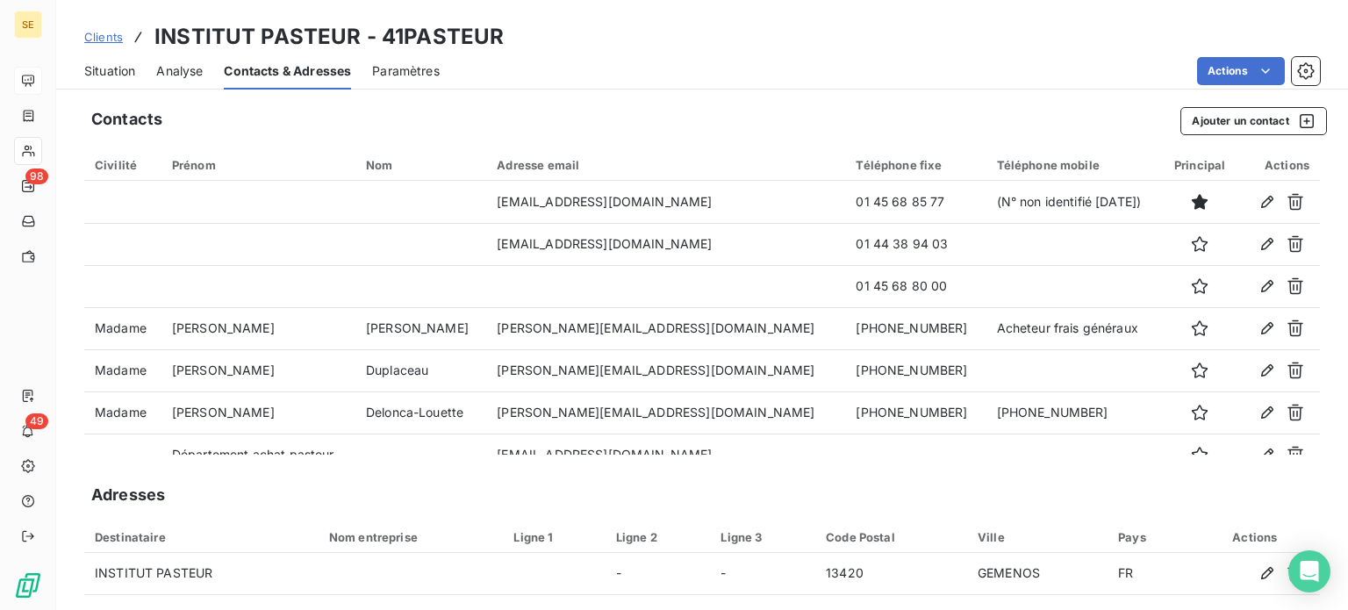
click at [88, 39] on span "Clients" at bounding box center [103, 37] width 39 height 14
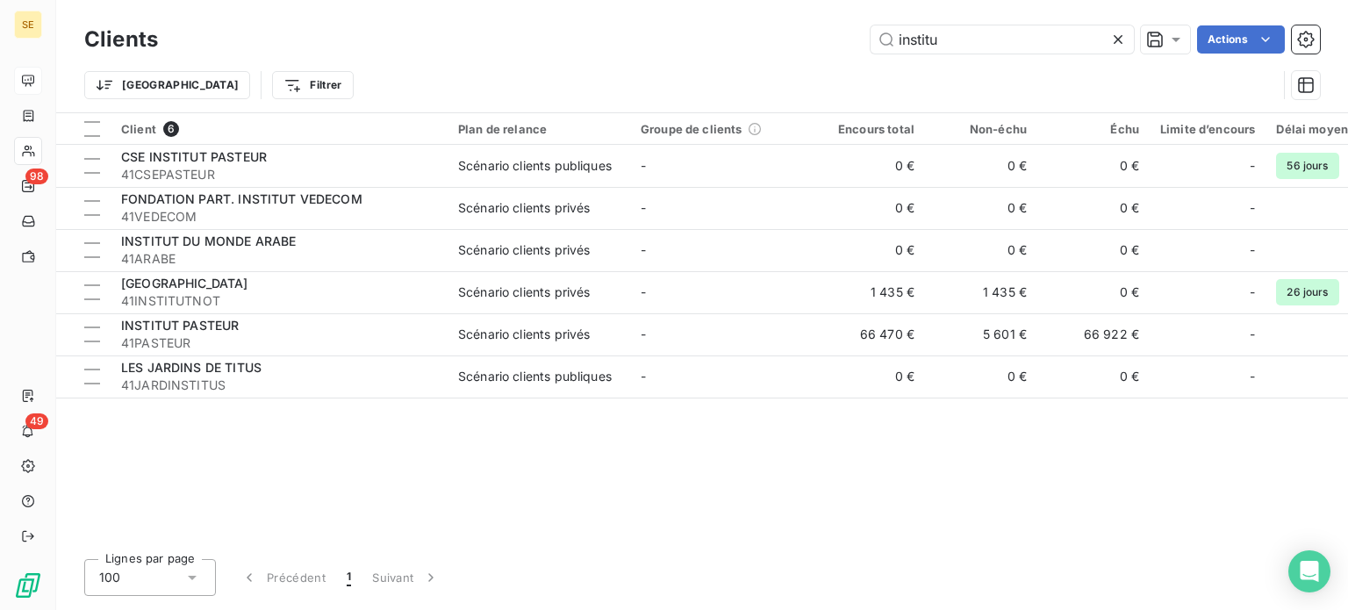
drag, startPoint x: 866, startPoint y: 44, endPoint x: 790, endPoint y: 40, distance: 76.4
click at [790, 40] on div "institu Actions" at bounding box center [749, 39] width 1141 height 28
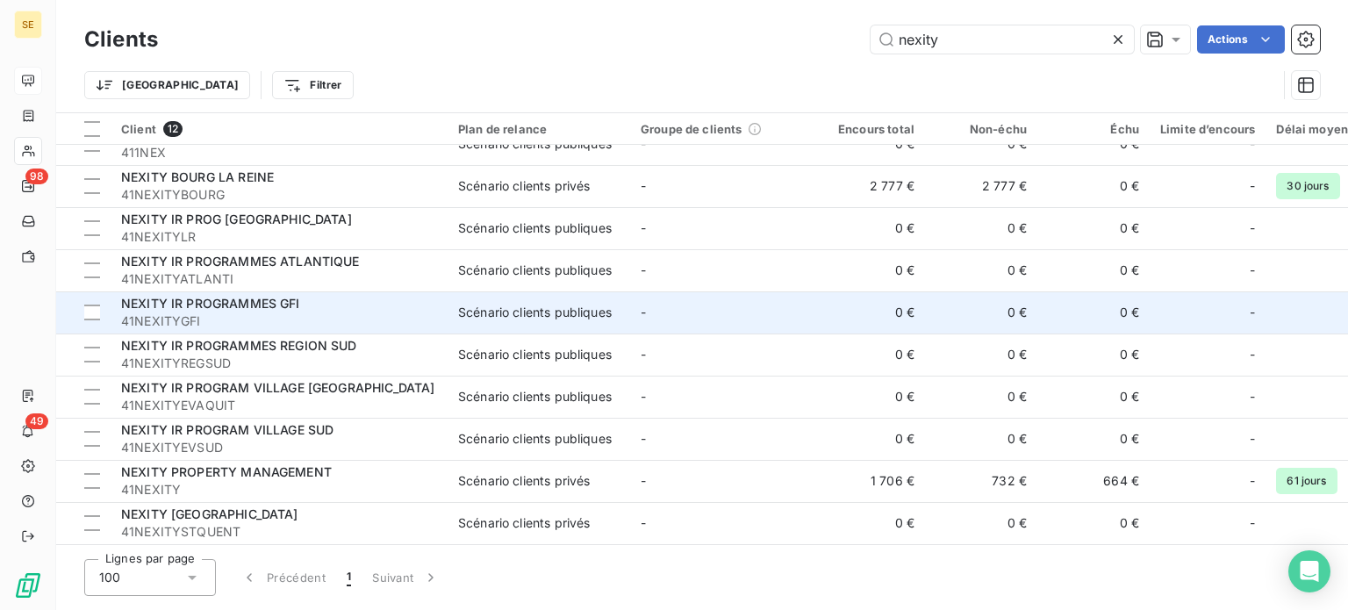
scroll to position [112, 0]
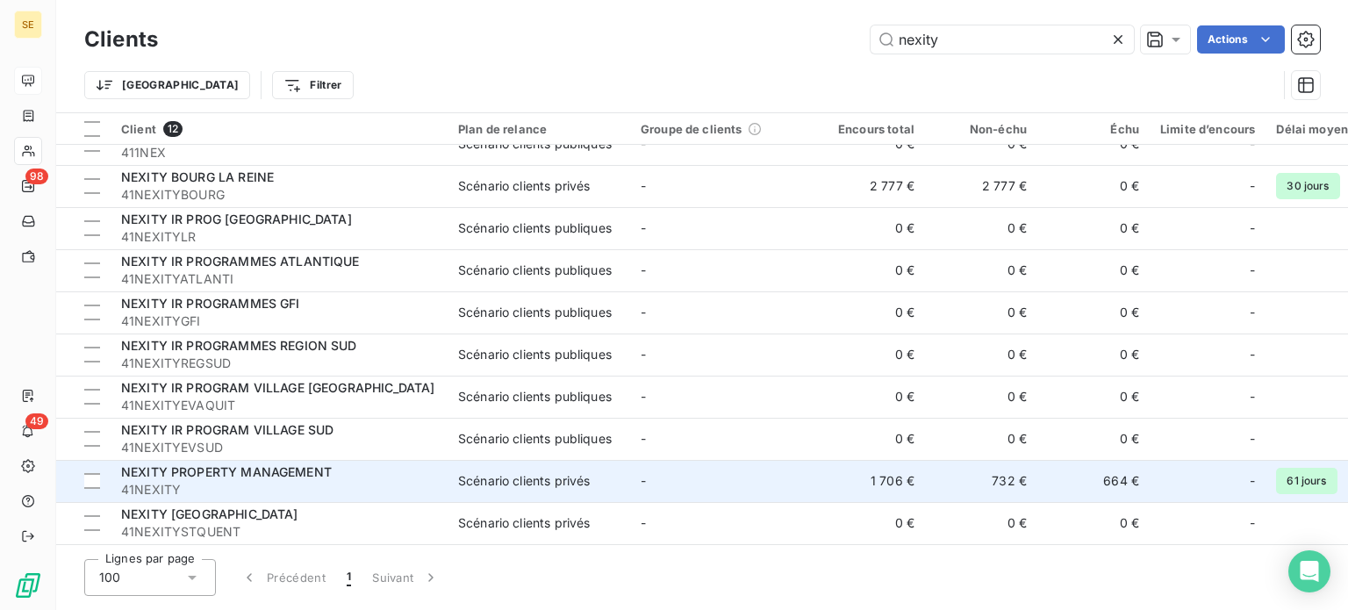
type input "nexity"
click at [327, 468] on span "NEXITY PROPERTY MANAGEMENT" at bounding box center [226, 471] width 211 height 15
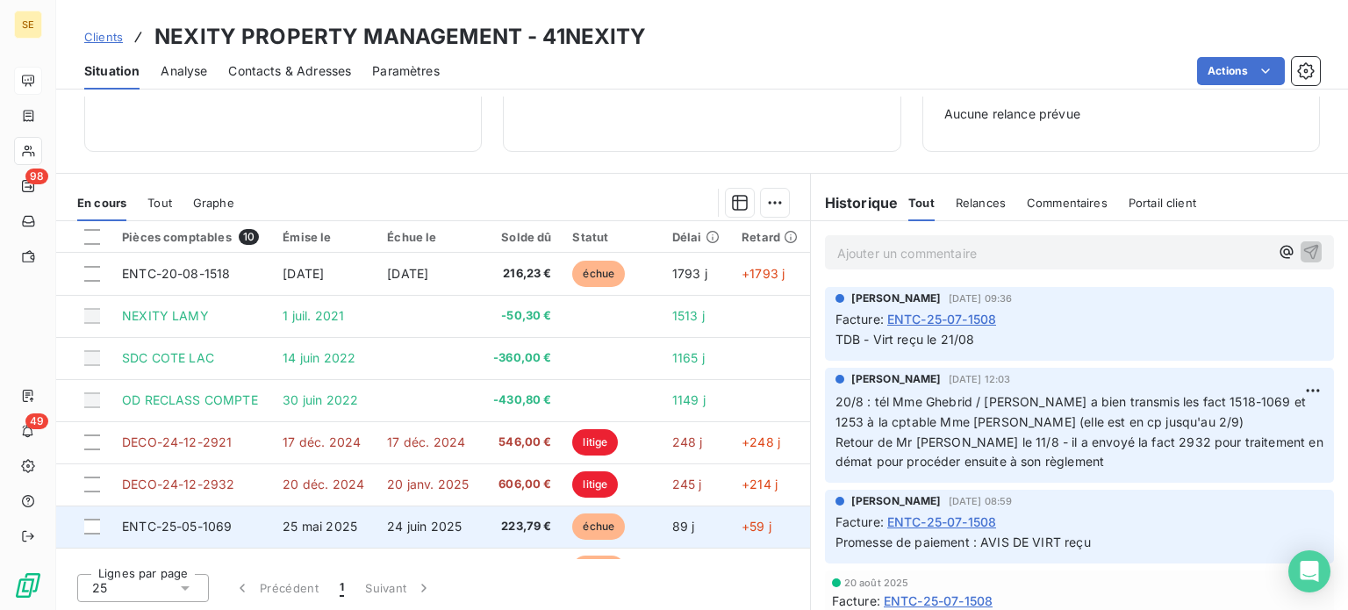
scroll to position [88, 0]
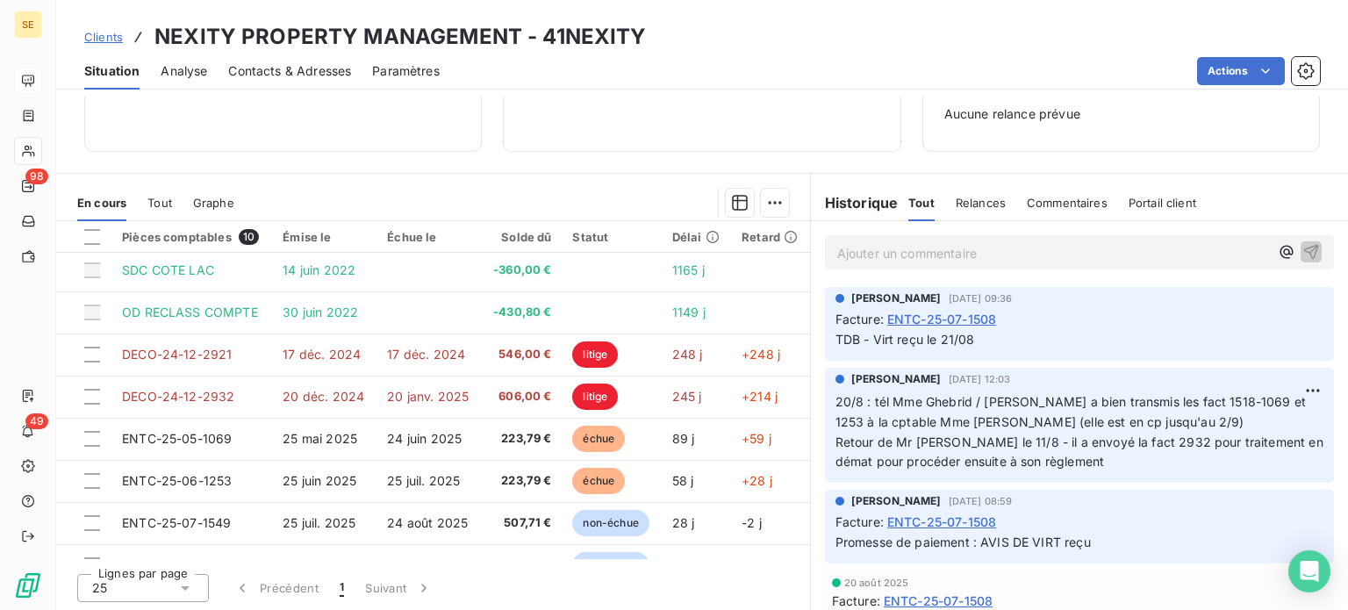
click at [108, 35] on span "Clients" at bounding box center [103, 37] width 39 height 14
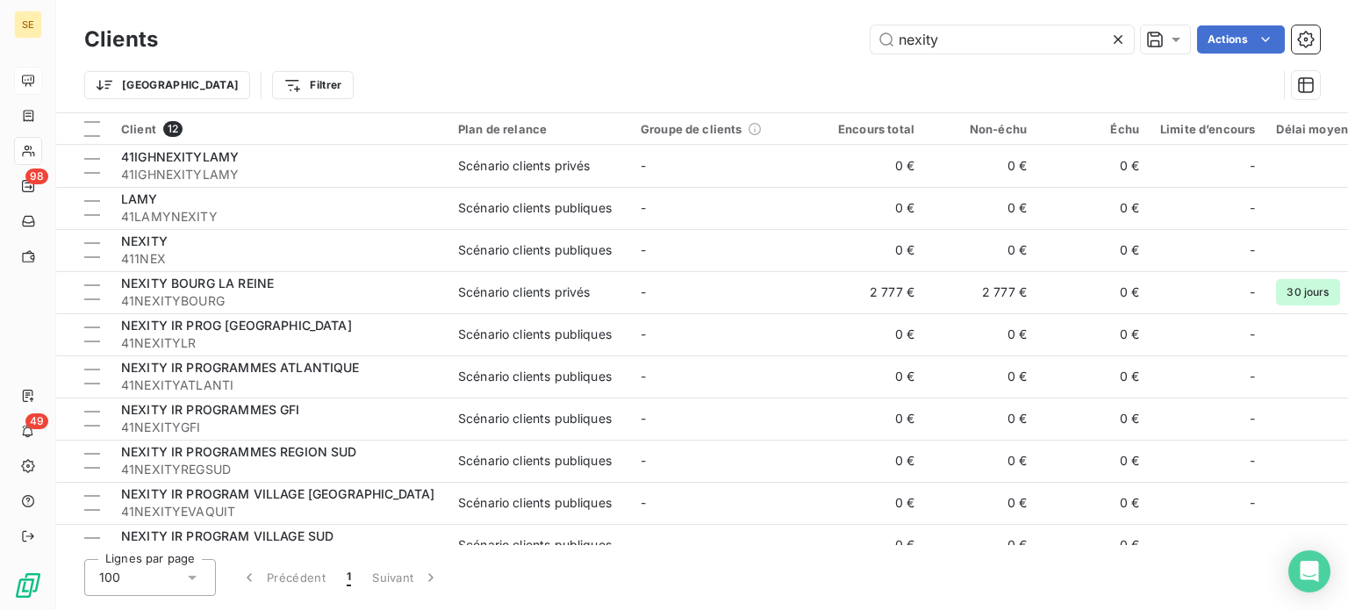
drag, startPoint x: 966, startPoint y: 40, endPoint x: 730, endPoint y: 50, distance: 235.4
click at [730, 50] on div "nexity Actions" at bounding box center [749, 39] width 1141 height 28
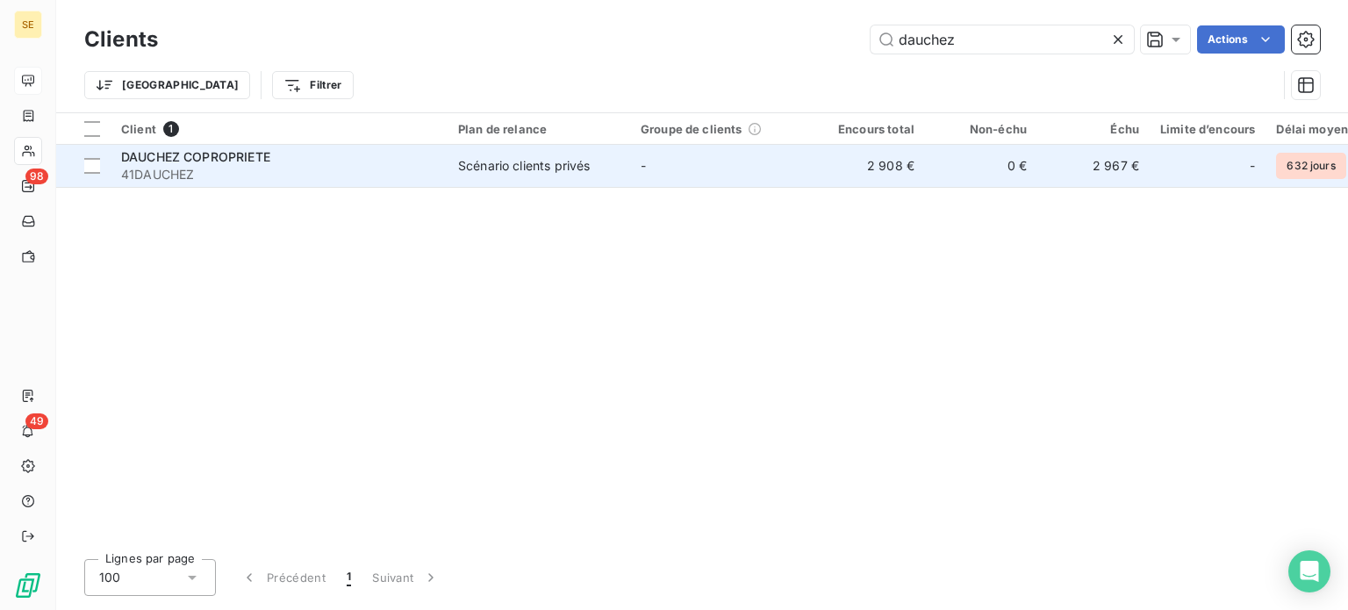
type input "dauchez"
click at [309, 162] on div "DAUCHEZ COPROPRIETE" at bounding box center [279, 157] width 316 height 18
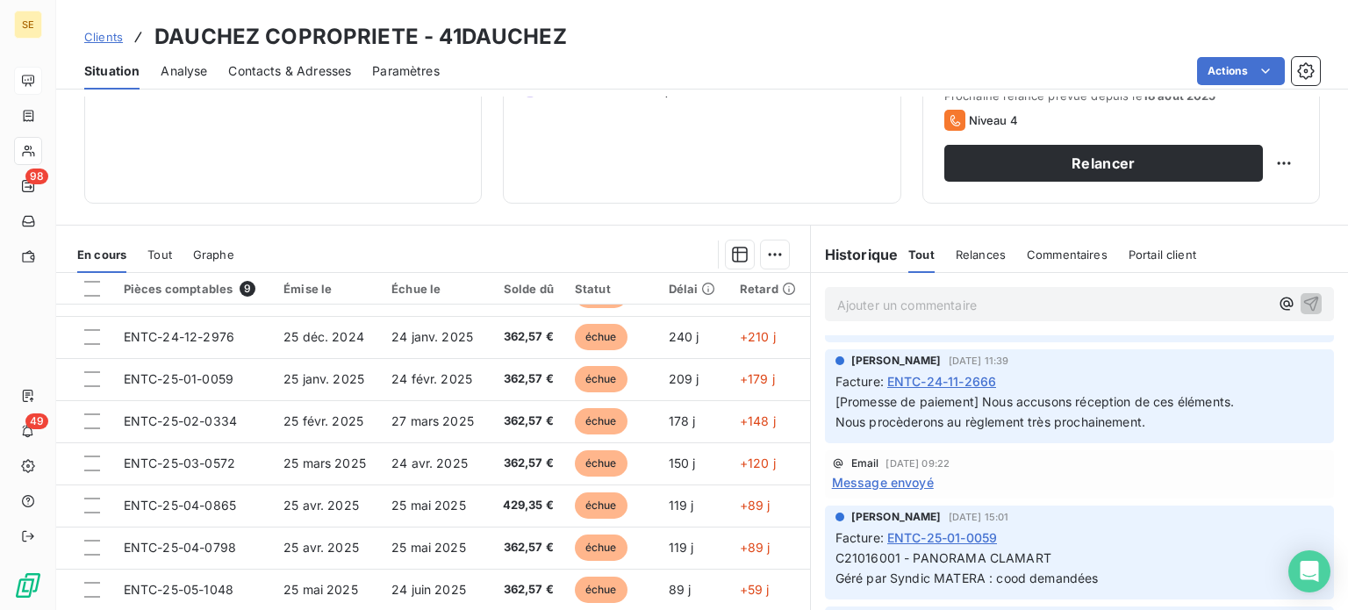
scroll to position [7022, 0]
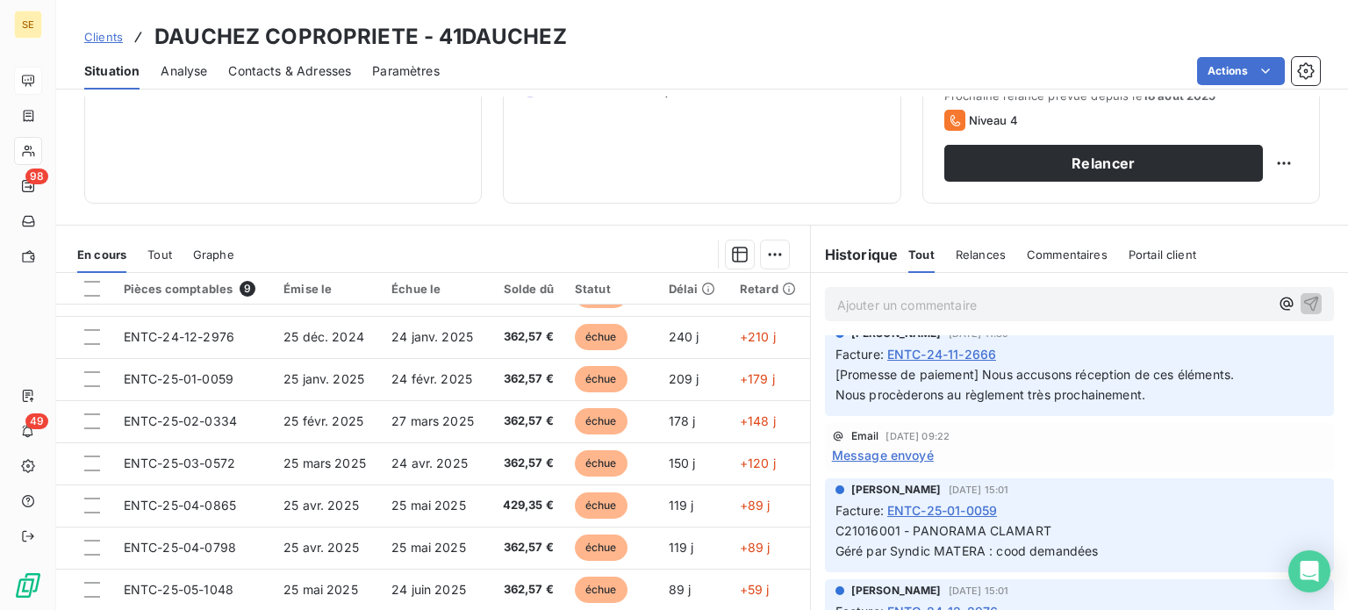
click at [97, 33] on span "Clients" at bounding box center [103, 37] width 39 height 14
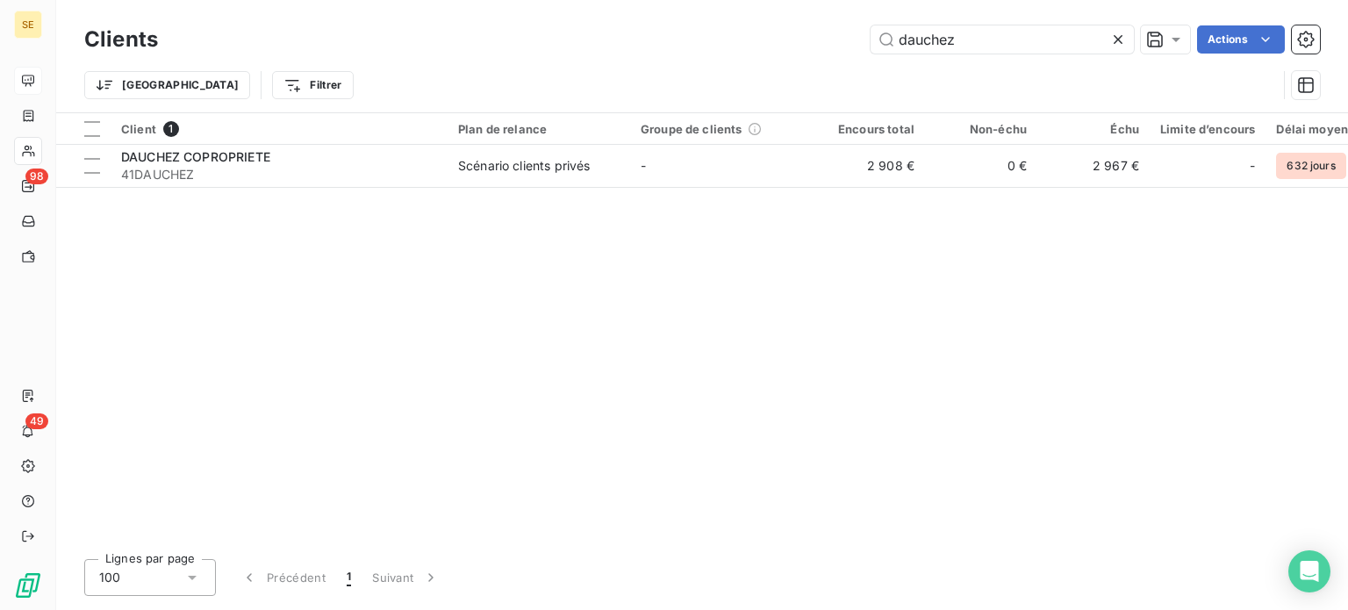
drag, startPoint x: 970, startPoint y: 42, endPoint x: 855, endPoint y: 41, distance: 115.0
click at [855, 41] on div "dauchez Actions" at bounding box center [749, 39] width 1141 height 28
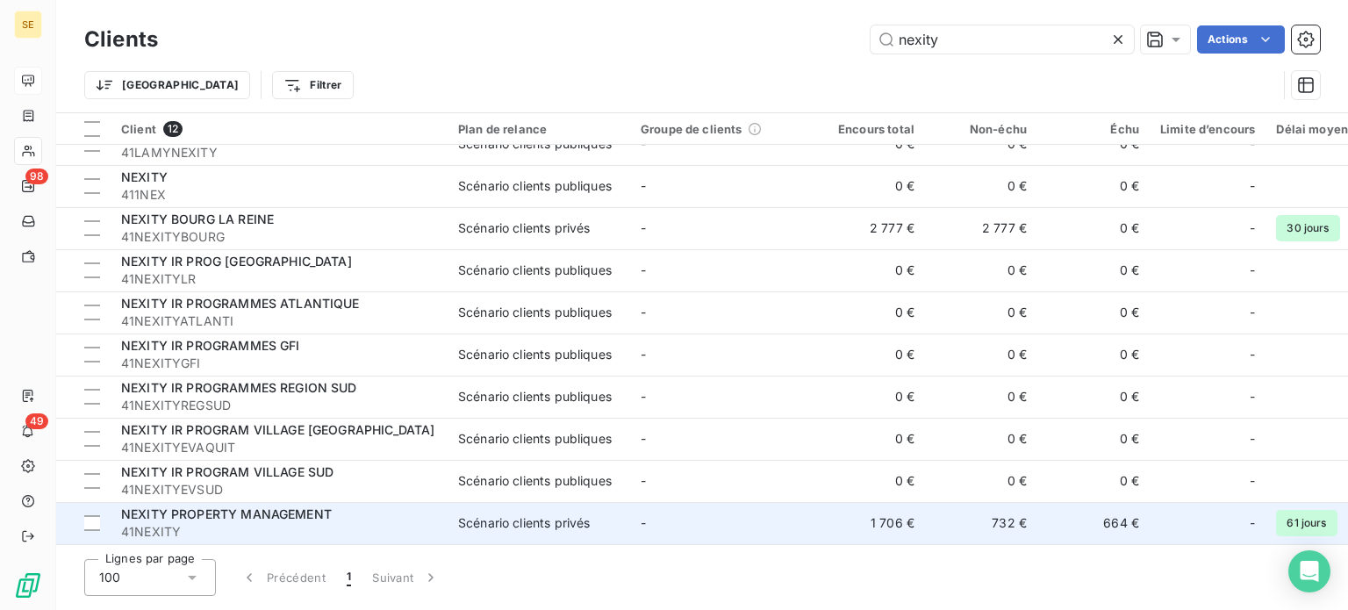
scroll to position [112, 0]
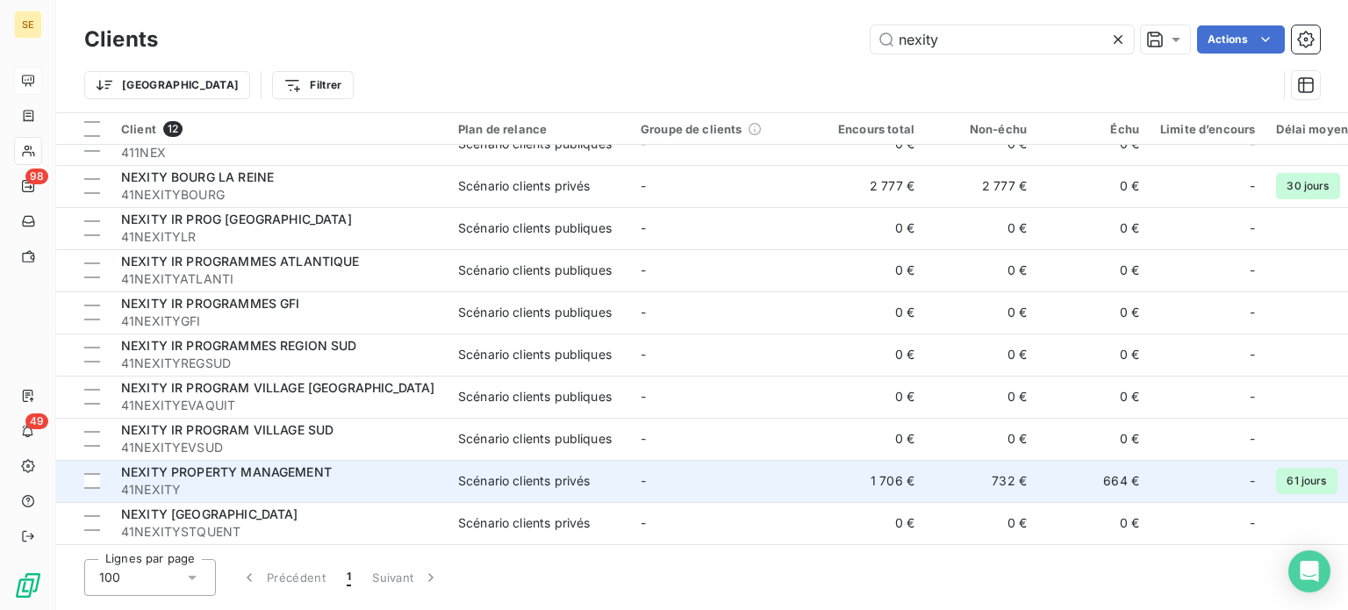
type input "nexity"
click at [394, 481] on span "41NEXITY" at bounding box center [279, 490] width 316 height 18
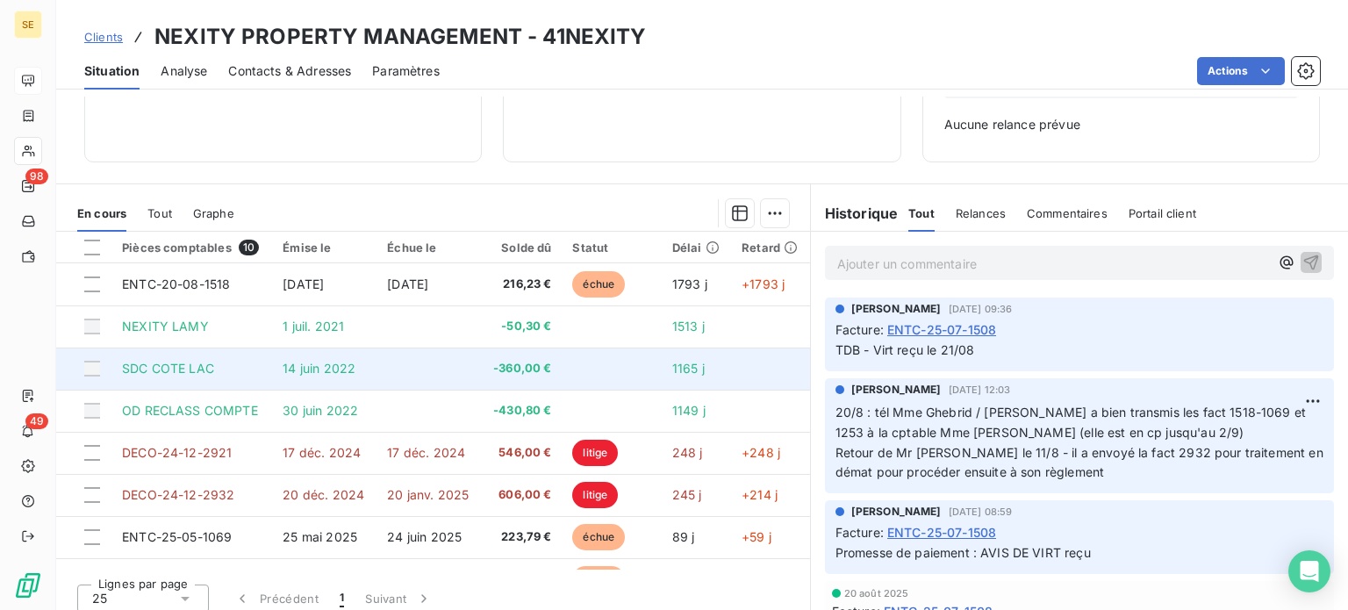
scroll to position [254, 0]
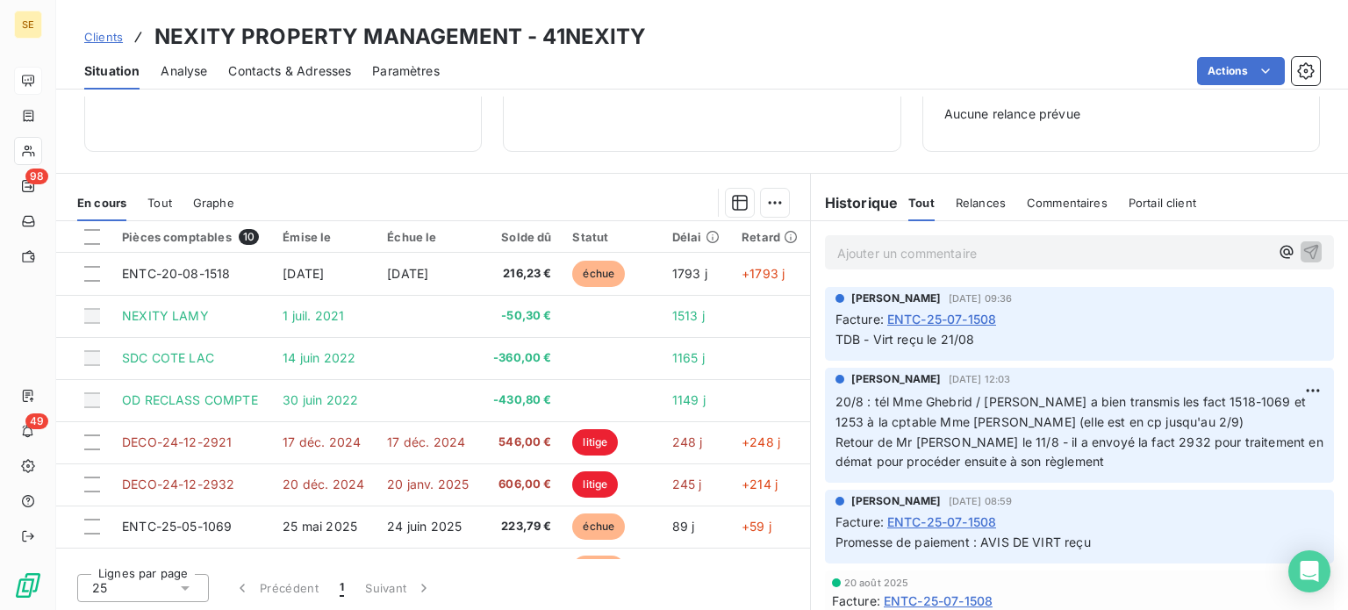
click at [293, 75] on span "Contacts & Adresses" at bounding box center [289, 71] width 123 height 18
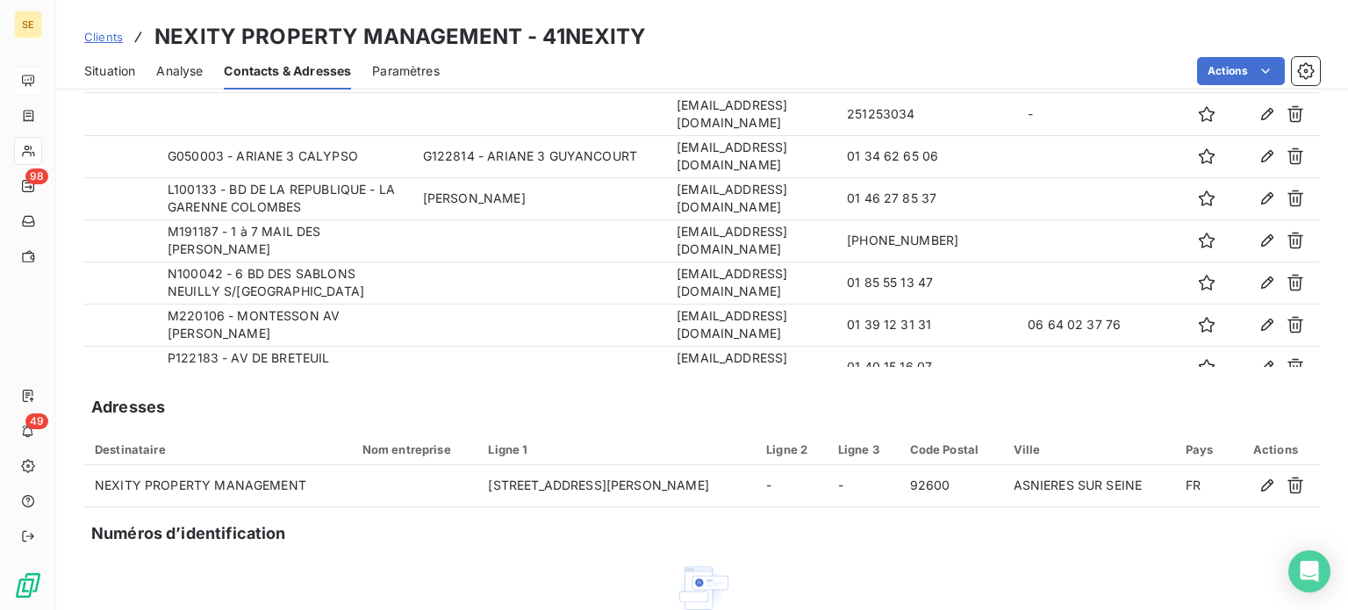
scroll to position [0, 0]
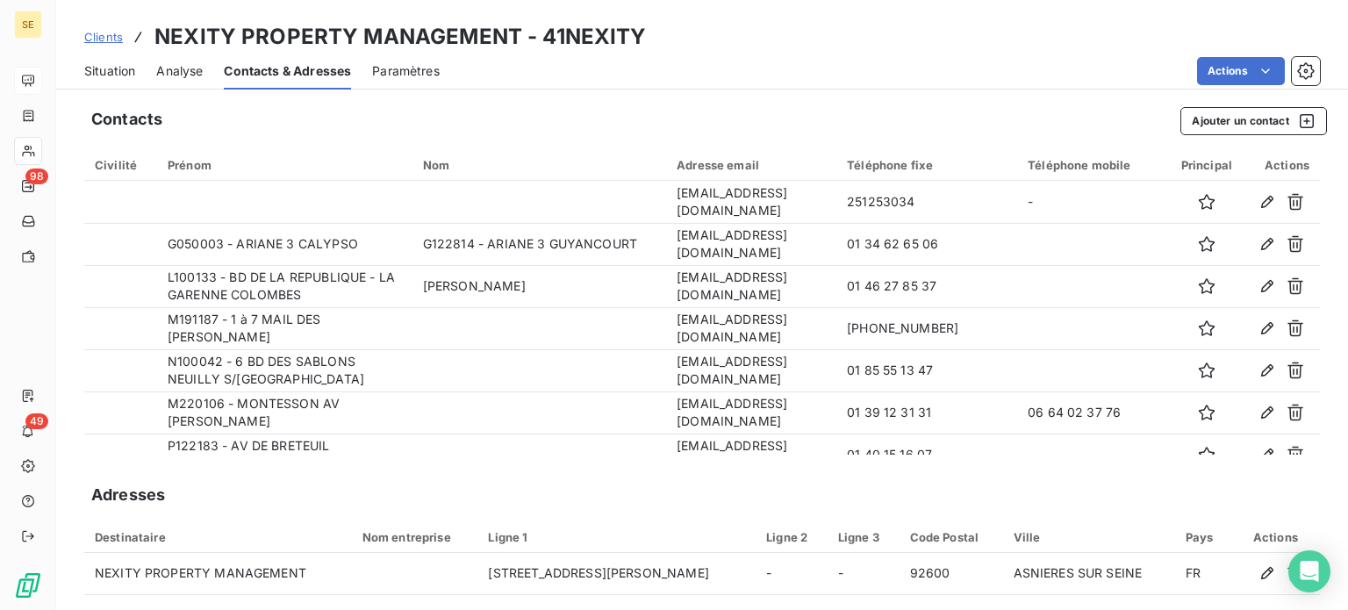
click at [109, 38] on span "Clients" at bounding box center [103, 37] width 39 height 14
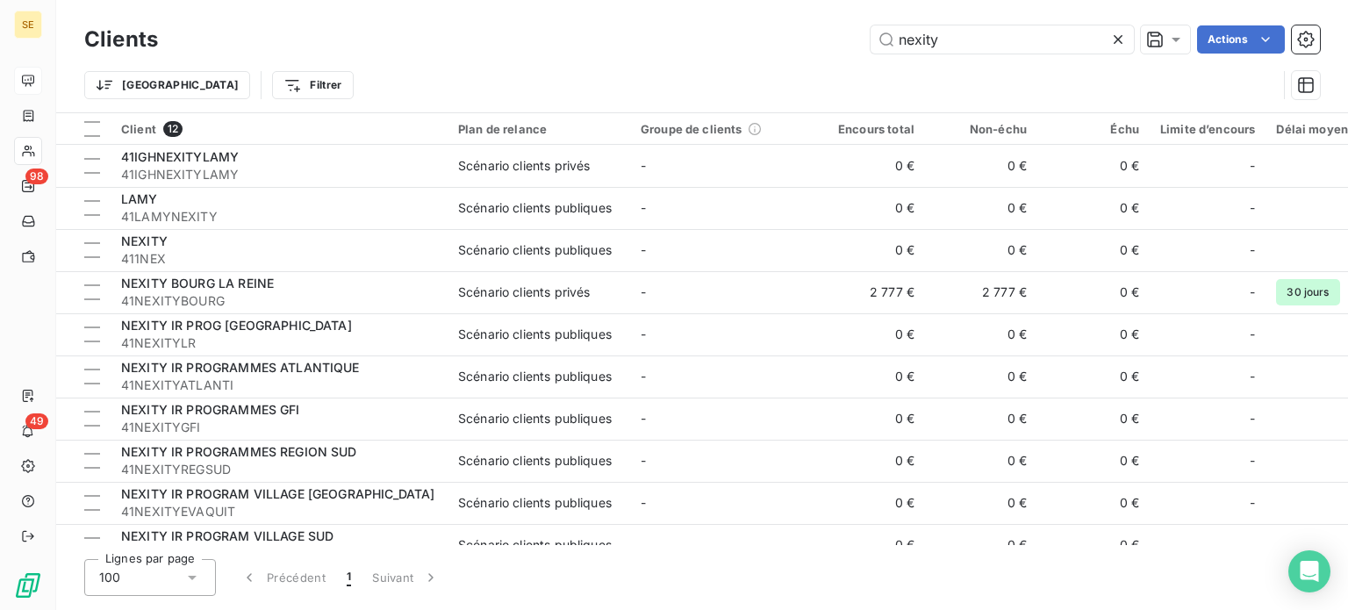
drag, startPoint x: 1018, startPoint y: 34, endPoint x: 422, endPoint y: 72, distance: 597.2
click at [422, 72] on div "Clients nexity Actions Trier Filtrer" at bounding box center [702, 66] width 1236 height 91
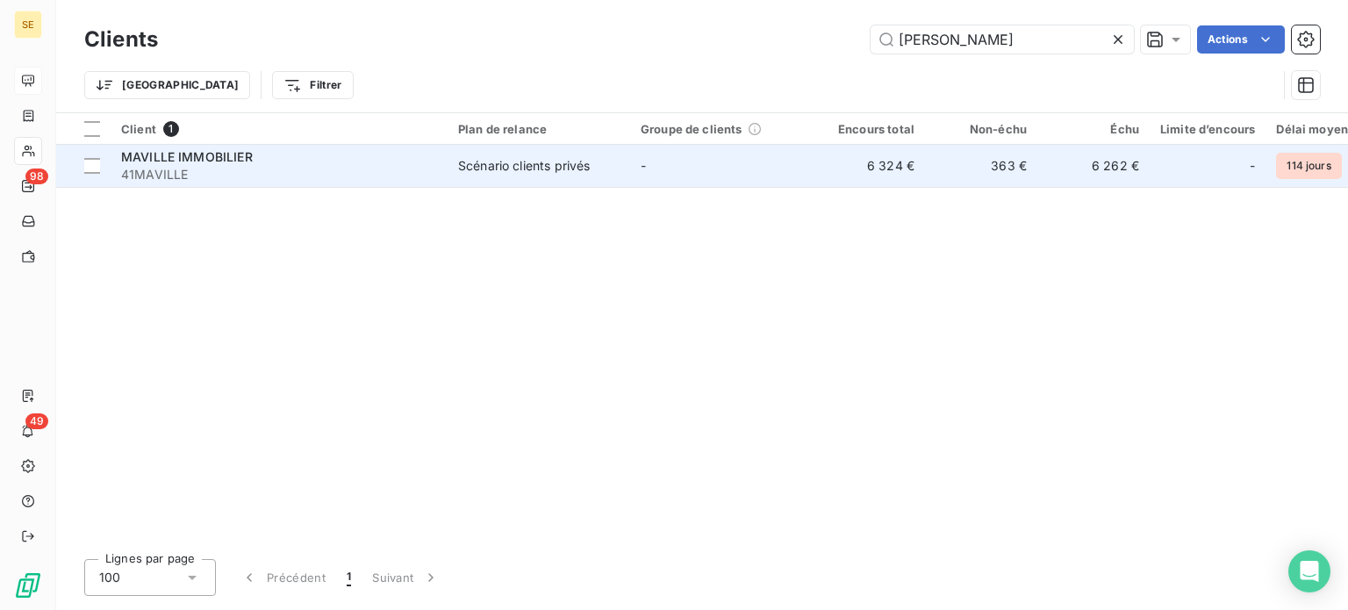
type input "[PERSON_NAME]"
click at [266, 168] on span "41MAVILLE" at bounding box center [279, 175] width 316 height 18
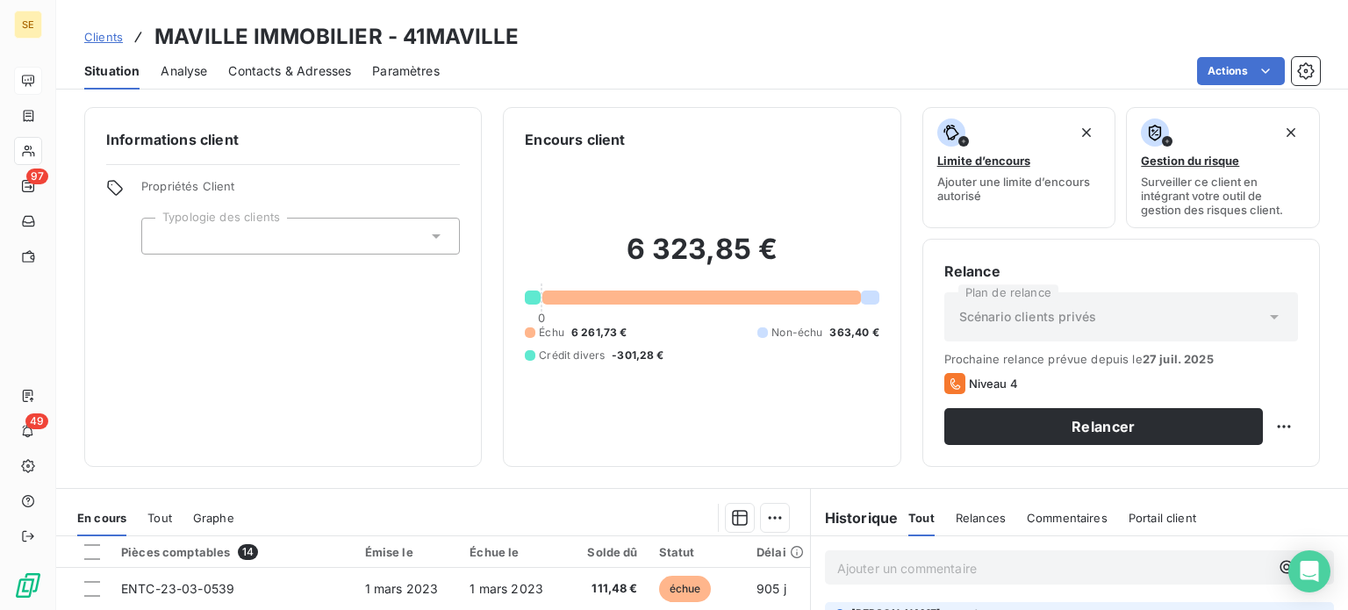
click at [100, 39] on span "Clients" at bounding box center [103, 37] width 39 height 14
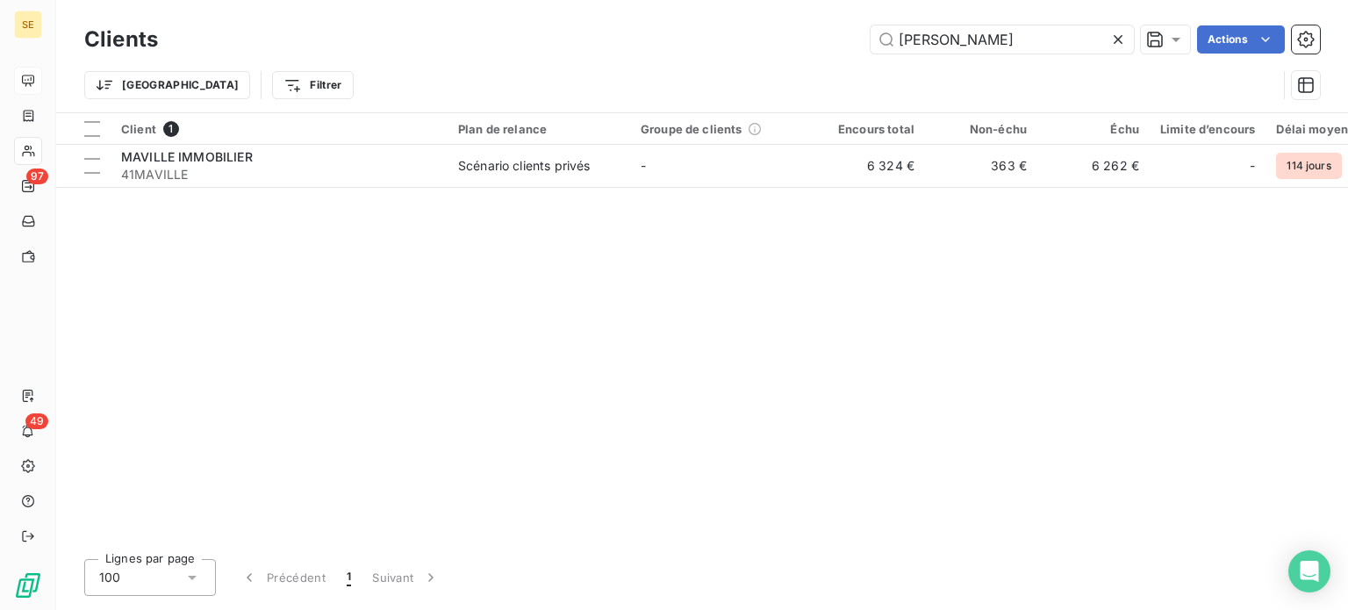
drag, startPoint x: 966, startPoint y: 45, endPoint x: 723, endPoint y: 53, distance: 243.3
click at [723, 52] on div "maville Actions" at bounding box center [749, 39] width 1141 height 28
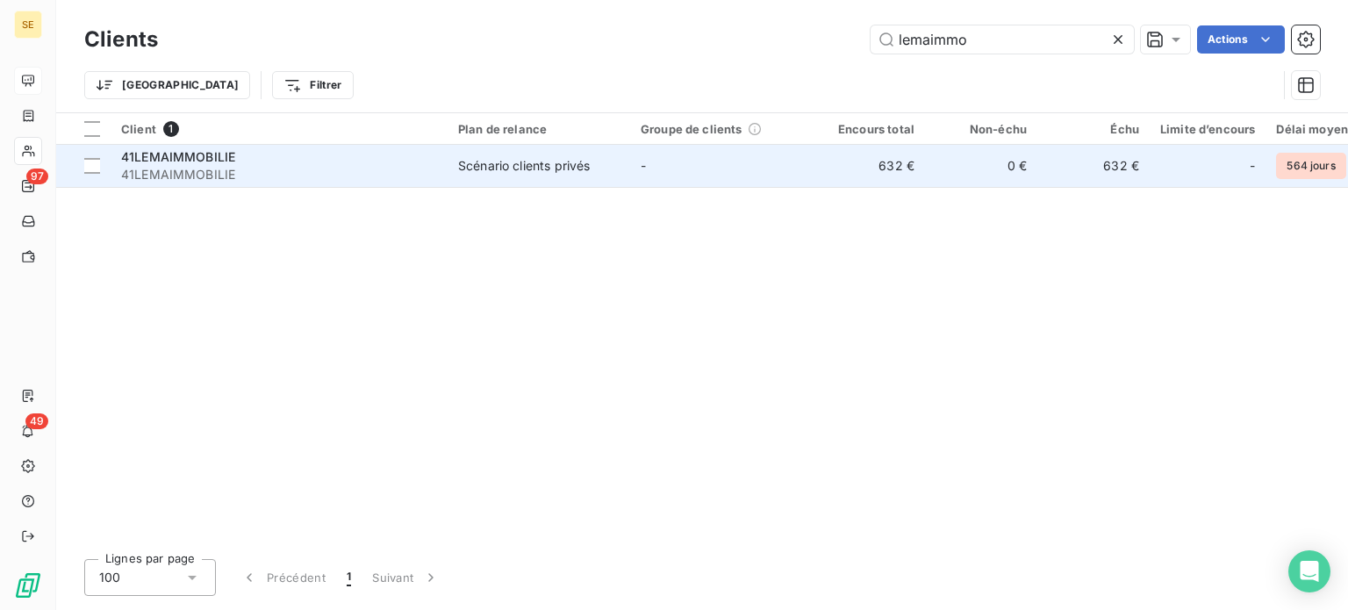
type input "lemaimmo"
click at [391, 157] on div "41LEMAIMMOBILIE" at bounding box center [279, 157] width 316 height 18
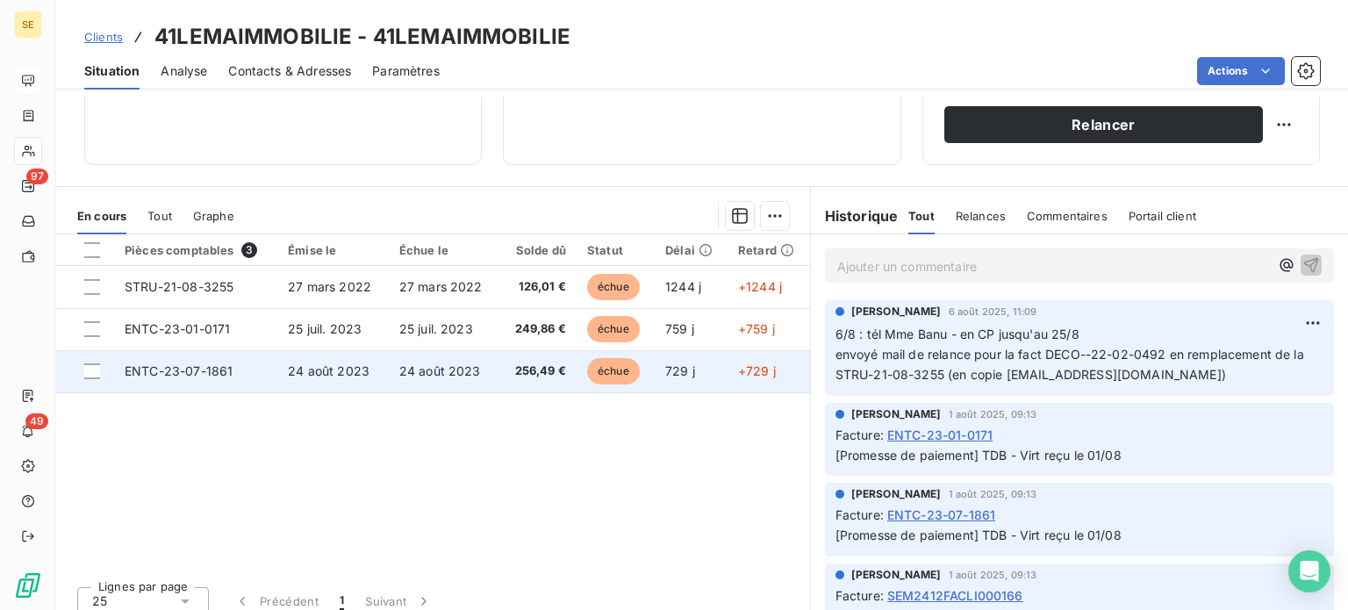
scroll to position [316, 0]
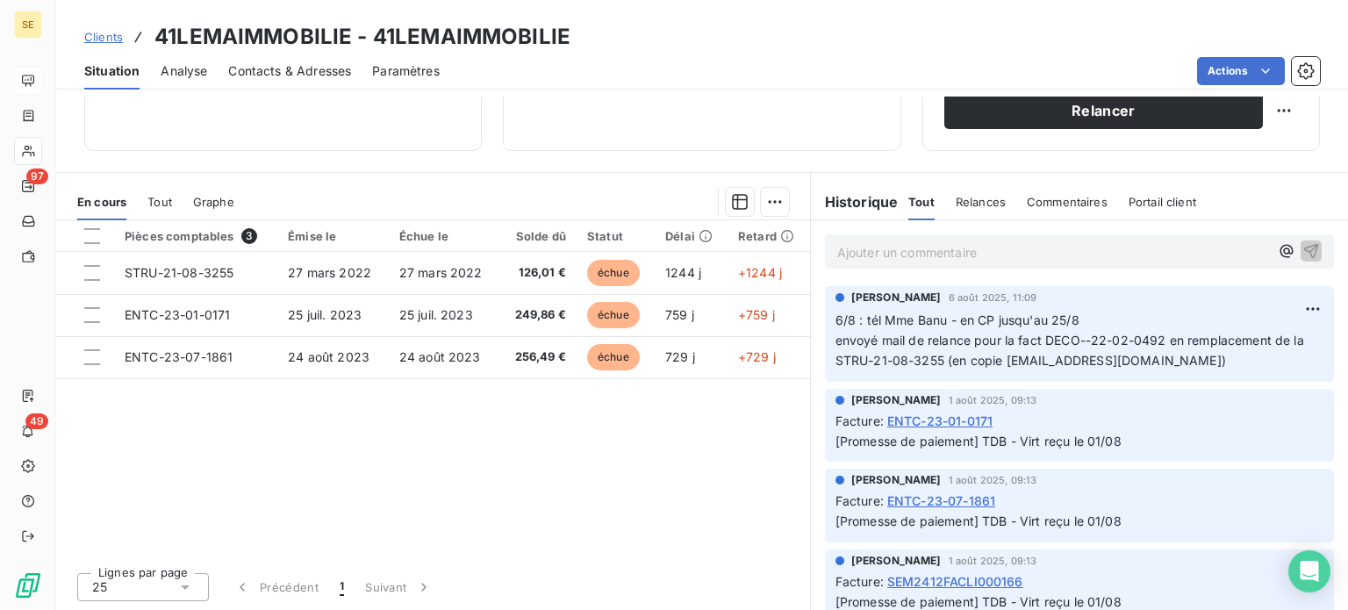
click at [98, 41] on span "Clients" at bounding box center [103, 37] width 39 height 14
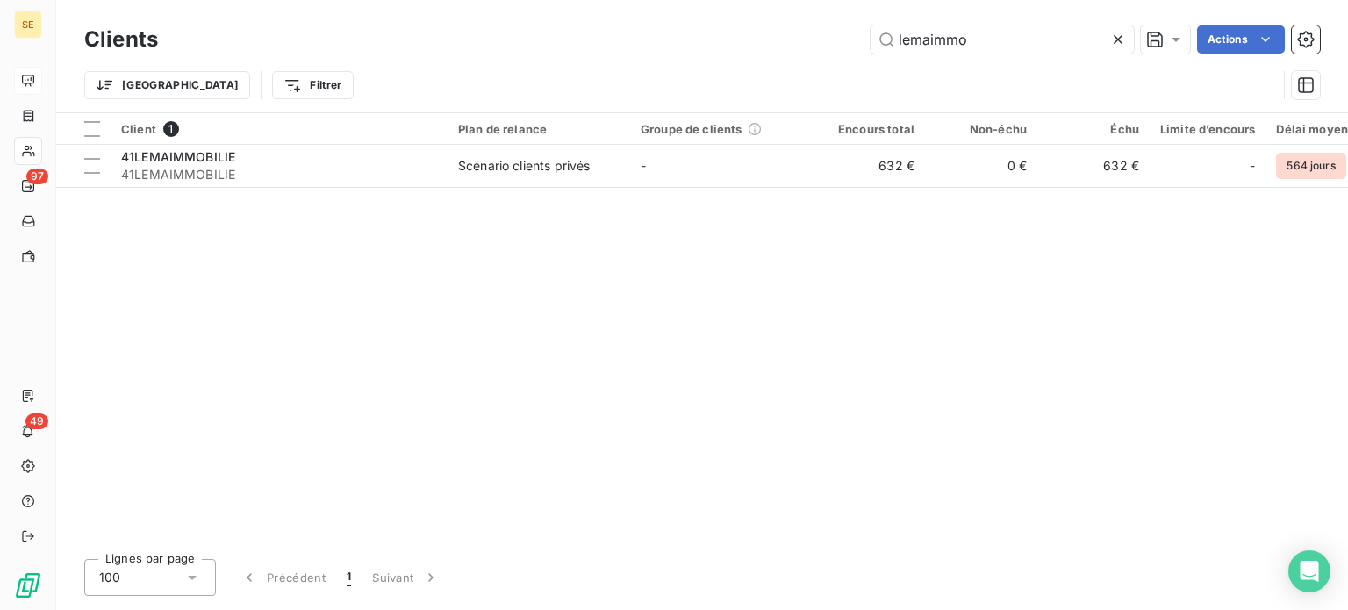
drag, startPoint x: 988, startPoint y: 35, endPoint x: 671, endPoint y: 39, distance: 316.9
click at [674, 39] on div "lemaimmo Actions" at bounding box center [749, 39] width 1141 height 28
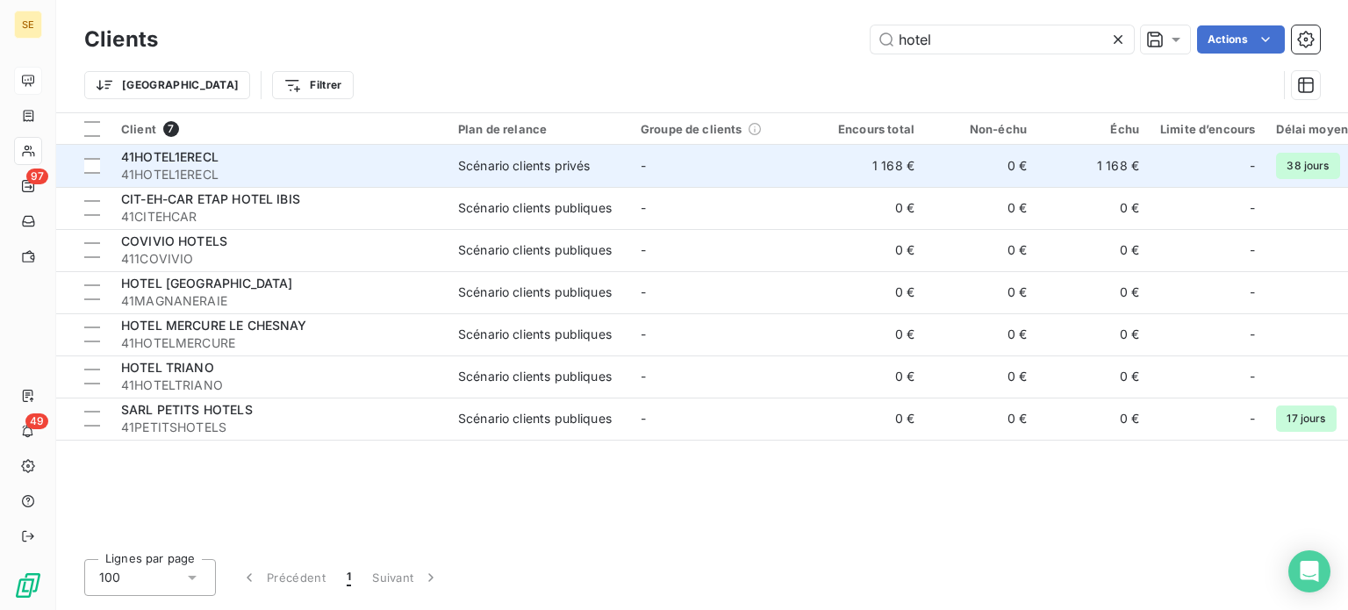
type input "hotel"
click at [180, 158] on span "41HOTEL1ERECL" at bounding box center [169, 156] width 97 height 15
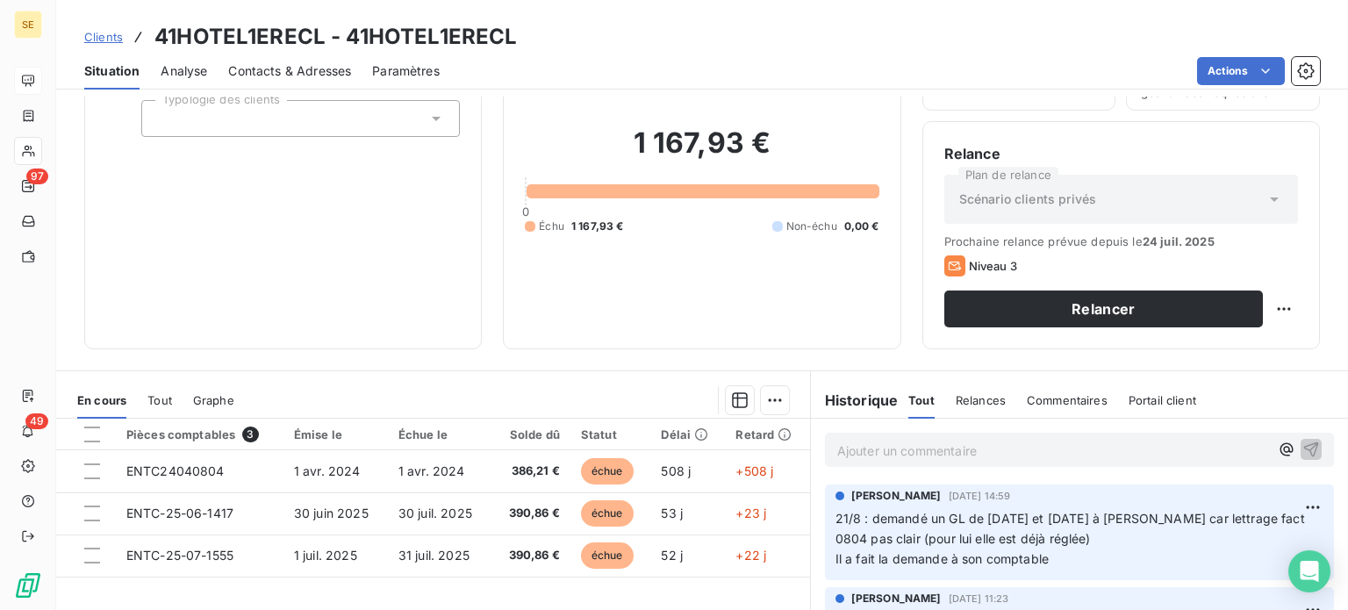
scroll to position [88, 0]
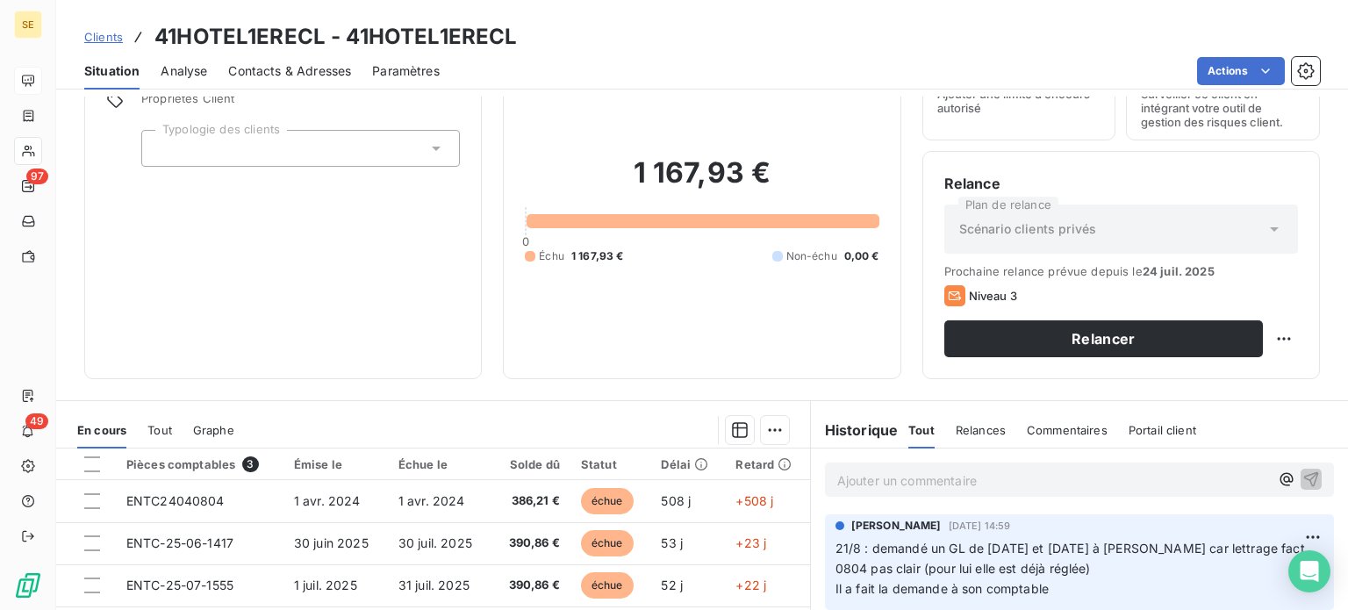
click at [117, 31] on span "Clients" at bounding box center [103, 37] width 39 height 14
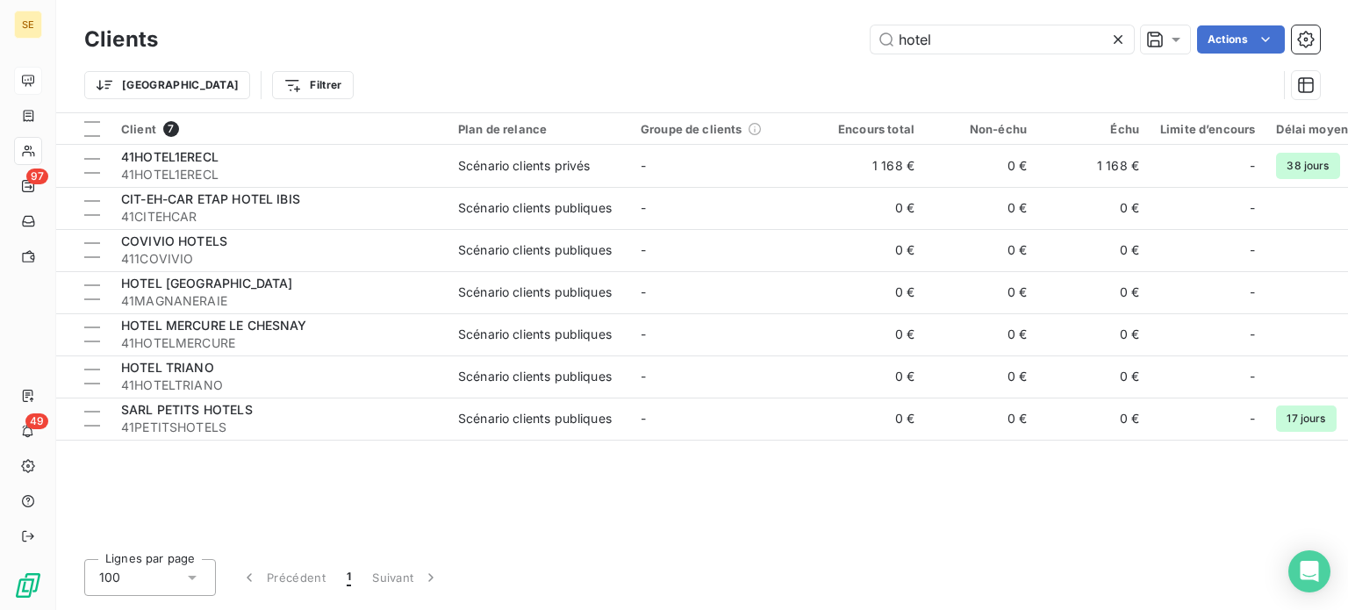
drag, startPoint x: 959, startPoint y: 37, endPoint x: 751, endPoint y: 33, distance: 208.1
click at [751, 33] on div "hotel Actions" at bounding box center [749, 39] width 1141 height 28
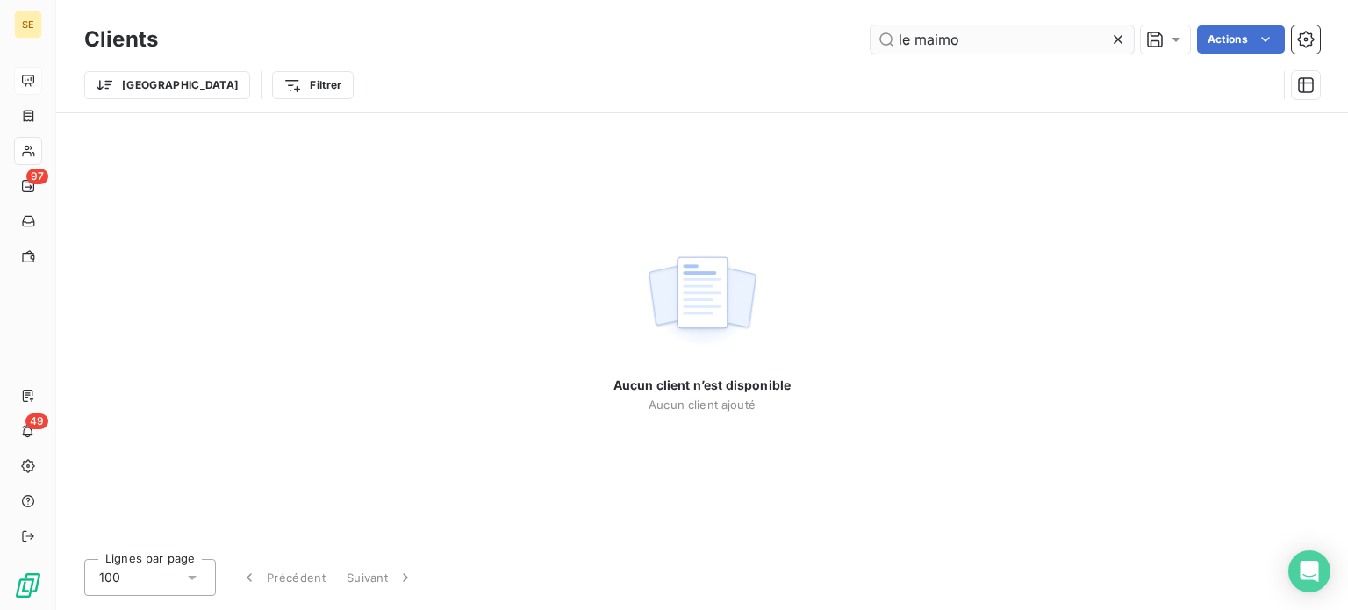
click at [914, 45] on input "le maimo" at bounding box center [1002, 39] width 263 height 28
click at [1050, 38] on input "lemaimo" at bounding box center [1002, 39] width 263 height 28
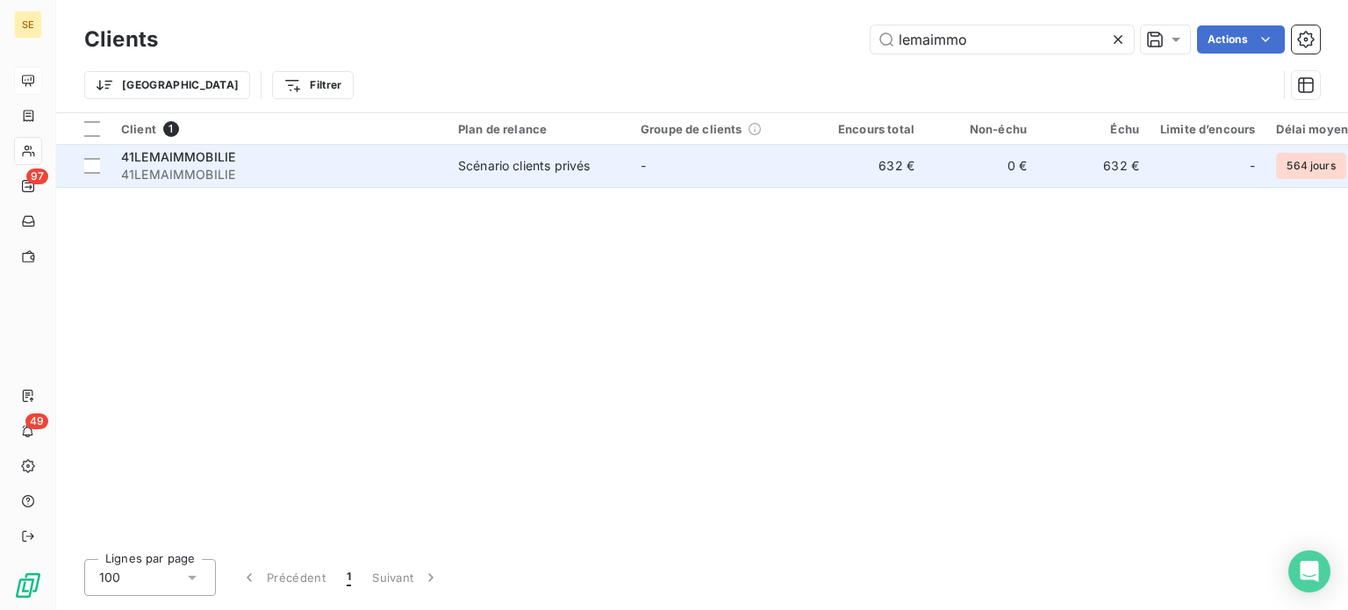
type input "lemaimmo"
click at [502, 168] on div "Scénario clients privés" at bounding box center [524, 166] width 132 height 18
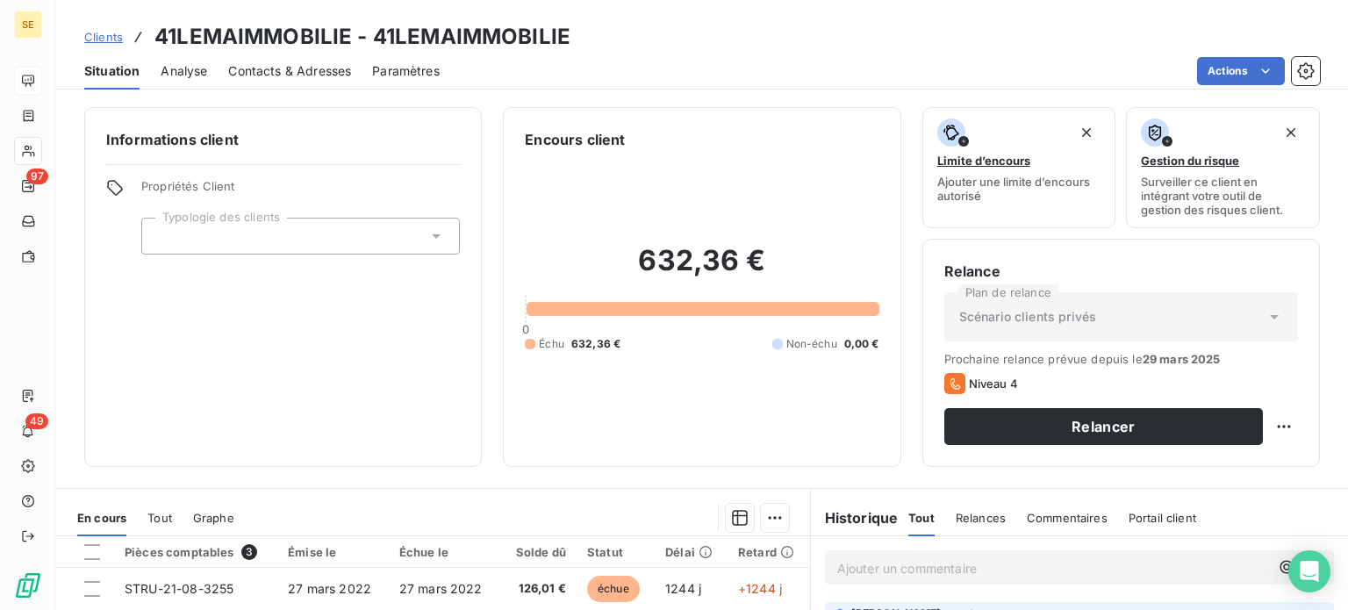
click at [99, 39] on span "Clients" at bounding box center [103, 37] width 39 height 14
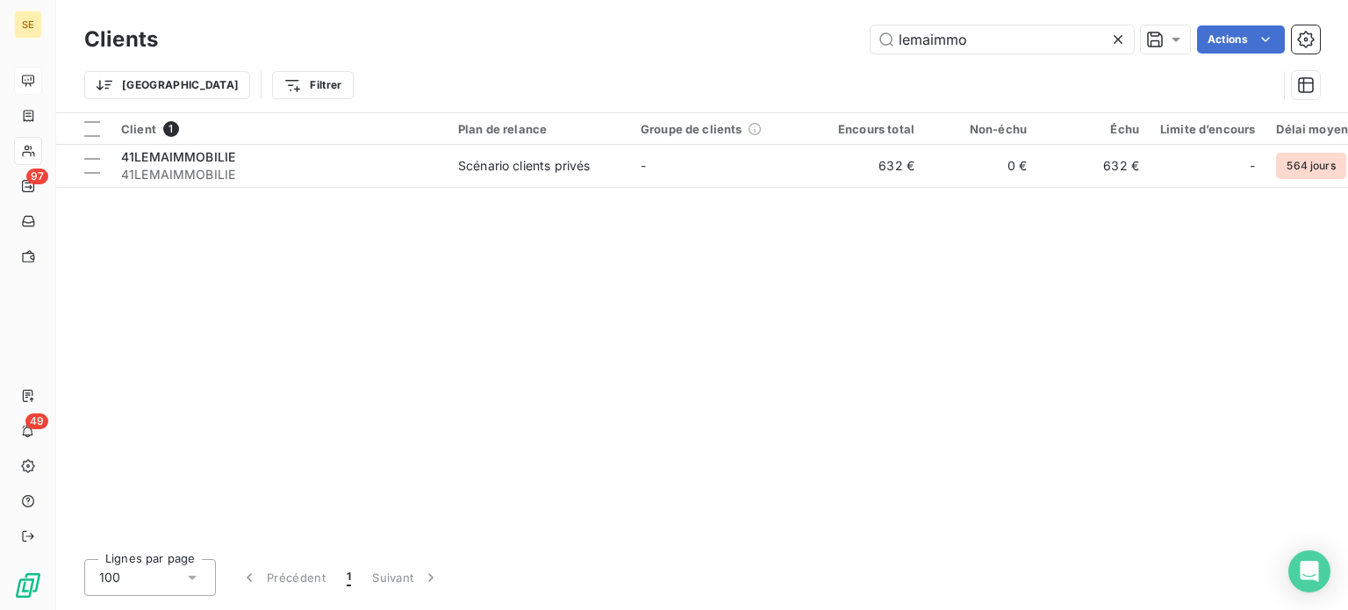
drag, startPoint x: 985, startPoint y: 39, endPoint x: 755, endPoint y: 36, distance: 230.0
click at [755, 36] on div "lemaimmo Actions" at bounding box center [749, 39] width 1141 height 28
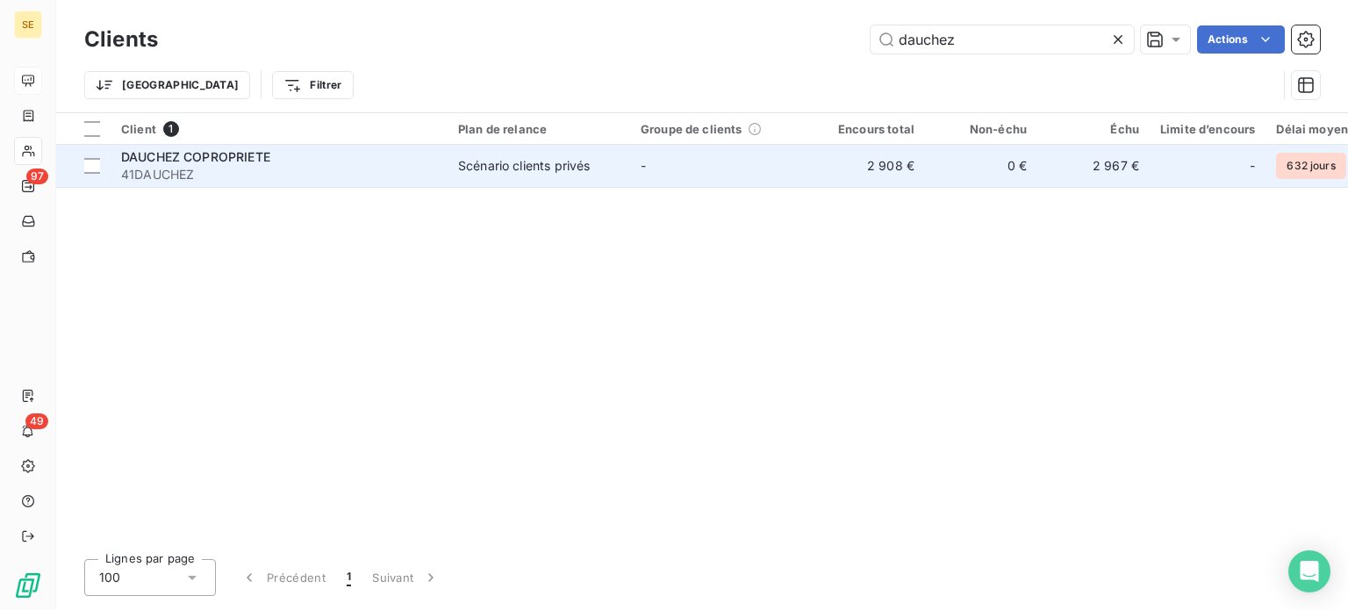
type input "dauchez"
click at [532, 171] on div "Scénario clients privés" at bounding box center [524, 166] width 132 height 18
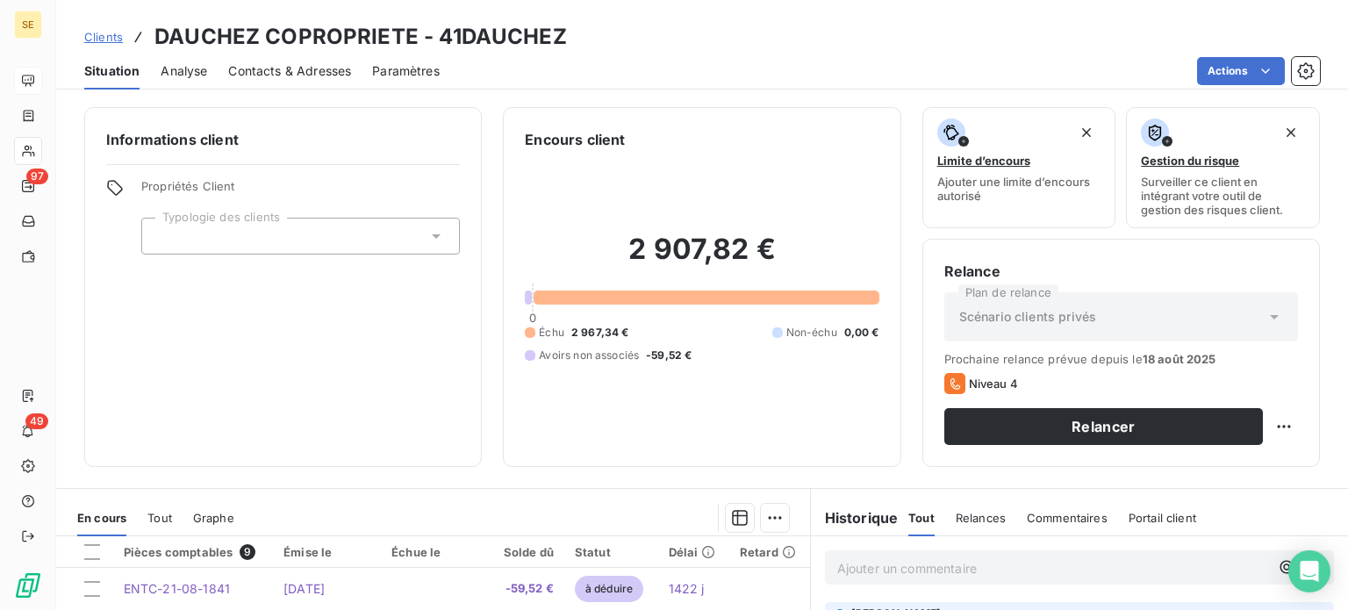
click at [95, 34] on span "Clients" at bounding box center [103, 37] width 39 height 14
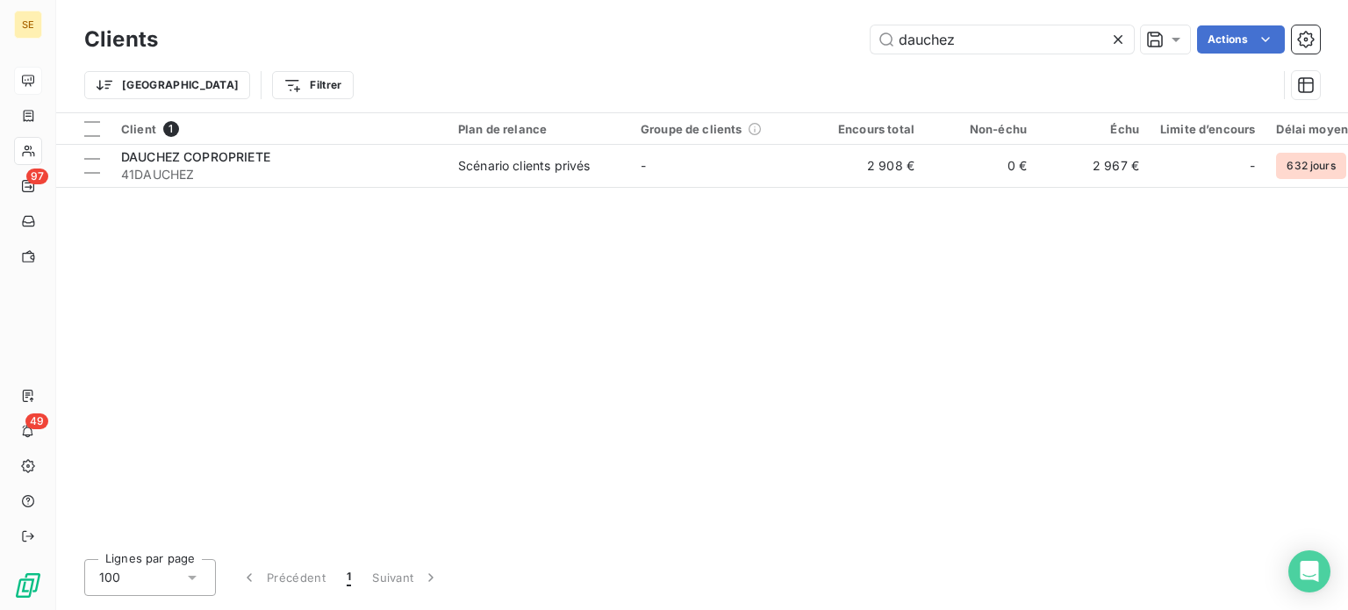
drag, startPoint x: 973, startPoint y: 36, endPoint x: 751, endPoint y: 31, distance: 222.1
click at [757, 36] on div "dauchez Actions" at bounding box center [749, 39] width 1141 height 28
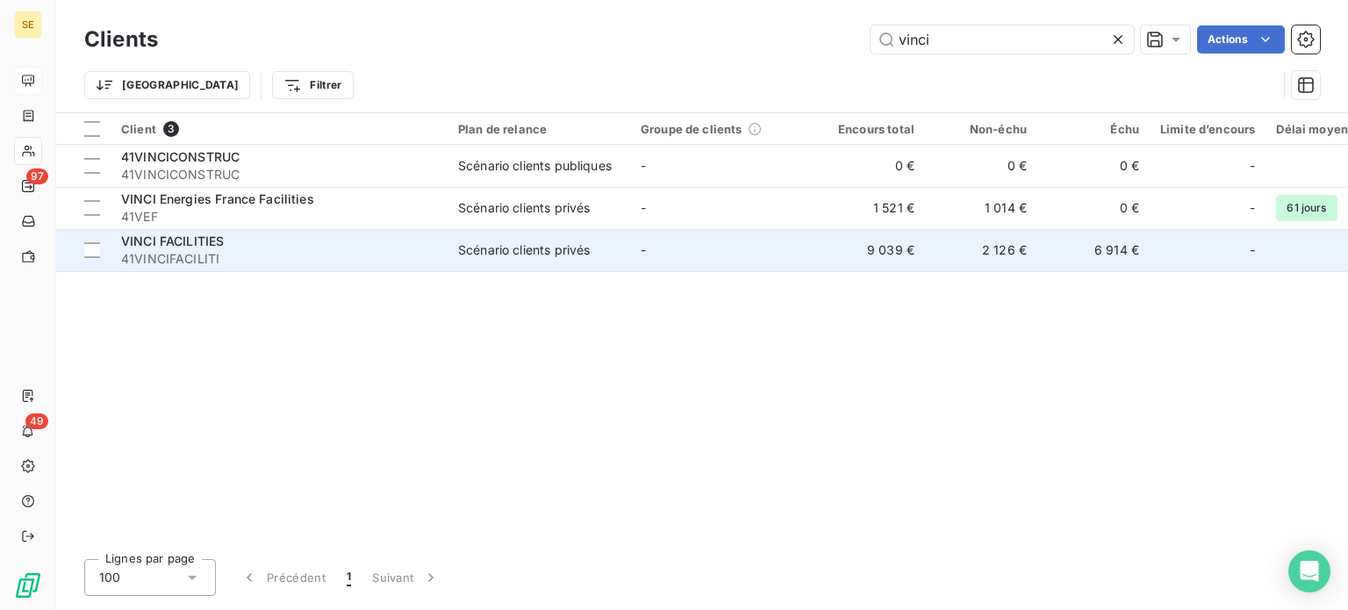
type input "vinci"
click at [298, 244] on div "VINCI FACILITIES" at bounding box center [279, 242] width 316 height 18
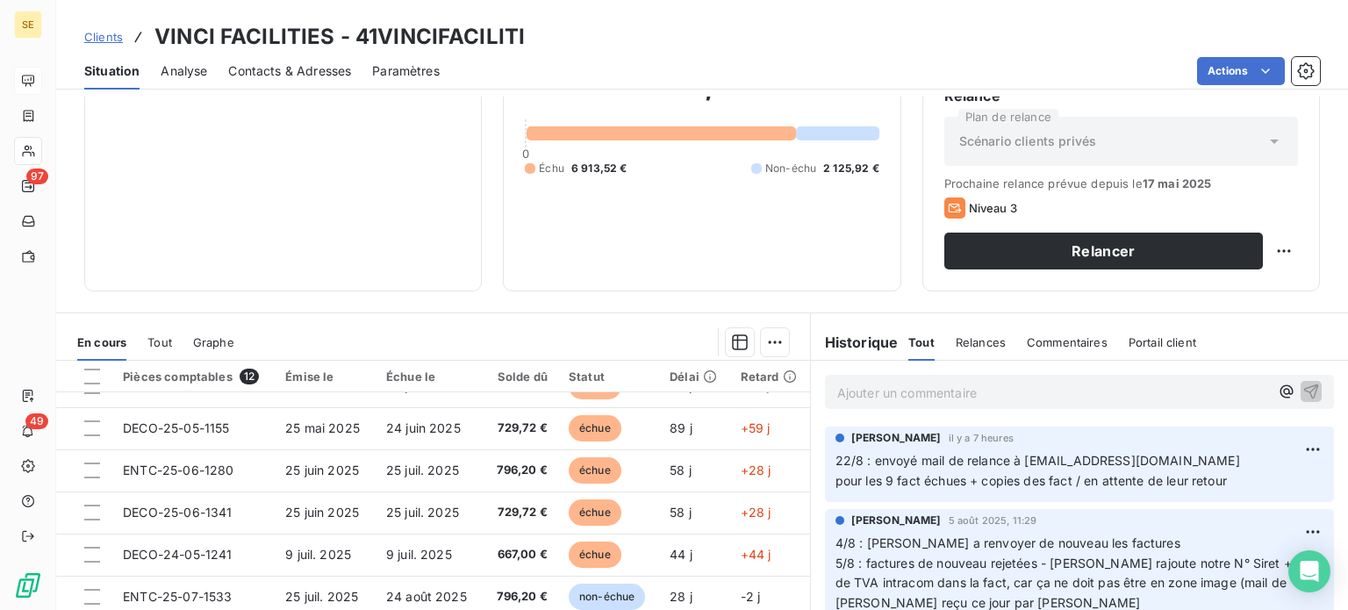
scroll to position [199, 0]
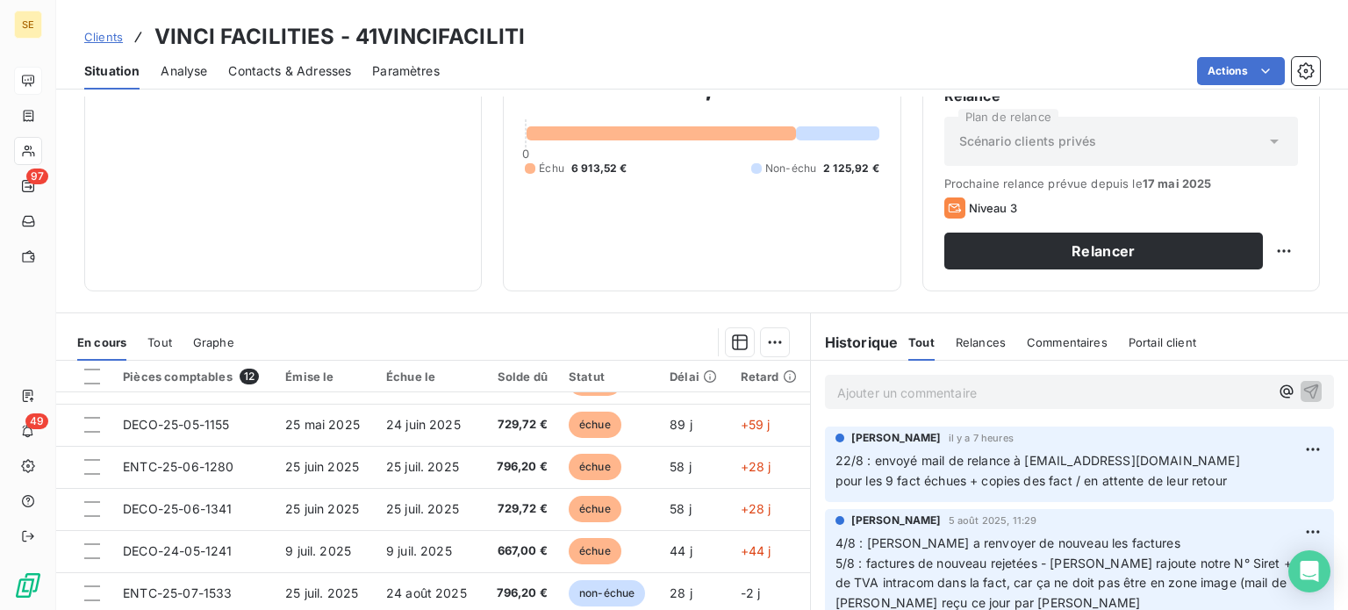
click at [103, 41] on span "Clients" at bounding box center [103, 37] width 39 height 14
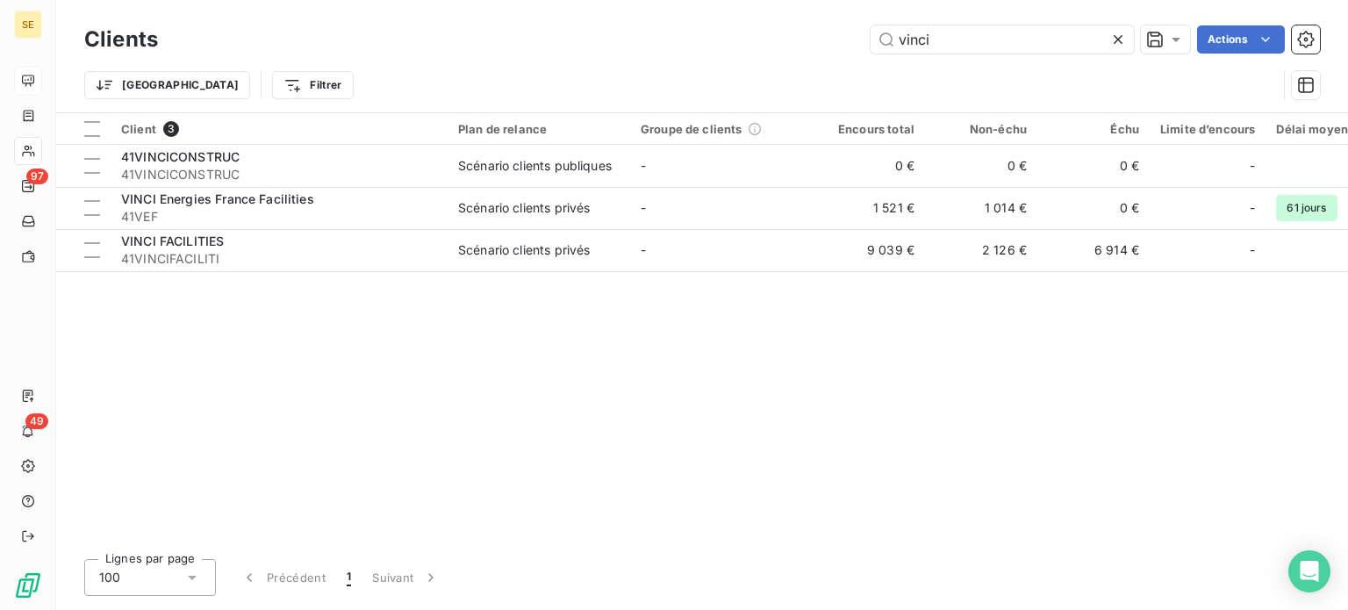
drag, startPoint x: 951, startPoint y: 42, endPoint x: 837, endPoint y: 43, distance: 113.2
click at [837, 43] on div "vinci Actions" at bounding box center [749, 39] width 1141 height 28
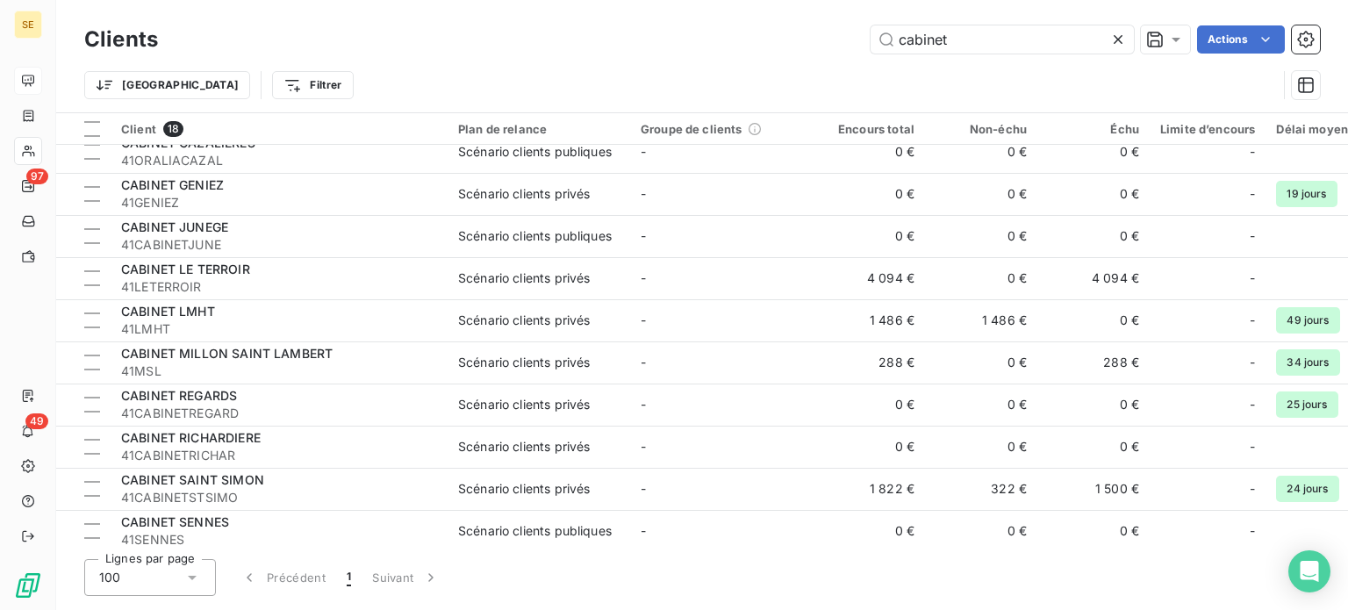
scroll to position [365, 0]
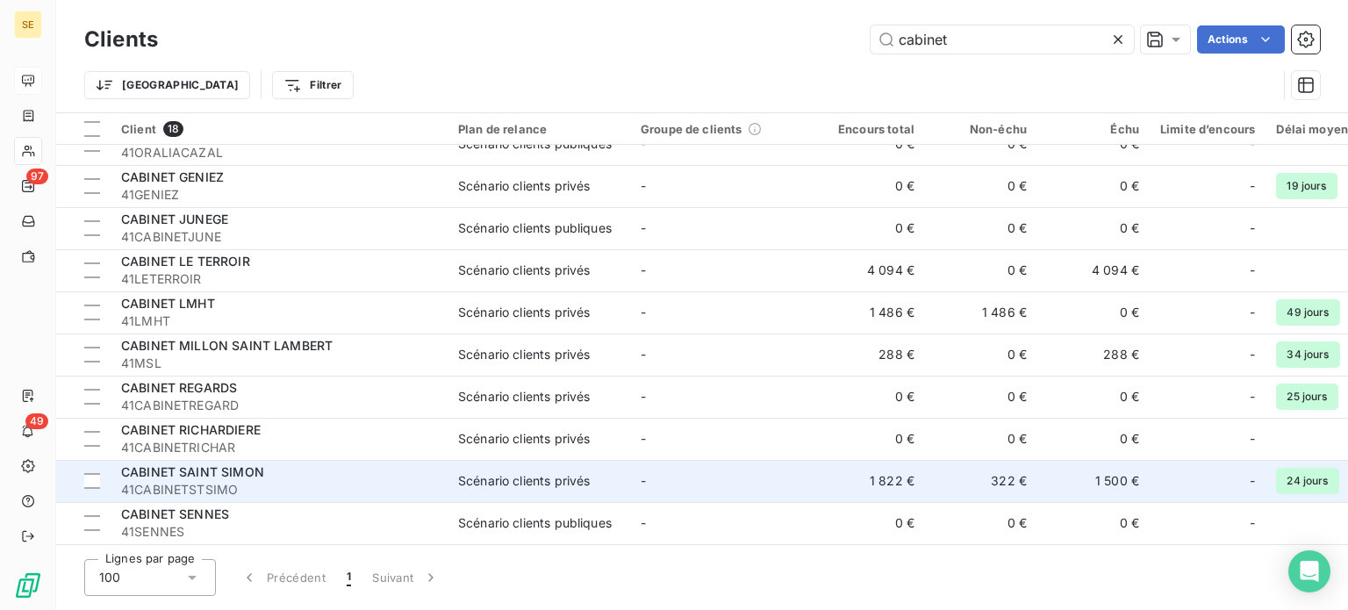
type input "cabinet"
click at [269, 463] on div "CABINET SAINT SIMON" at bounding box center [279, 472] width 316 height 18
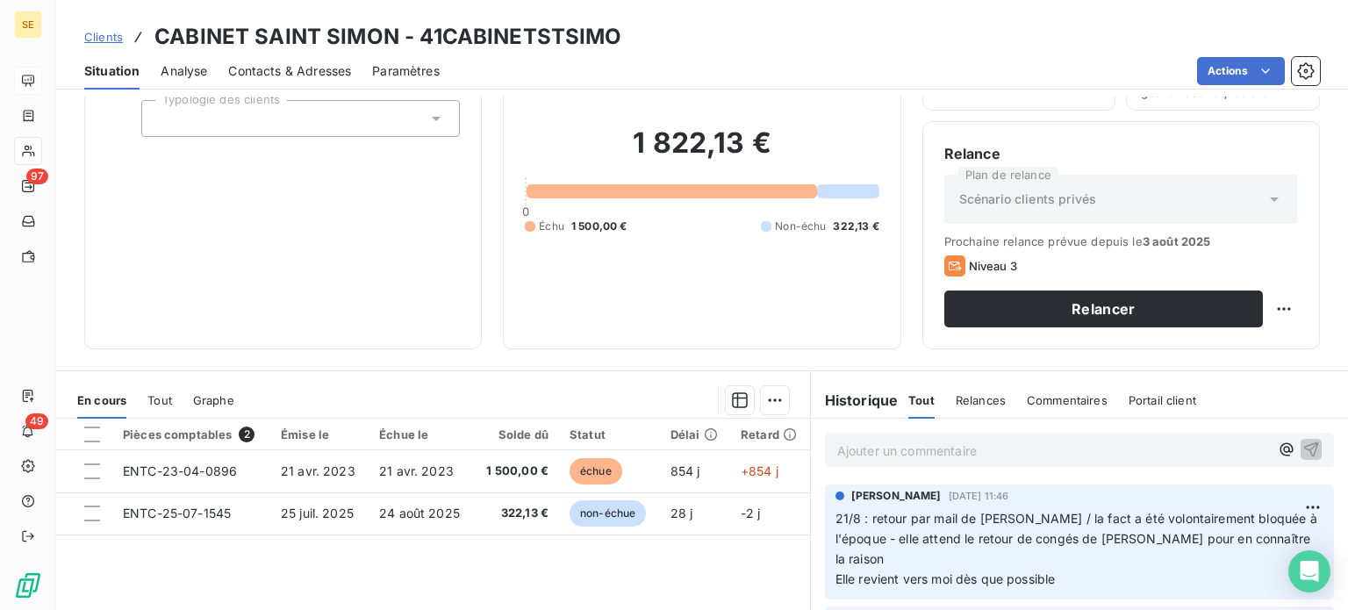
scroll to position [88, 0]
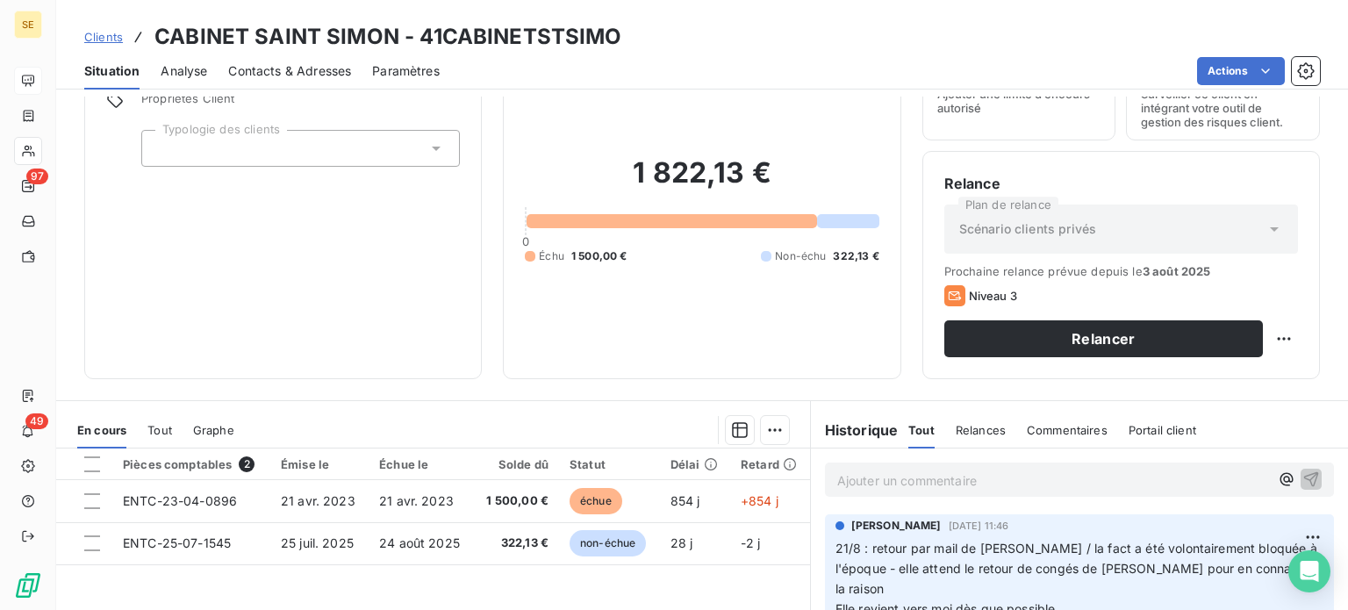
click at [98, 31] on span "Clients" at bounding box center [103, 37] width 39 height 14
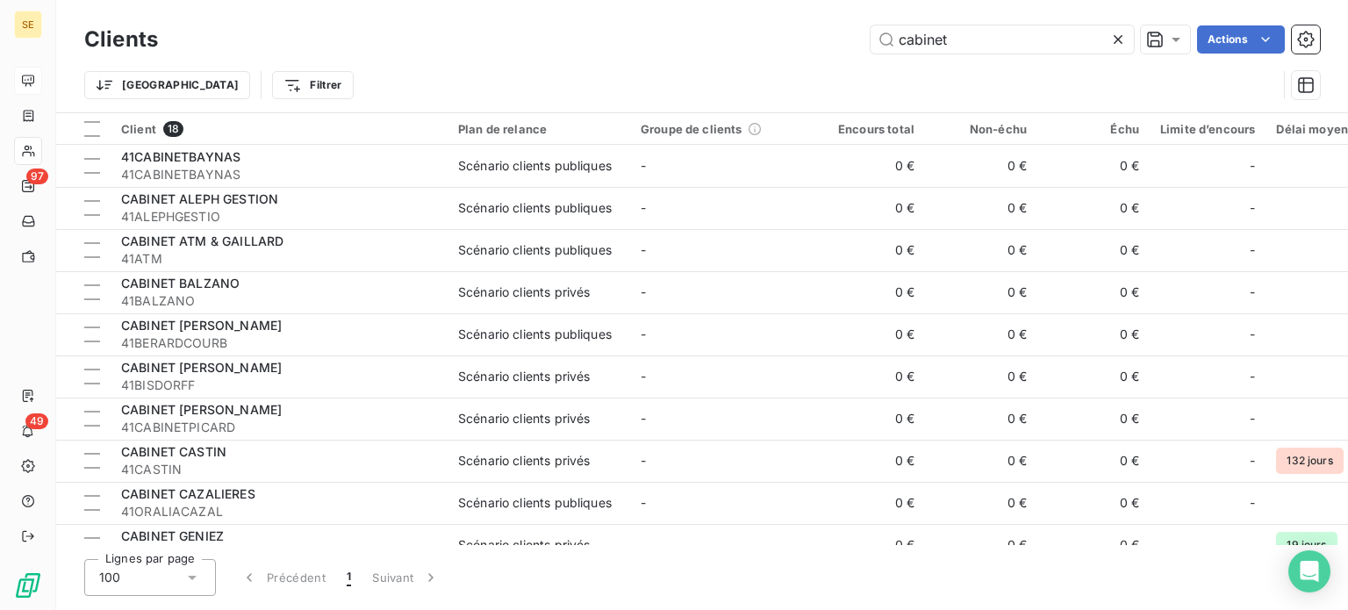
drag, startPoint x: 980, startPoint y: 39, endPoint x: 797, endPoint y: 40, distance: 183.5
click at [803, 38] on div "cabinet Actions" at bounding box center [749, 39] width 1141 height 28
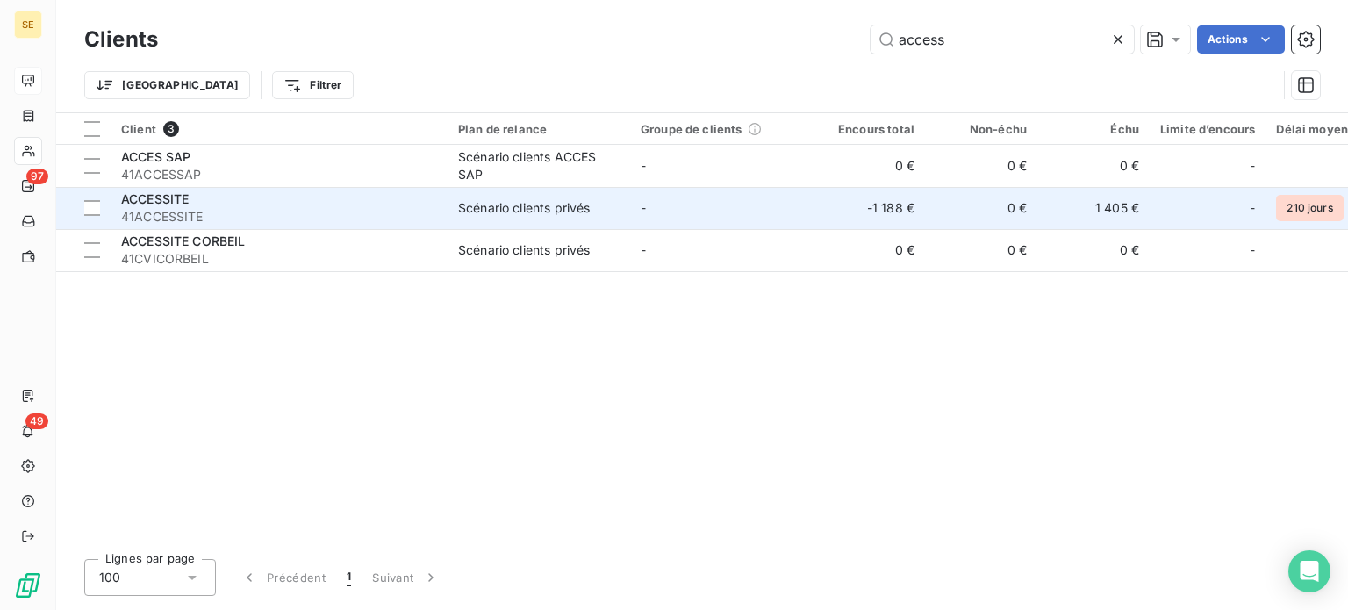
type input "access"
click at [320, 224] on span "41ACCESSITE" at bounding box center [279, 217] width 316 height 18
